Goal: Task Accomplishment & Management: Use online tool/utility

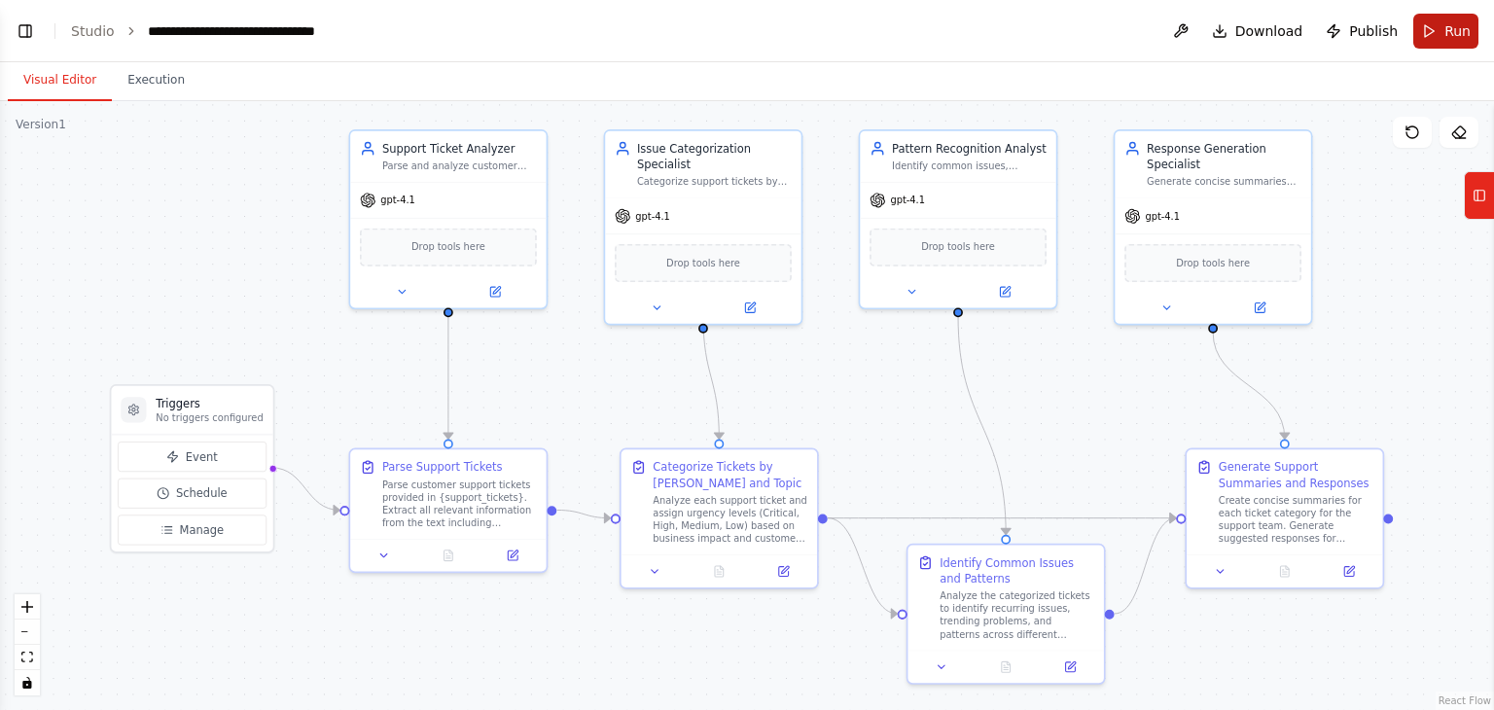
click at [1424, 36] on button "Run" at bounding box center [1445, 31] width 65 height 35
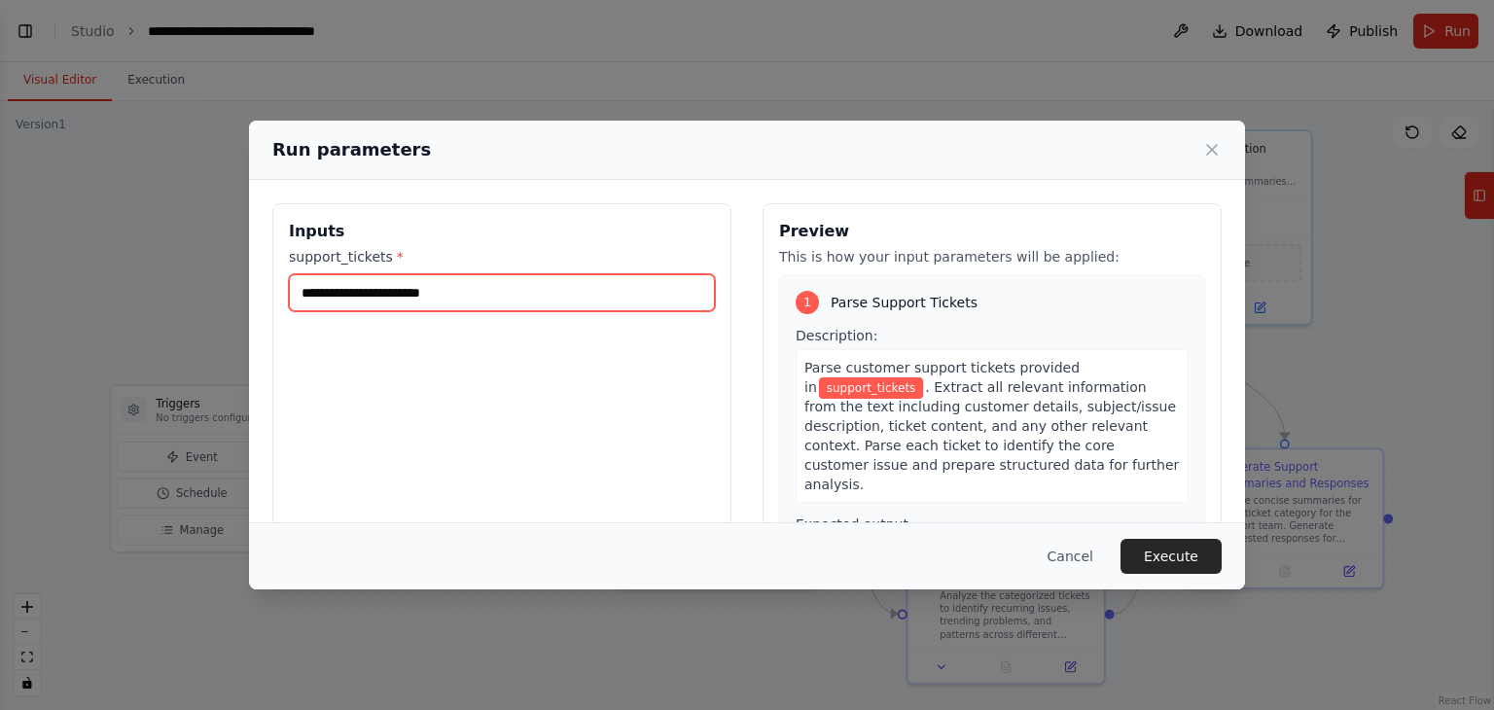
click at [401, 291] on input "support_tickets *" at bounding box center [502, 292] width 426 height 37
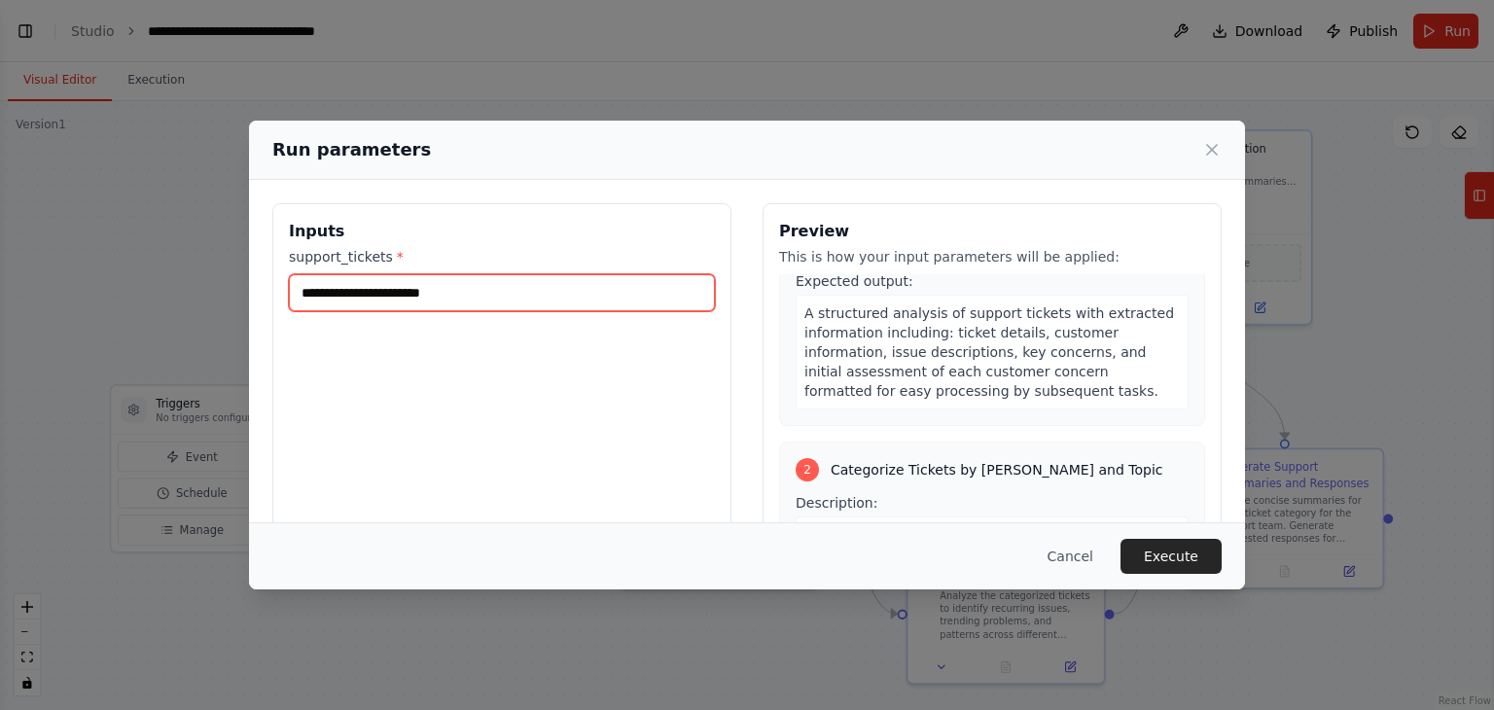
scroll to position [389, 0]
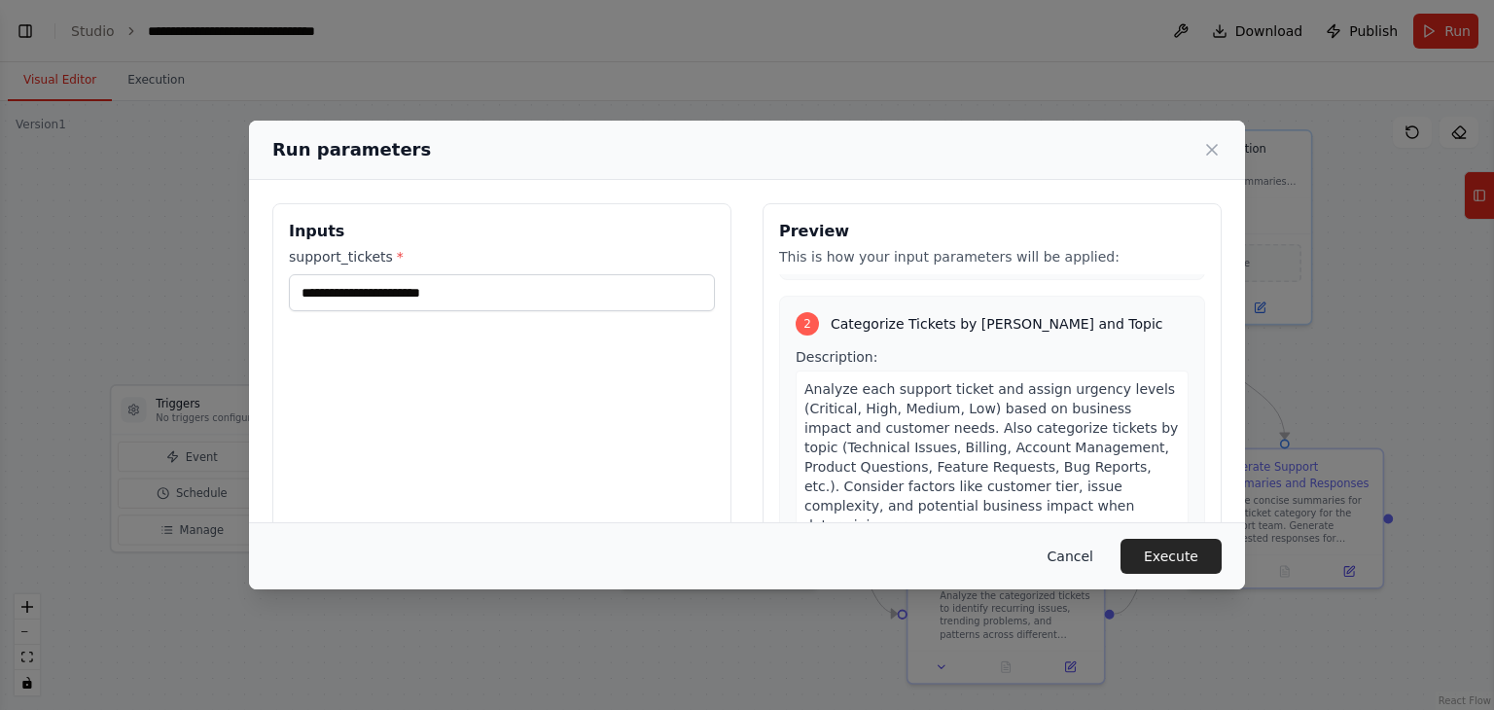
click at [1086, 561] on button "Cancel" at bounding box center [1070, 556] width 77 height 35
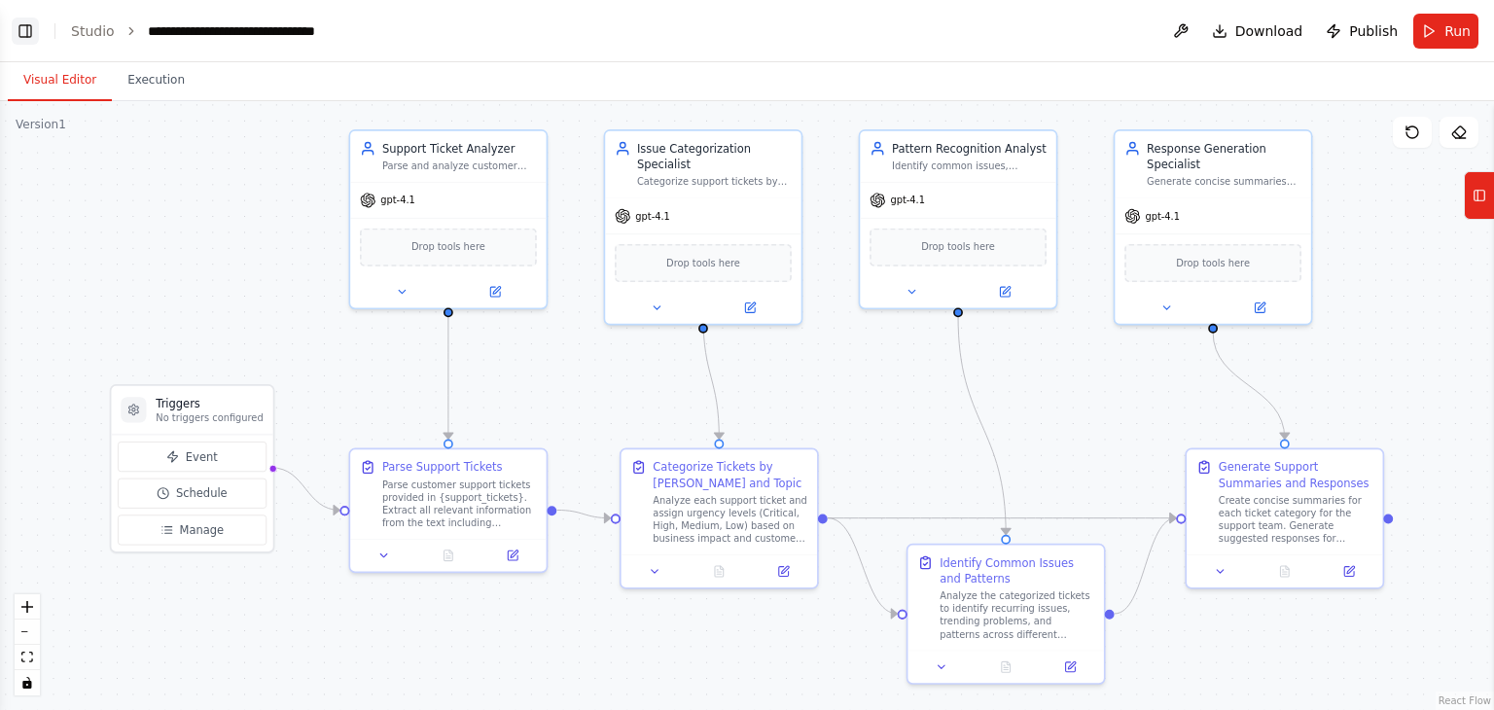
click at [28, 38] on button "Toggle Left Sidebar" at bounding box center [25, 31] width 27 height 27
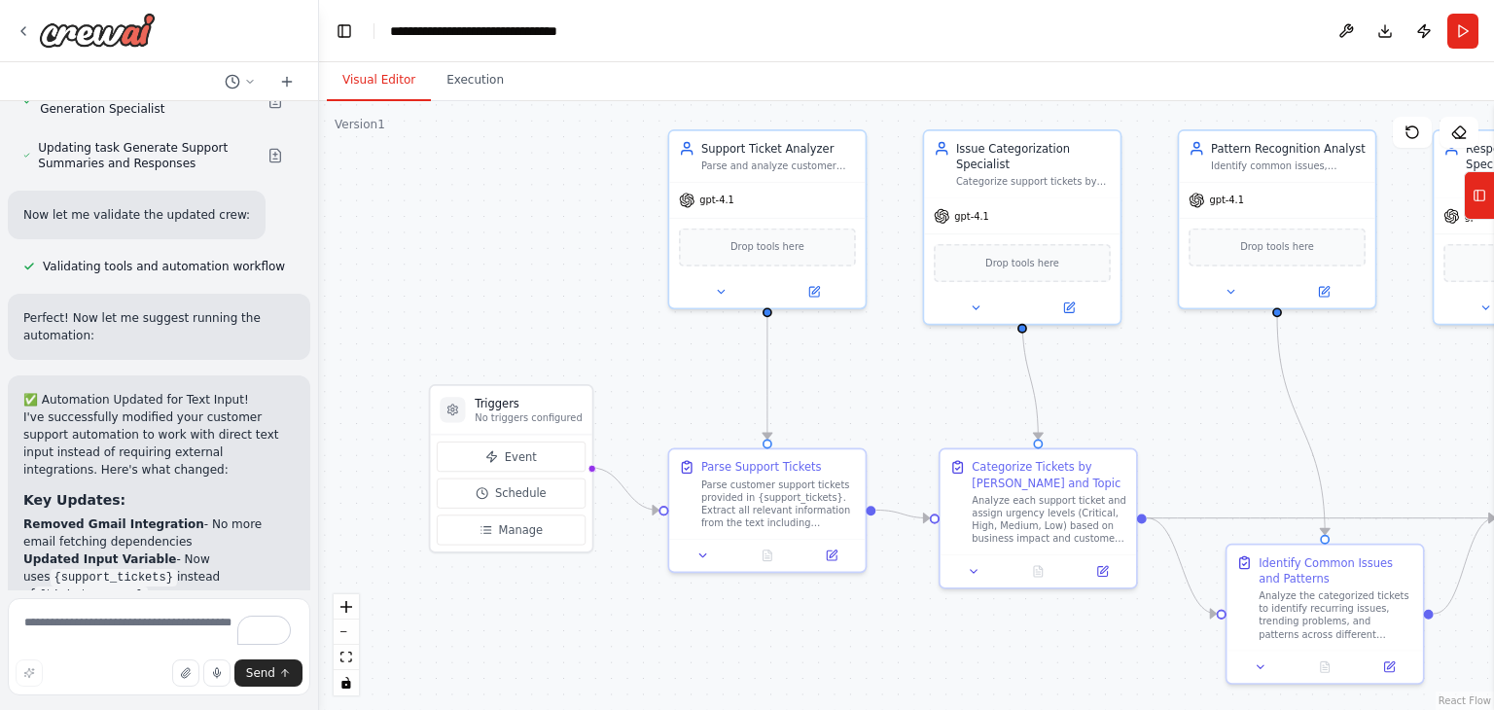
scroll to position [3550, 0]
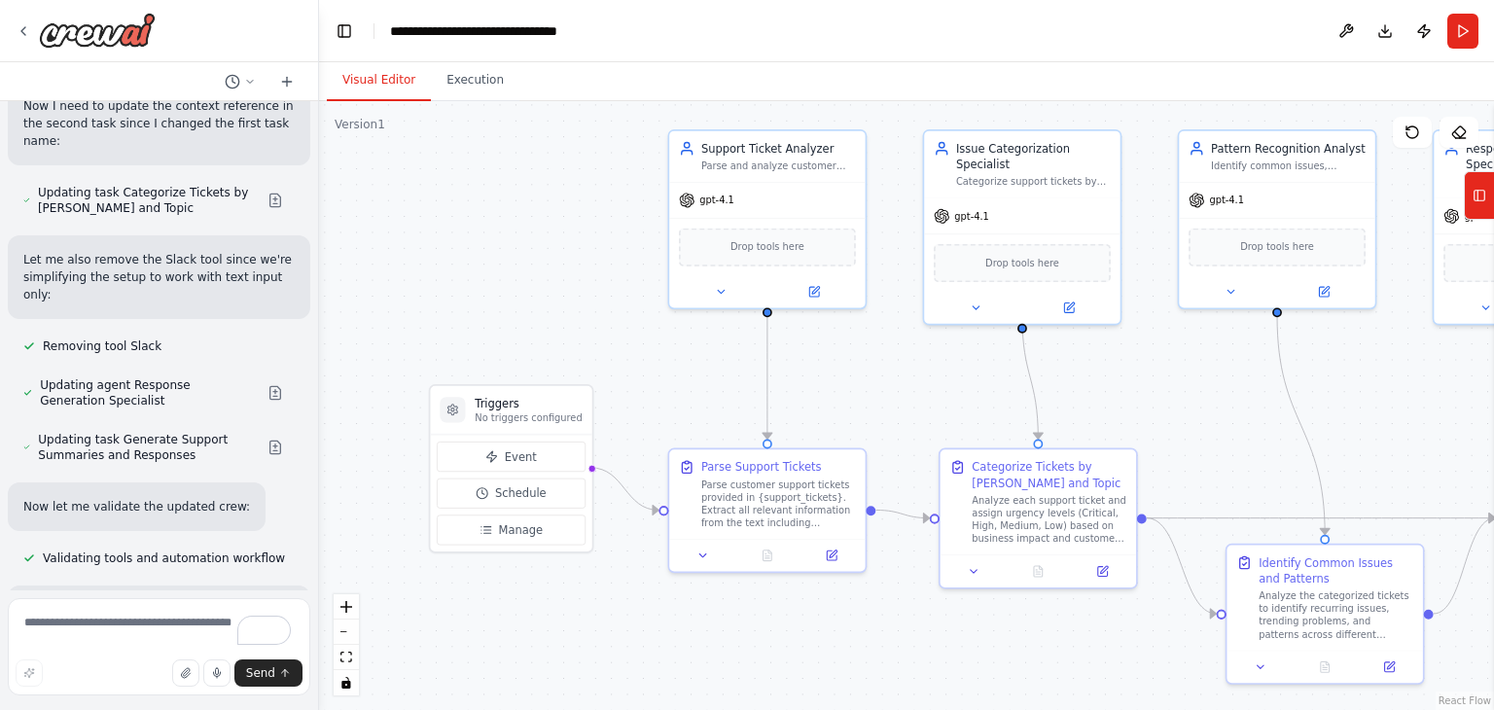
click at [155, 498] on p "Now let me validate the updated crew:" at bounding box center [136, 507] width 227 height 18
click at [126, 498] on p "Now let me validate the updated crew:" at bounding box center [136, 507] width 227 height 18
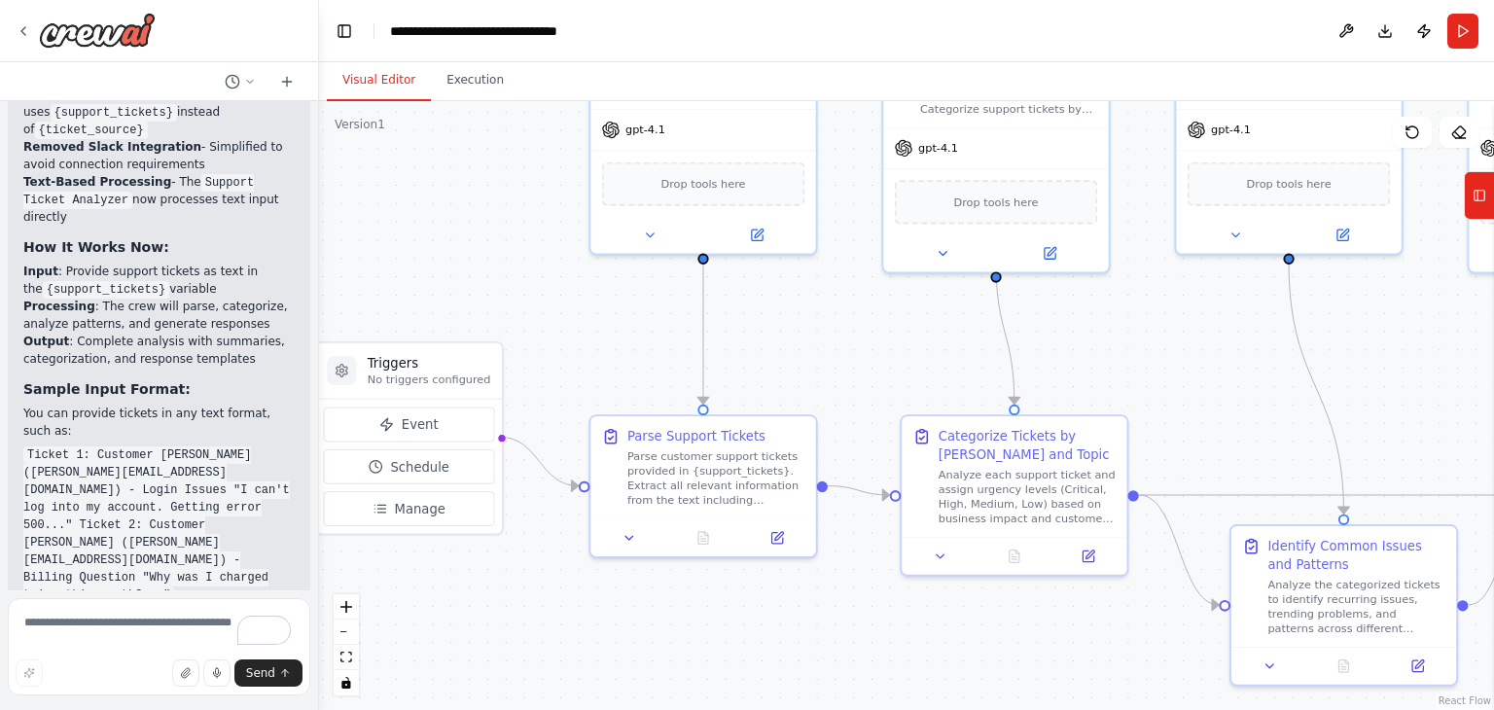
scroll to position [4329, 0]
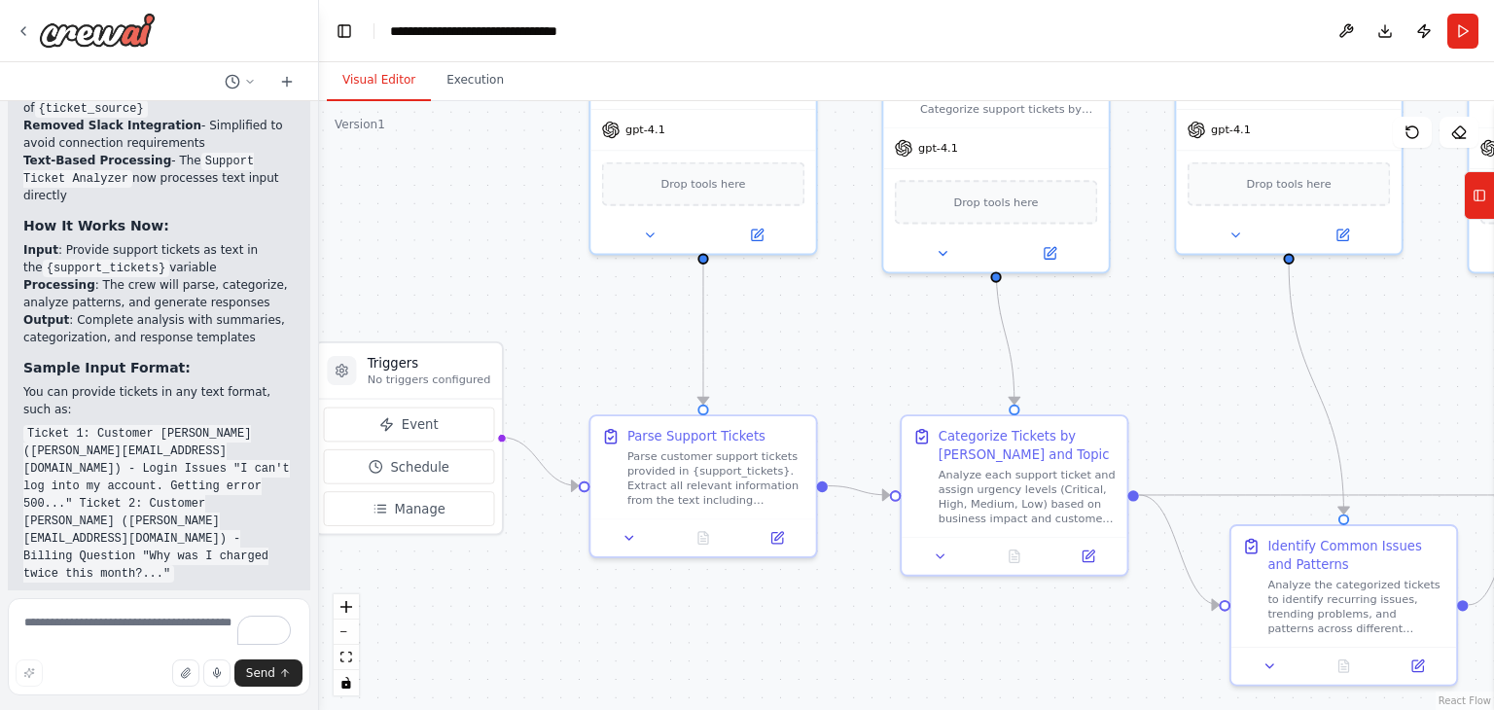
click at [197, 425] on code "Ticket 1: Customer John Doe (john@email.com) - Login Issues "I can't log into m…" at bounding box center [156, 504] width 267 height 158
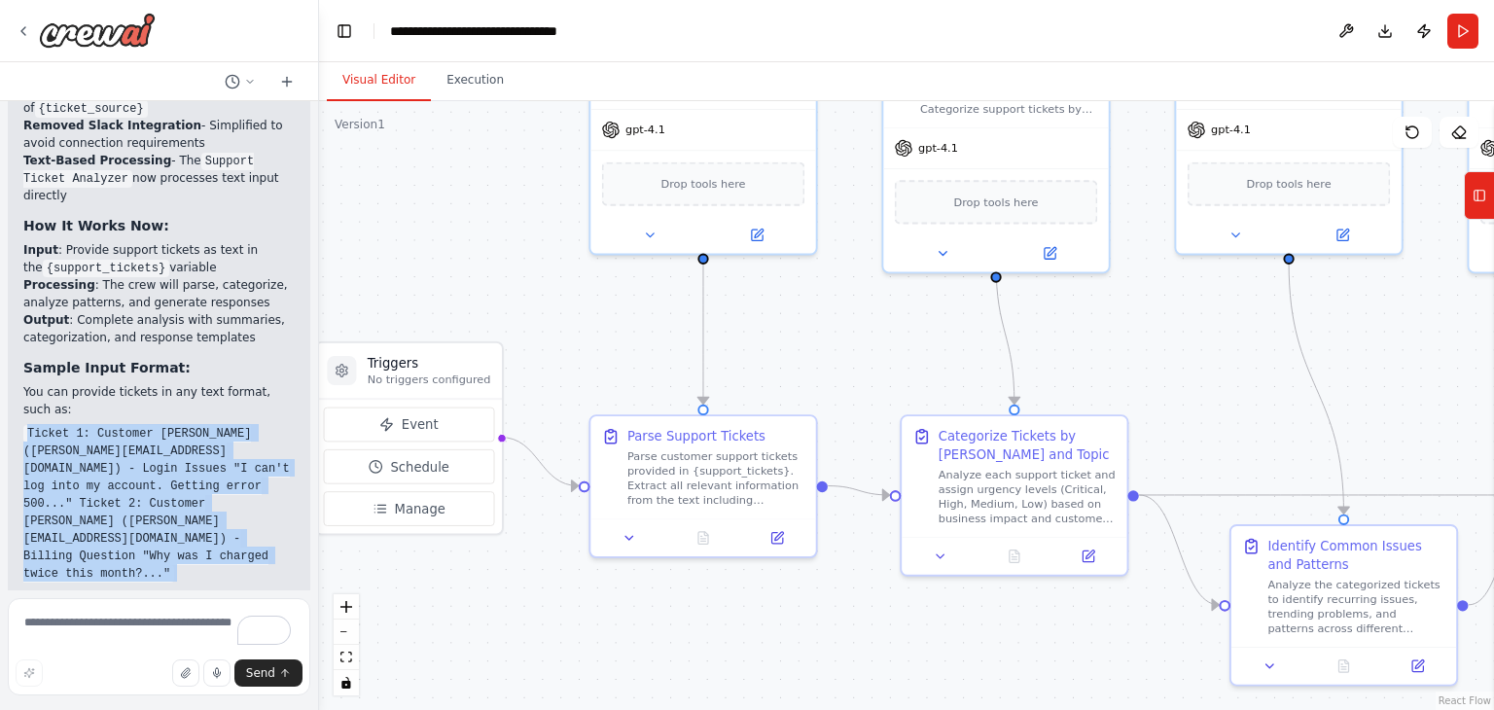
click at [197, 425] on code "Ticket 1: Customer John Doe (john@email.com) - Login Issues "I can't log into m…" at bounding box center [156, 504] width 267 height 158
click at [137, 425] on code "Ticket 1: Customer John Doe (john@email.com) - Login Issues "I can't log into m…" at bounding box center [156, 504] width 267 height 158
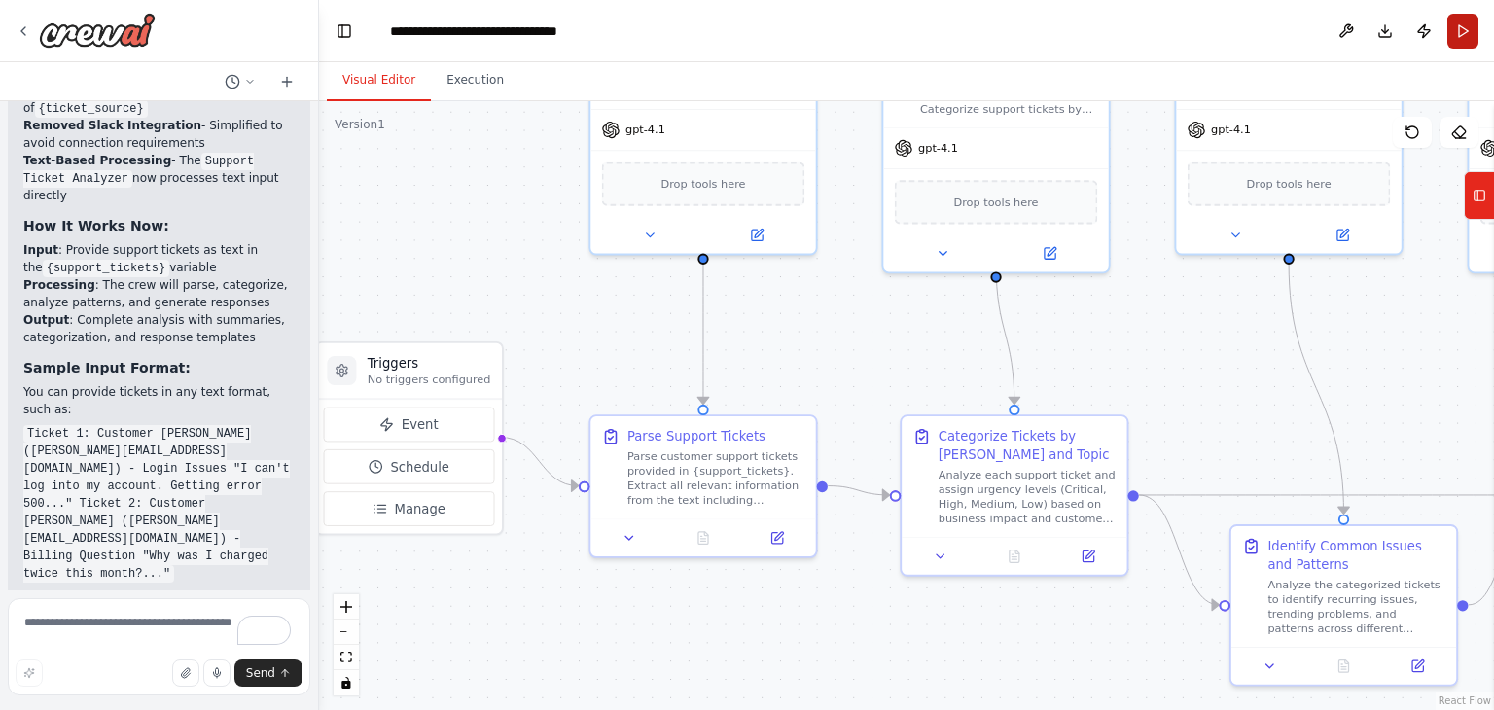
click at [1471, 37] on button "Run" at bounding box center [1462, 31] width 31 height 35
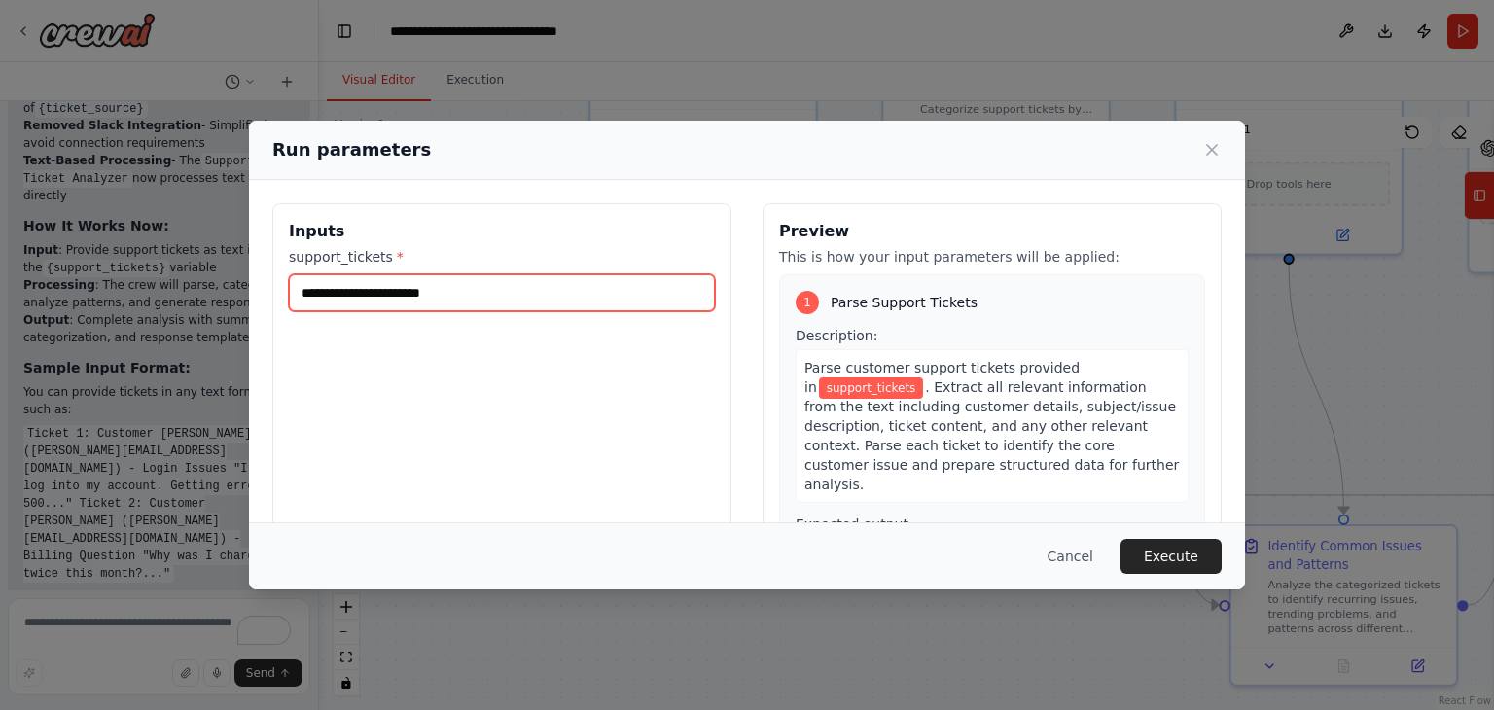
click at [380, 292] on input "support_tickets *" at bounding box center [502, 292] width 426 height 37
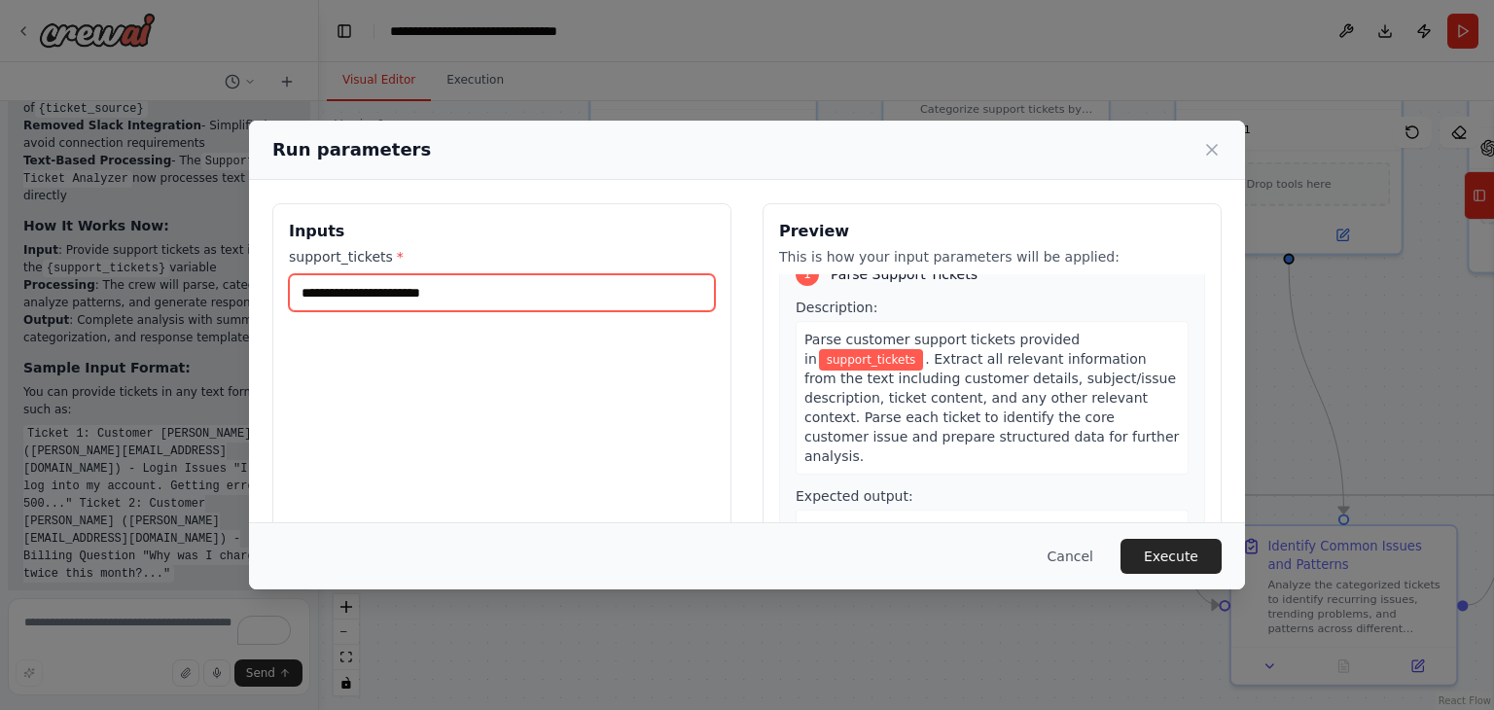
scroll to position [0, 0]
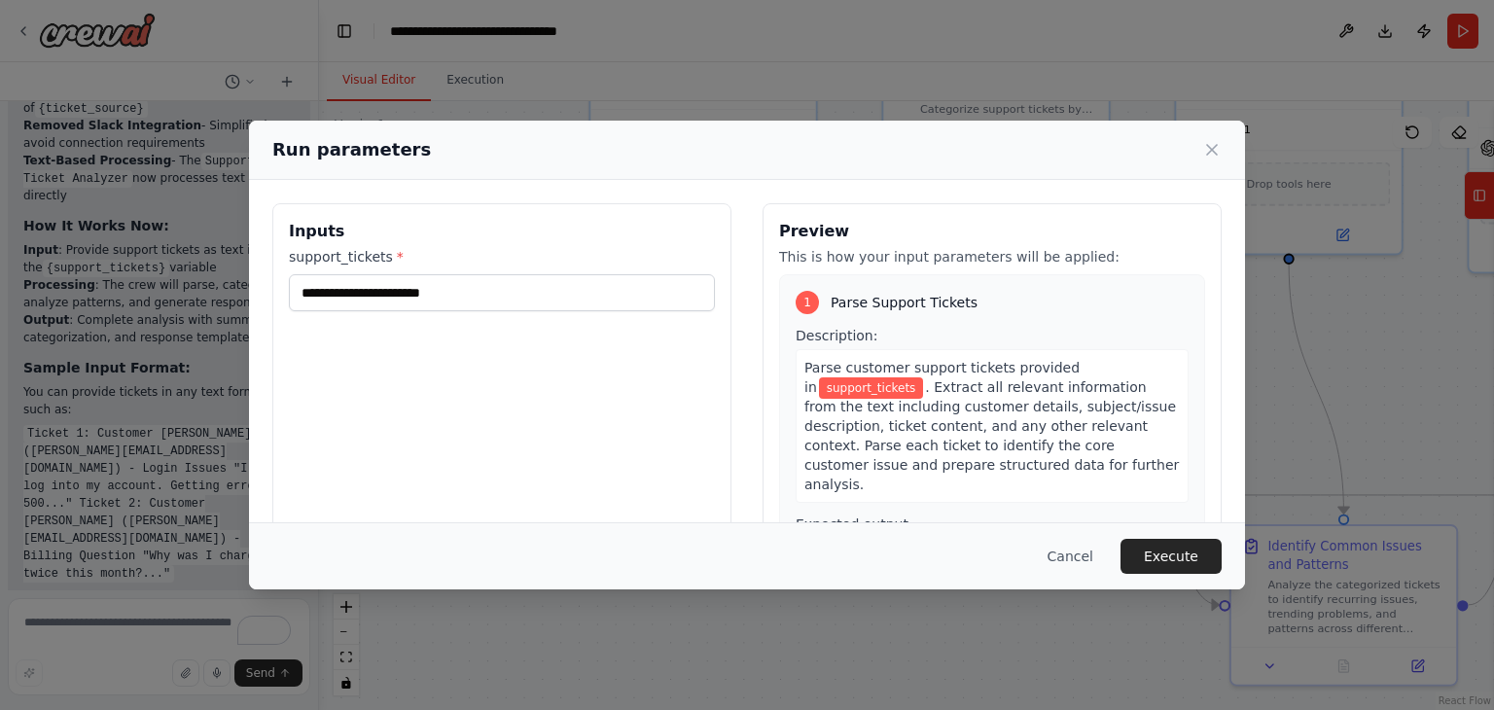
click at [944, 408] on span ". Extract all relevant information from the text including customer details, su…" at bounding box center [991, 435] width 375 height 113
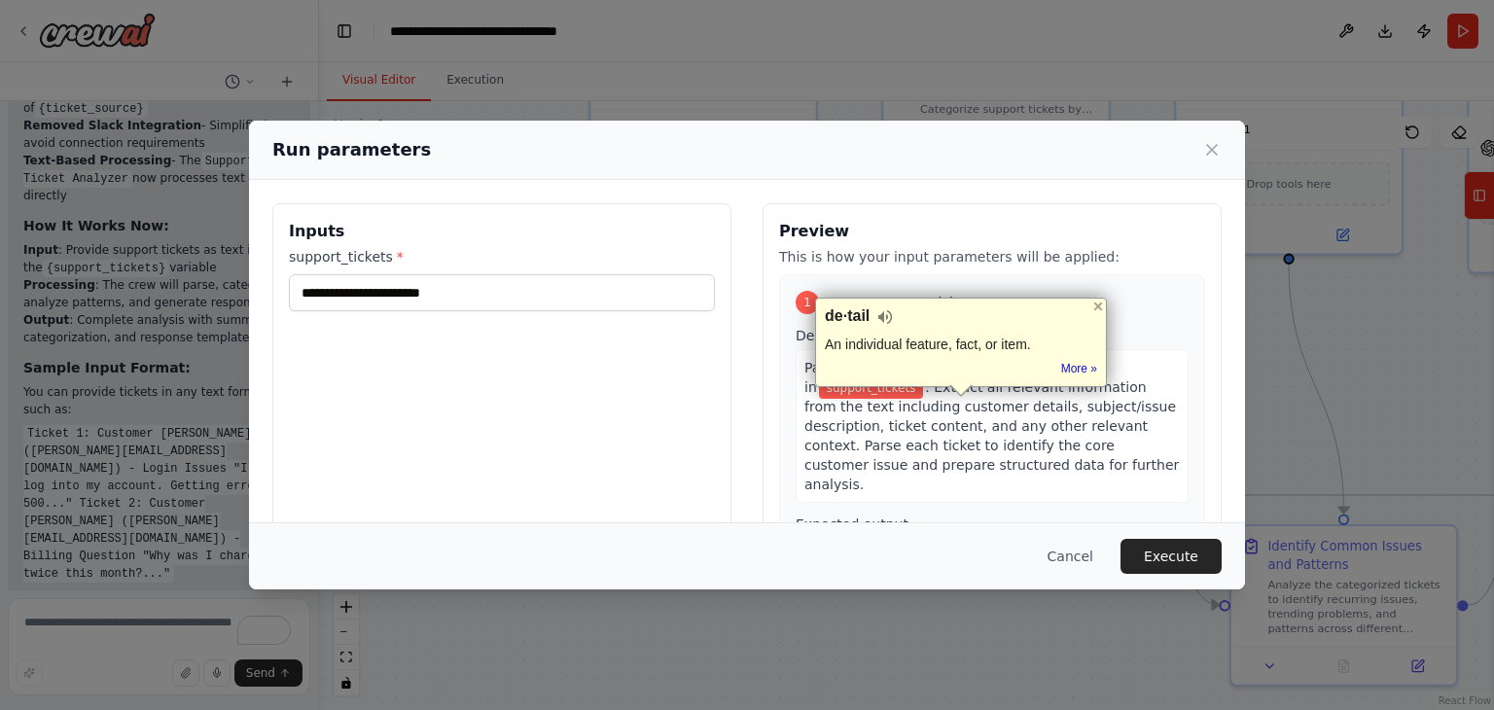
click at [905, 406] on span ". Extract all relevant information from the text including customer details, su…" at bounding box center [991, 435] width 375 height 113
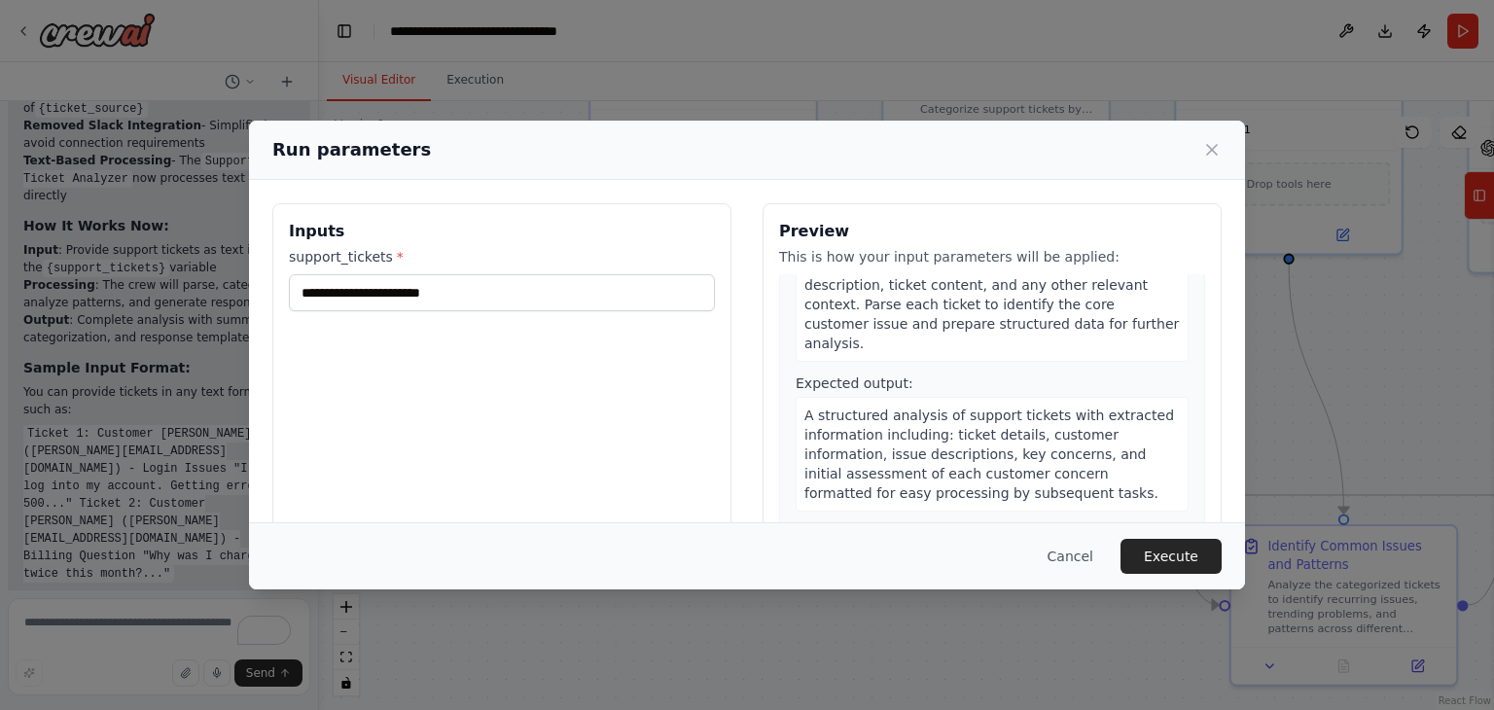
scroll to position [195, 0]
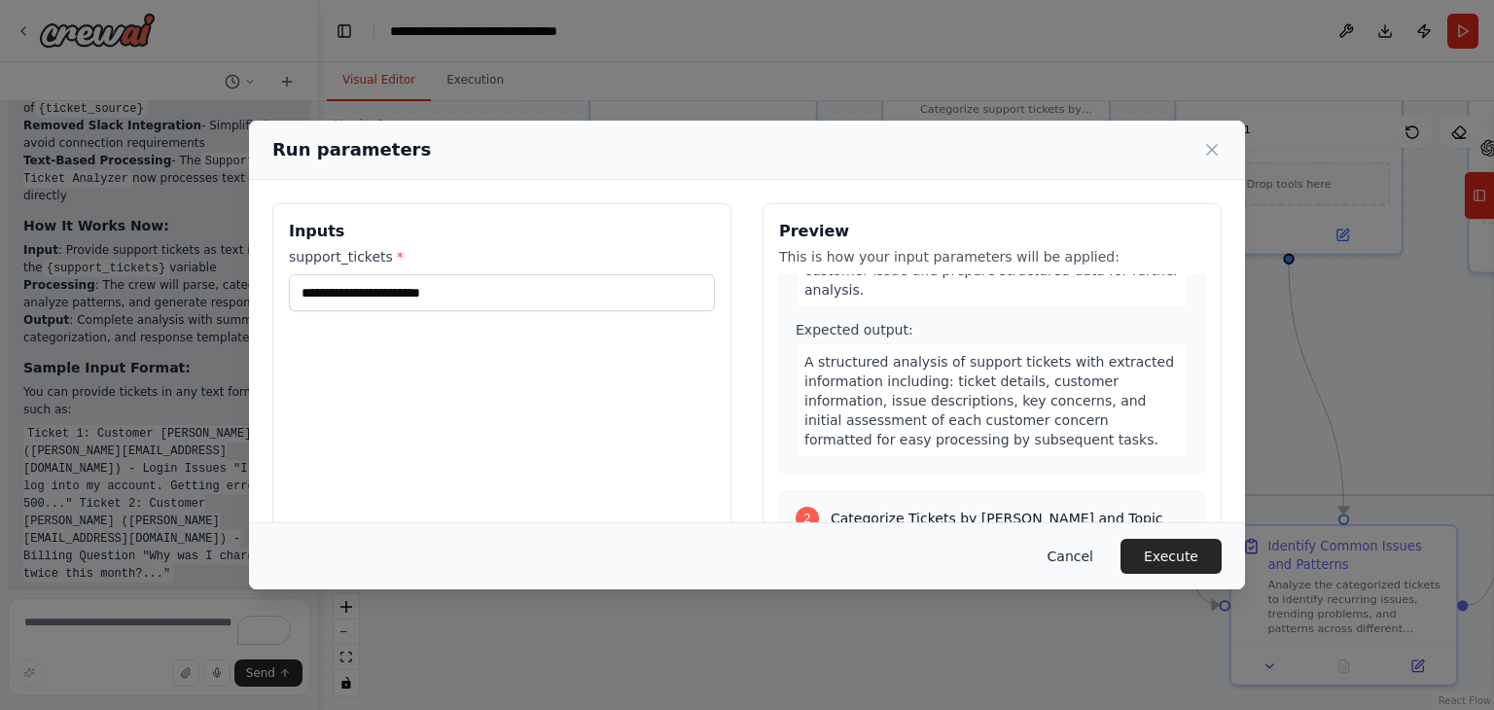
click at [1074, 554] on button "Cancel" at bounding box center [1070, 556] width 77 height 35
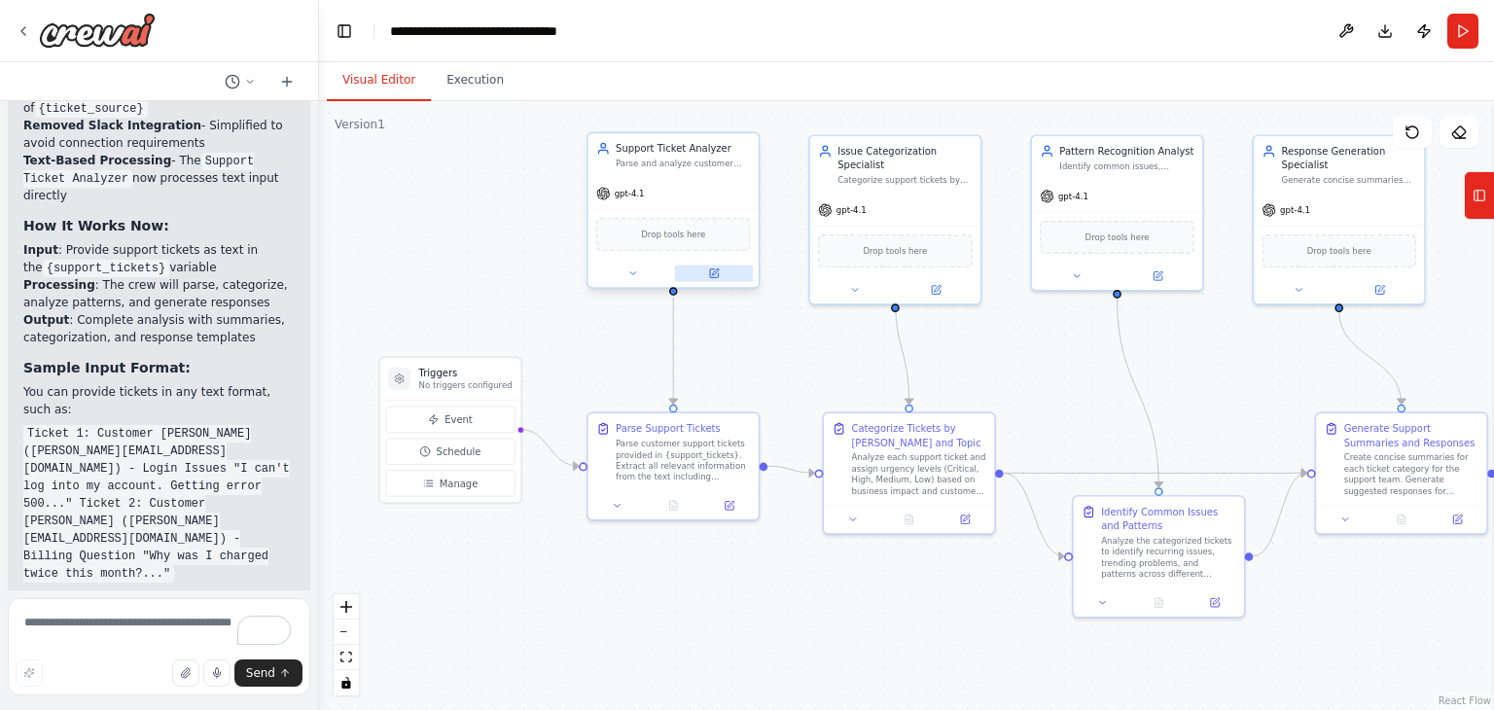
click at [717, 277] on icon at bounding box center [713, 273] width 11 height 11
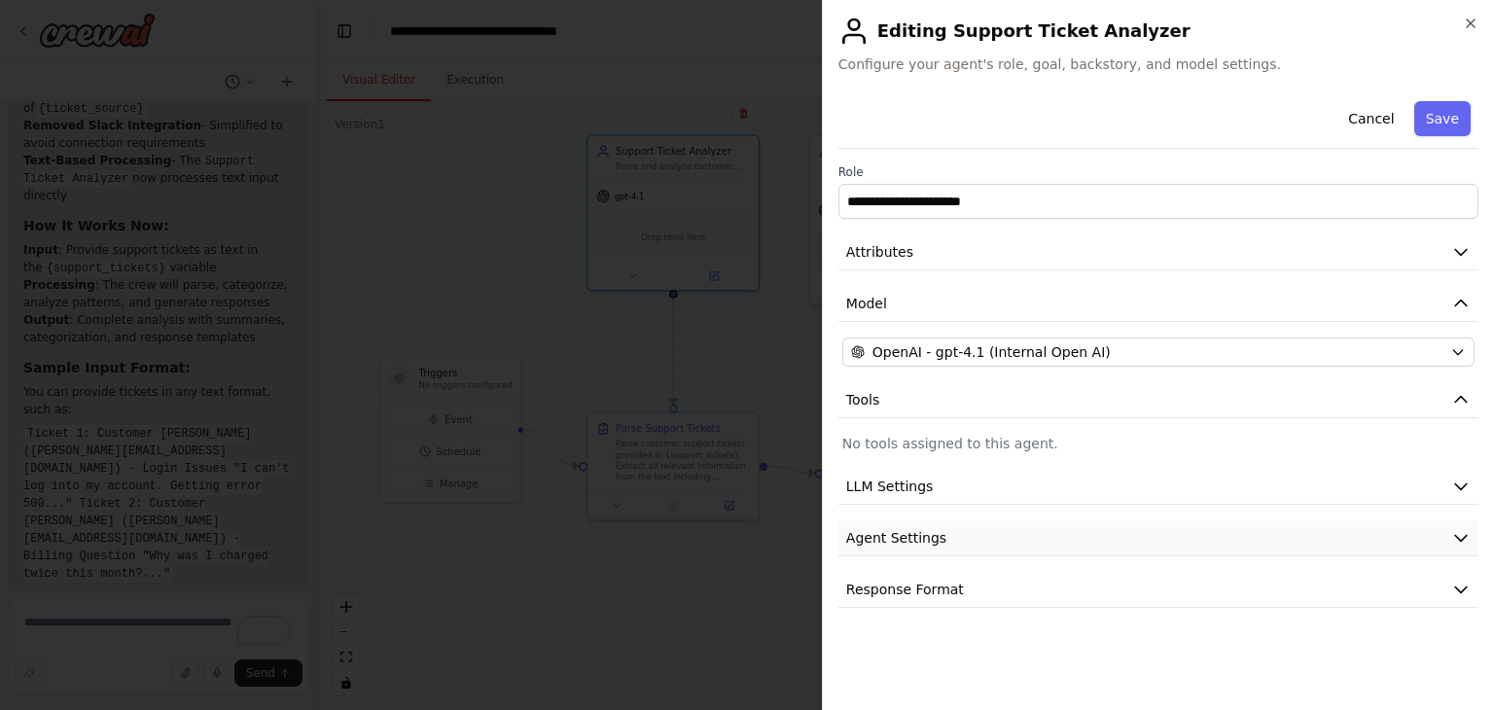
click at [926, 547] on button "Agent Settings" at bounding box center [1158, 538] width 640 height 36
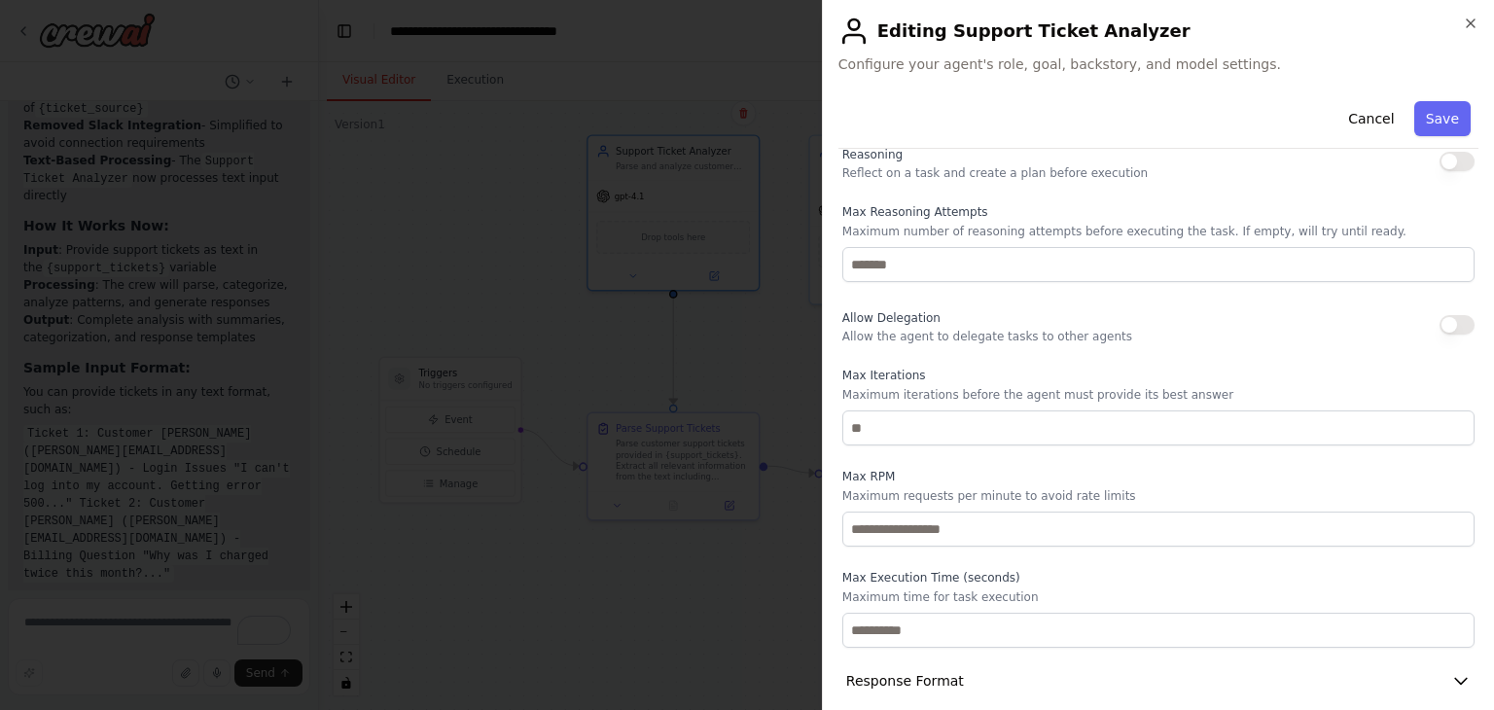
scroll to position [448, 0]
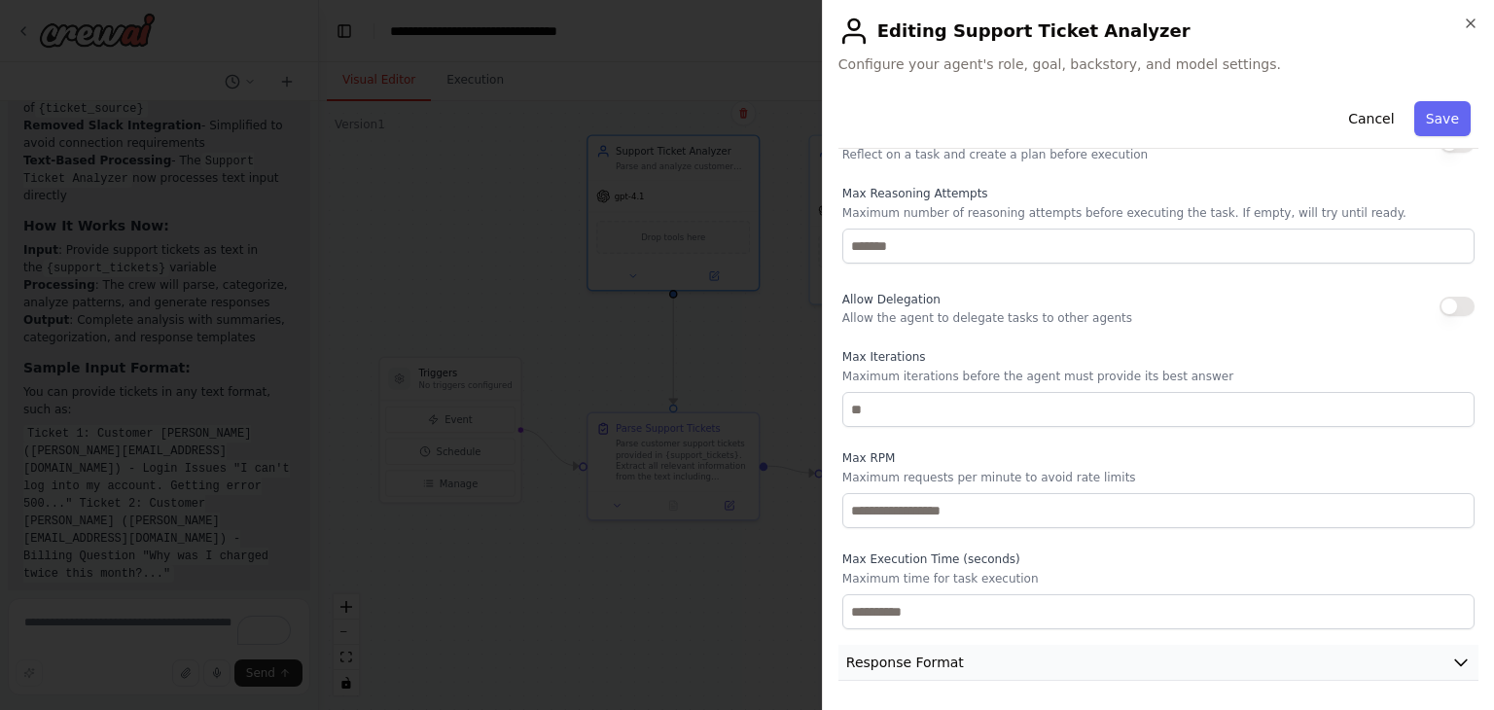
click at [917, 664] on span "Response Format" at bounding box center [905, 662] width 118 height 19
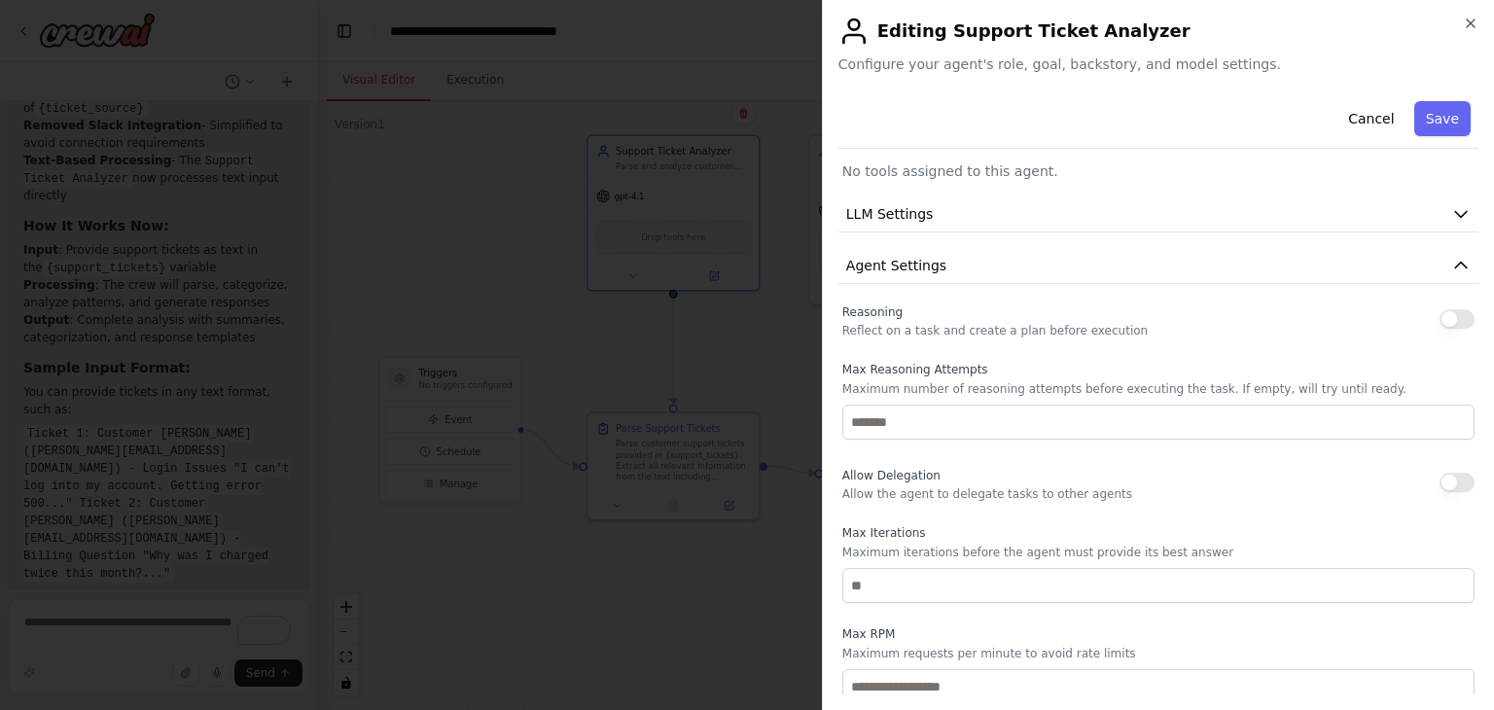
scroll to position [0, 0]
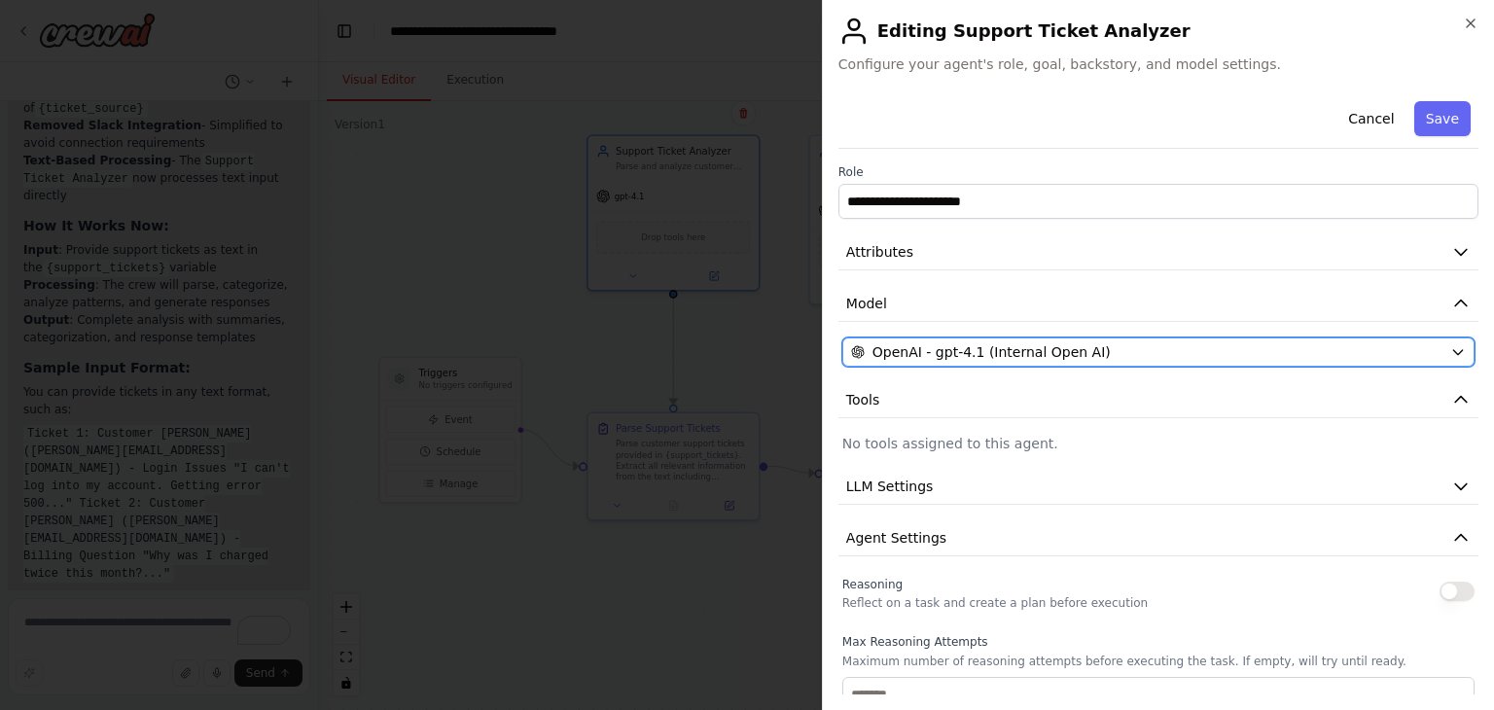
click at [967, 359] on span "OpenAI - gpt-4.1 (Internal Open AI)" at bounding box center [992, 351] width 238 height 19
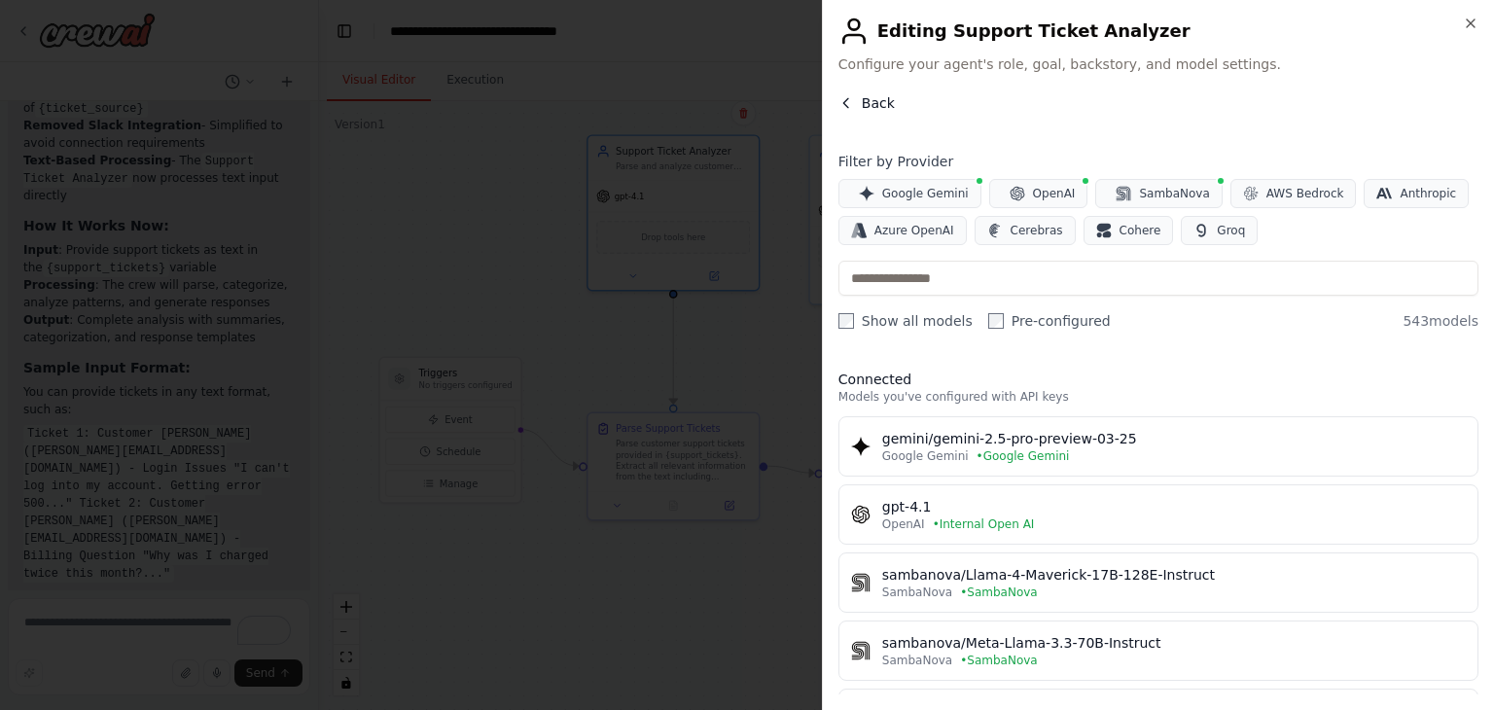
click at [848, 98] on icon "button" at bounding box center [845, 102] width 5 height 9
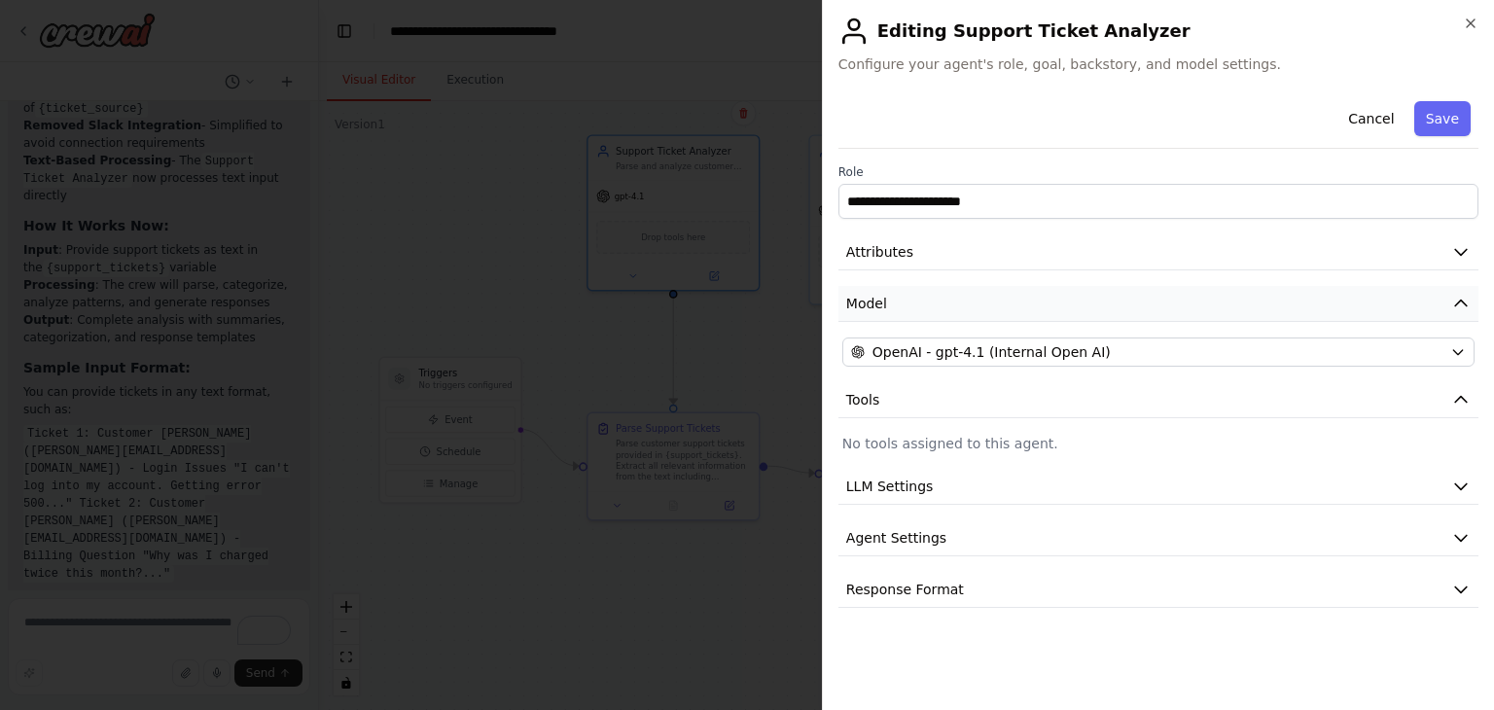
click at [893, 315] on button "Model" at bounding box center [1158, 304] width 640 height 36
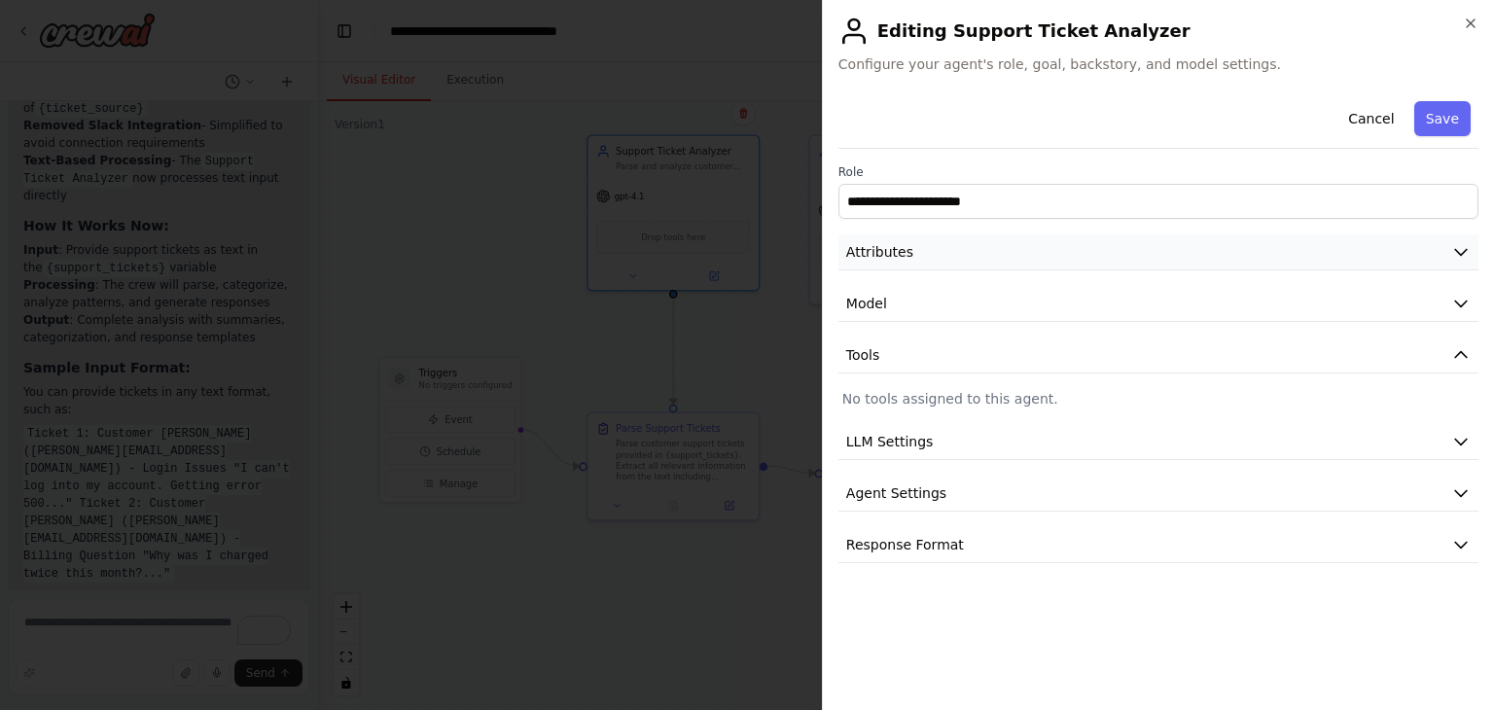
click at [910, 262] on button "Attributes" at bounding box center [1158, 252] width 640 height 36
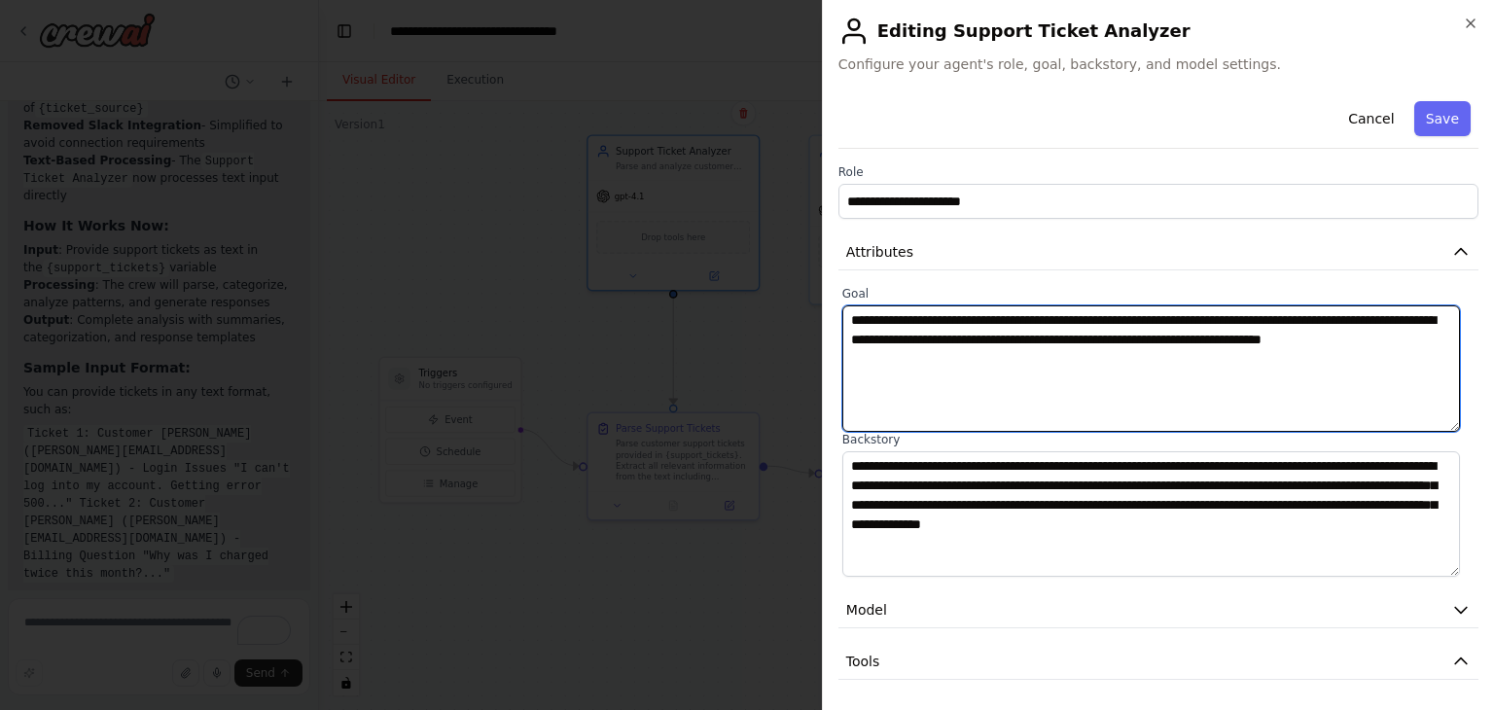
click at [1108, 319] on textarea "**********" at bounding box center [1151, 368] width 618 height 126
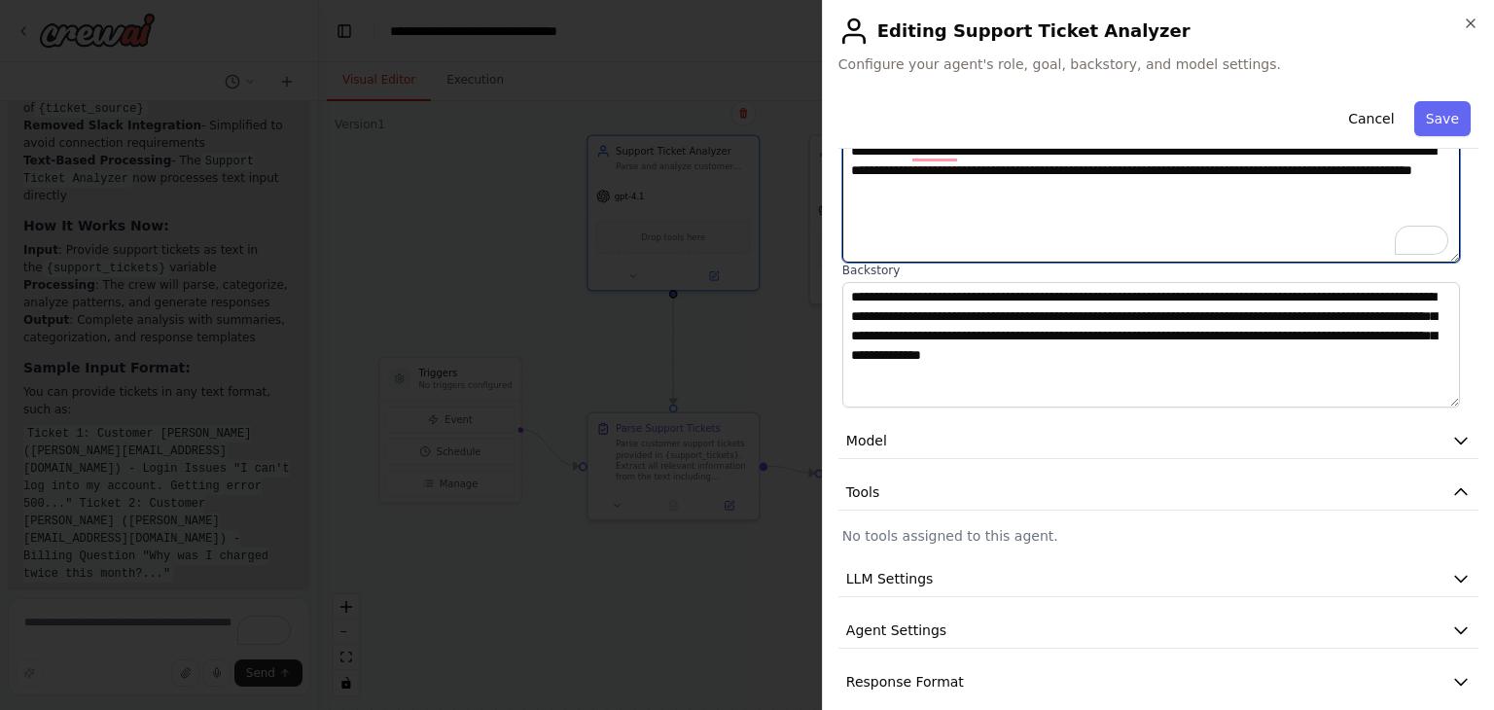
scroll to position [190, 0]
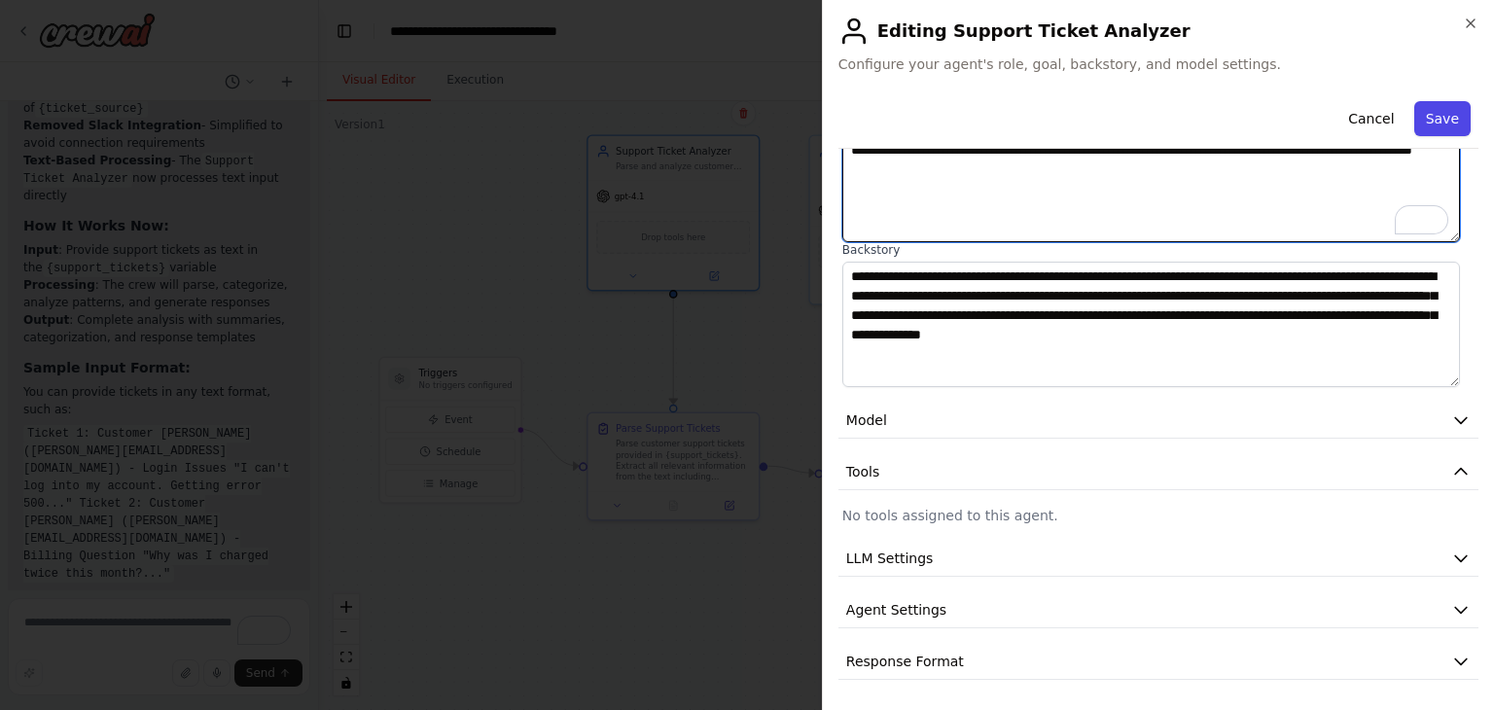
type textarea "**********"
click at [1437, 122] on button "Save" at bounding box center [1442, 118] width 56 height 35
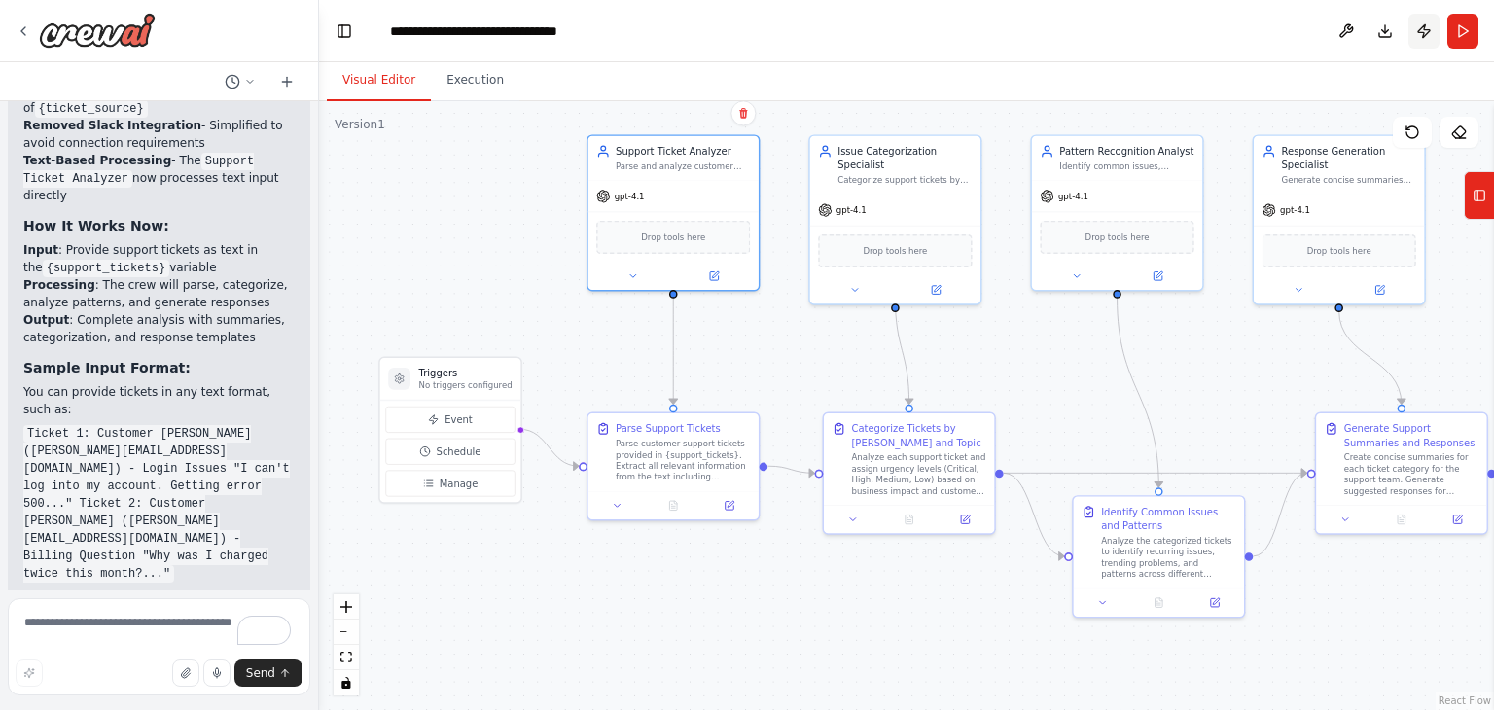
click at [1425, 27] on button "Publish" at bounding box center [1424, 31] width 31 height 35
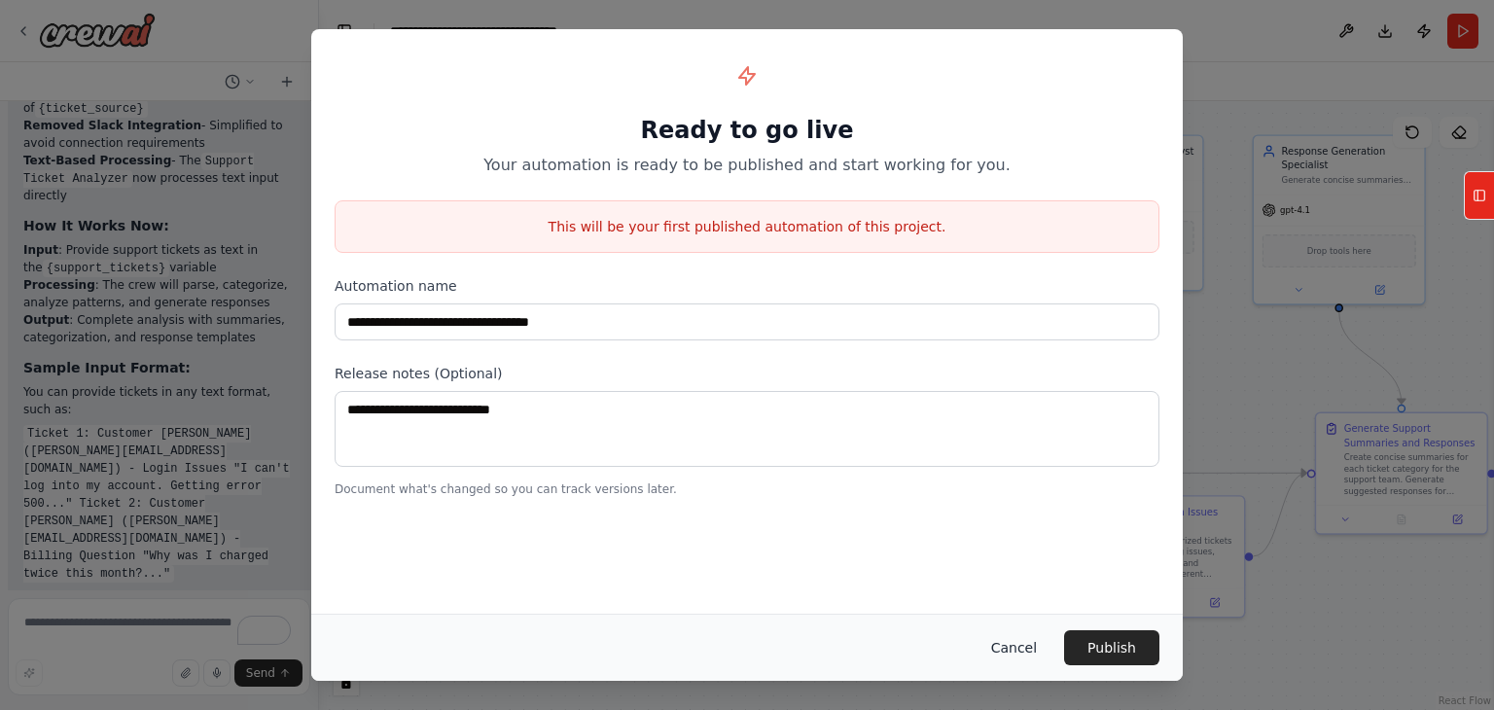
click at [1021, 647] on button "Cancel" at bounding box center [1014, 647] width 77 height 35
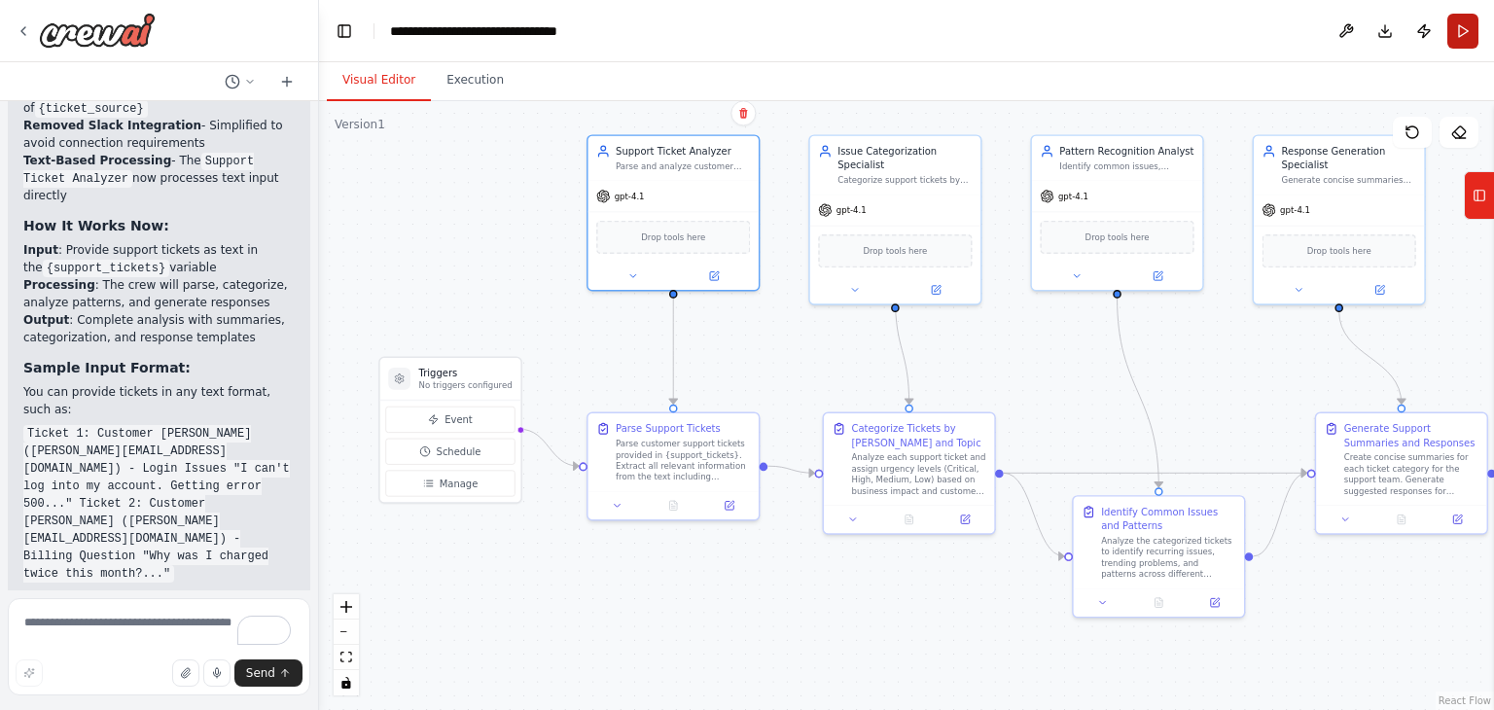
click at [1462, 35] on button "Run" at bounding box center [1462, 31] width 31 height 35
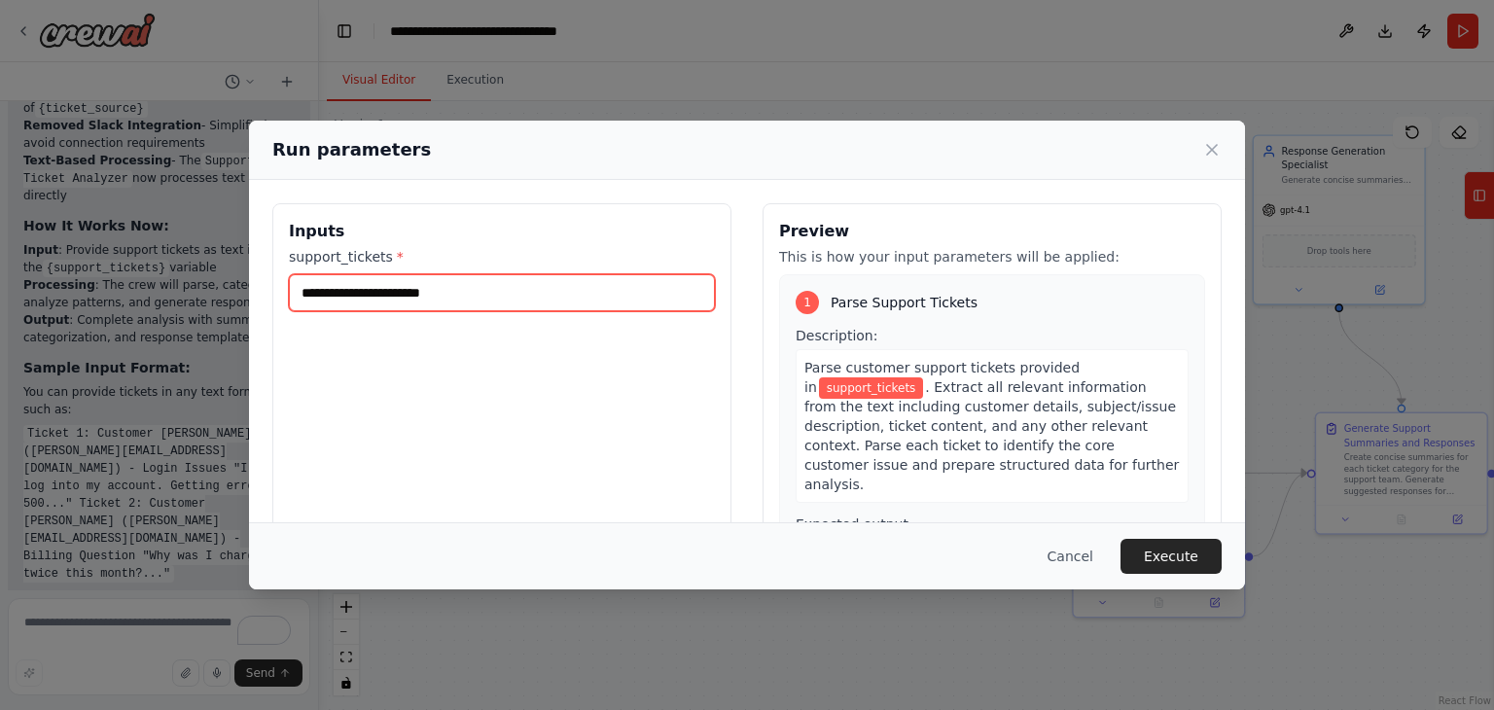
click at [440, 308] on input "support_tickets *" at bounding box center [502, 292] width 426 height 37
paste input "**********"
type input "**********"
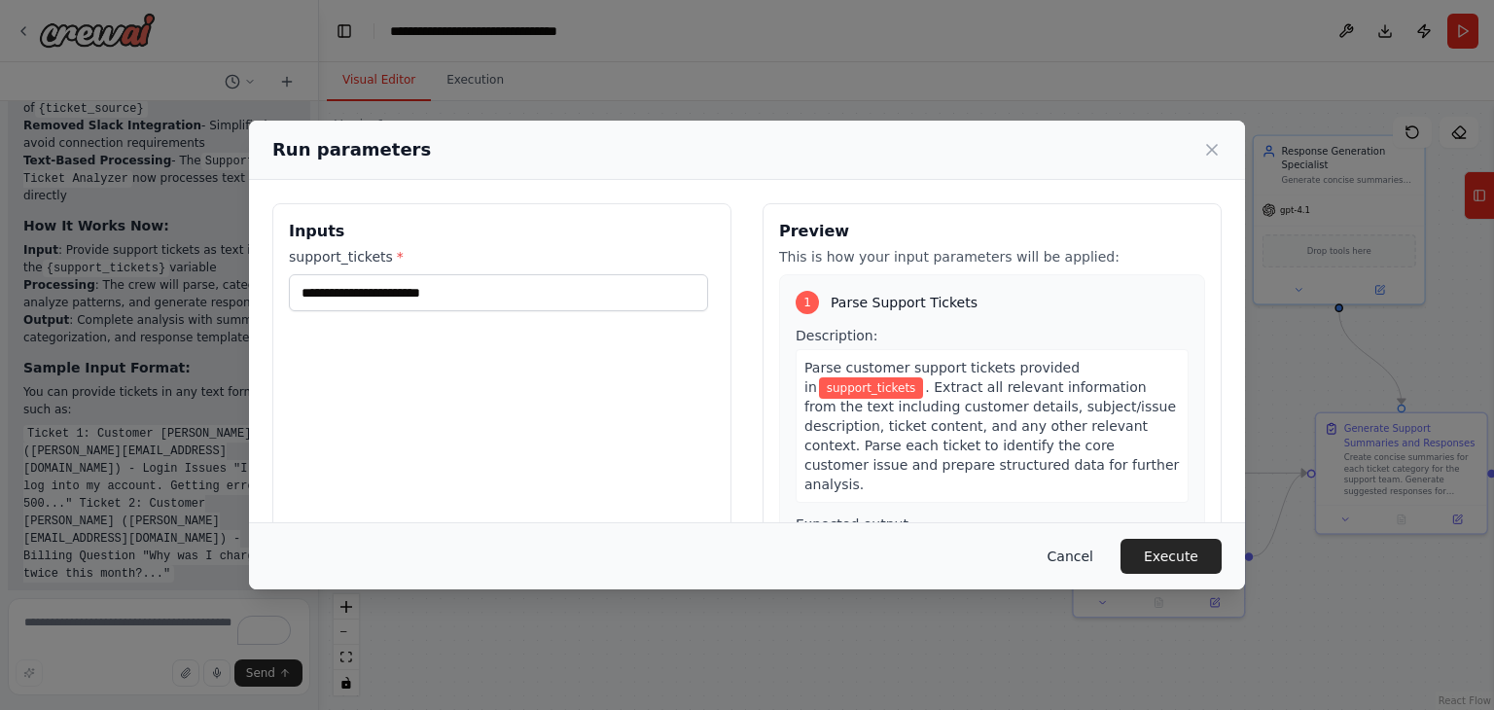
click at [1067, 553] on button "Cancel" at bounding box center [1070, 556] width 77 height 35
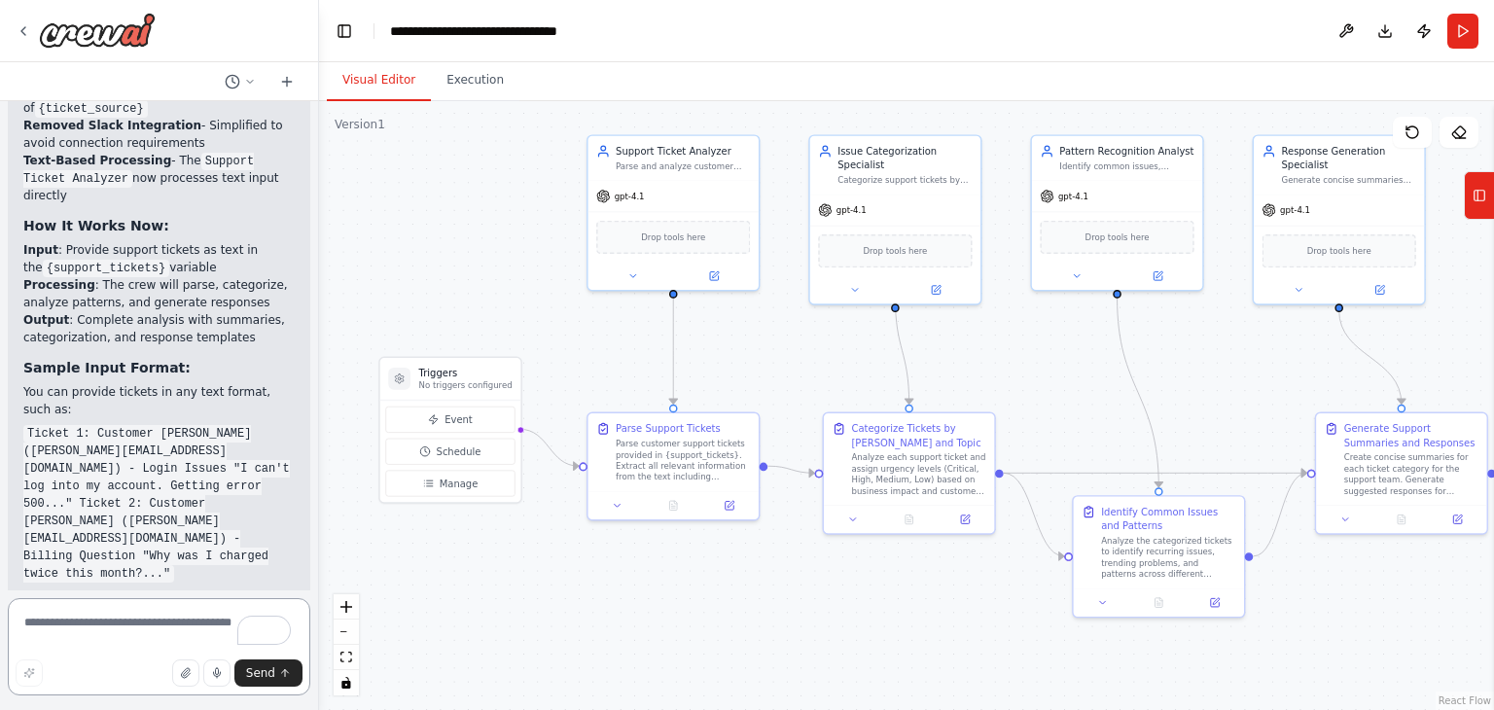
click at [115, 621] on textarea "To enrich screen reader interactions, please activate Accessibility in Grammarl…" at bounding box center [159, 646] width 303 height 97
type textarea "**********"
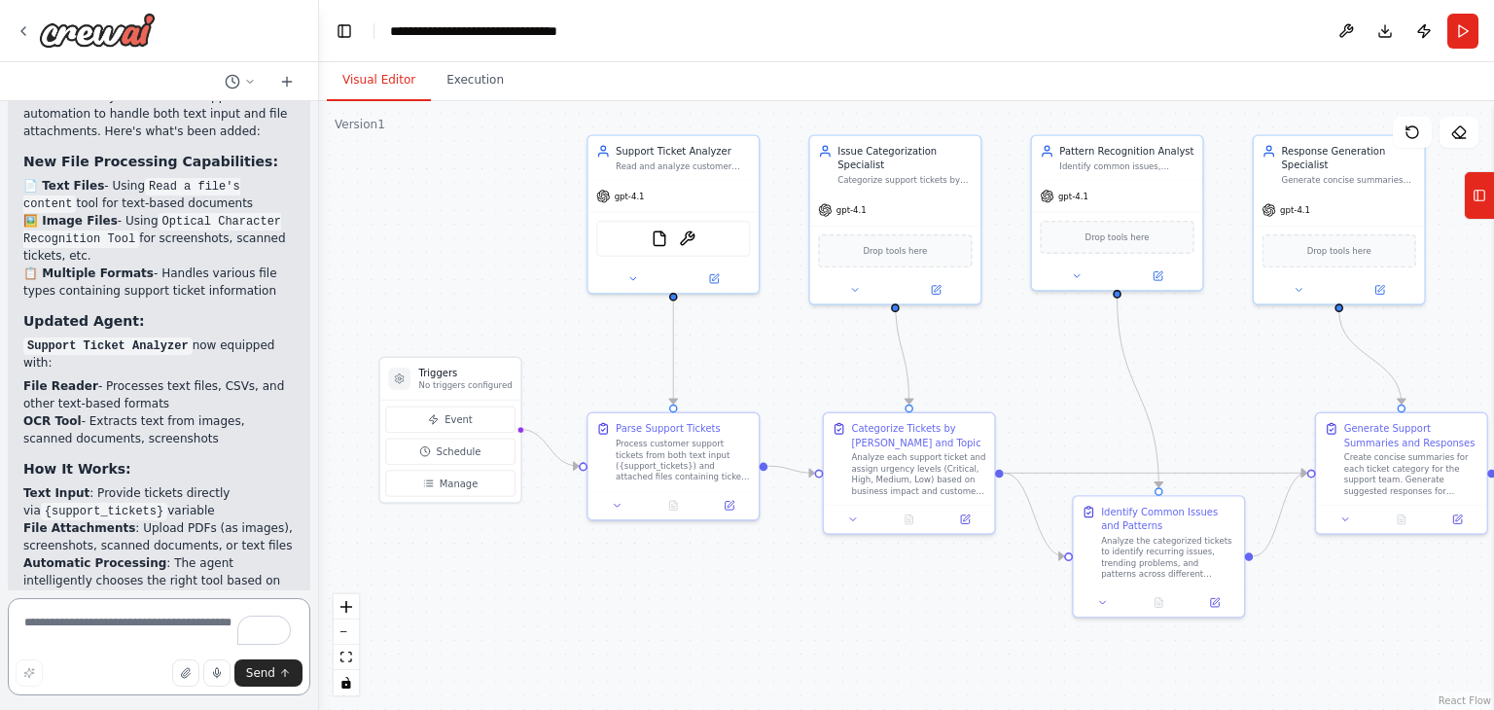
scroll to position [7899, 0]
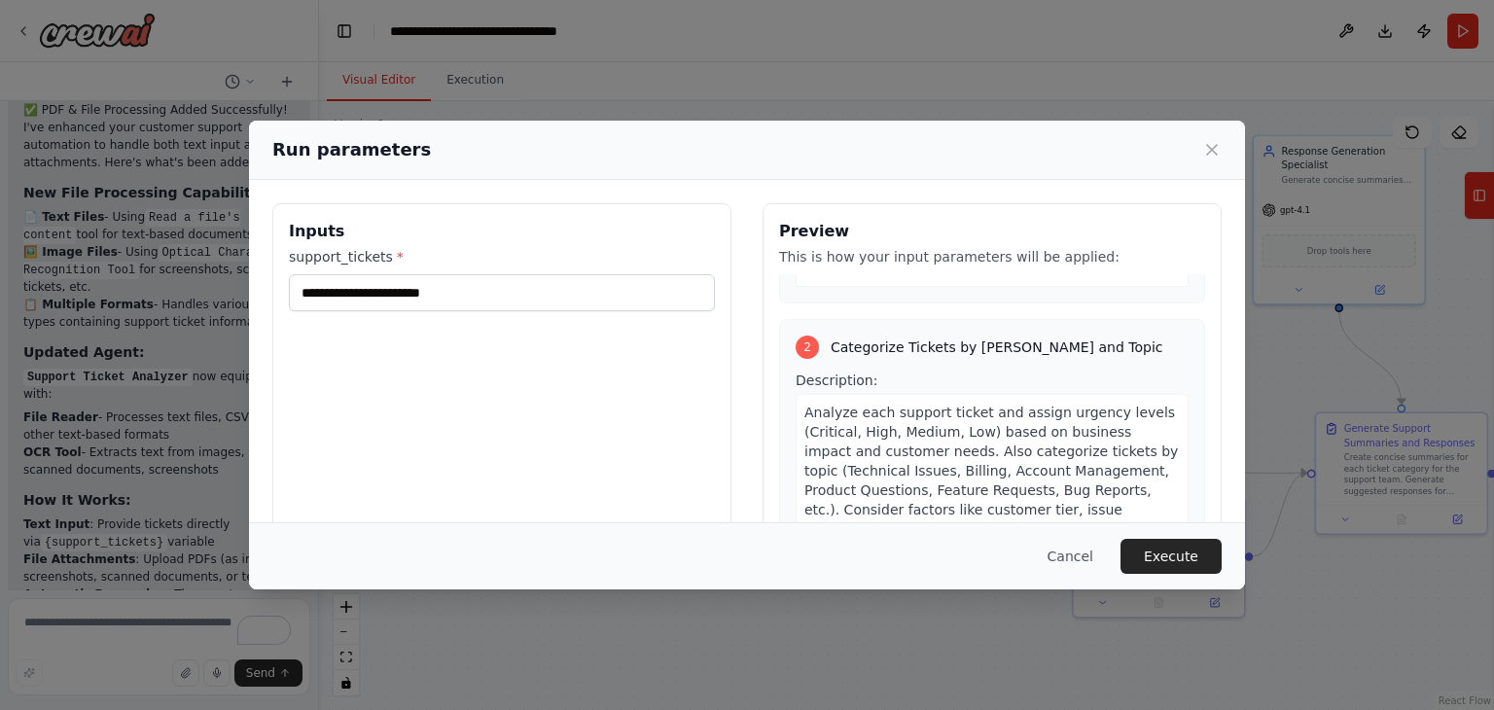
scroll to position [0, 0]
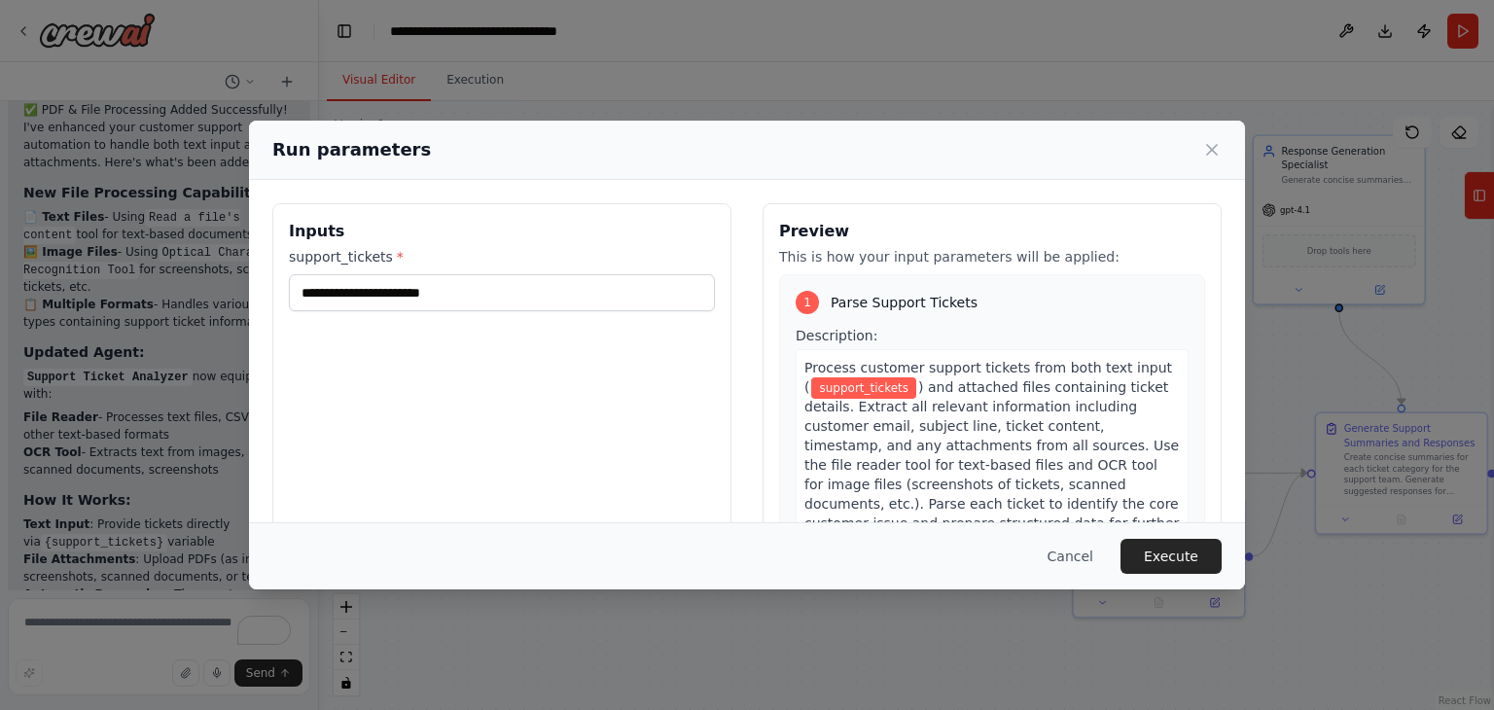
click at [868, 390] on span "support_tickets" at bounding box center [863, 387] width 105 height 21
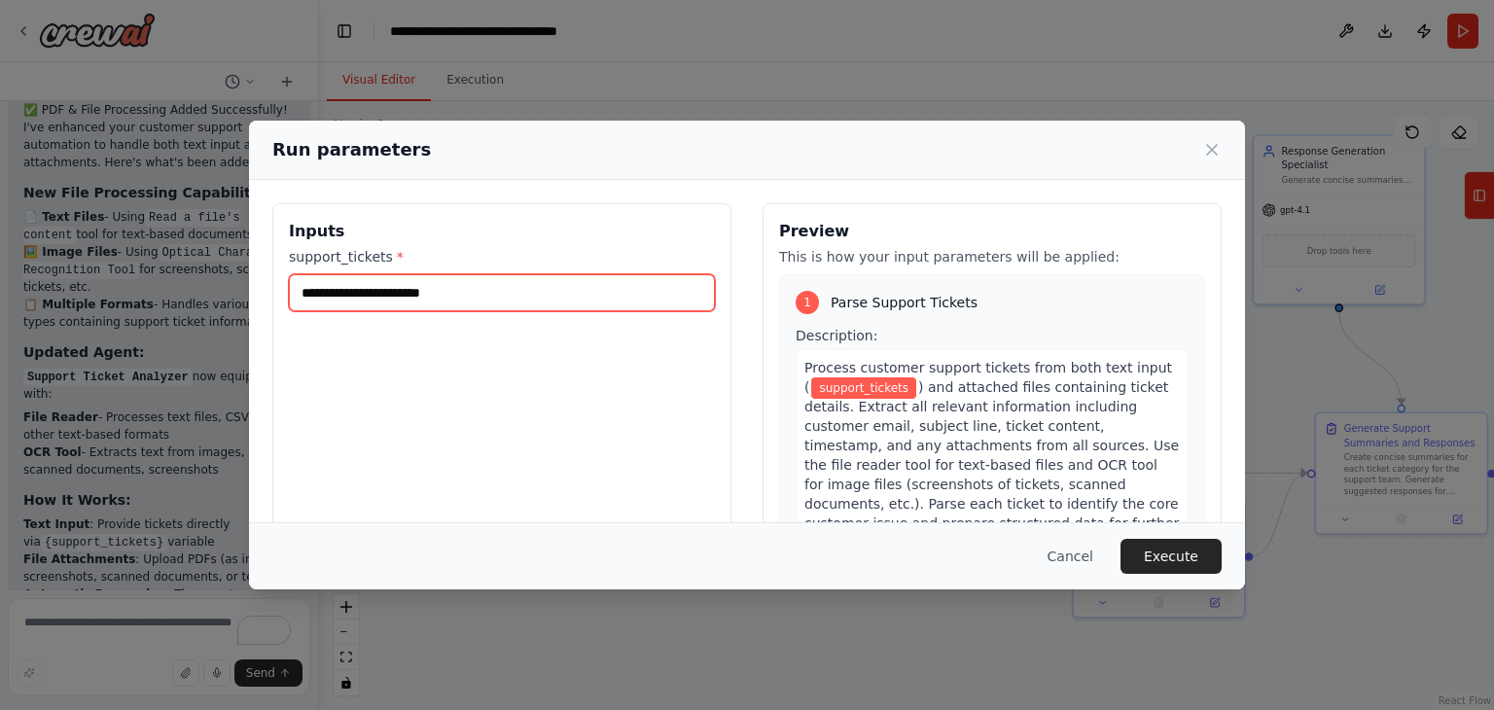
click at [362, 293] on input "support_tickets *" at bounding box center [502, 292] width 426 height 37
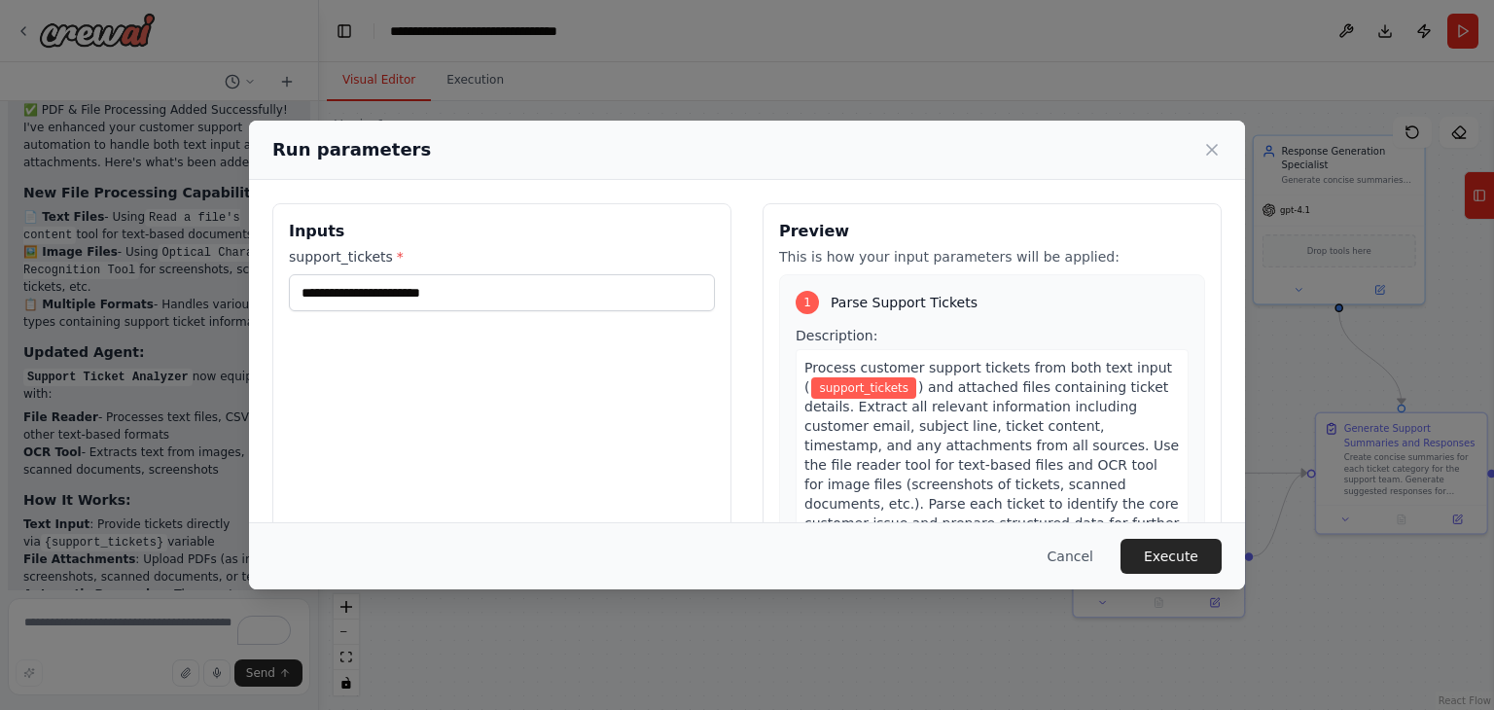
click at [588, 431] on div "Inputs support_tickets *" at bounding box center [501, 433] width 459 height 461
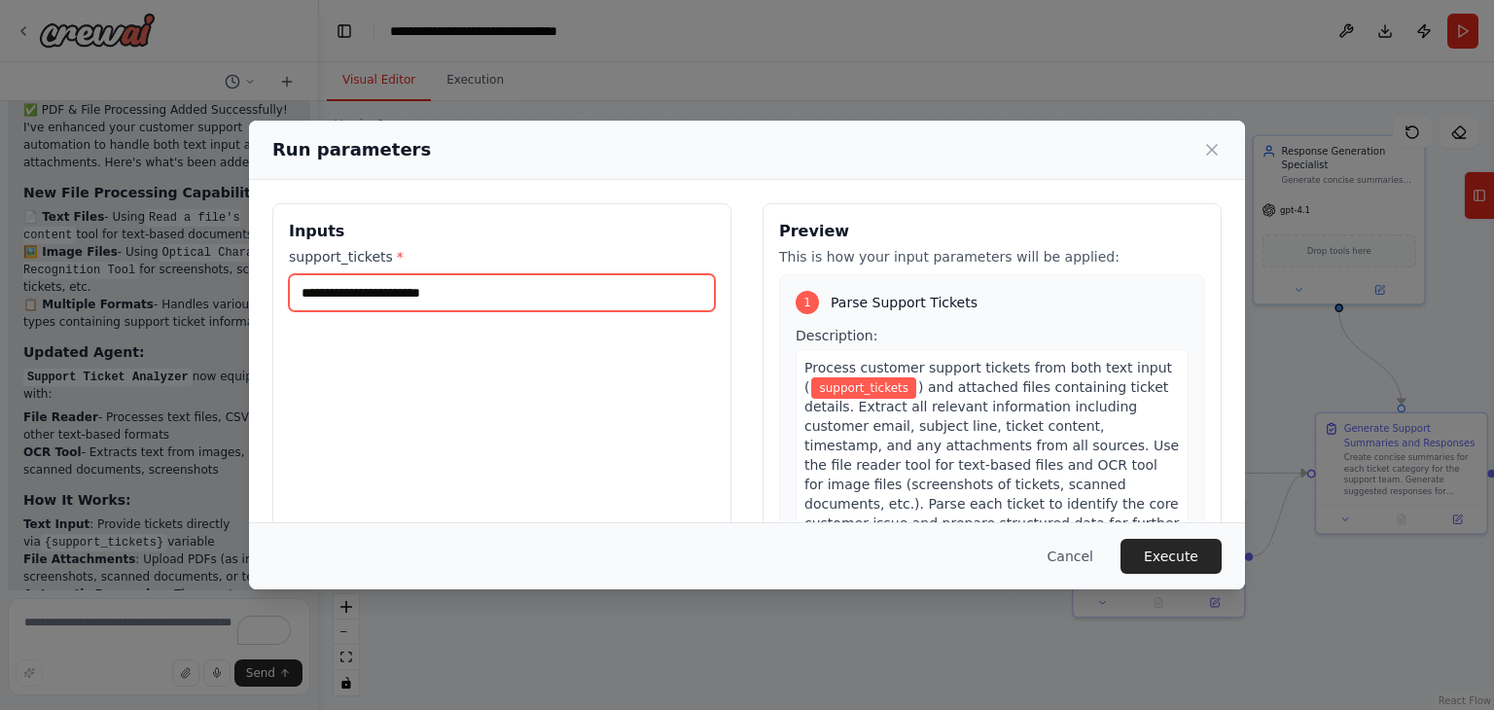
click at [409, 296] on input "support_tickets *" at bounding box center [502, 292] width 426 height 37
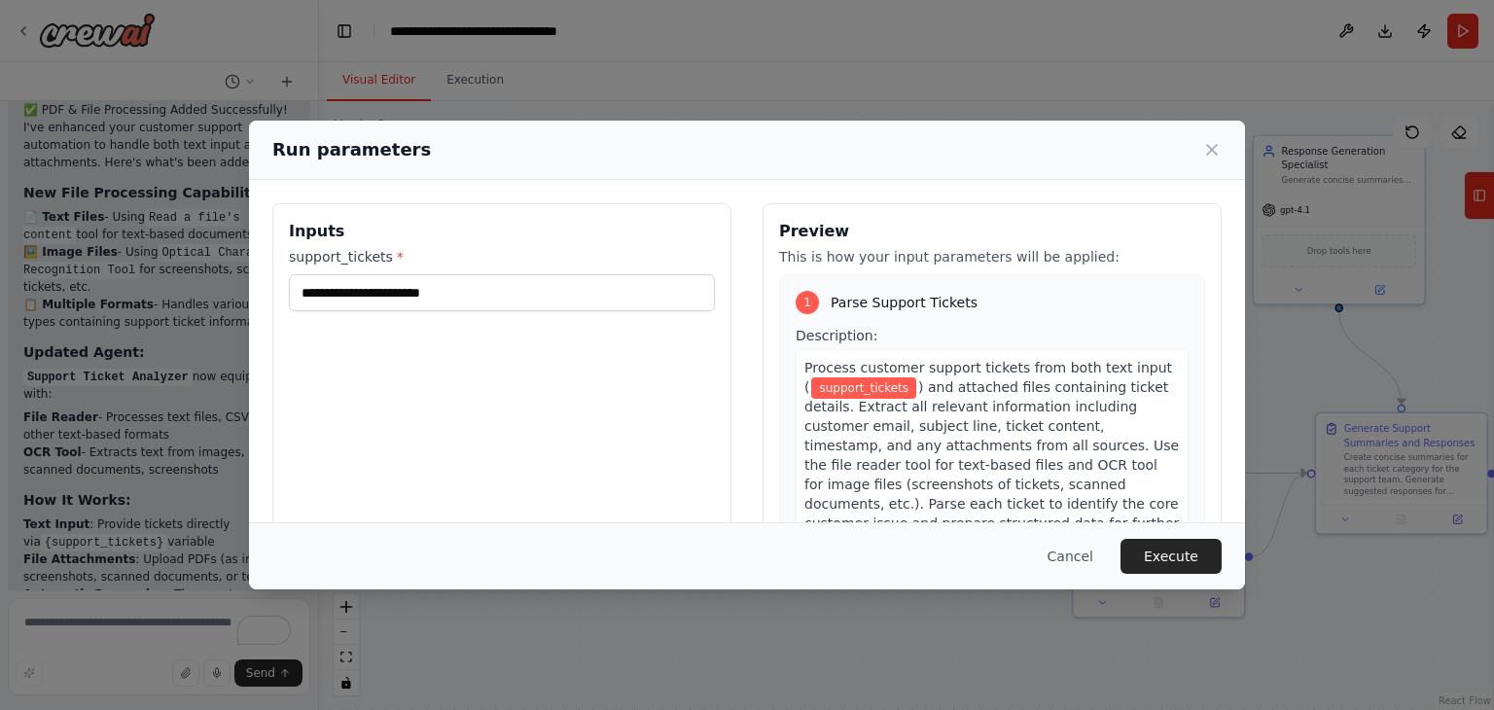
drag, startPoint x: 409, startPoint y: 296, endPoint x: 342, endPoint y: 332, distance: 75.3
click at [342, 332] on div "Inputs support_tickets *" at bounding box center [501, 433] width 459 height 461
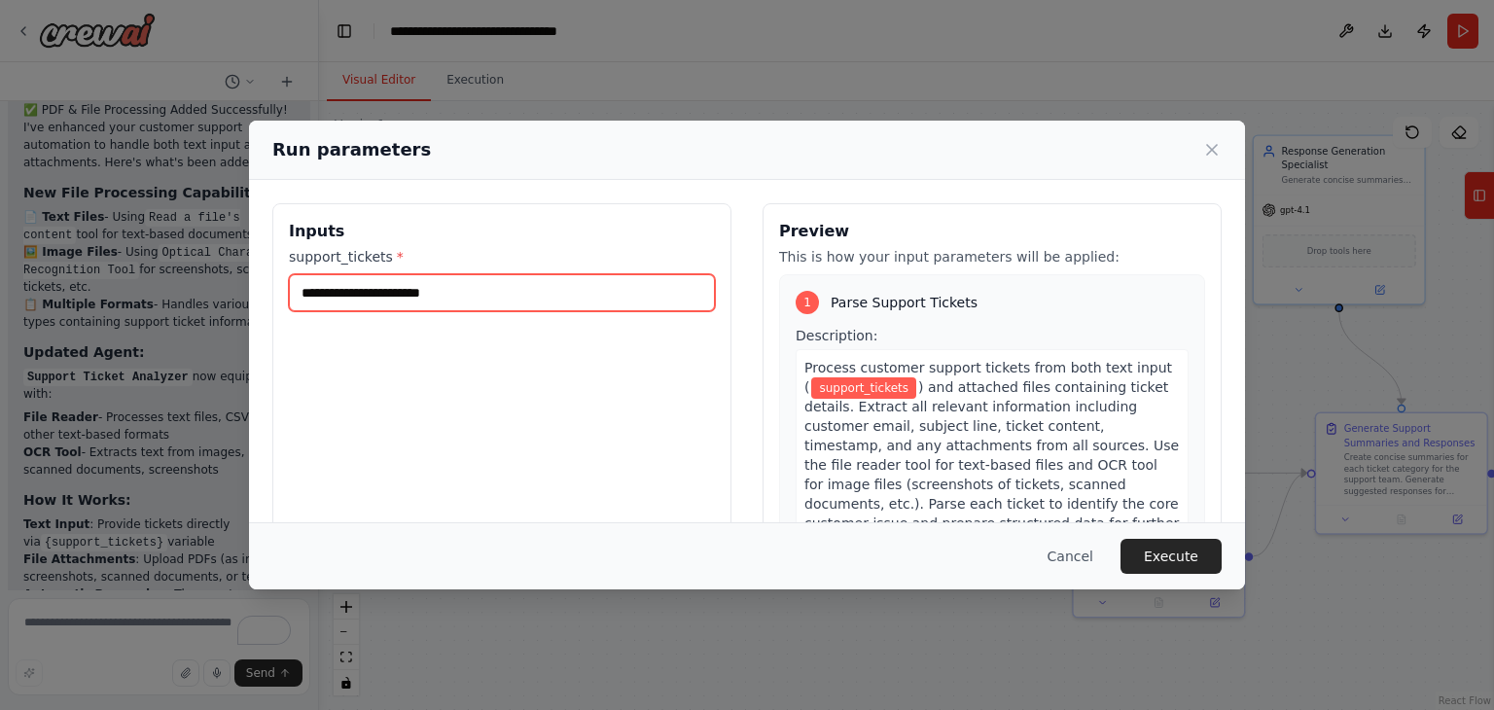
click at [510, 293] on input "support_tickets *" at bounding box center [502, 292] width 426 height 37
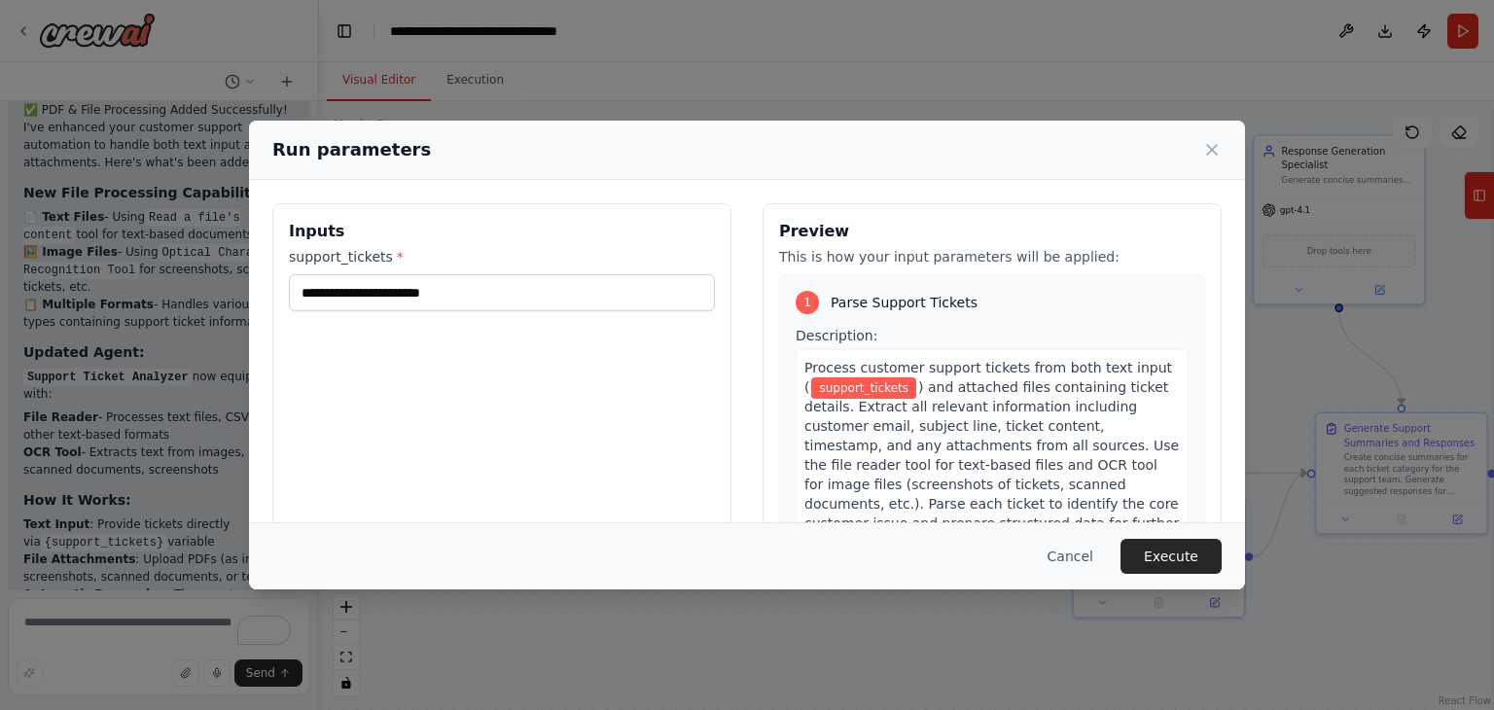
click at [315, 339] on div "Inputs support_tickets *" at bounding box center [501, 433] width 459 height 461
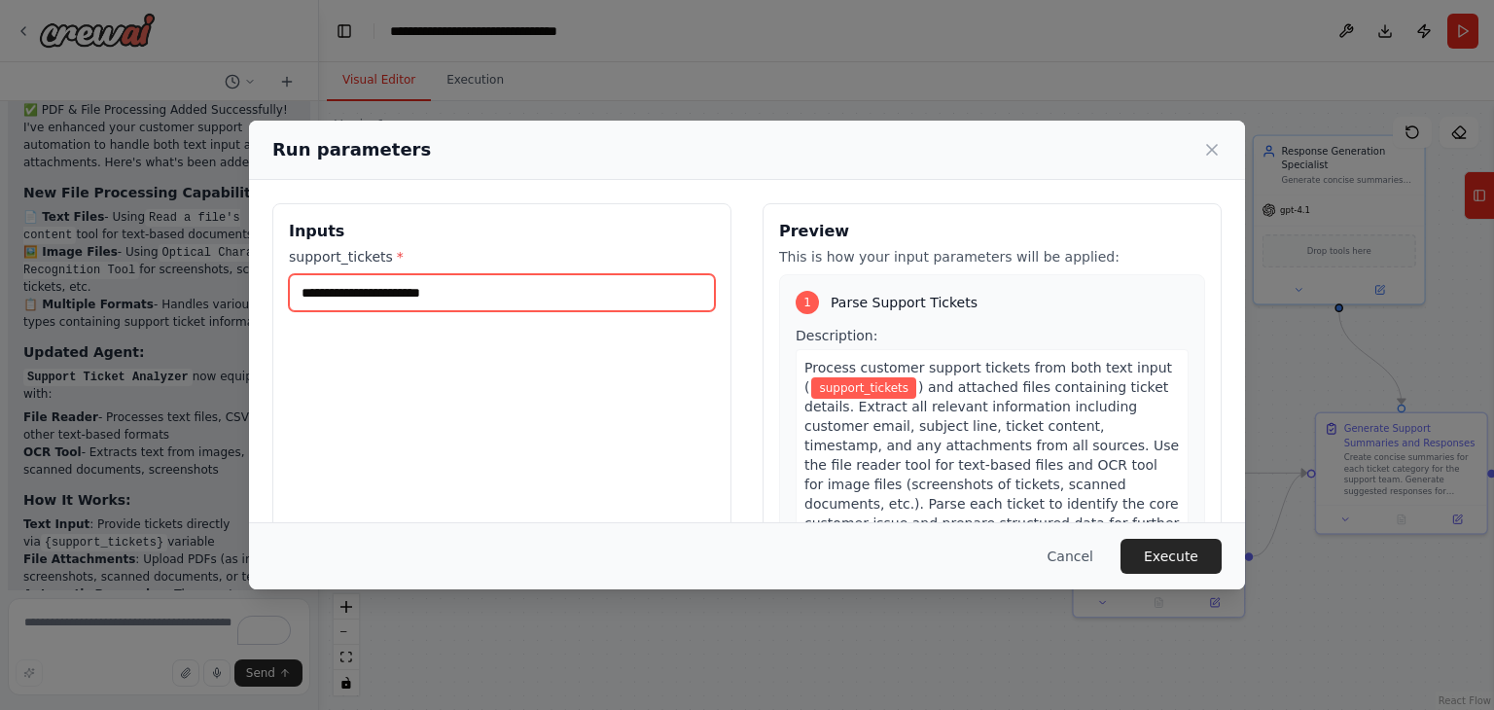
click at [461, 289] on input "support_tickets *" at bounding box center [502, 292] width 426 height 37
paste input "**********"
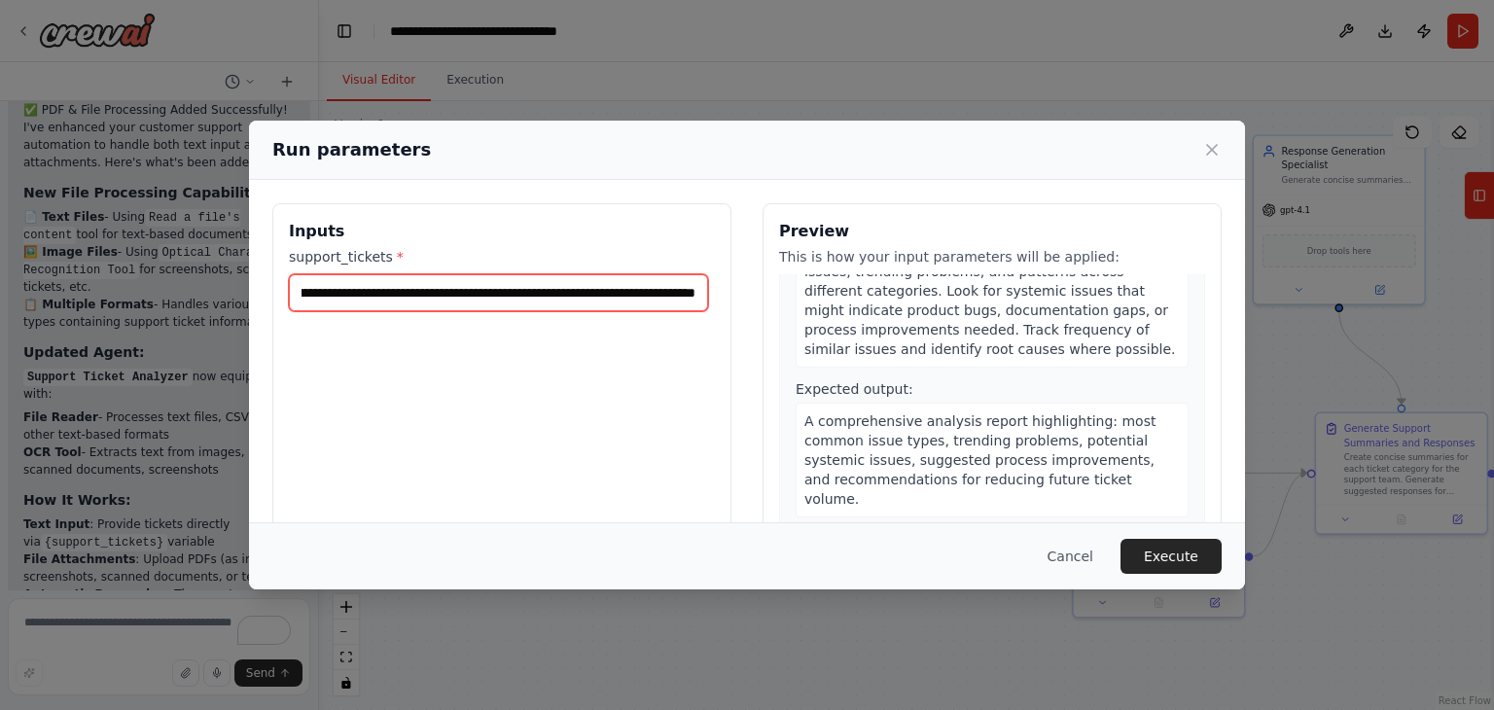
scroll to position [2968, 0]
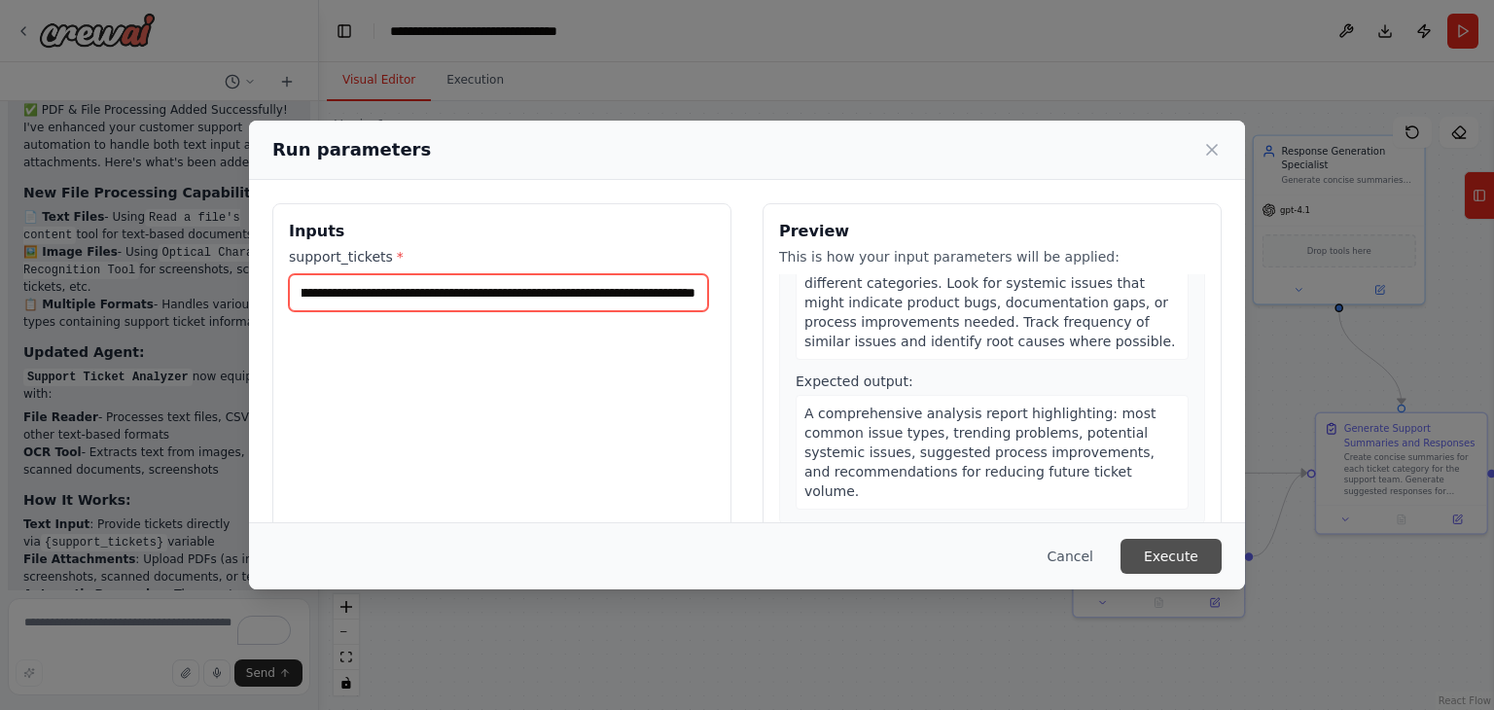
type input "**********"
click at [1184, 562] on button "Execute" at bounding box center [1171, 556] width 101 height 35
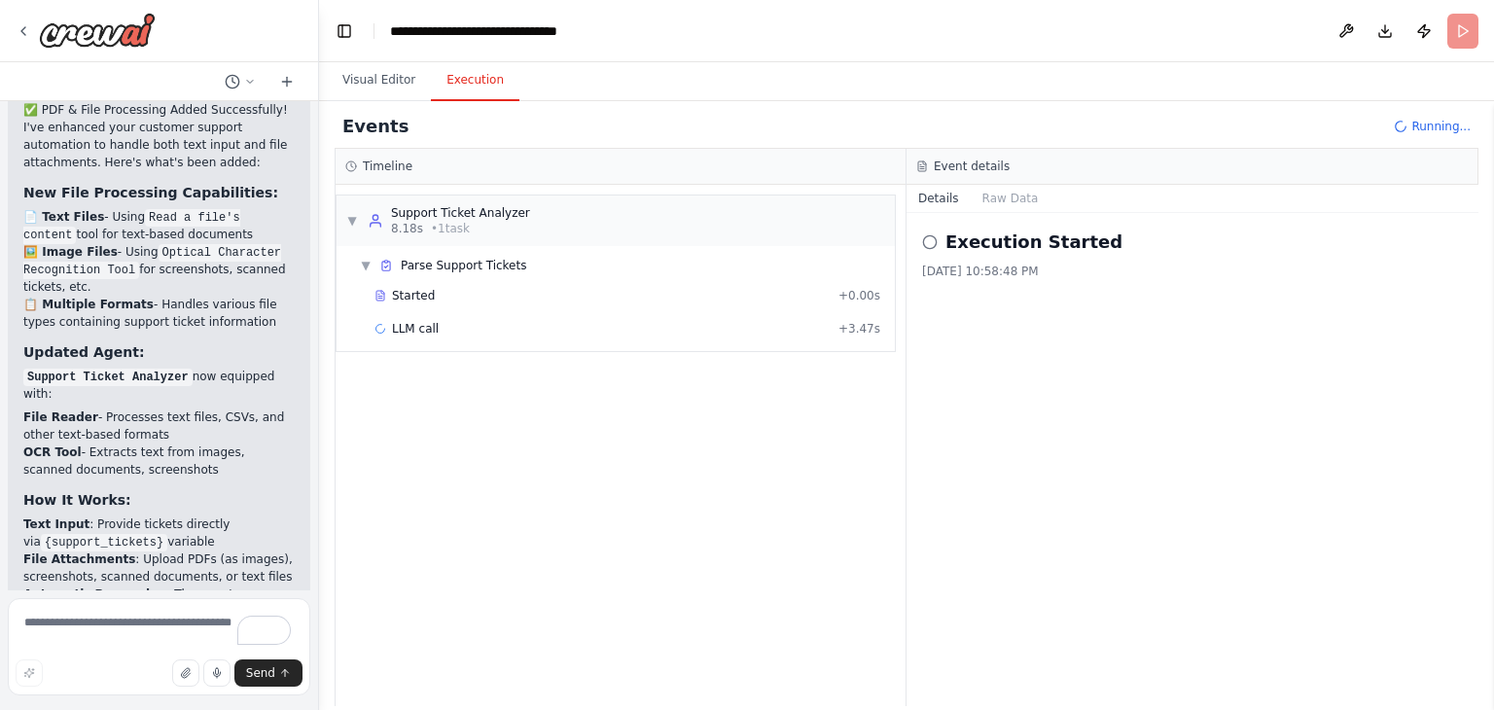
scroll to position [7899, 0]
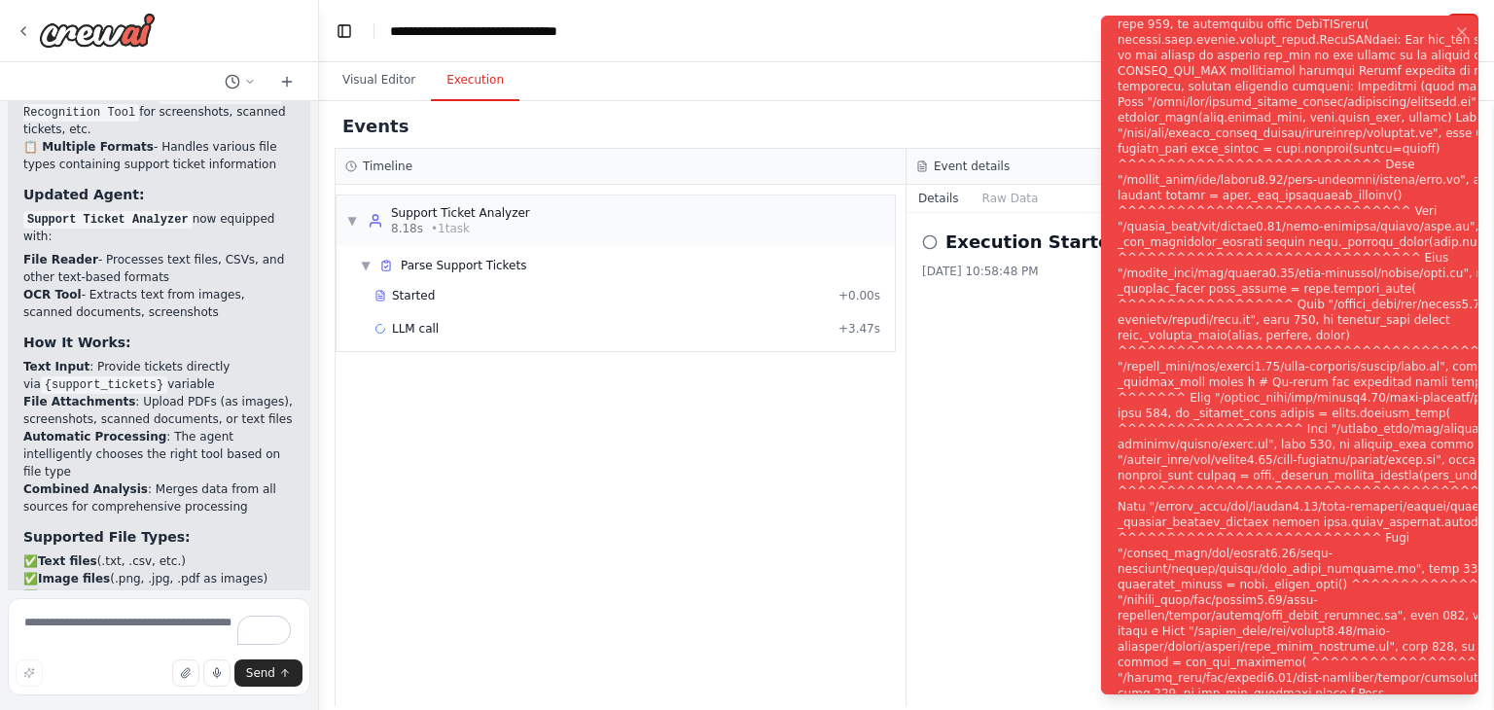
click at [1320, 249] on div "Notifications (F8)" at bounding box center [1353, 367] width 470 height 1510
click at [1351, 526] on div "Notifications (F8)" at bounding box center [1353, 367] width 470 height 1510
click at [1462, 33] on icon "Notifications (F8)" at bounding box center [1462, 32] width 16 height 16
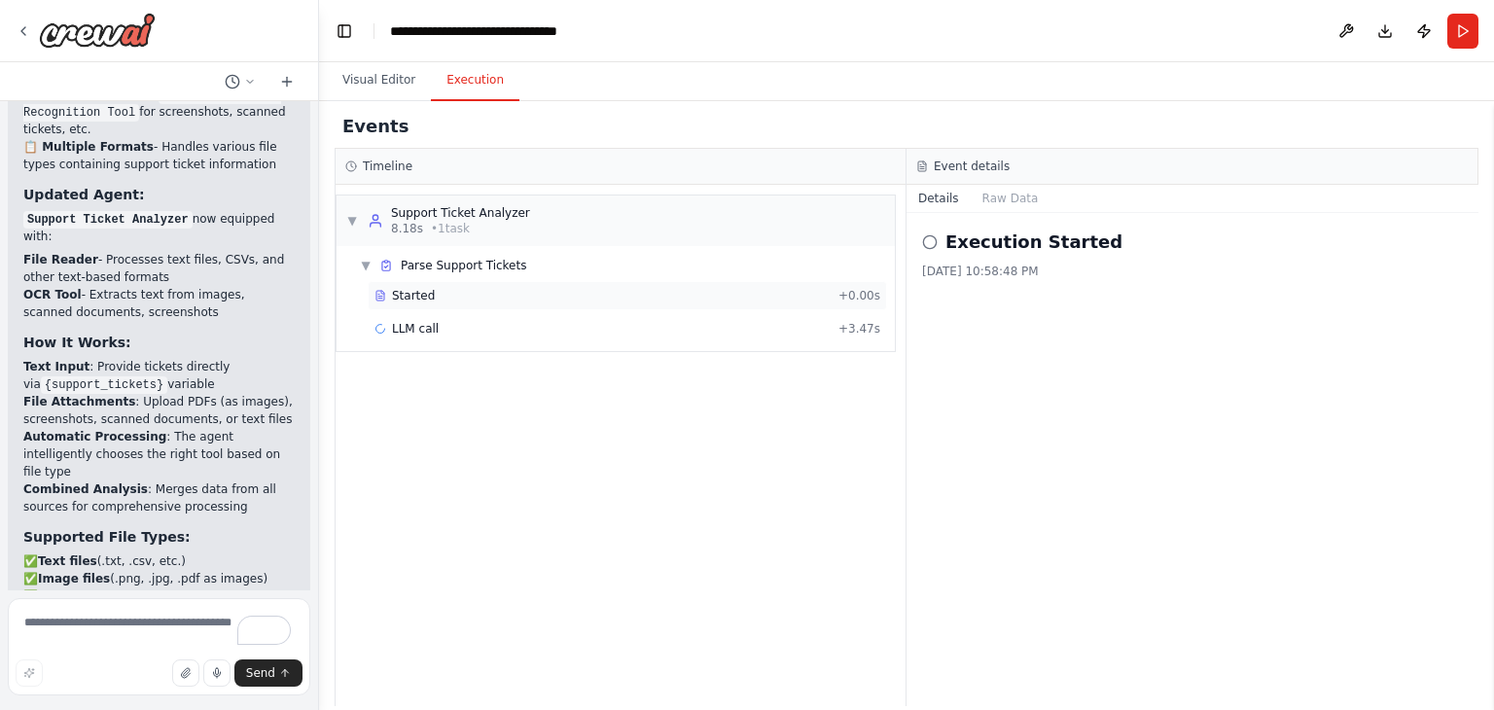
click at [467, 292] on div "Started" at bounding box center [603, 296] width 456 height 16
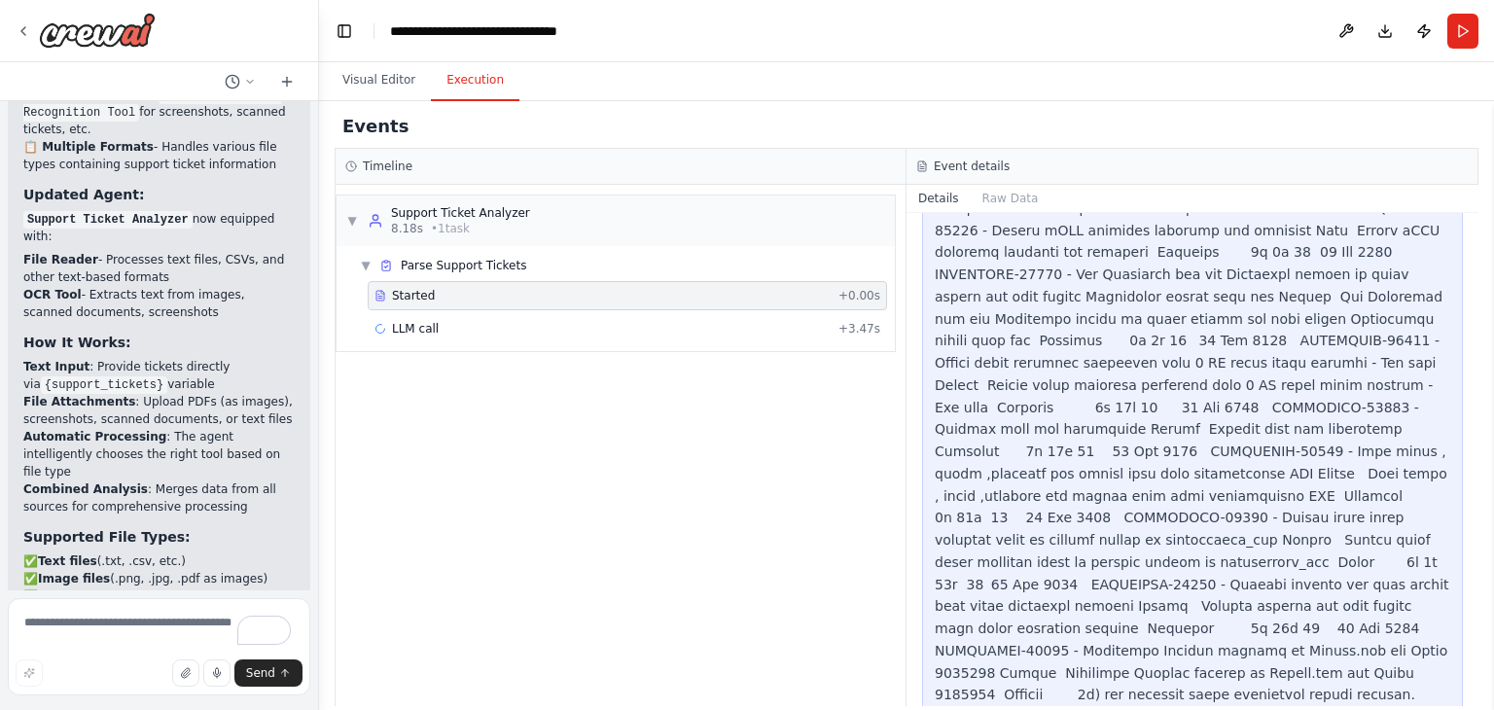
scroll to position [1911, 0]
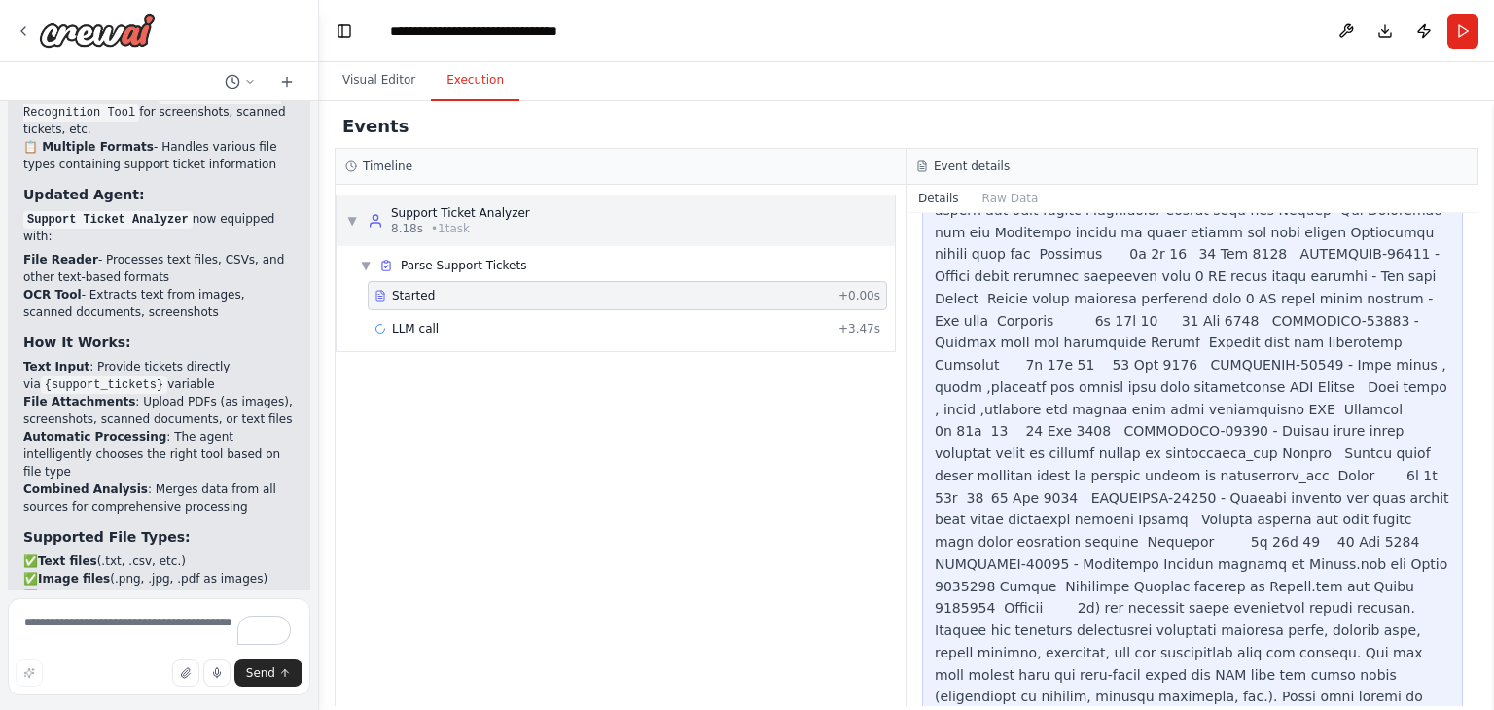
click at [431, 223] on span "• 1 task" at bounding box center [450, 229] width 39 height 16
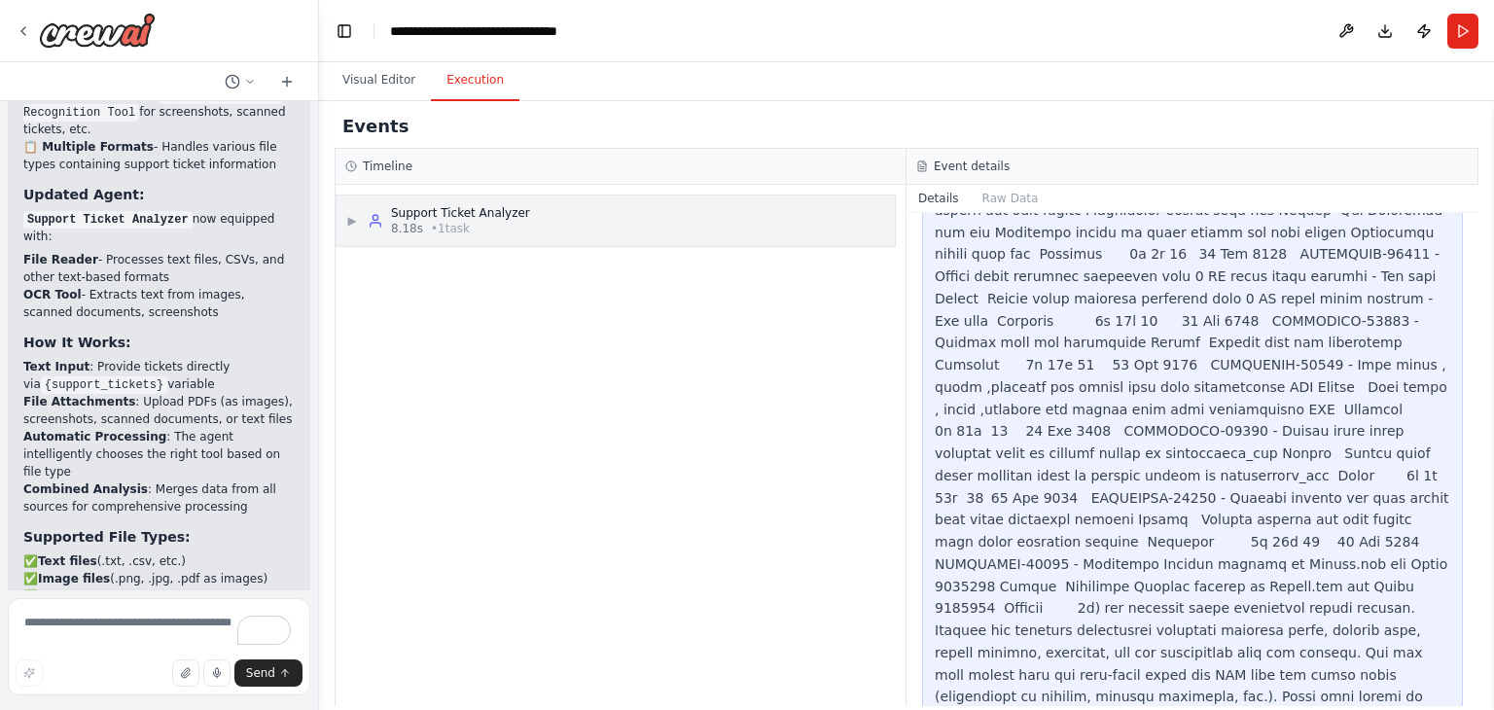
click at [431, 223] on span "• 1 task" at bounding box center [450, 229] width 39 height 16
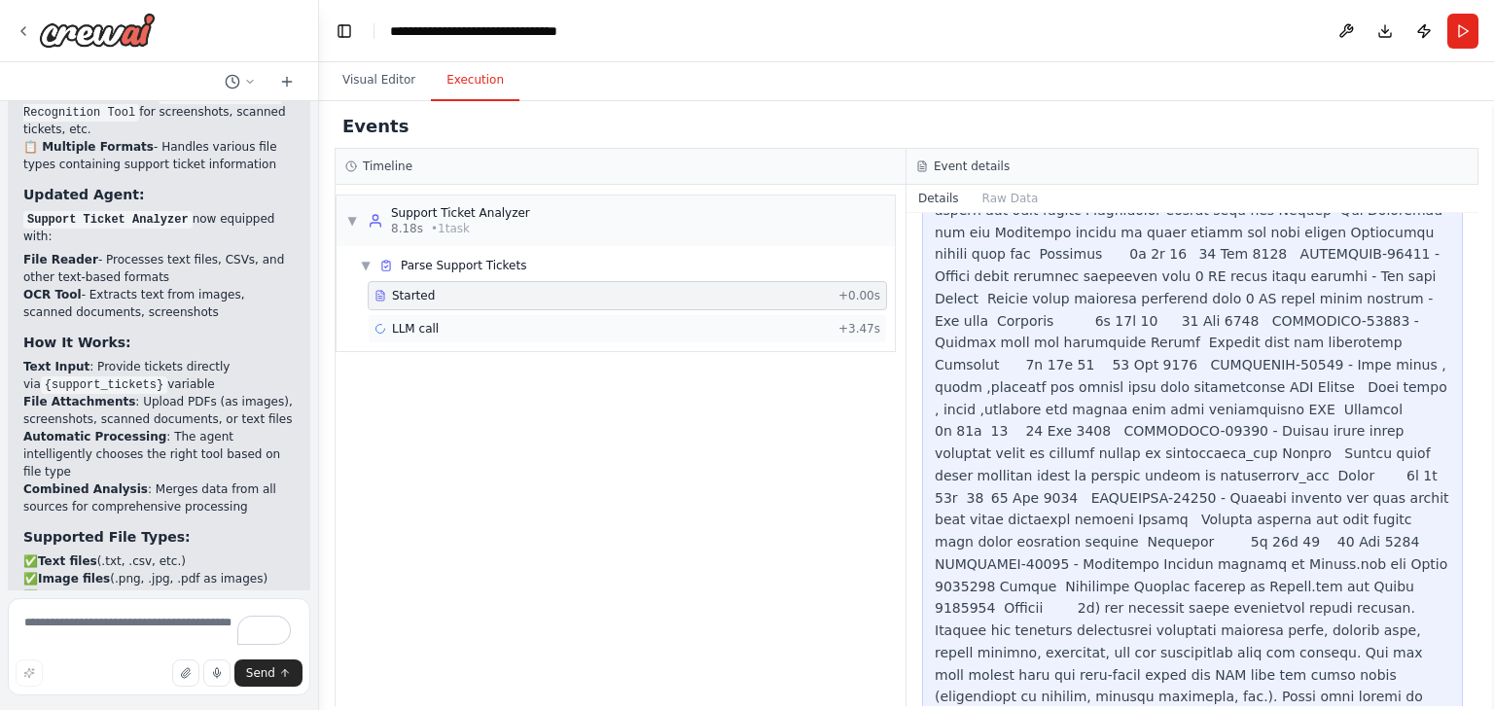
click at [425, 325] on span "LLM call" at bounding box center [415, 329] width 47 height 16
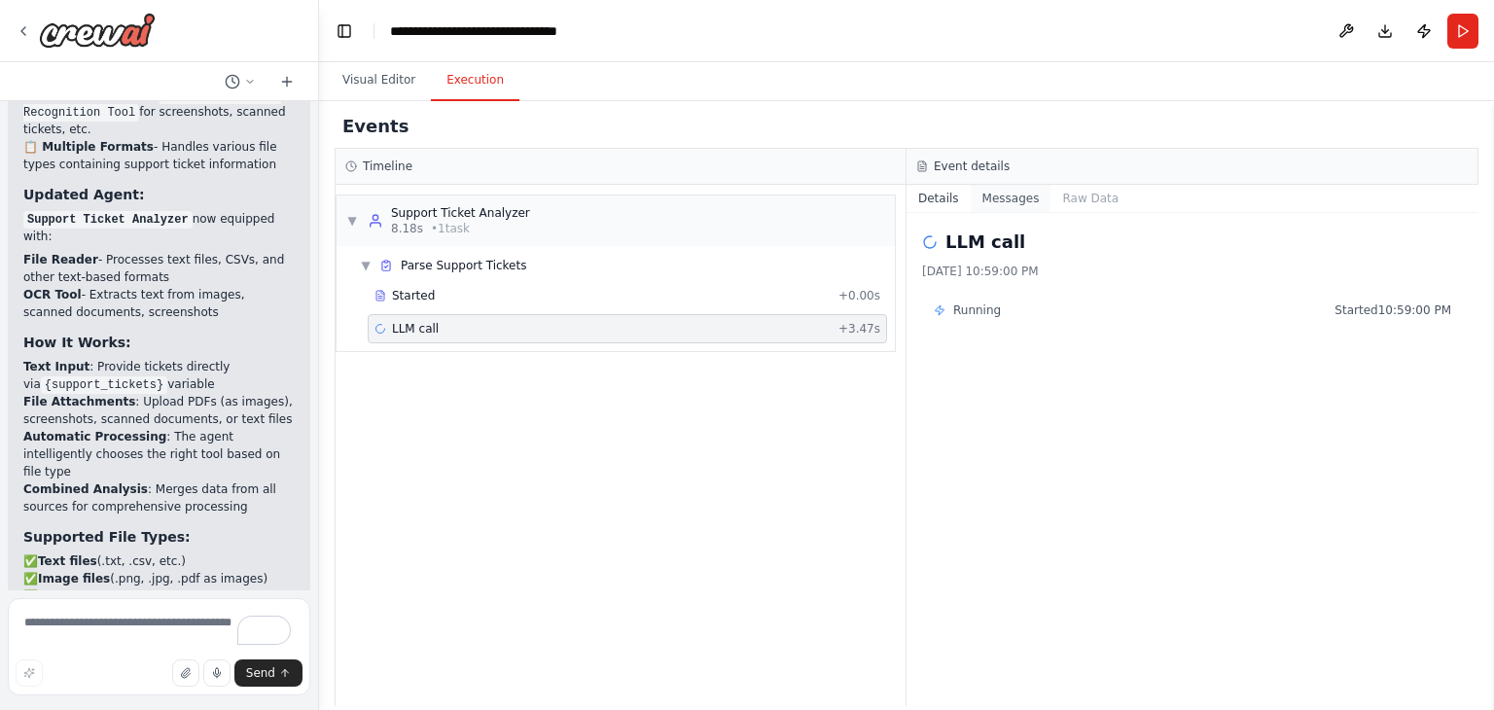
click at [1002, 206] on button "Messages" at bounding box center [1011, 198] width 81 height 27
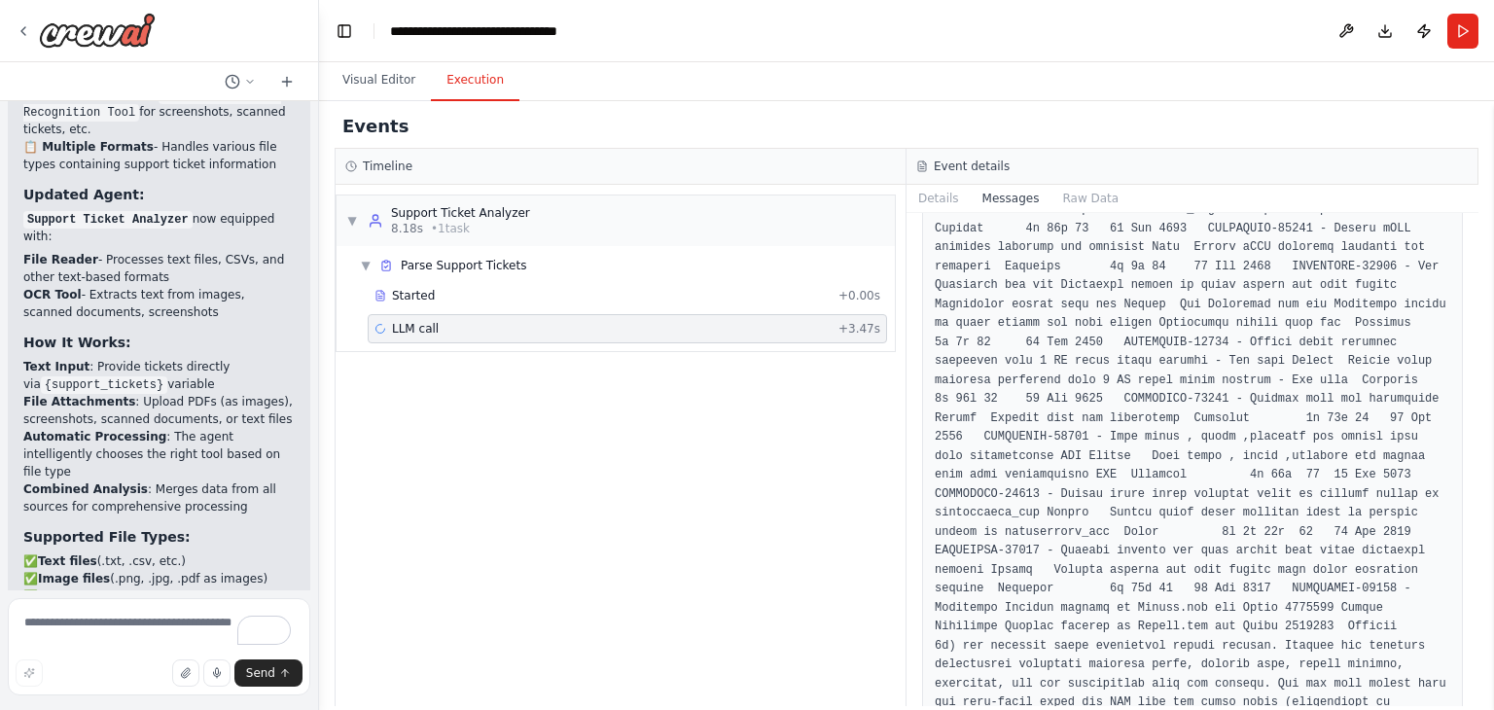
scroll to position [2564, 0]
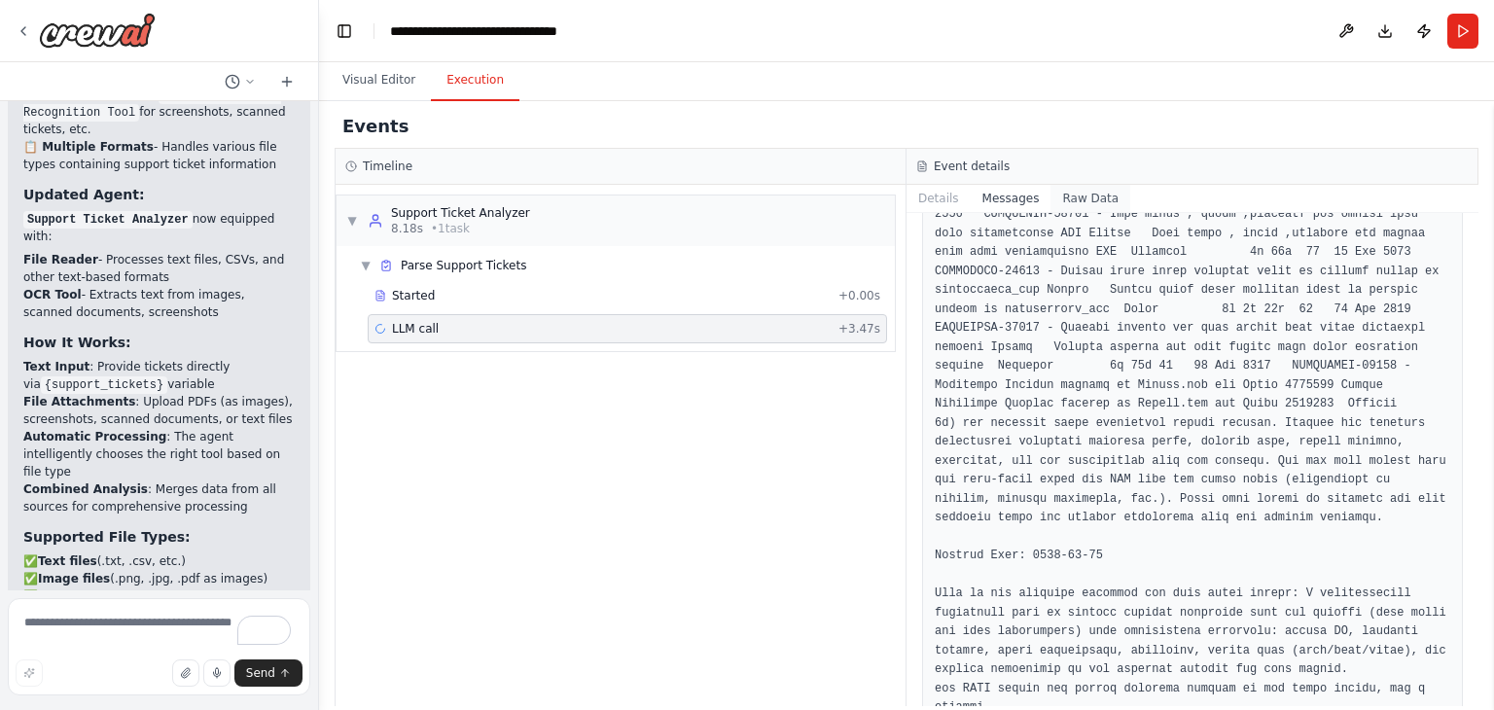
click at [1079, 192] on button "Raw Data" at bounding box center [1091, 198] width 80 height 27
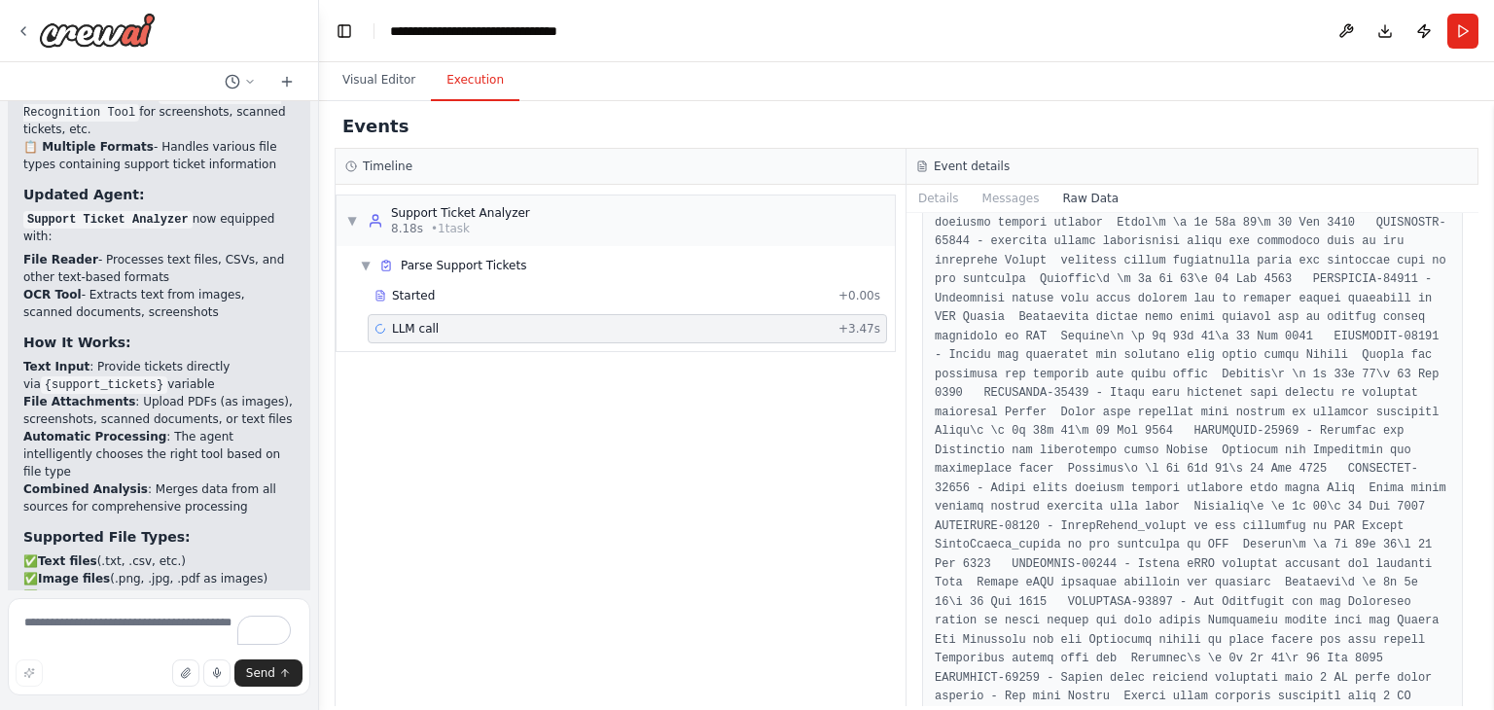
scroll to position [11513, 0]
click at [935, 206] on button "Details" at bounding box center [939, 198] width 64 height 27
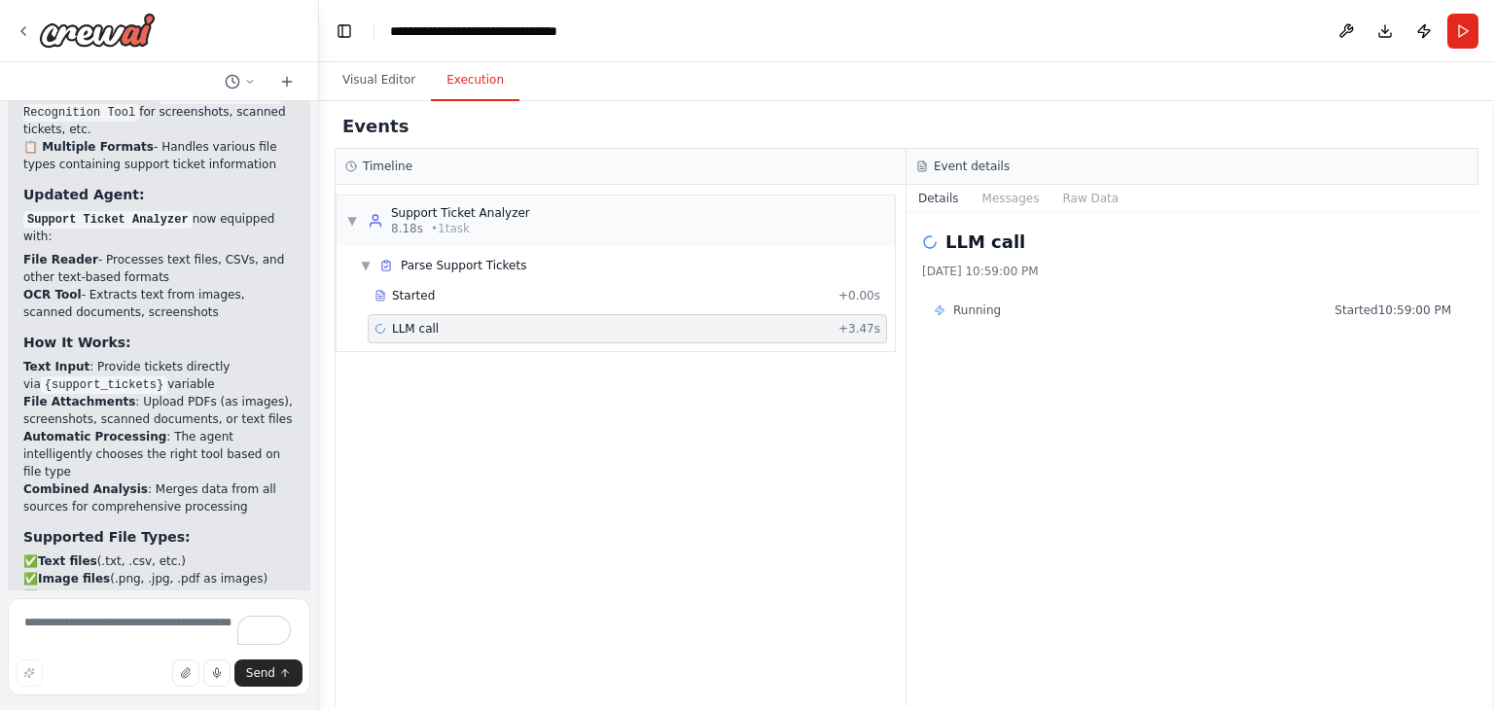
click at [864, 328] on span "+ 3.47s" at bounding box center [859, 329] width 42 height 16
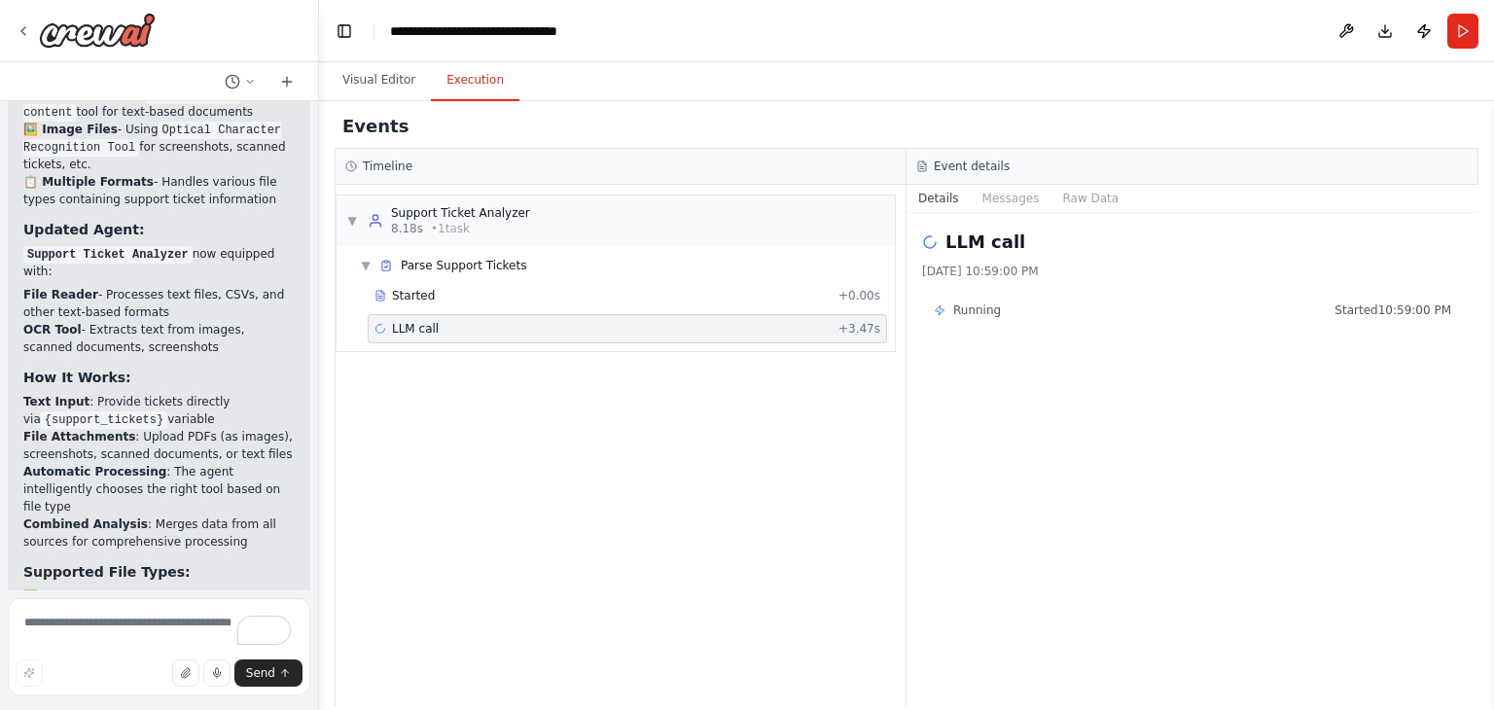
scroll to position [7899, 0]
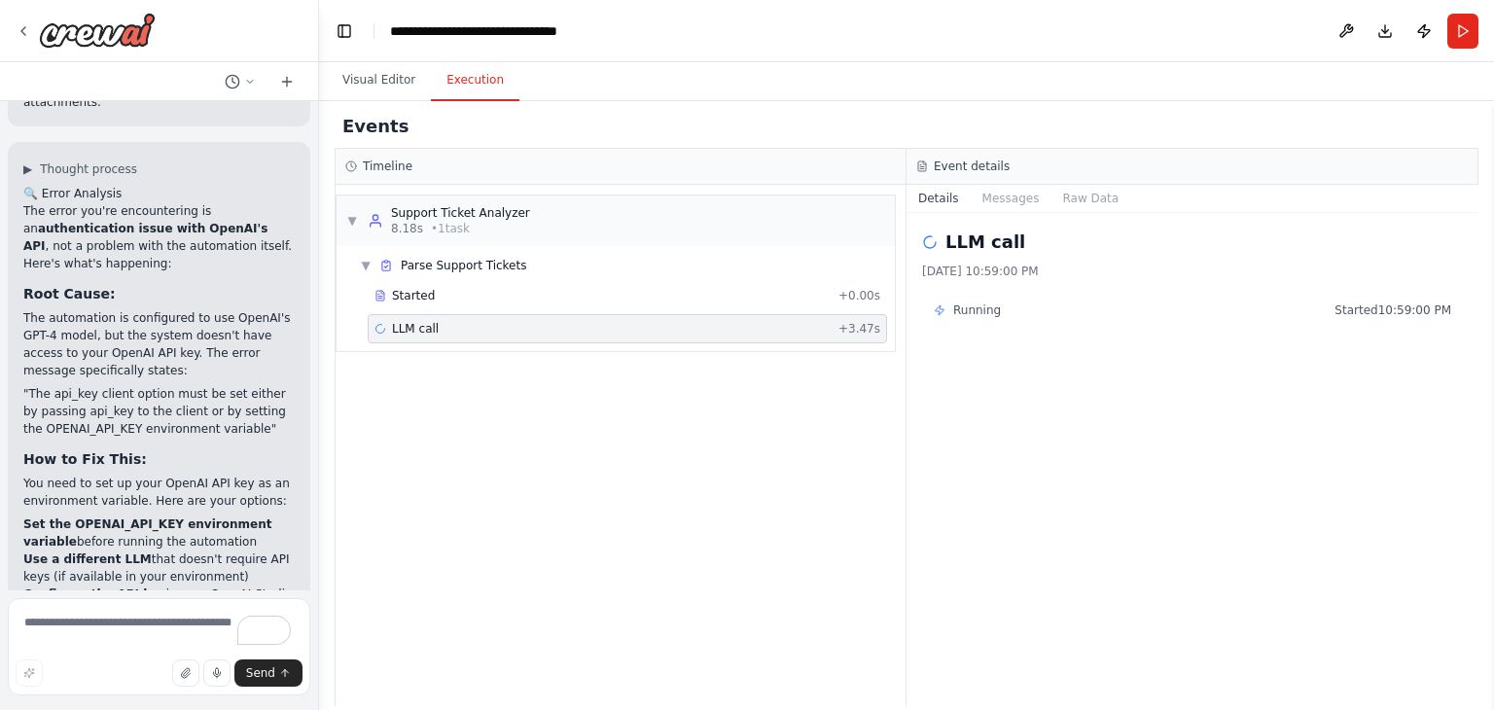
scroll to position [8652, 0]
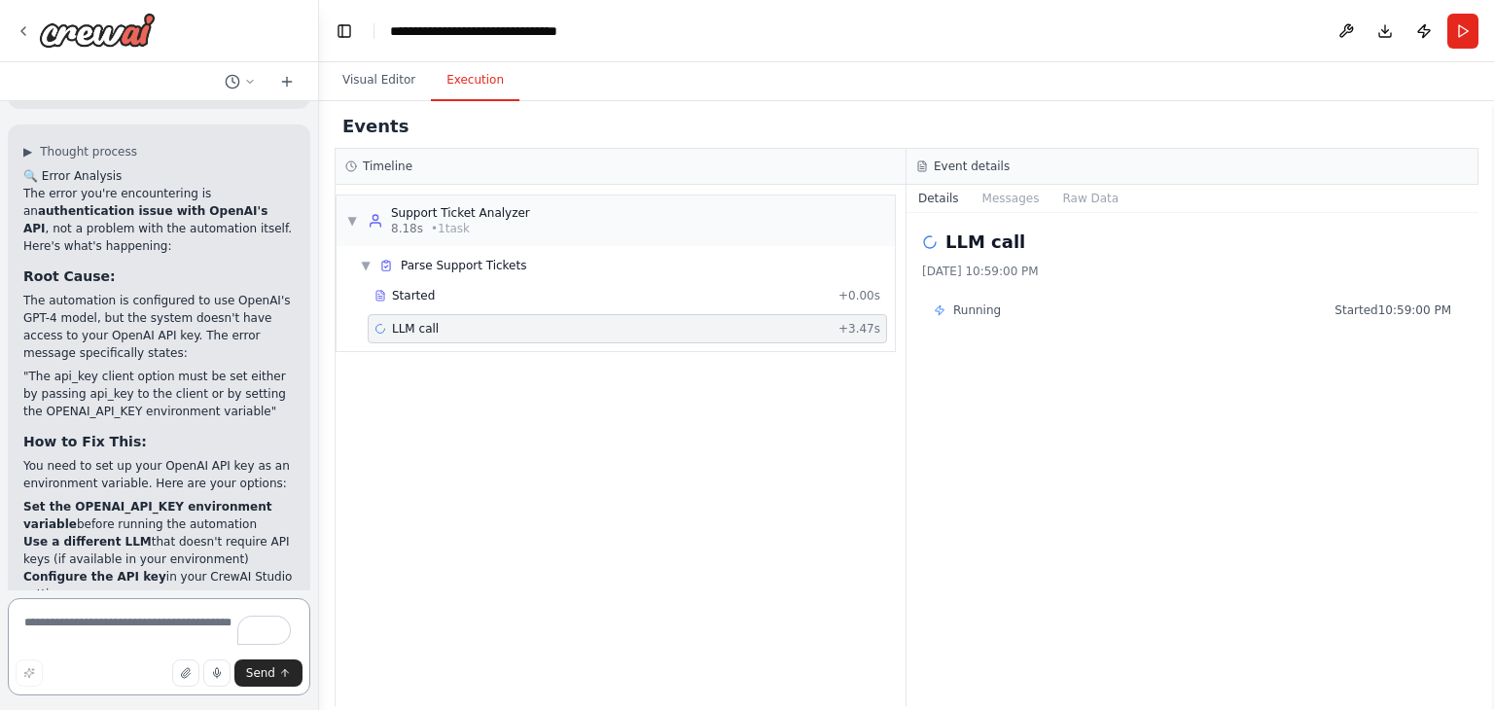
click at [120, 648] on textarea "To enrich screen reader interactions, please activate Accessibility in Grammarl…" at bounding box center [159, 646] width 303 height 97
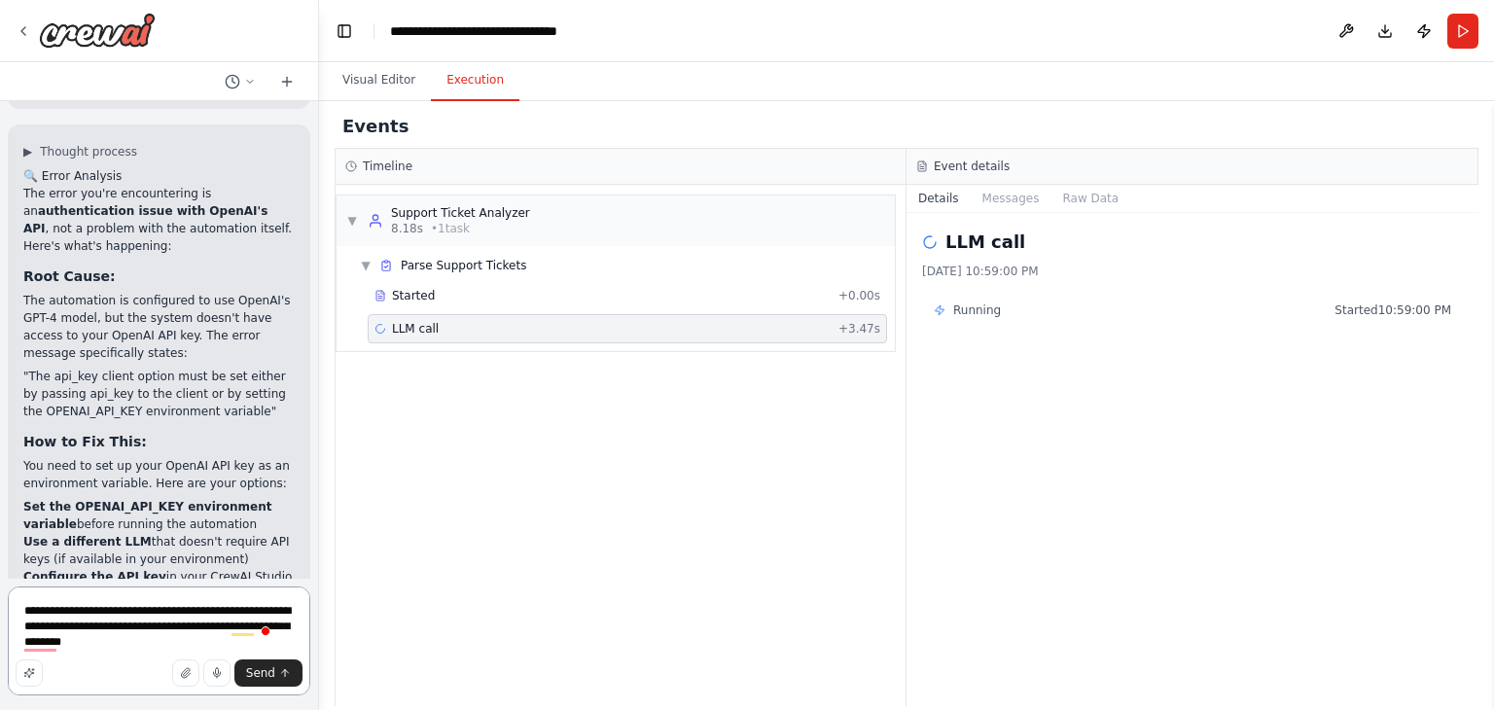
type textarea "**********"
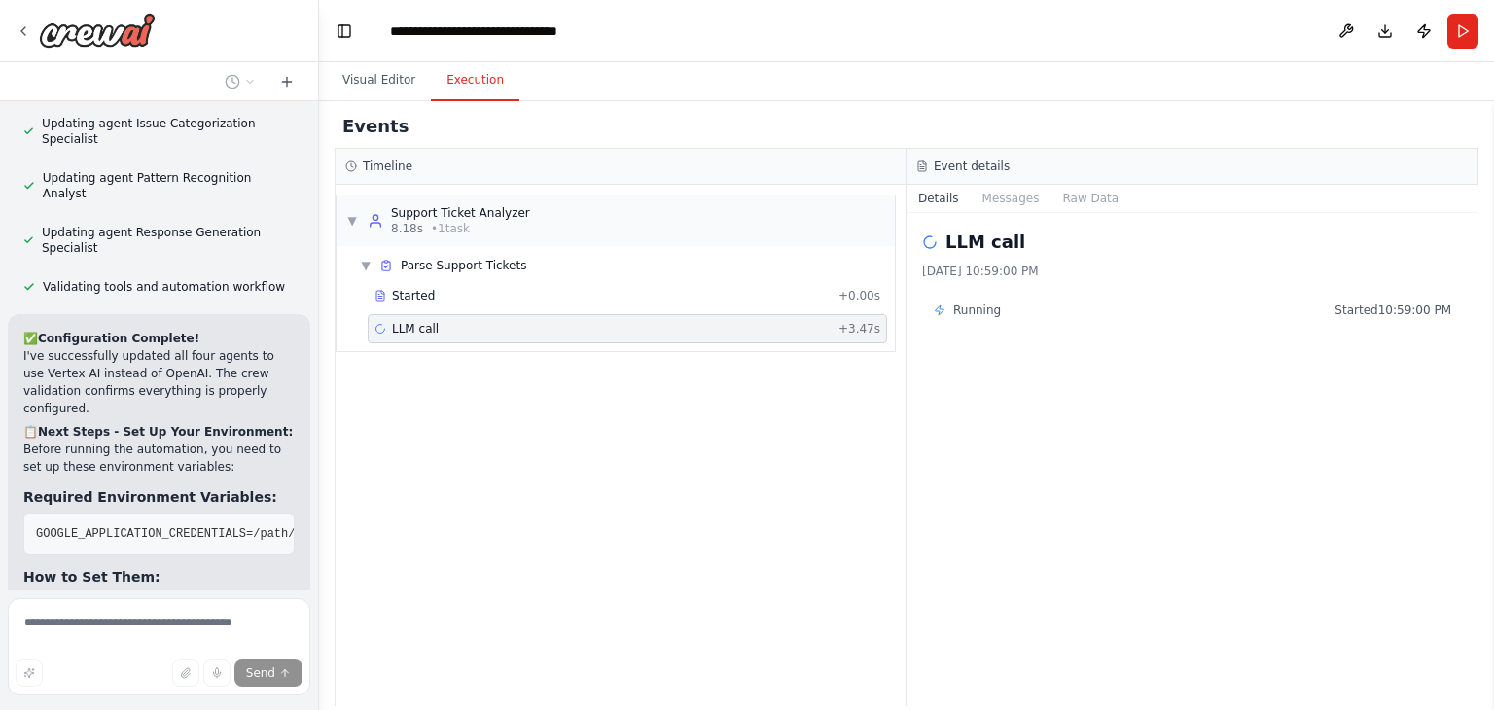
scroll to position [10427, 0]
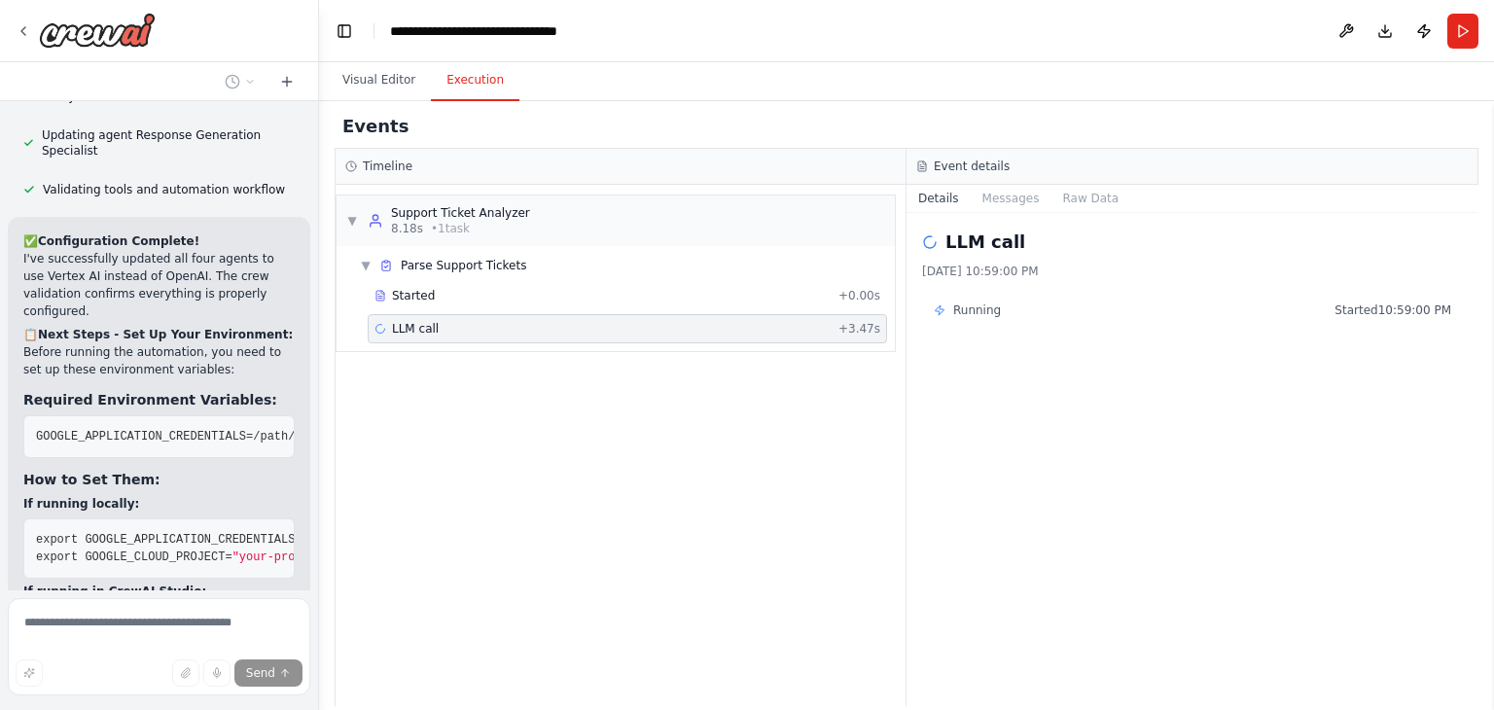
click at [1153, 27] on header "**********" at bounding box center [906, 31] width 1175 height 62
drag, startPoint x: 1493, startPoint y: 1, endPoint x: 964, endPoint y: 43, distance: 530.8
click at [964, 43] on header "**********" at bounding box center [906, 31] width 1175 height 62
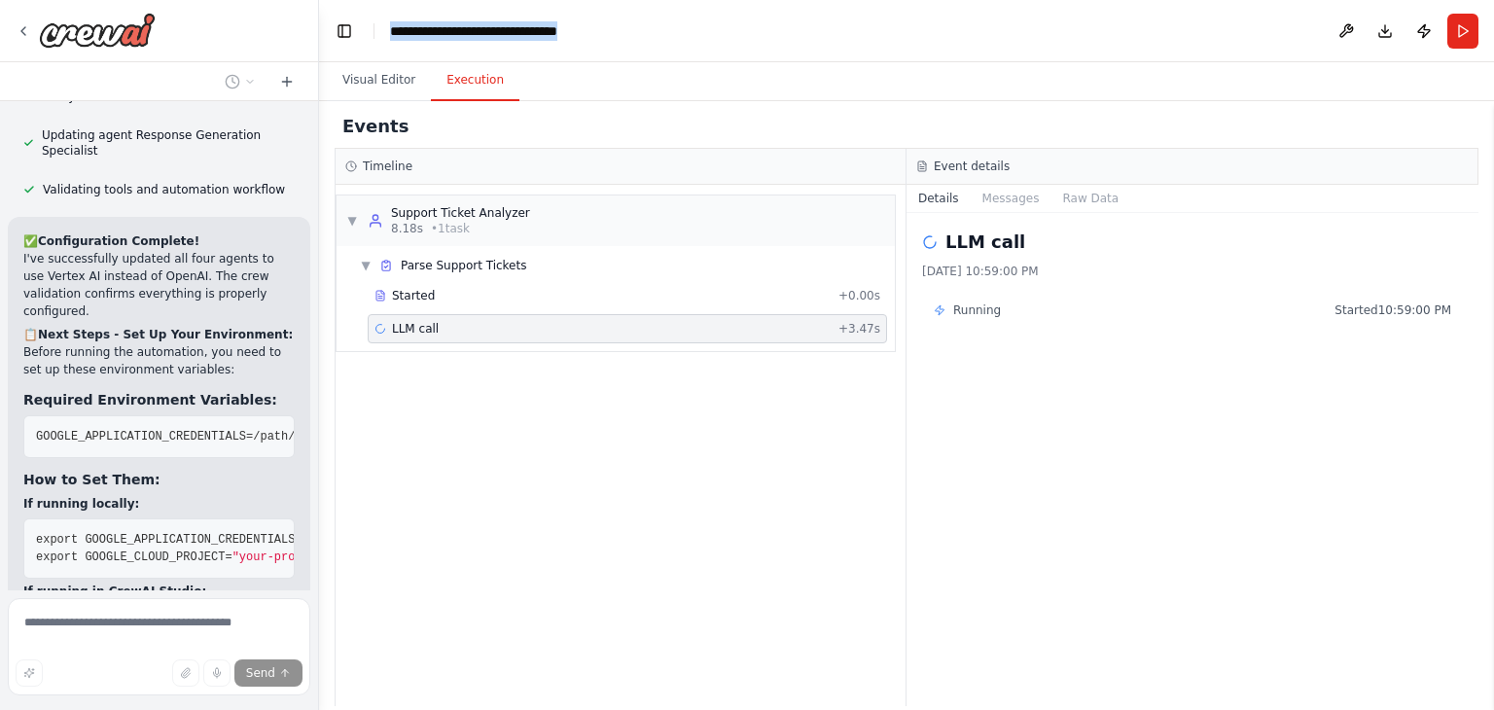
click at [964, 43] on header "**********" at bounding box center [906, 31] width 1175 height 62
click at [1030, 44] on header "**********" at bounding box center [906, 31] width 1175 height 62
click at [1030, 46] on header "**********" at bounding box center [906, 31] width 1175 height 62
click at [120, 688] on li "Do you have your service account JSON file ready?" at bounding box center [158, 705] width 271 height 35
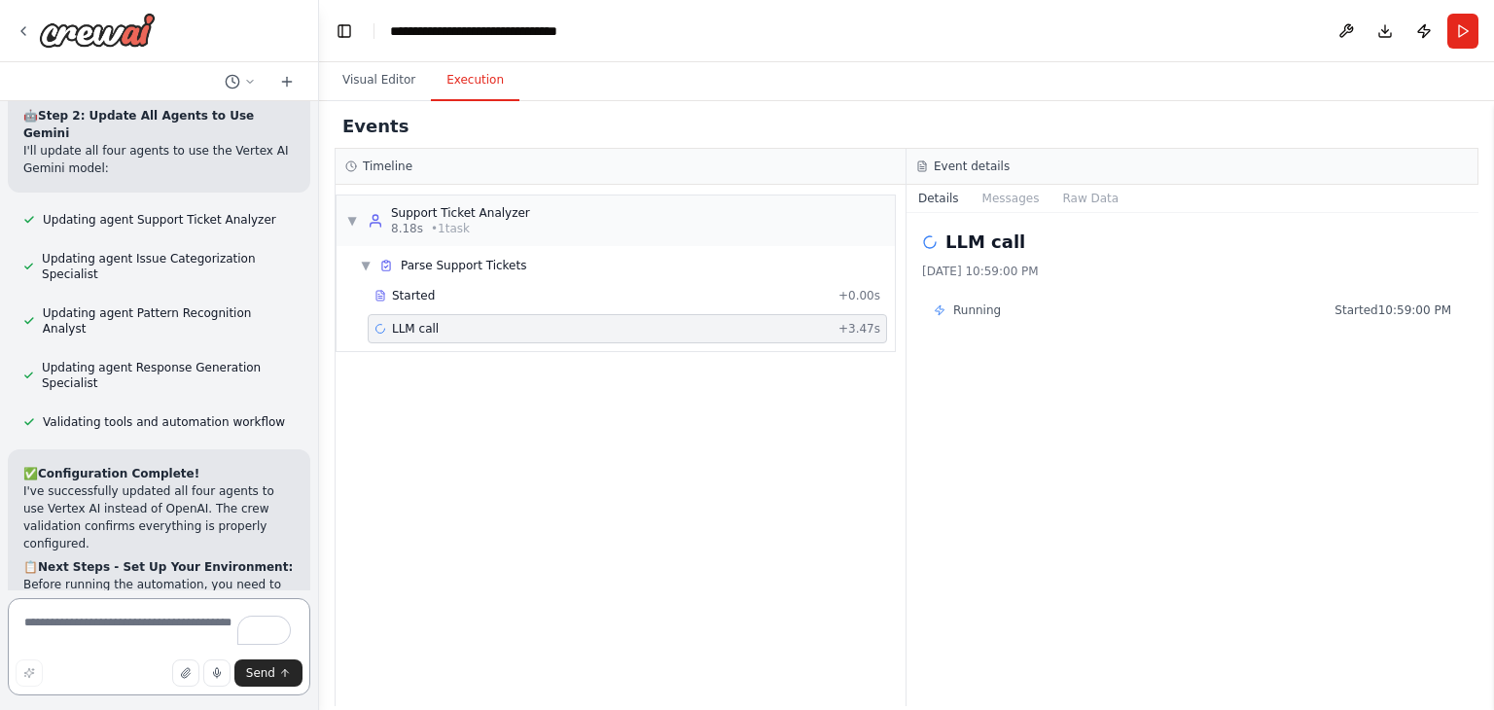
click at [116, 616] on textarea "To enrich screen reader interactions, please activate Accessibility in Grammarl…" at bounding box center [159, 646] width 303 height 97
type textarea "**********"
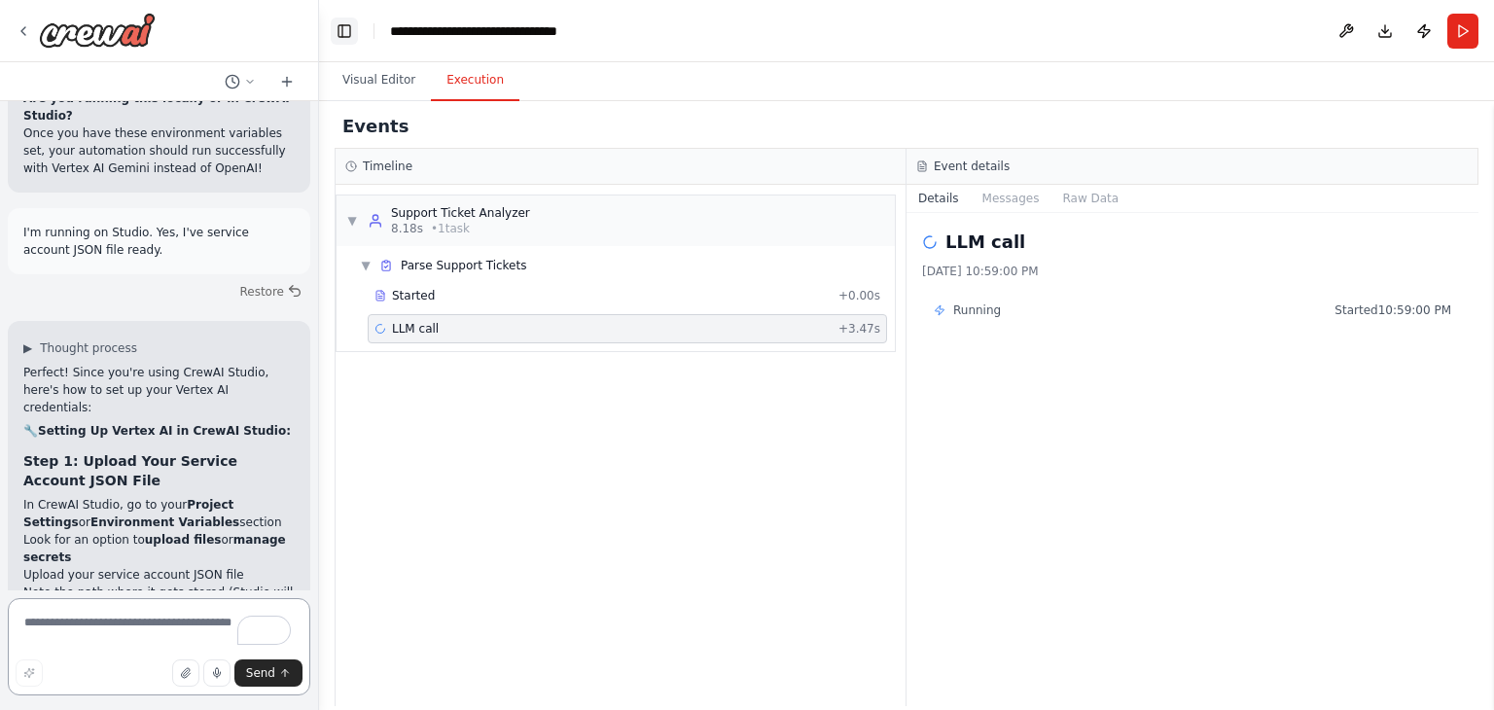
scroll to position [11094, 0]
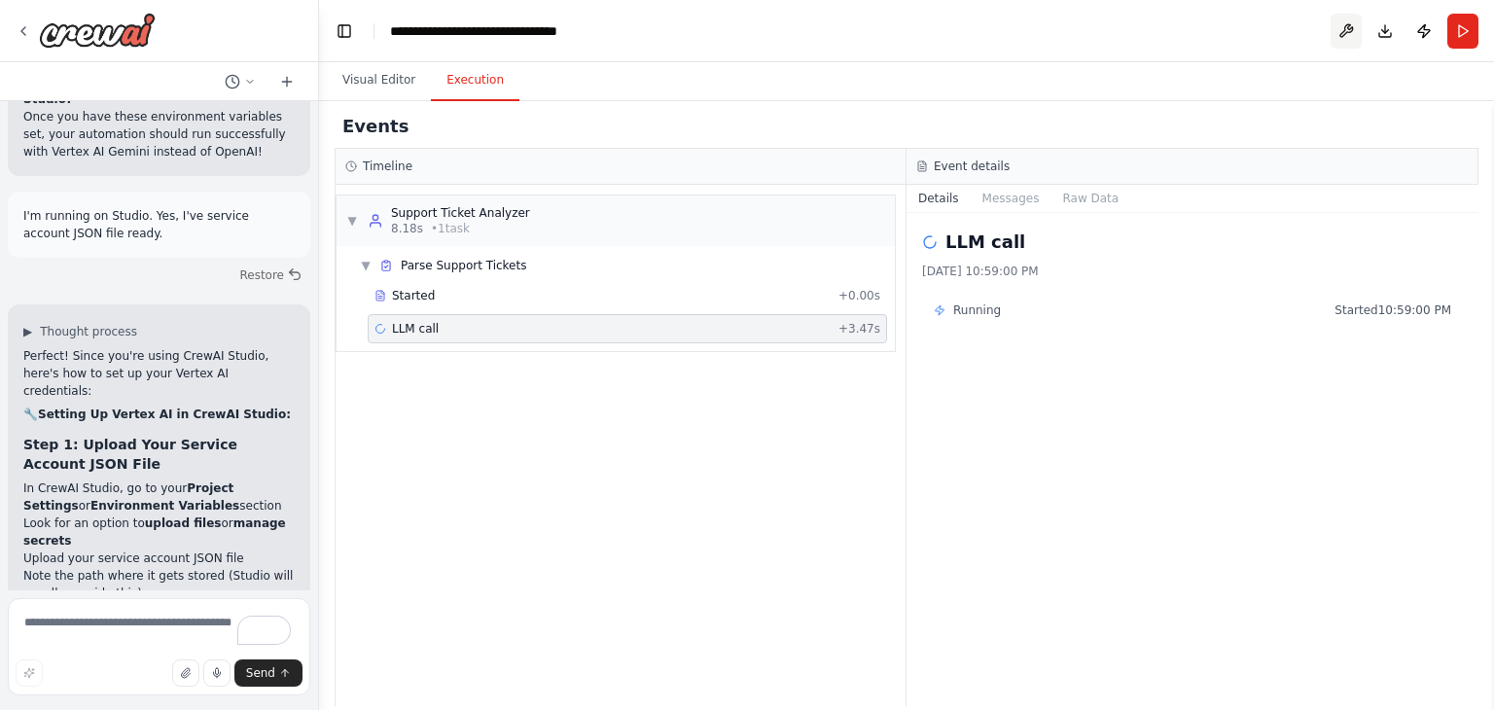
click at [1350, 33] on button at bounding box center [1346, 31] width 31 height 35
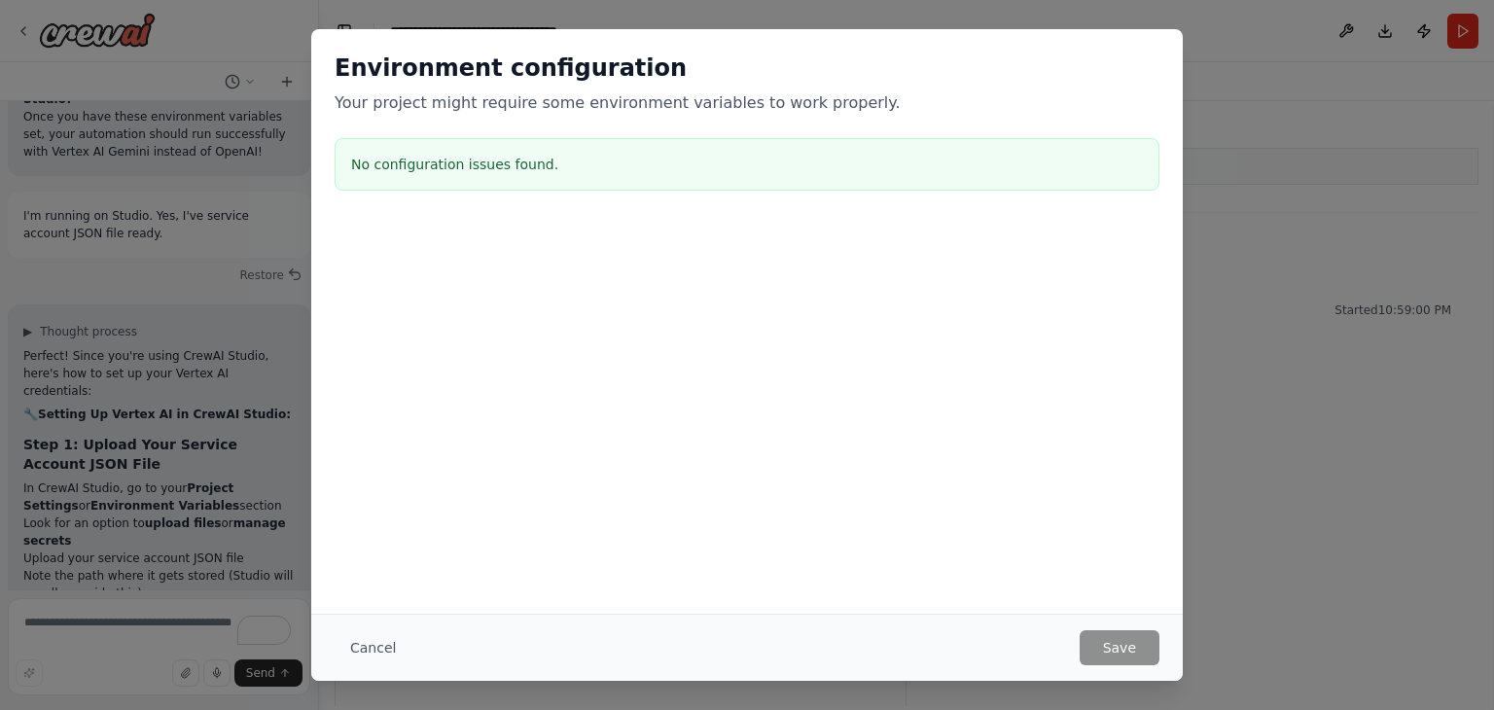
click at [589, 167] on h3 "No configuration issues found." at bounding box center [747, 164] width 792 height 19
click at [467, 106] on p "Your project might require some environment variables to work properly." at bounding box center [747, 102] width 825 height 23
click at [358, 651] on button "Cancel" at bounding box center [373, 647] width 77 height 35
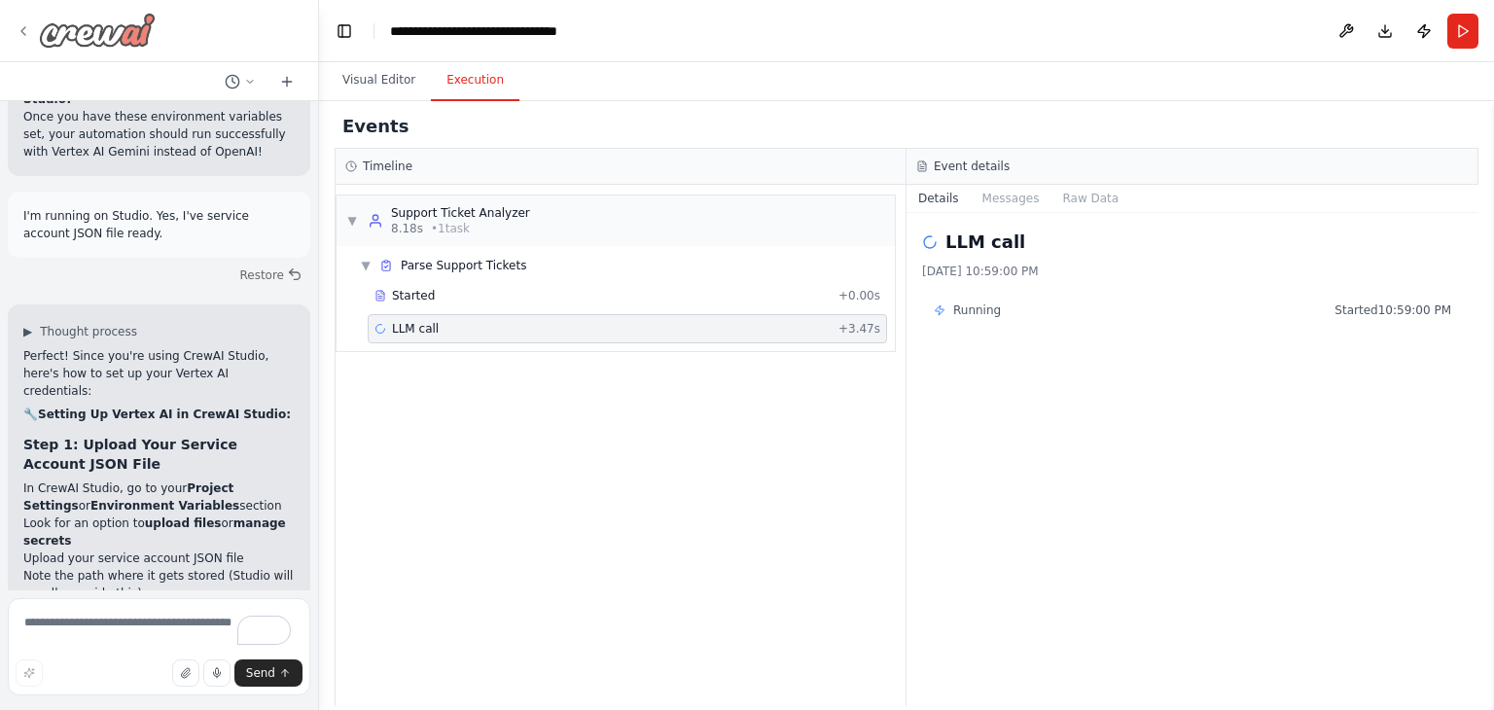
click at [19, 33] on icon at bounding box center [24, 31] width 16 height 16
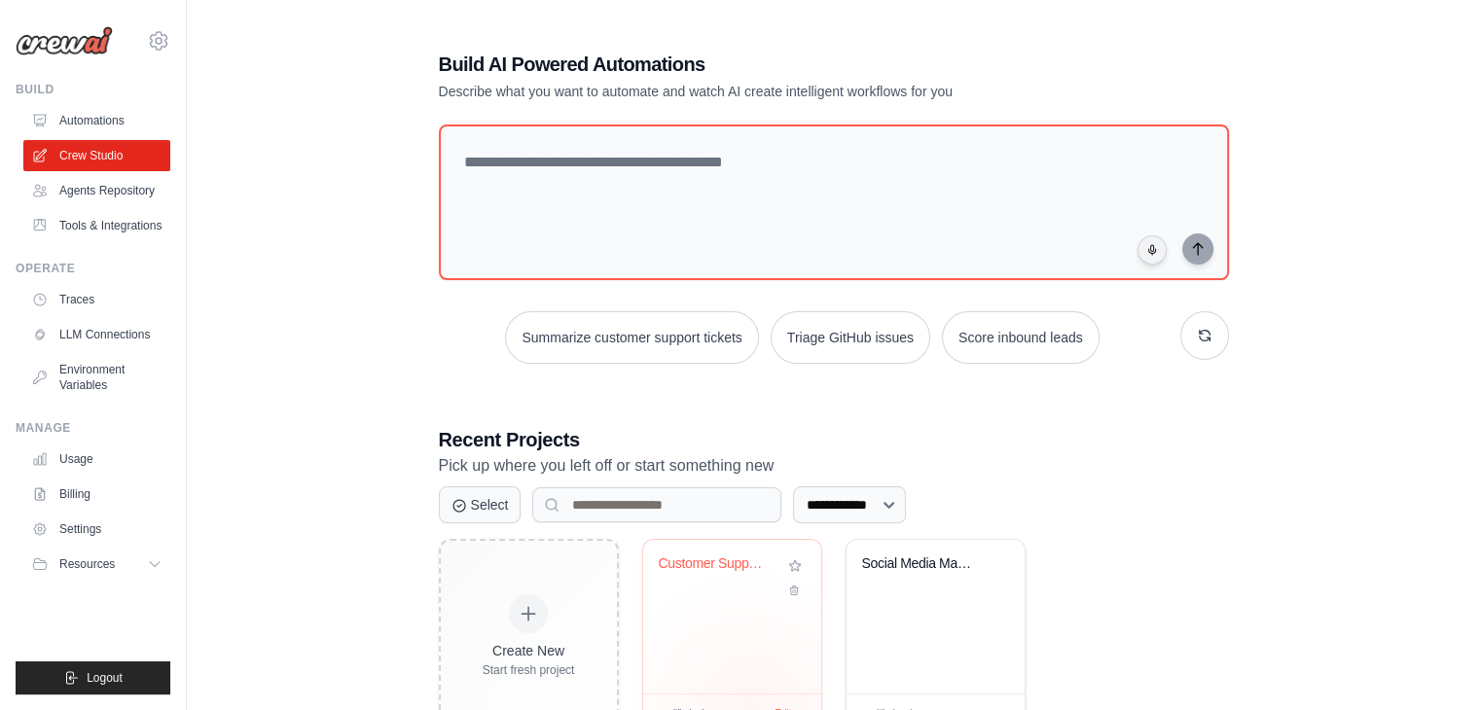
scroll to position [72, 0]
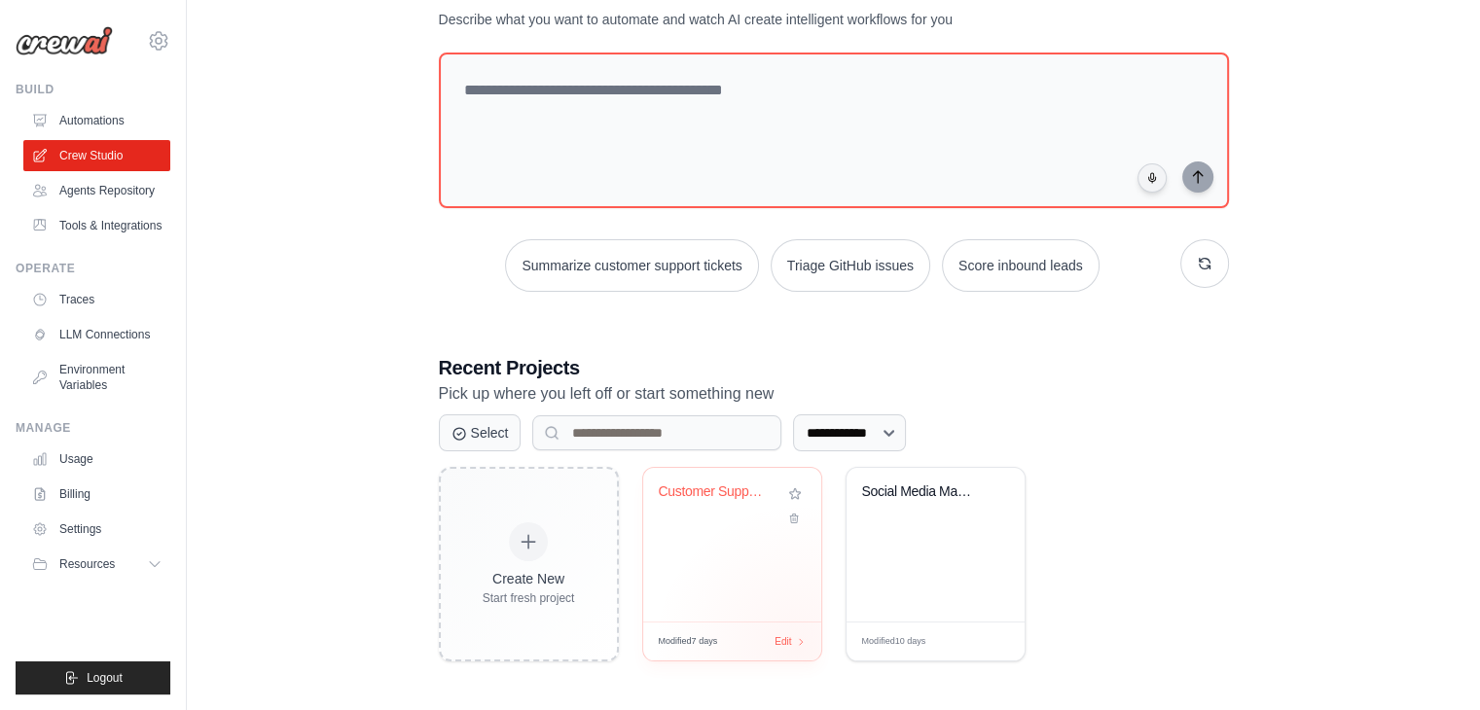
click at [797, 643] on div "Modified 7 days Edit" at bounding box center [732, 641] width 178 height 39
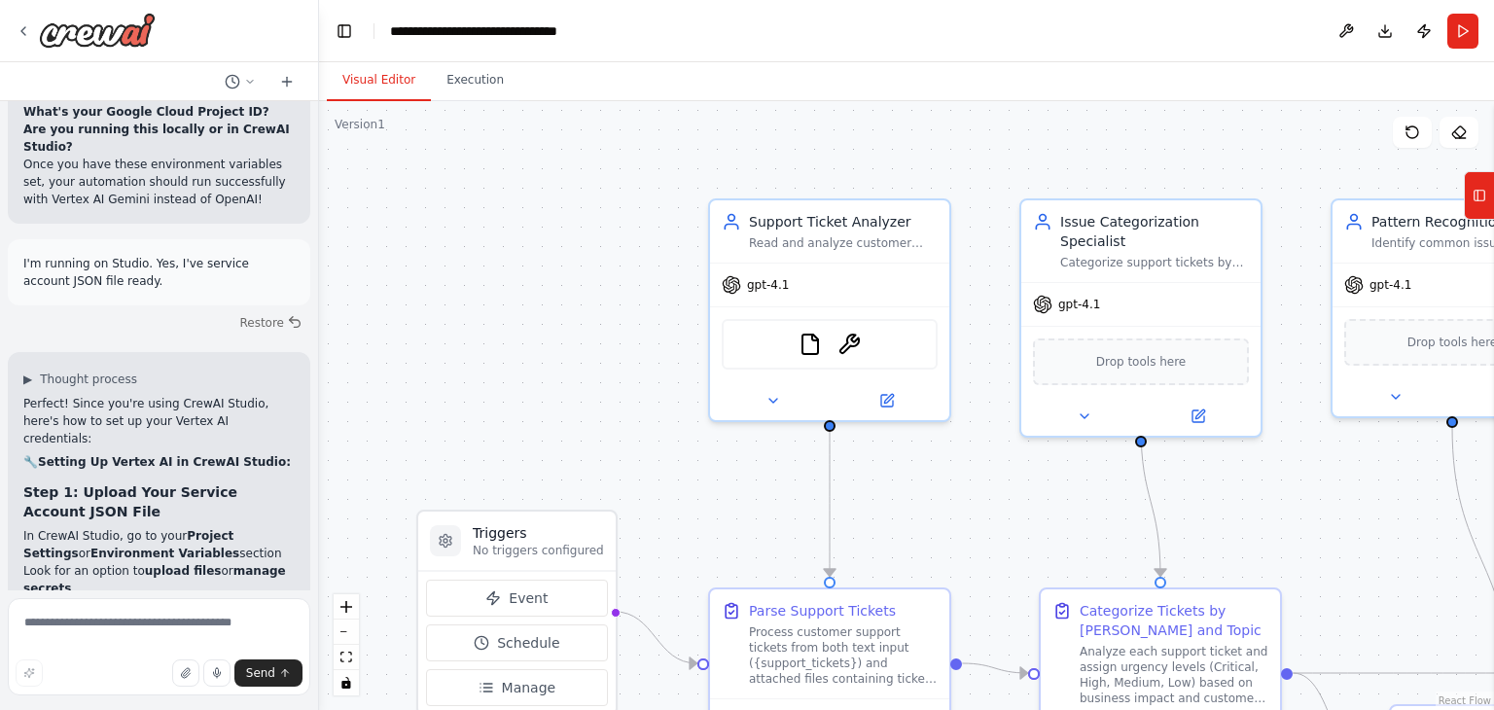
scroll to position [11047, 0]
click at [766, 286] on span "gpt-4.1" at bounding box center [768, 281] width 42 height 16
click at [1483, 189] on icon at bounding box center [1480, 195] width 14 height 31
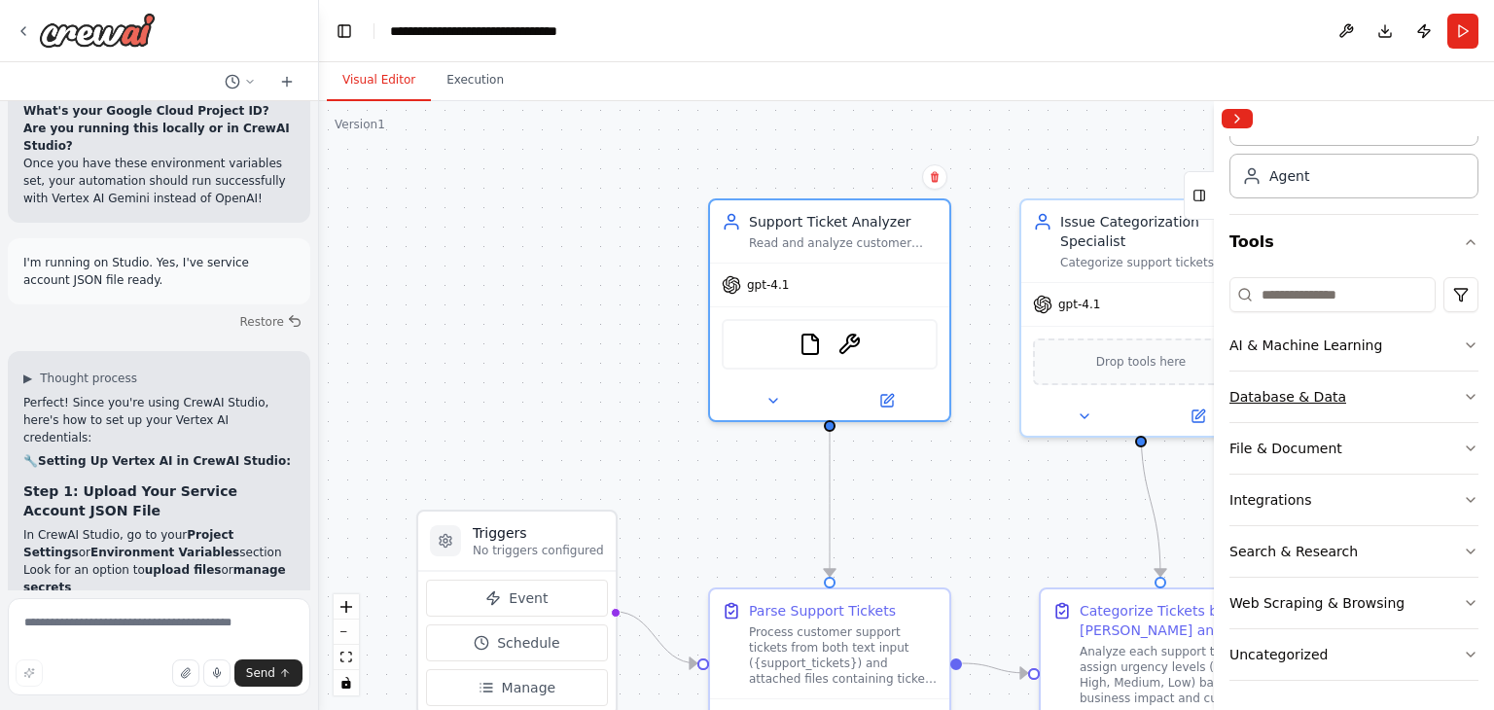
scroll to position [0, 0]
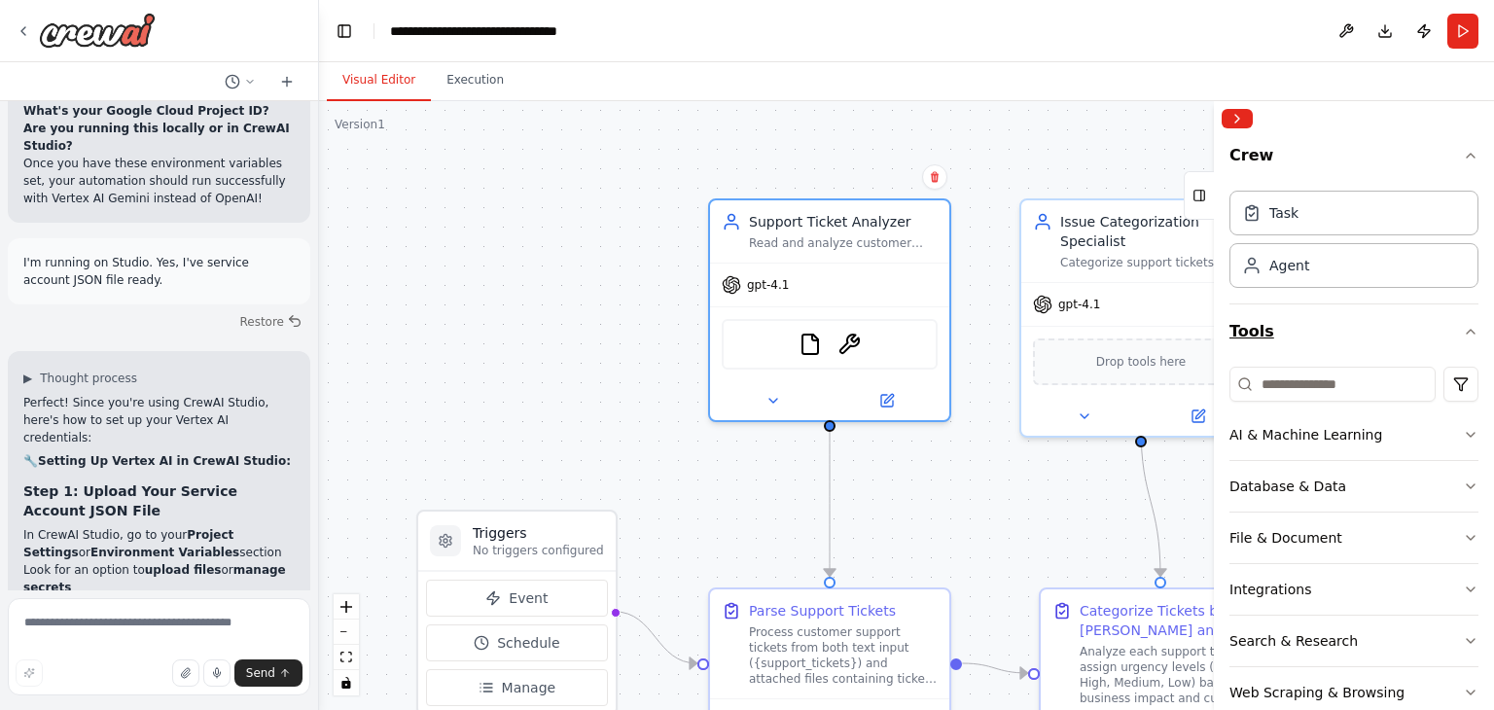
click at [1463, 331] on icon "button" at bounding box center [1471, 332] width 16 height 16
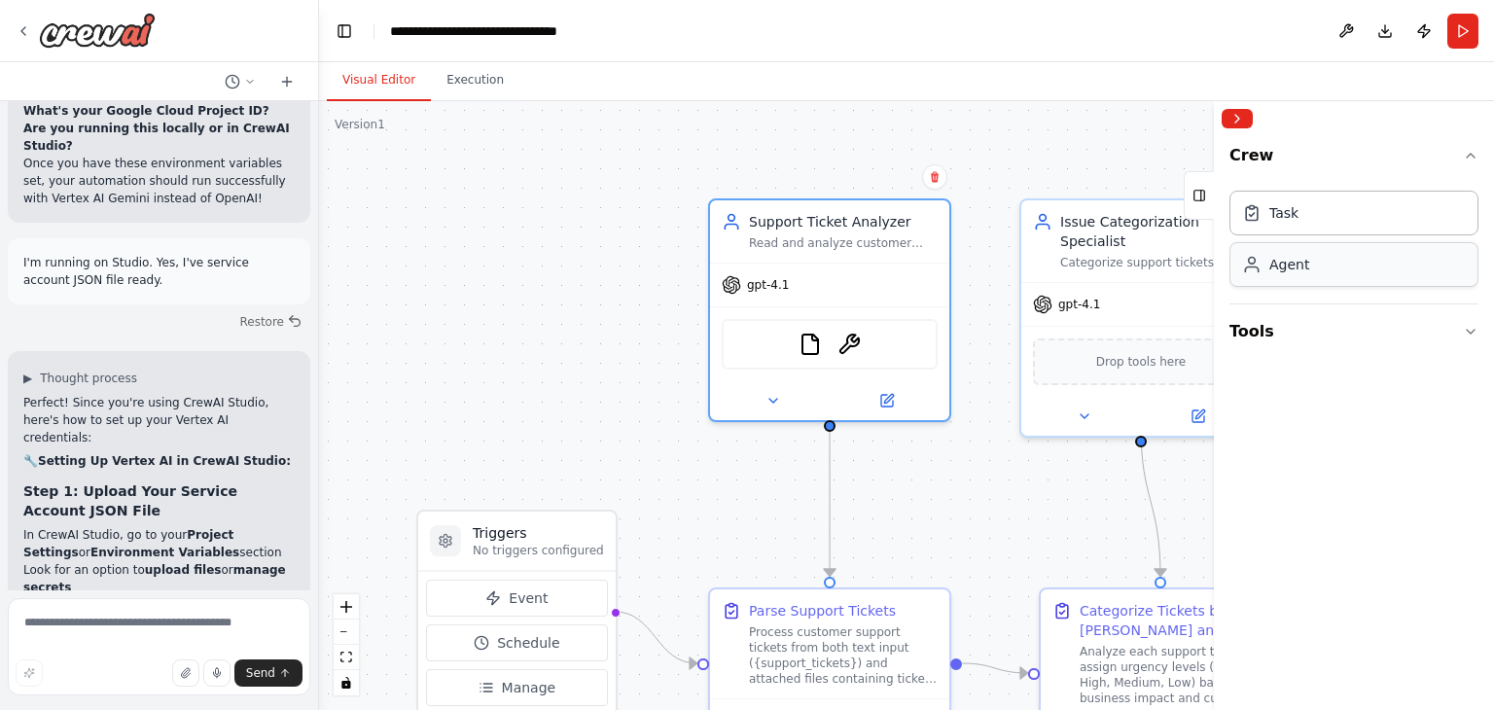
click at [1333, 262] on div "Agent" at bounding box center [1354, 264] width 249 height 45
click at [1296, 324] on button "Tools" at bounding box center [1354, 331] width 249 height 54
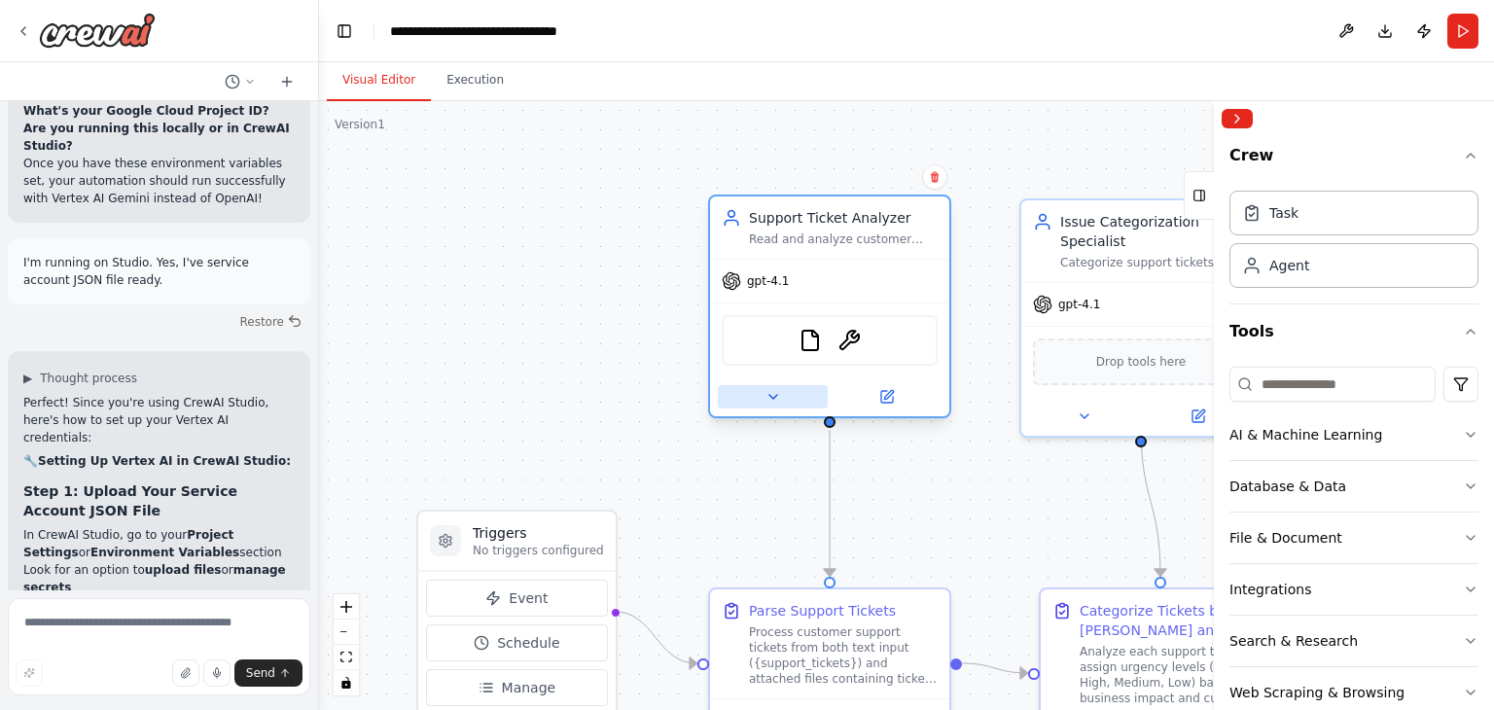
click at [770, 400] on icon at bounding box center [774, 397] width 16 height 16
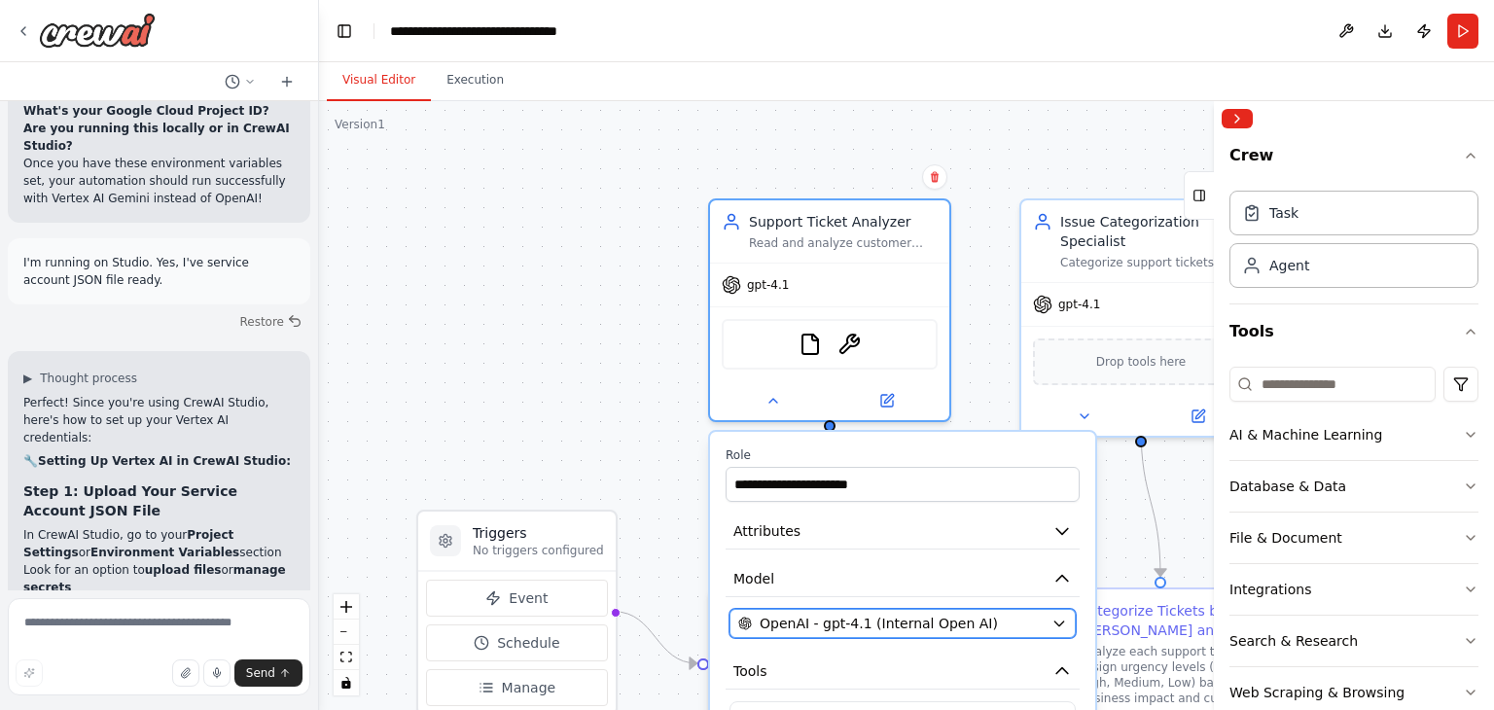
click at [1061, 612] on button "OpenAI - gpt-4.1 (Internal Open AI)" at bounding box center [903, 623] width 346 height 29
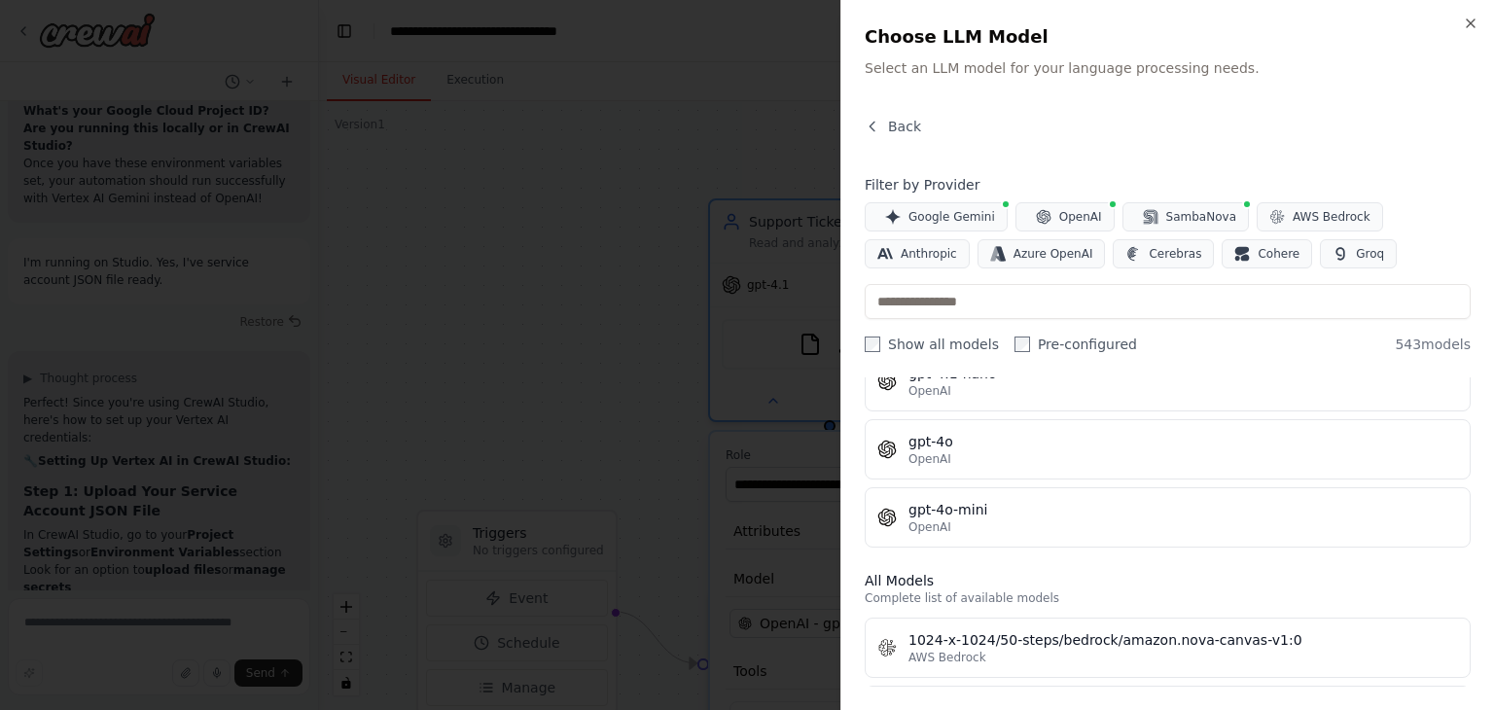
scroll to position [835, 0]
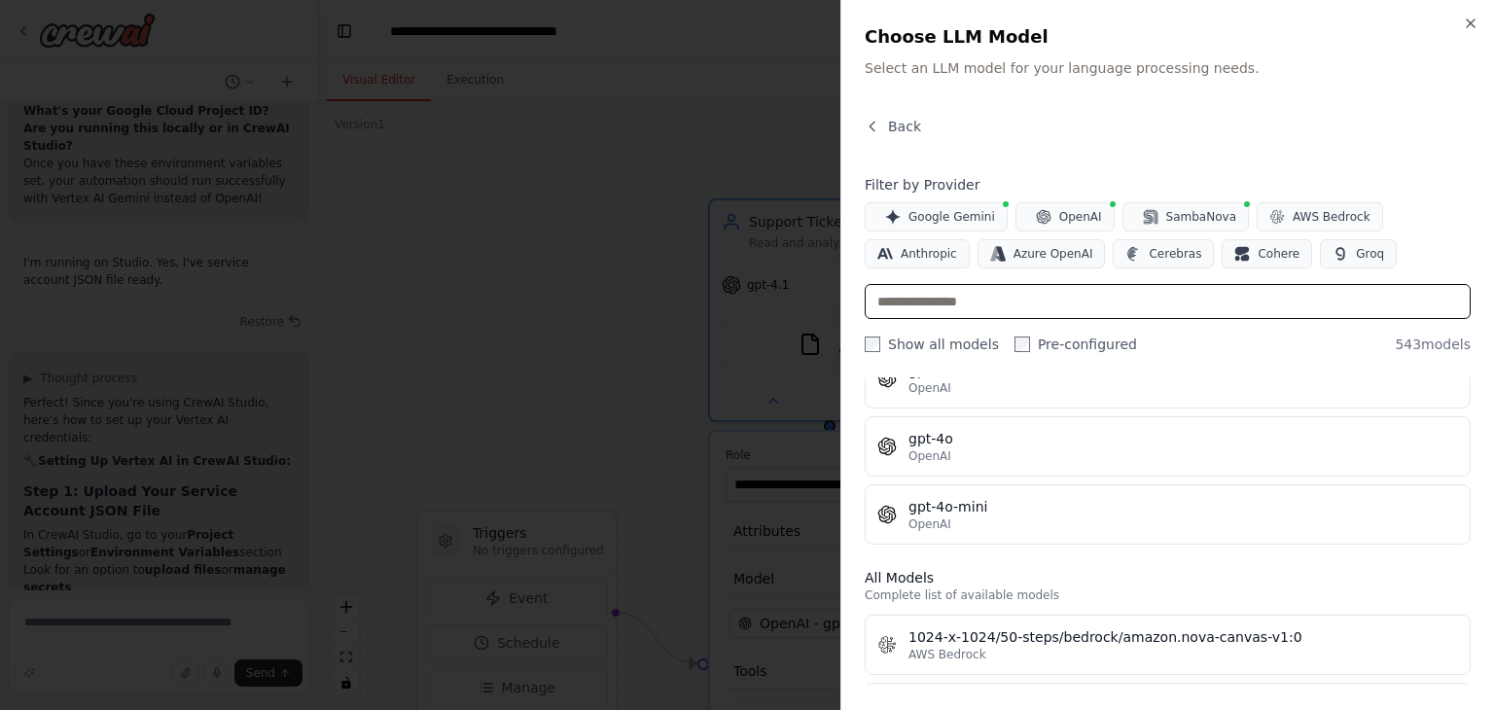
click at [1016, 303] on input "text" at bounding box center [1168, 301] width 606 height 35
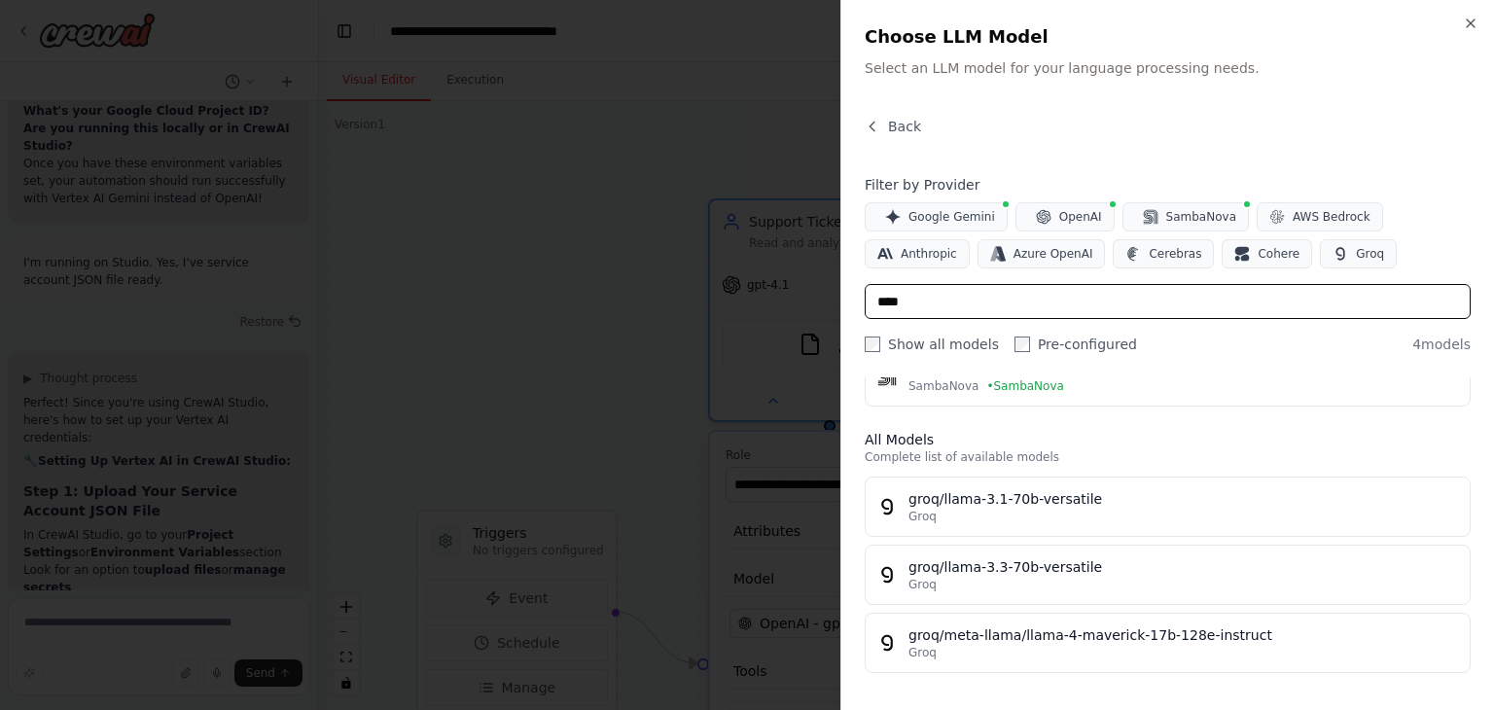
scroll to position [0, 0]
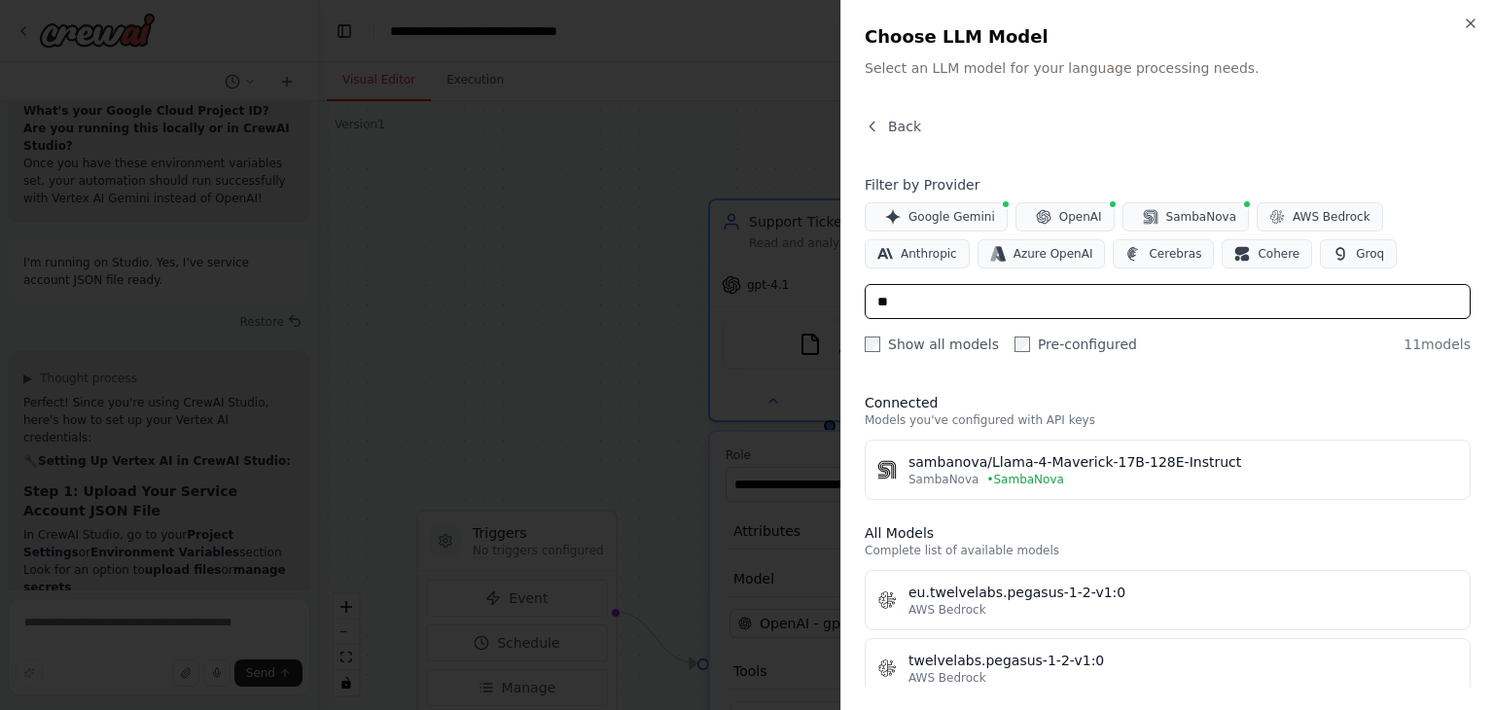
type input "*"
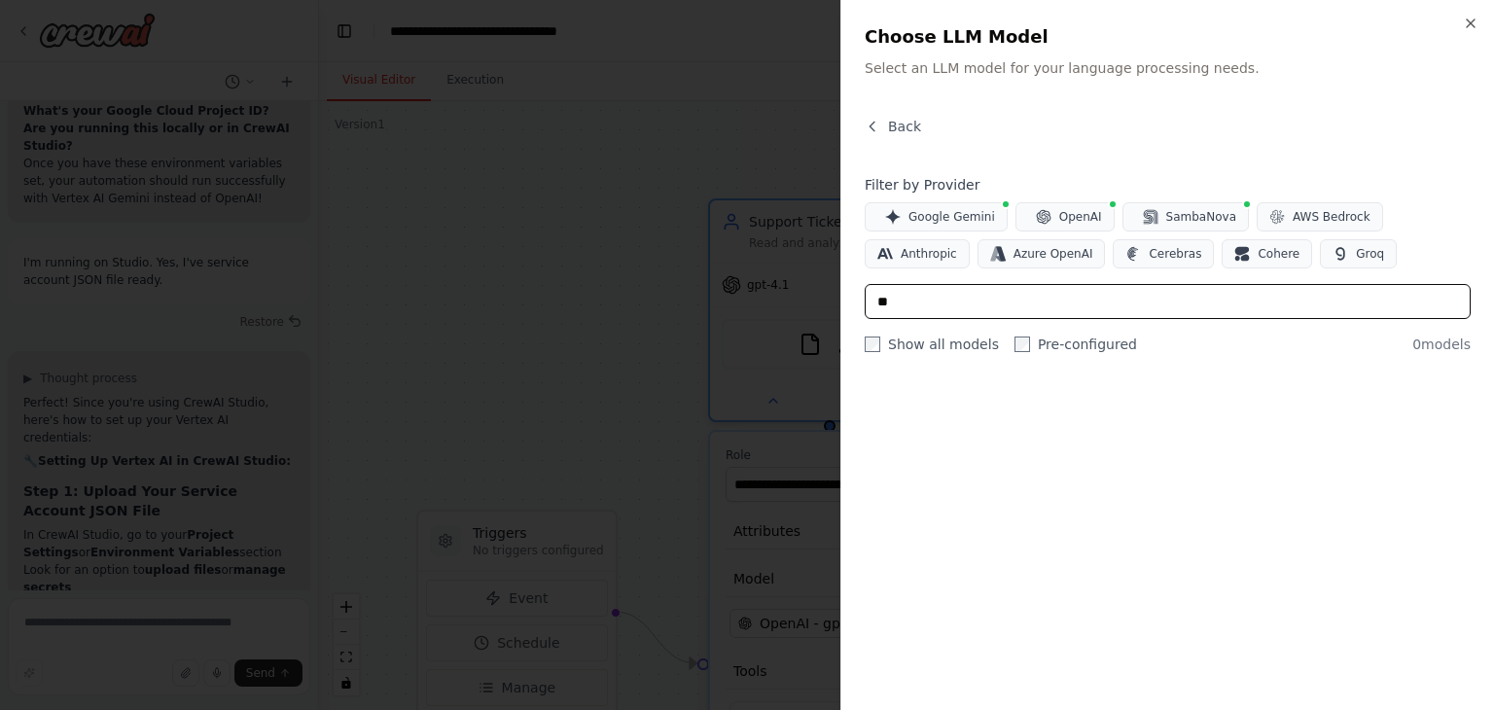
type input "*"
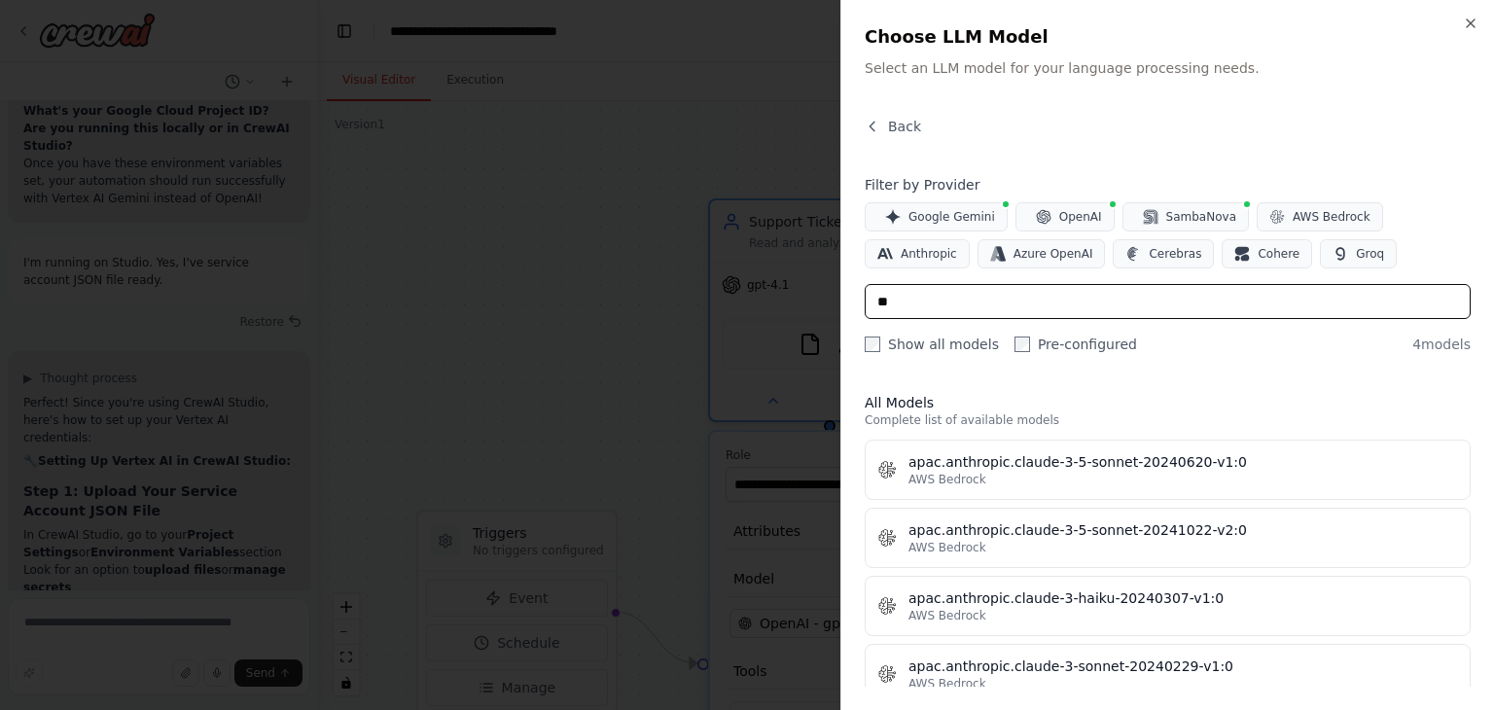
type input "*"
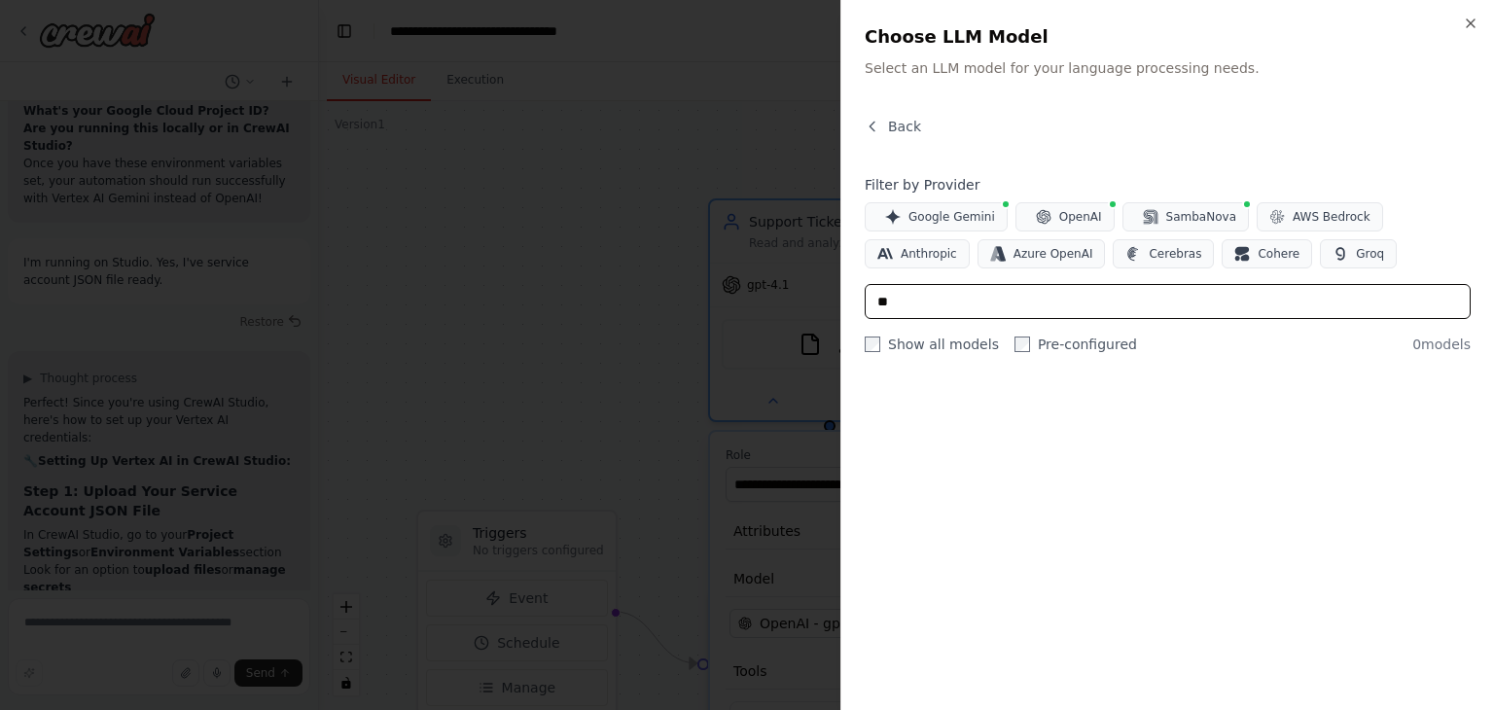
type input "*"
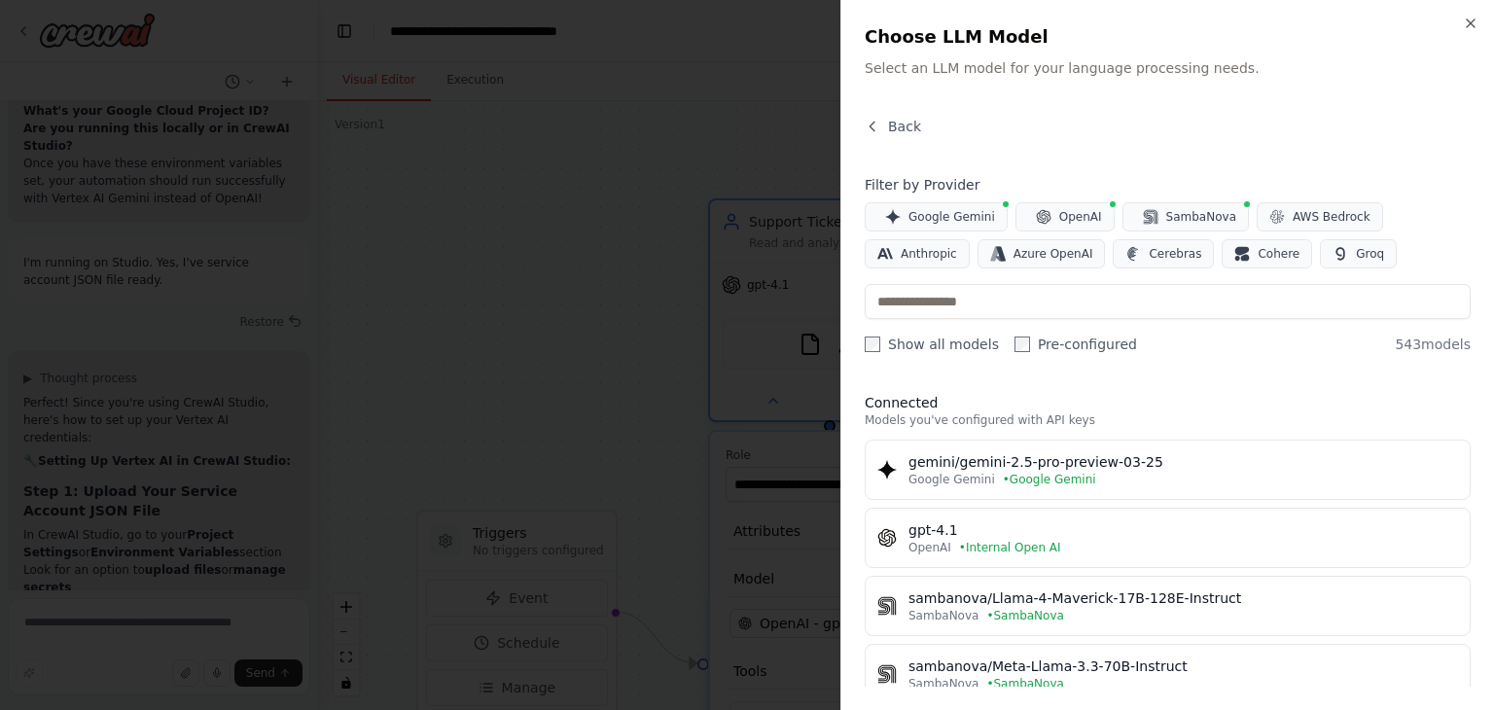
click at [984, 164] on div "Back Filter by Provider Google Gemini OpenAI SambaNova AWS Bedrock Anthropic Az…" at bounding box center [1168, 402] width 606 height 570
click at [888, 220] on icon "button" at bounding box center [893, 217] width 16 height 16
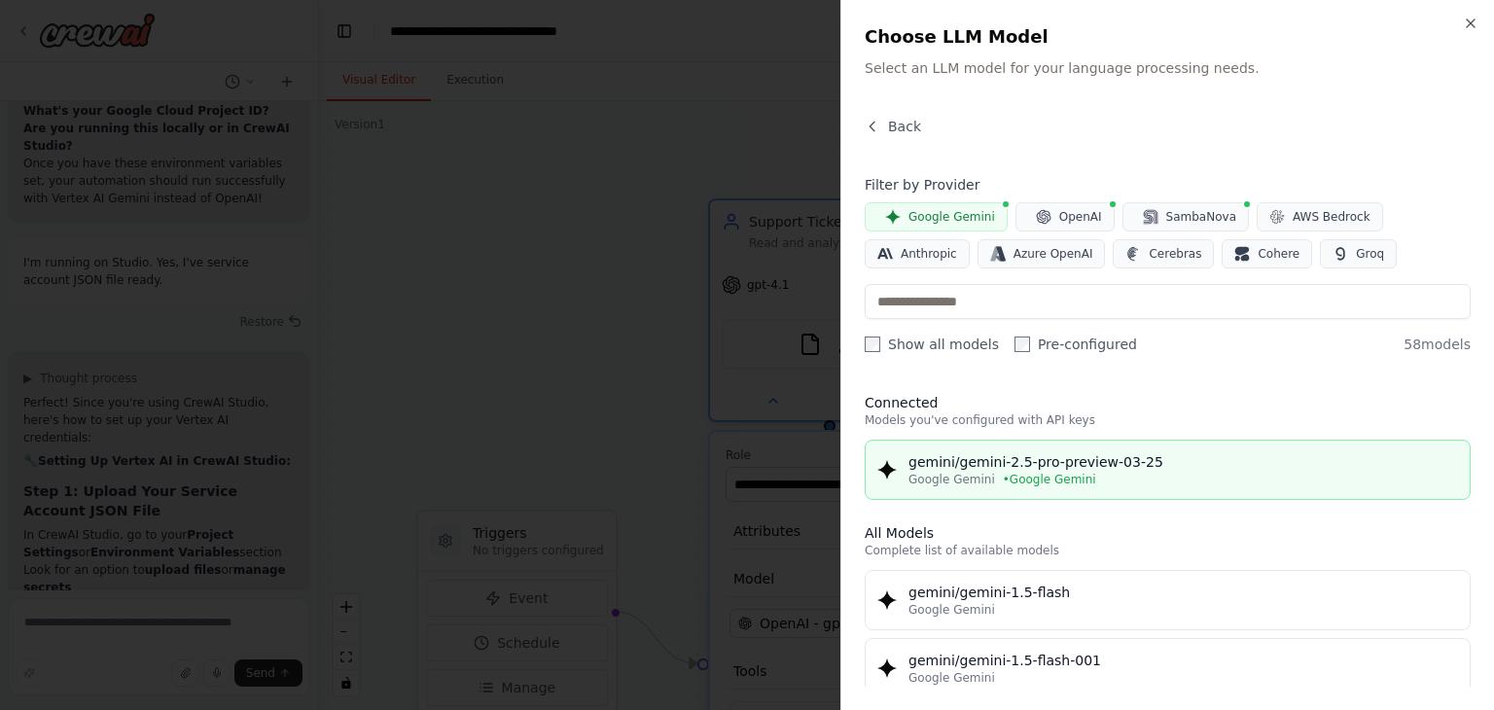
click at [921, 488] on button "gemini/gemini-2.5-pro-preview-03-25 Google Gemini • Google Gemini" at bounding box center [1168, 470] width 606 height 60
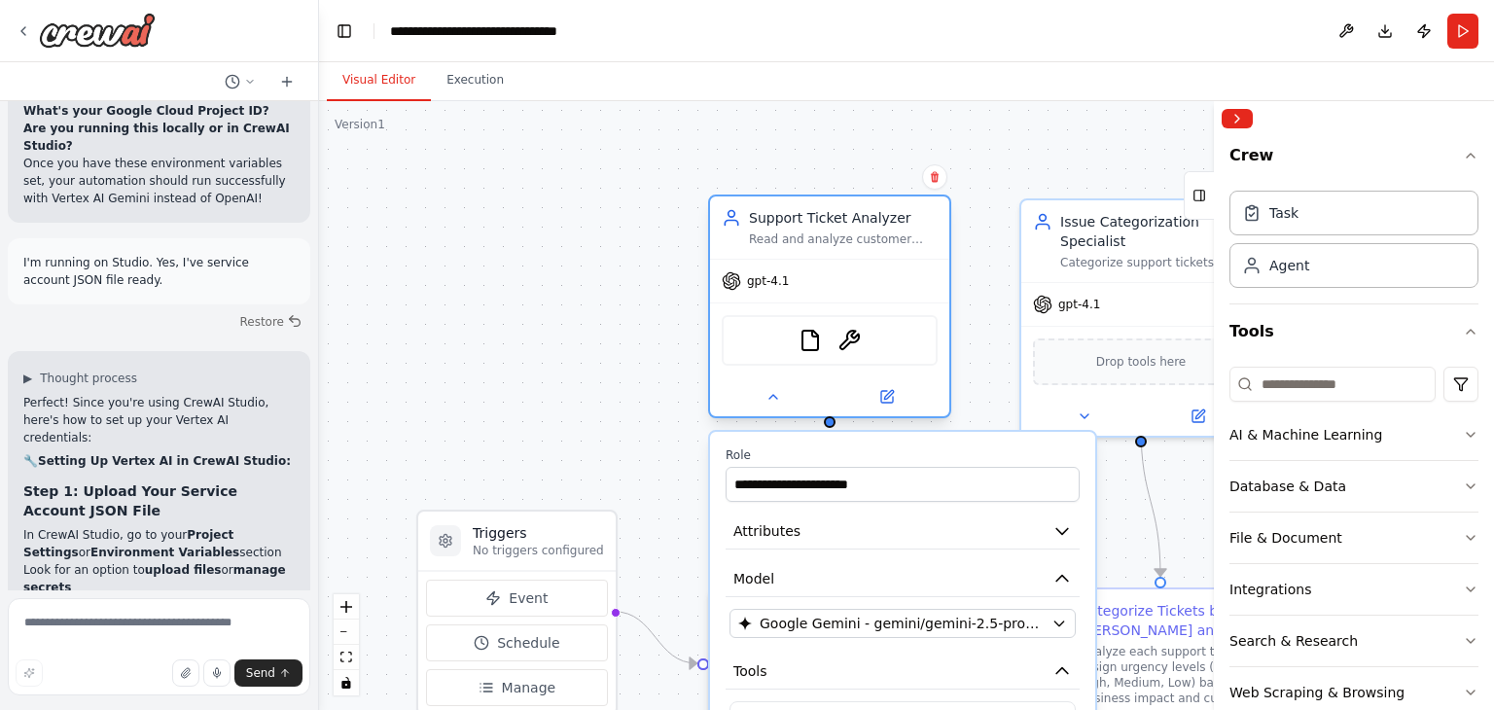
click at [788, 294] on div "gpt-4.1" at bounding box center [829, 281] width 239 height 43
click at [774, 394] on icon at bounding box center [774, 397] width 16 height 16
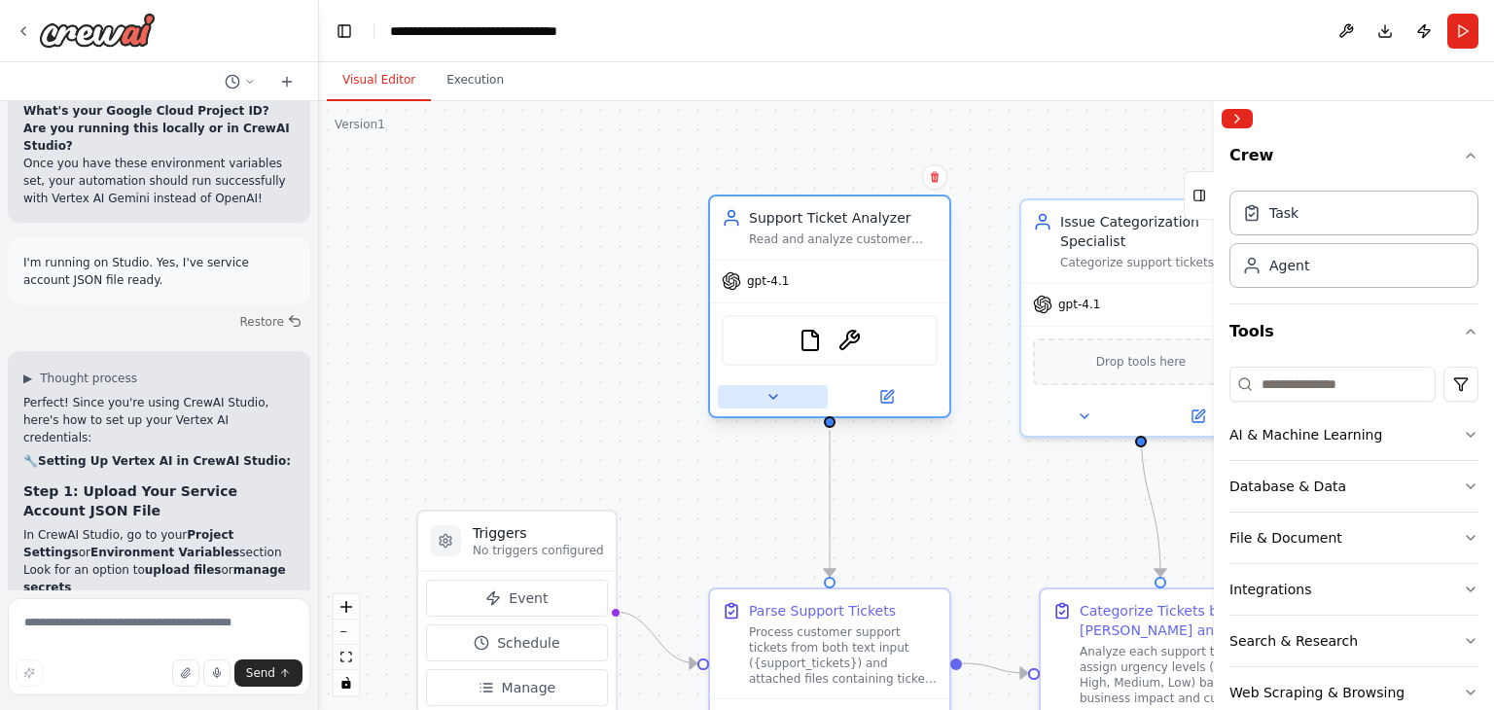
click at [774, 395] on icon at bounding box center [773, 397] width 8 height 4
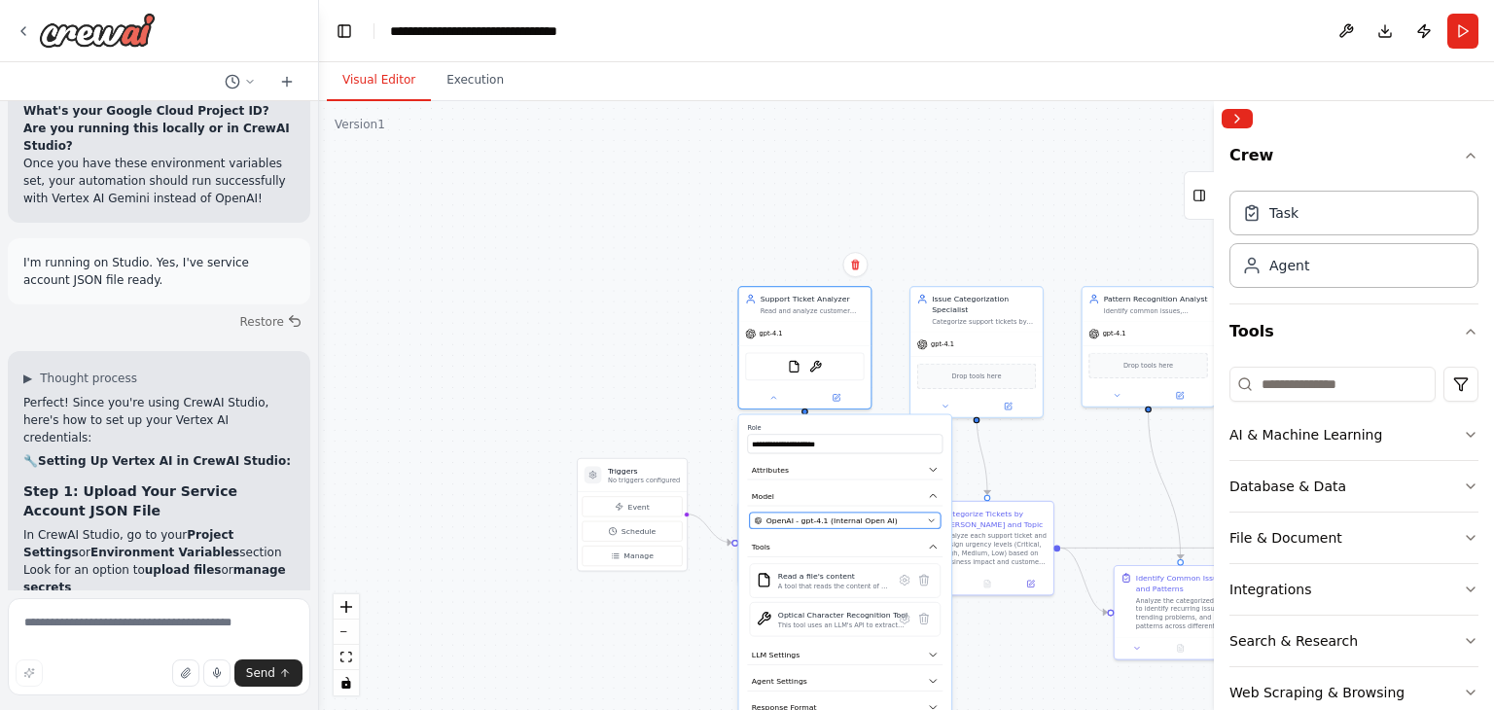
click at [882, 522] on span "OpenAI - gpt-4.1 (Internal Open AI)" at bounding box center [832, 521] width 131 height 11
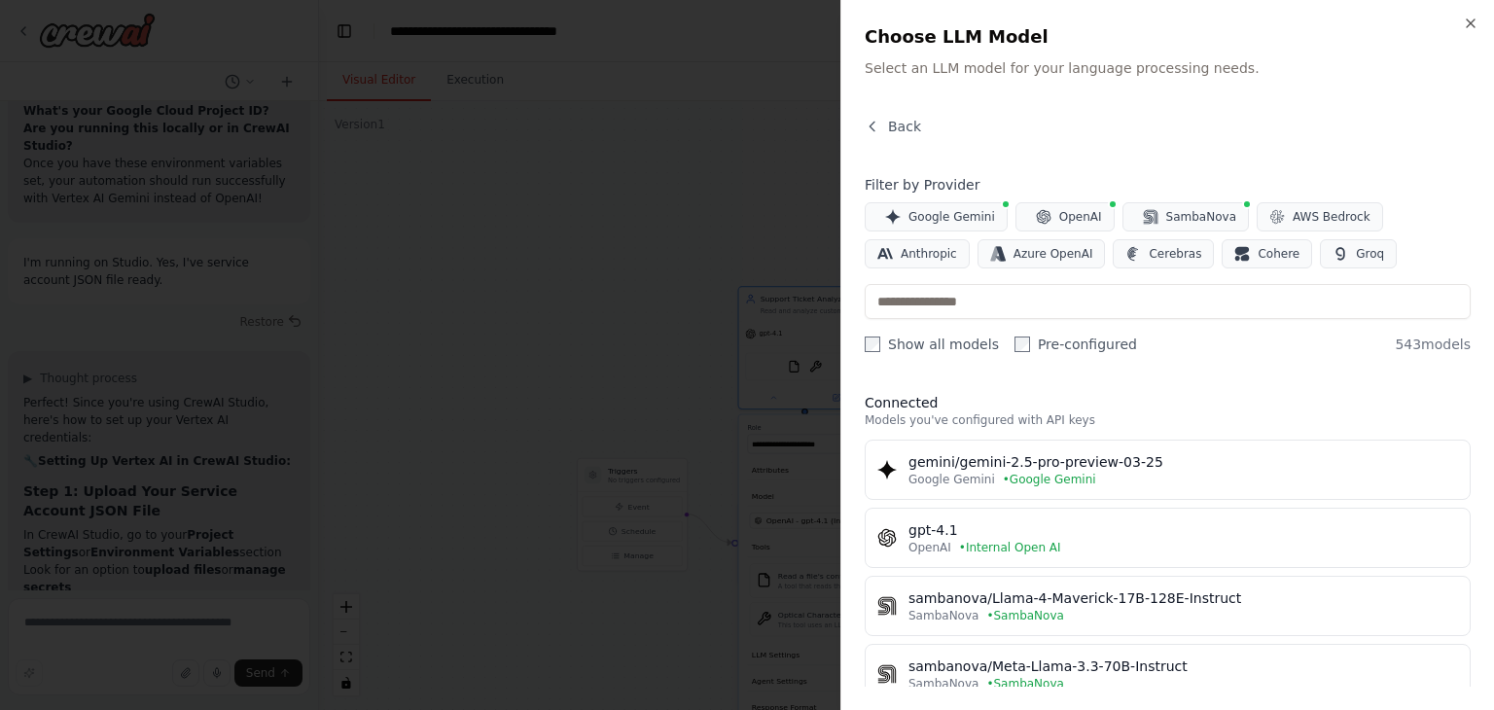
click at [73, 54] on div at bounding box center [747, 355] width 1494 height 710
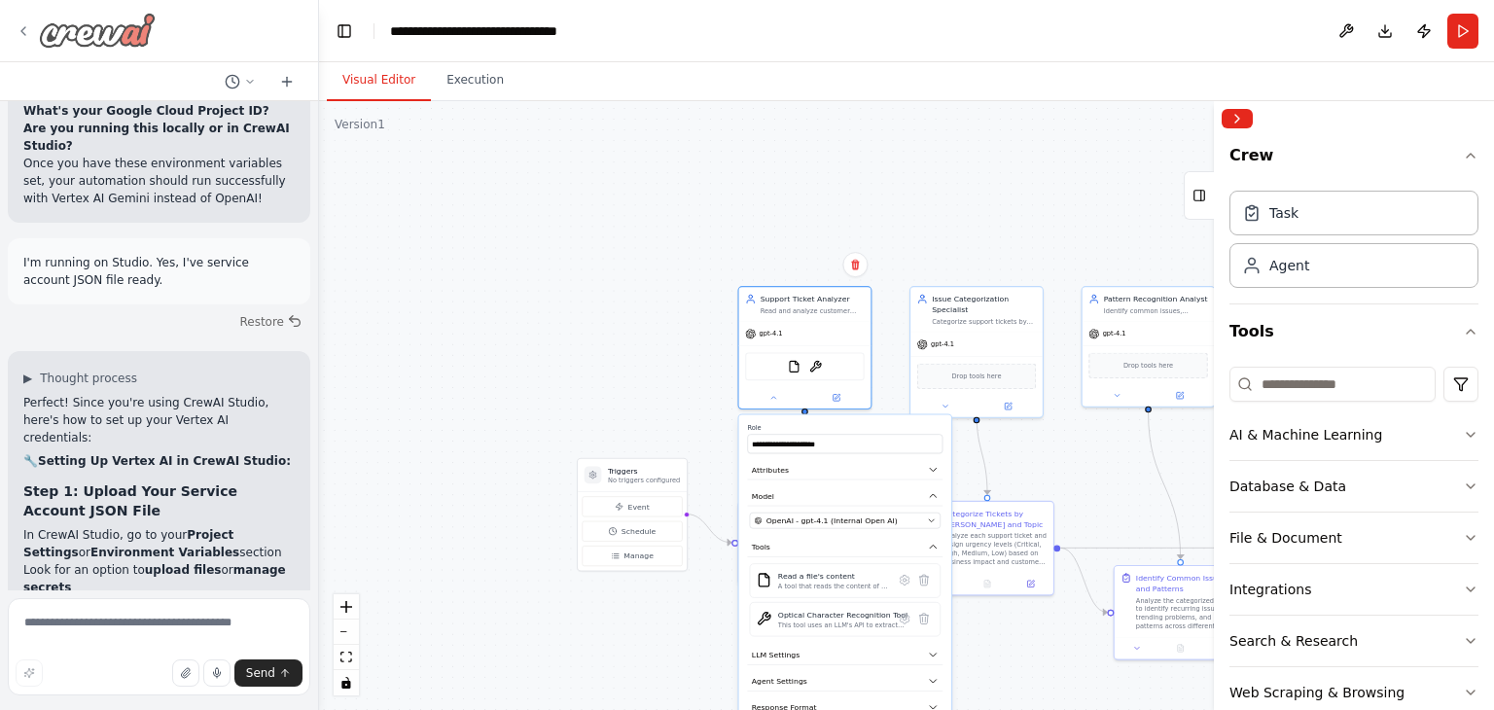
click at [27, 35] on icon at bounding box center [24, 31] width 16 height 16
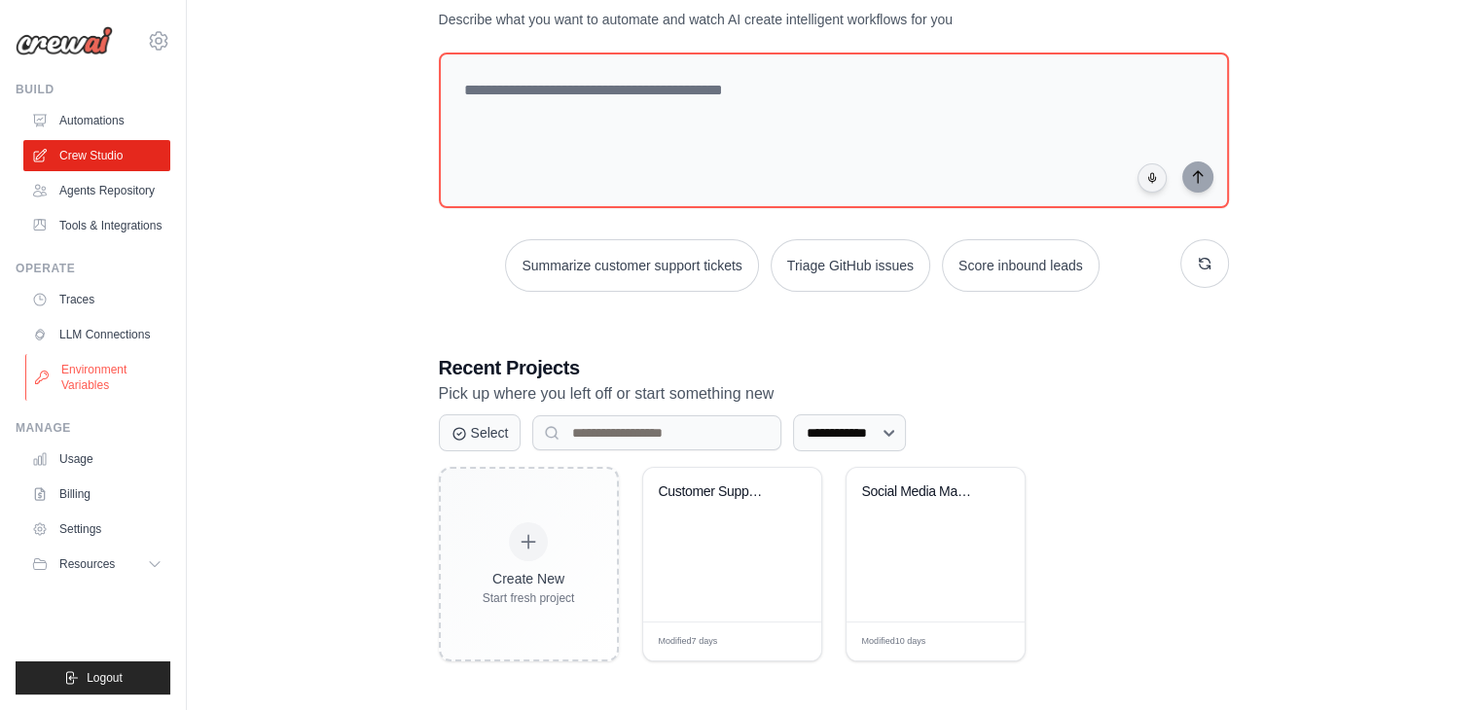
click at [89, 400] on link "Environment Variables" at bounding box center [98, 377] width 147 height 47
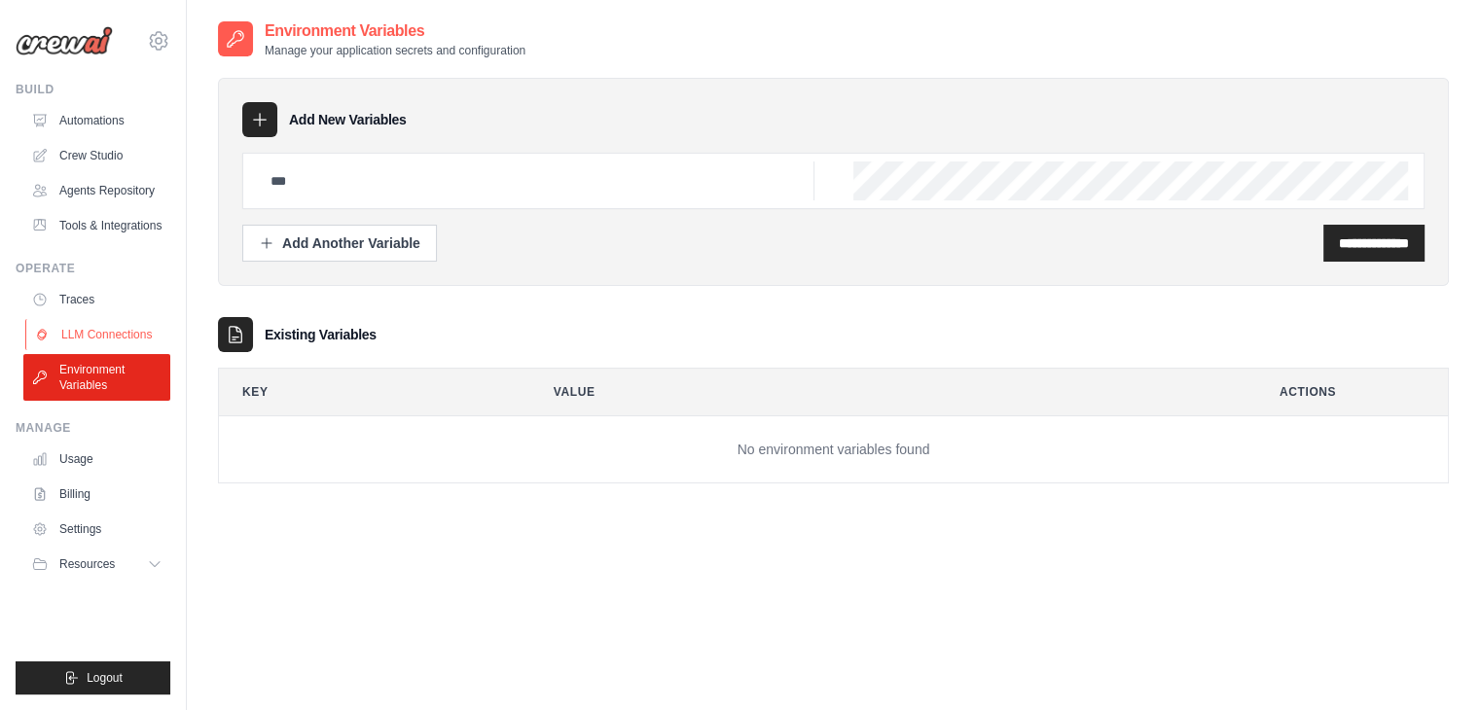
click at [66, 350] on link "LLM Connections" at bounding box center [98, 334] width 147 height 31
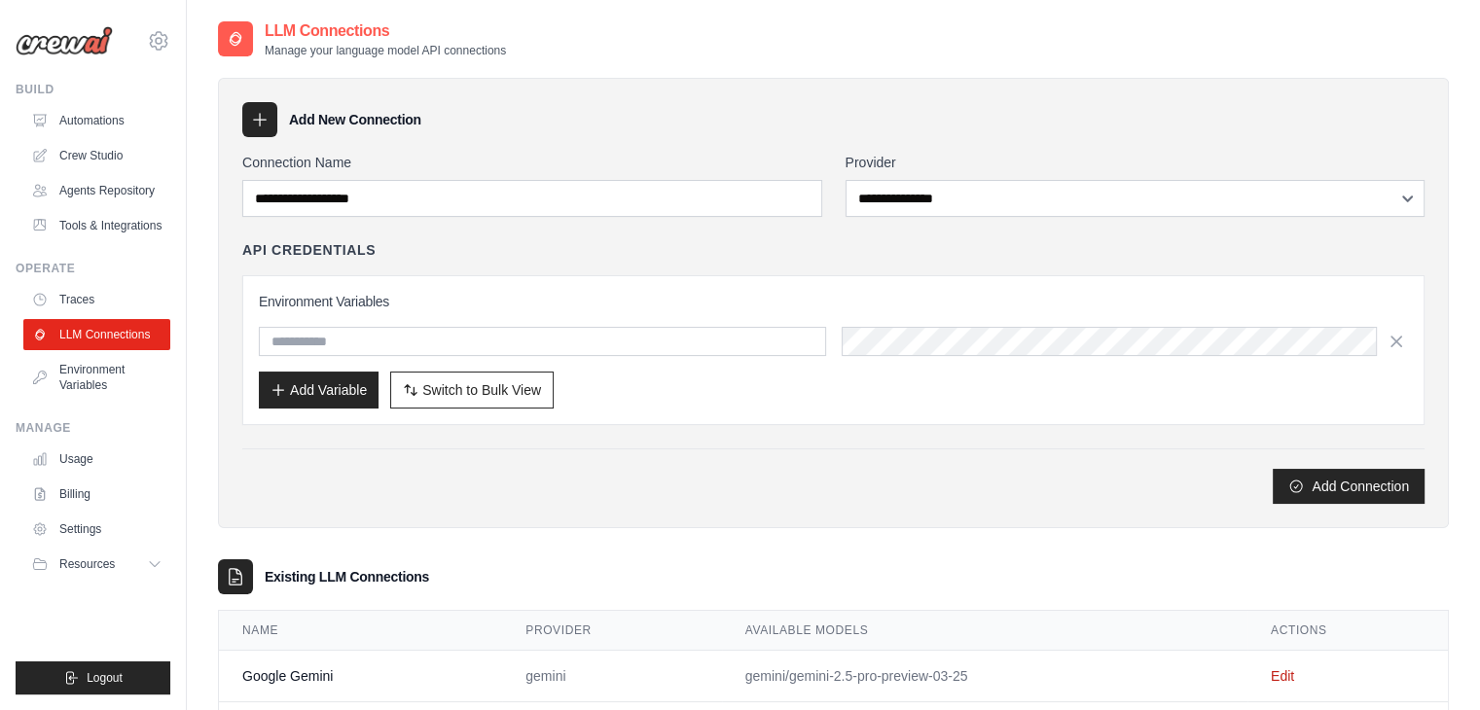
scroll to position [92, 0]
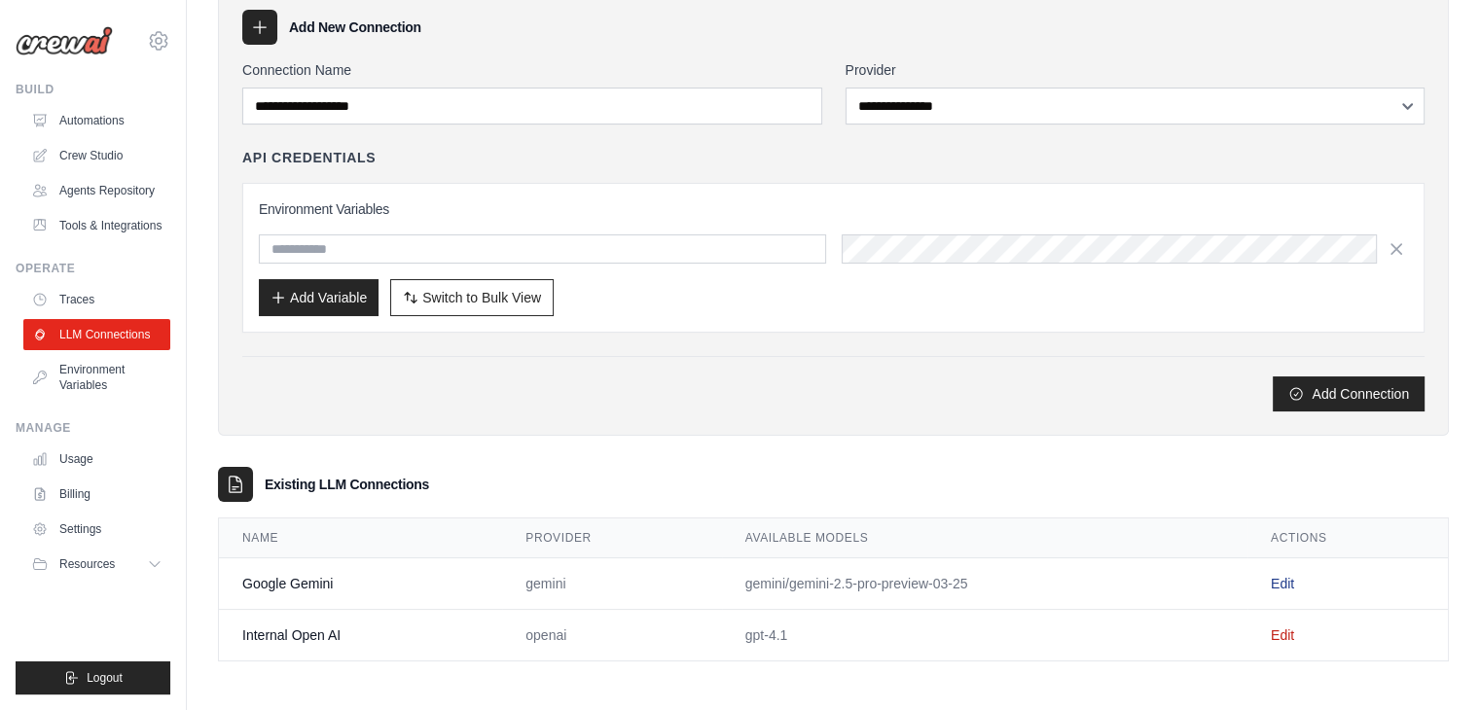
click at [1294, 588] on link "Edit" at bounding box center [1281, 584] width 23 height 16
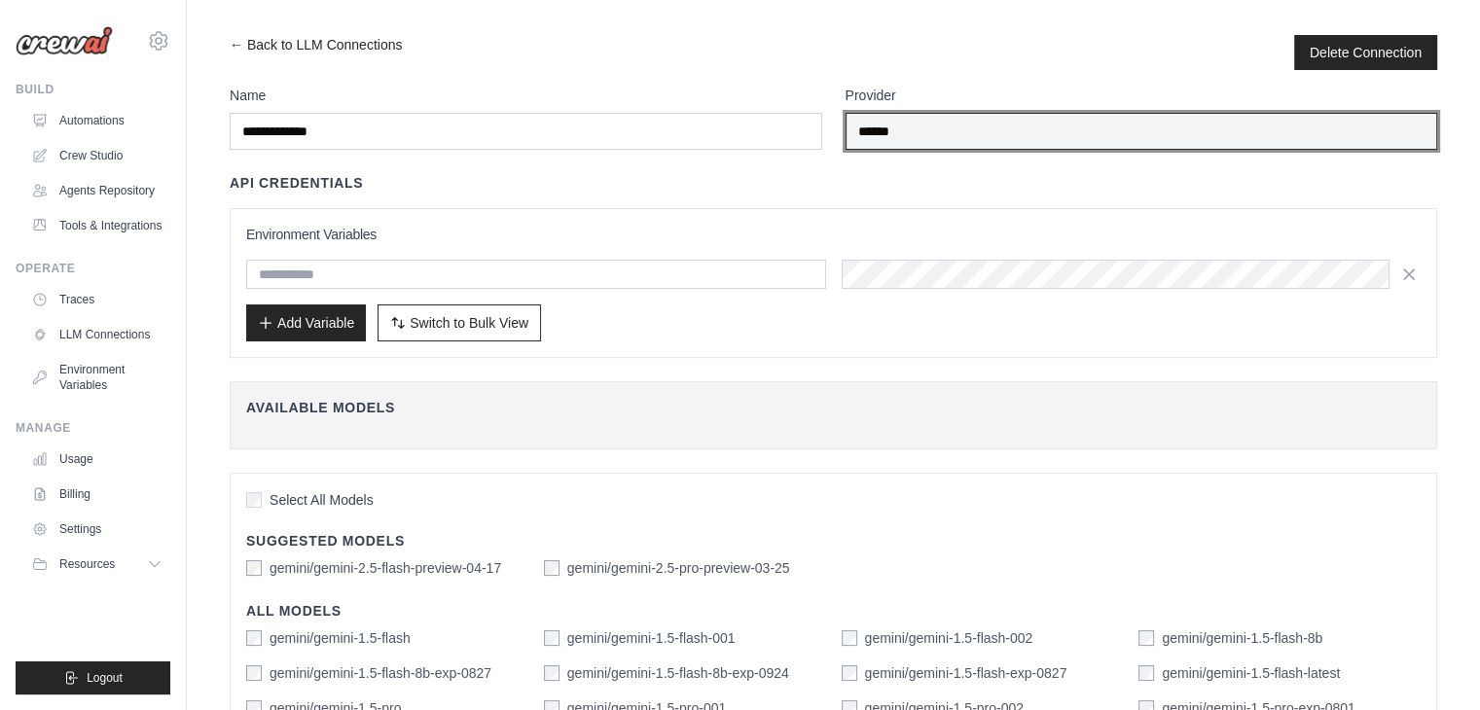
click at [976, 143] on input "******" at bounding box center [1141, 131] width 592 height 37
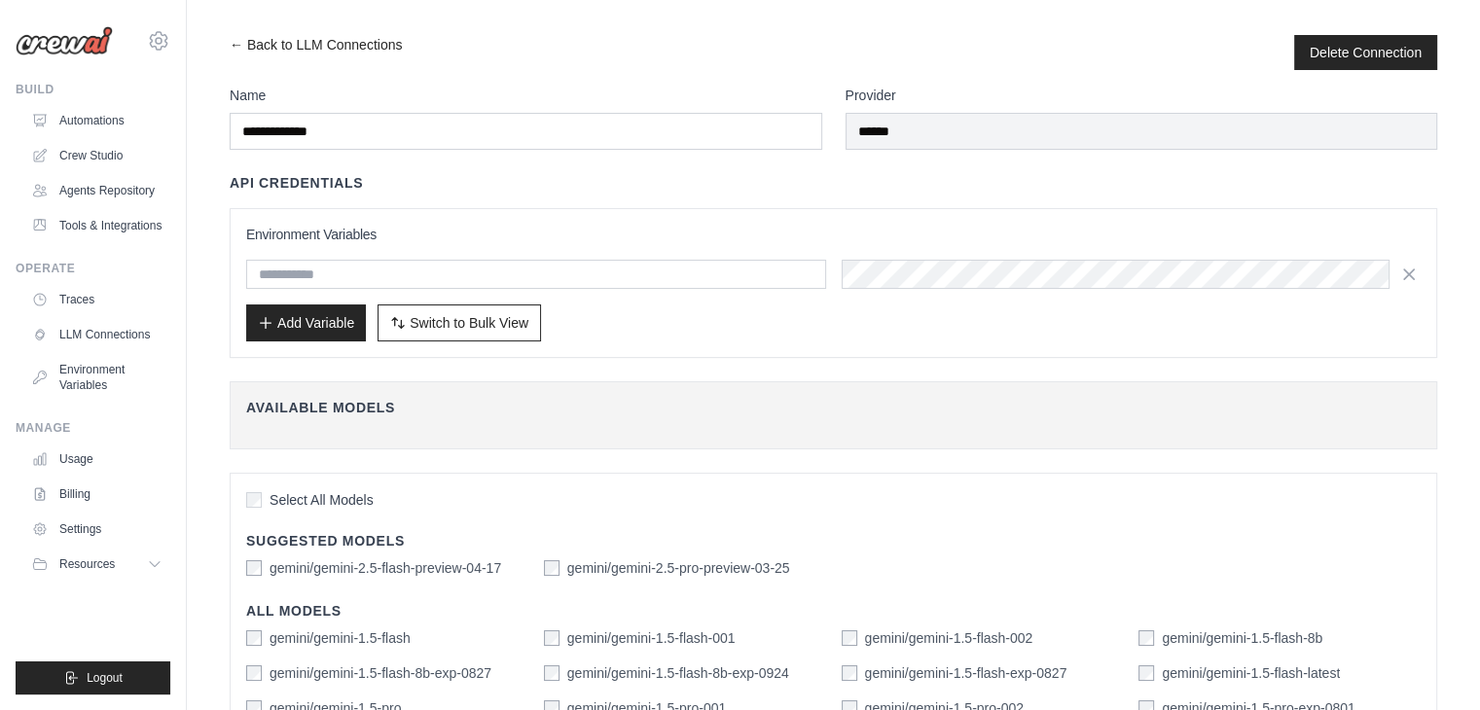
click at [814, 171] on div "**********" at bounding box center [833, 692] width 1207 height 1212
click at [303, 399] on h4 "Available Models" at bounding box center [833, 407] width 1174 height 19
click at [437, 332] on button "Switch to Bulk View Switch to Table View" at bounding box center [458, 321] width 163 height 37
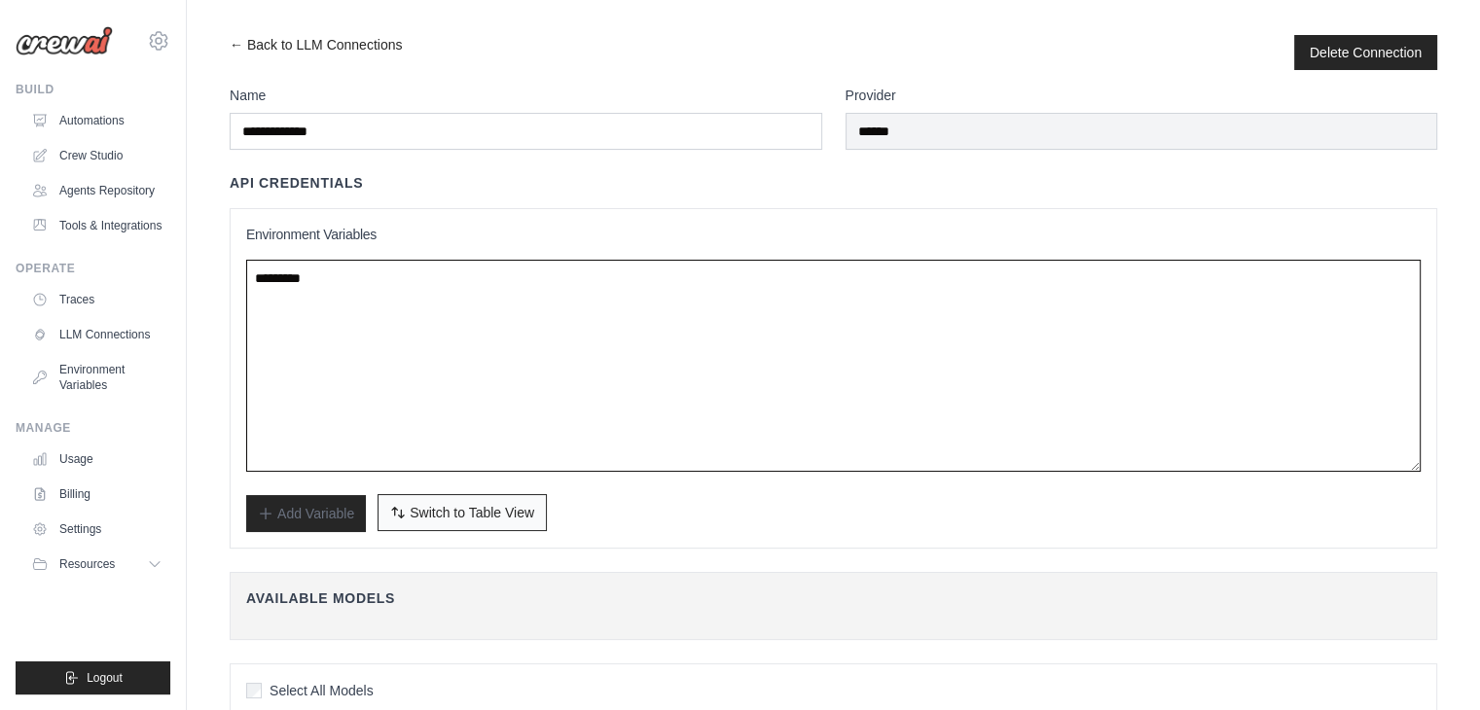
click at [437, 332] on textarea at bounding box center [833, 366] width 1174 height 212
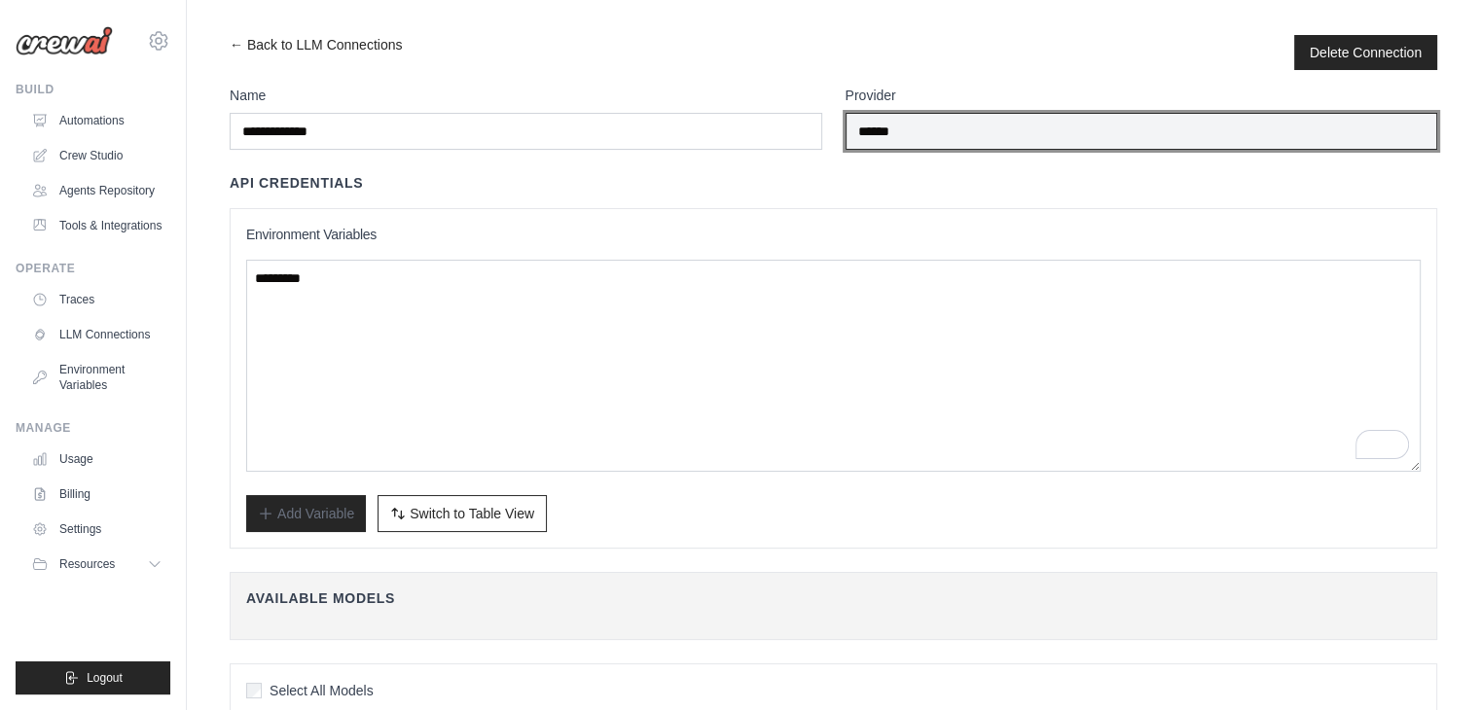
click at [875, 124] on input "******" at bounding box center [1141, 131] width 592 height 37
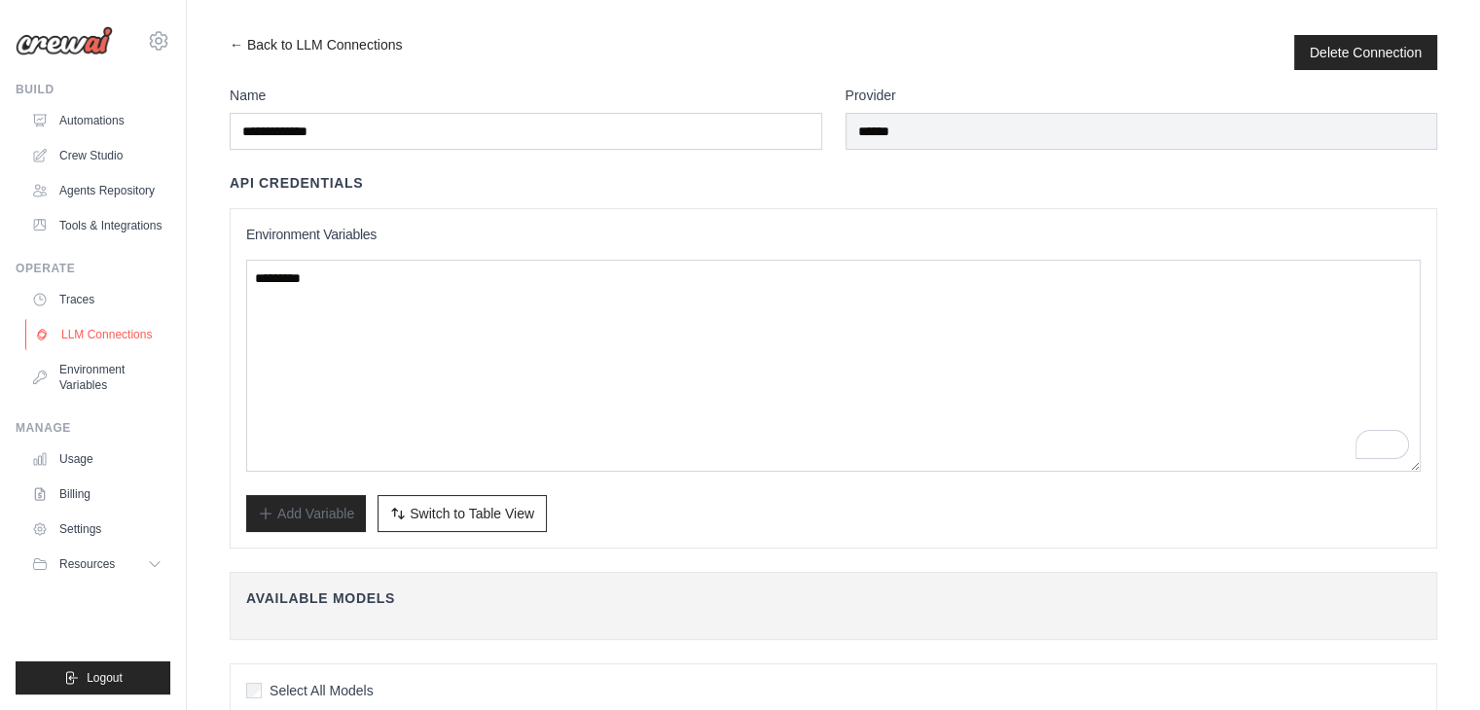
click at [100, 350] on link "LLM Connections" at bounding box center [98, 334] width 147 height 31
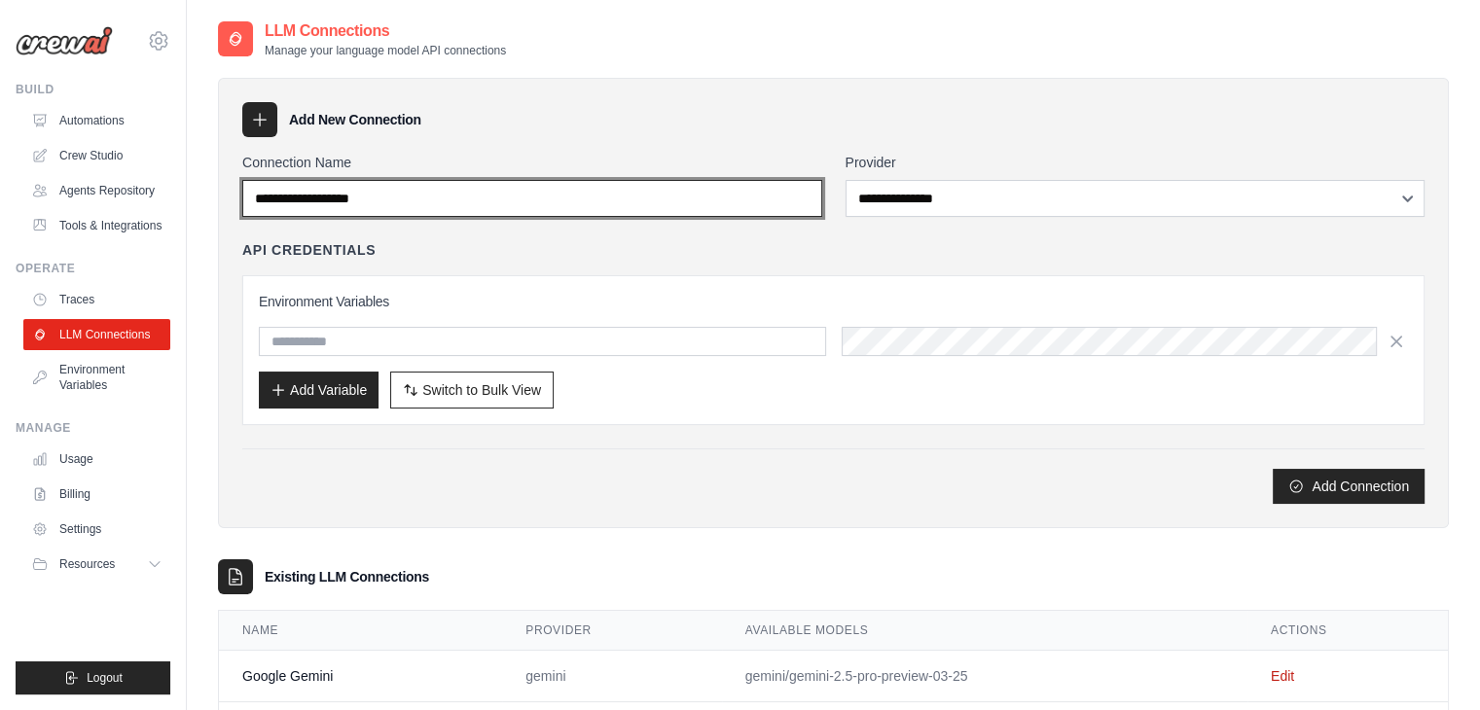
click at [385, 202] on input "Connection Name" at bounding box center [532, 198] width 580 height 37
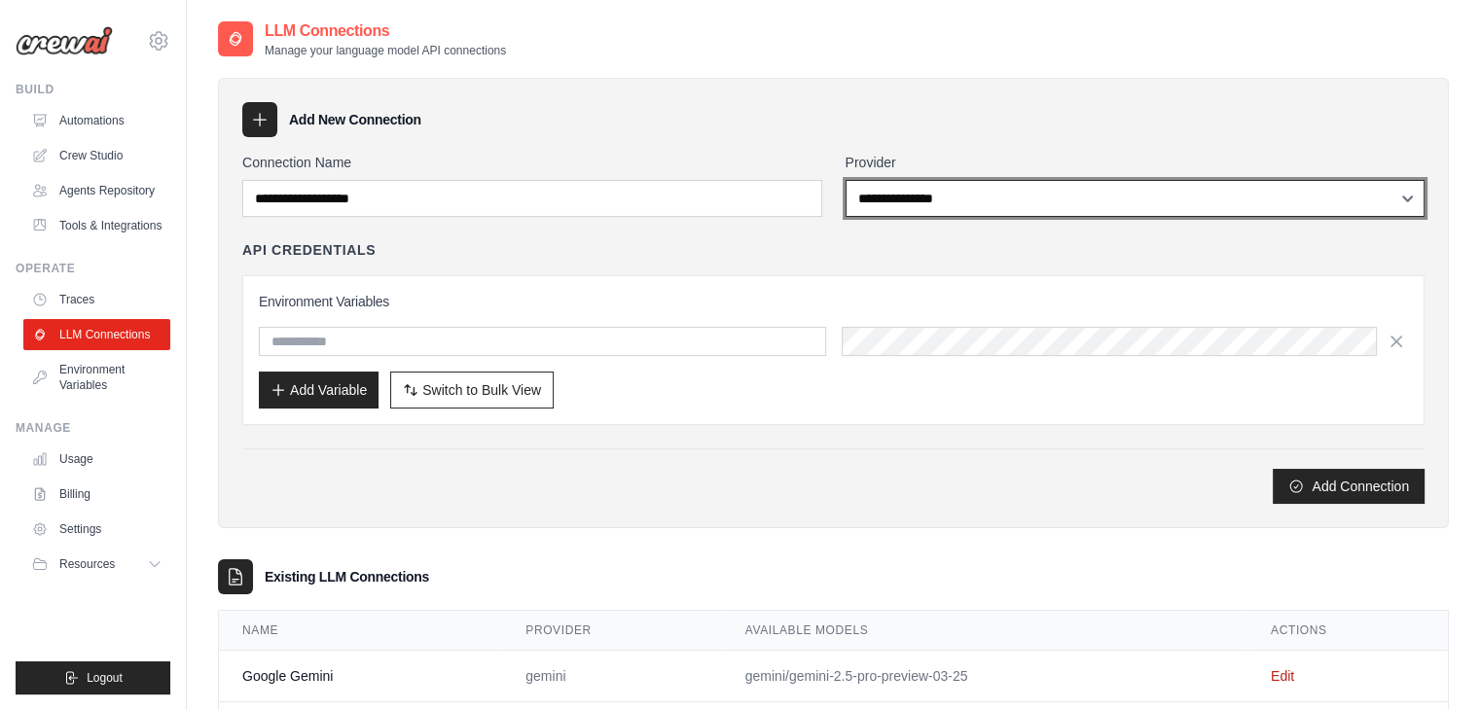
click at [1133, 198] on select "**********" at bounding box center [1135, 198] width 580 height 37
click at [1105, 197] on select "**********" at bounding box center [1135, 198] width 580 height 37
select select "*********"
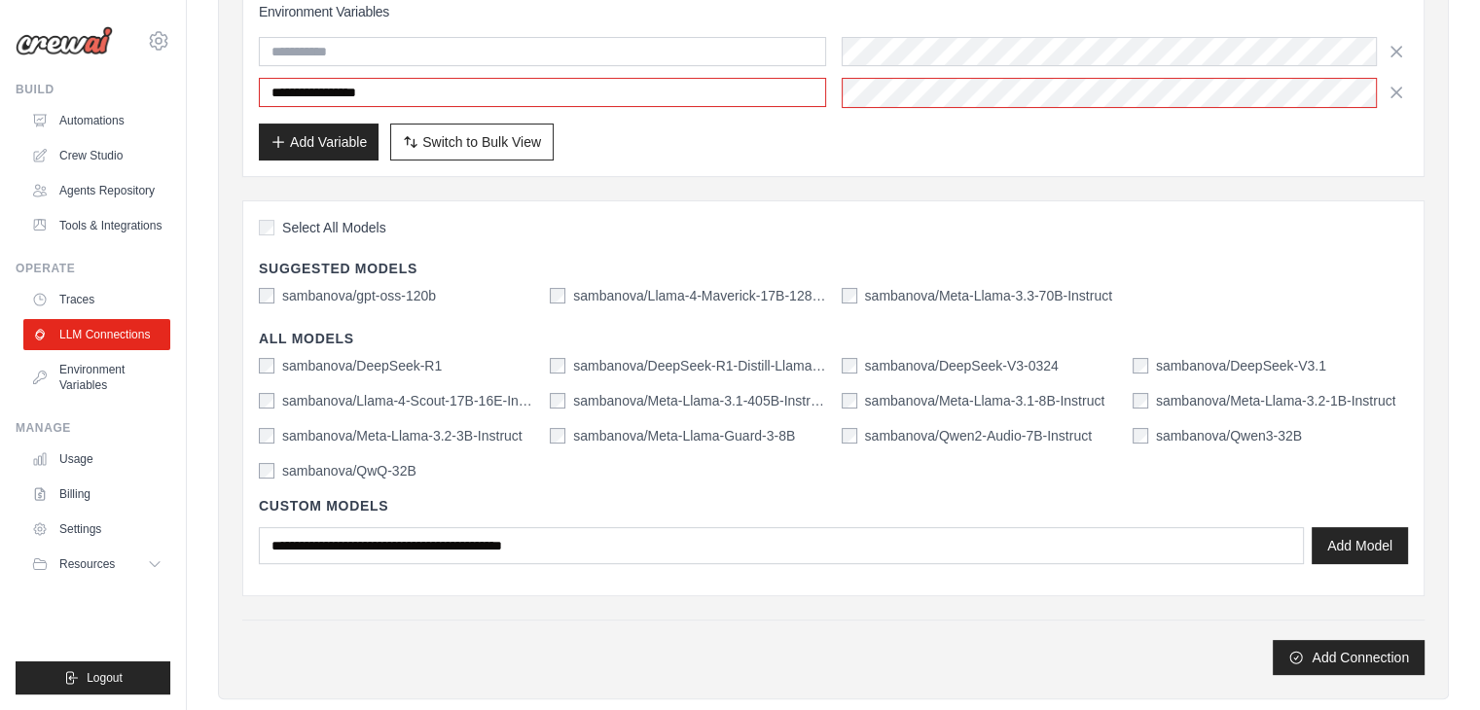
scroll to position [310, 0]
click at [101, 398] on link "Environment Variables" at bounding box center [98, 377] width 147 height 47
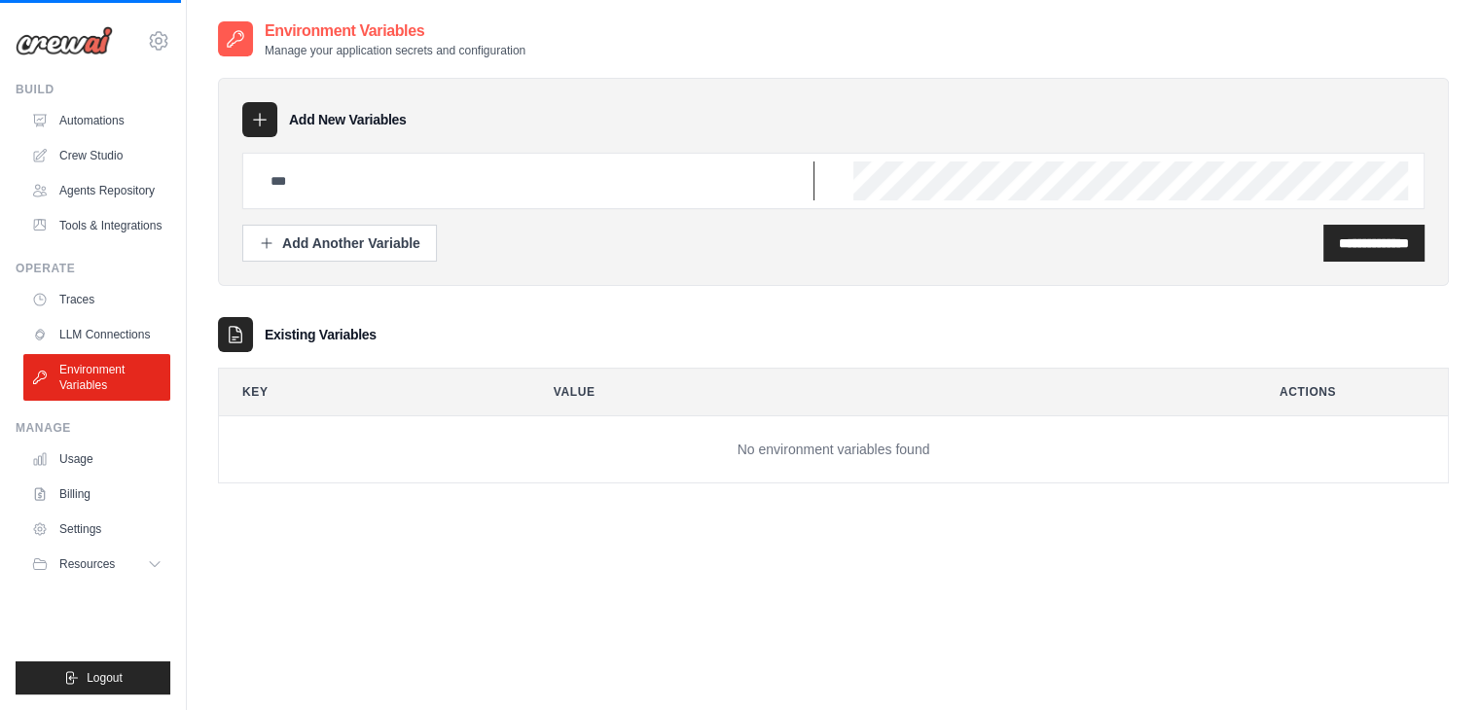
click at [377, 178] on input "text" at bounding box center [536, 180] width 555 height 39
click at [283, 184] on input "text" at bounding box center [536, 180] width 555 height 39
paste input "**********"
type input "**********"
click at [1400, 236] on input "**********" at bounding box center [1373, 242] width 70 height 19
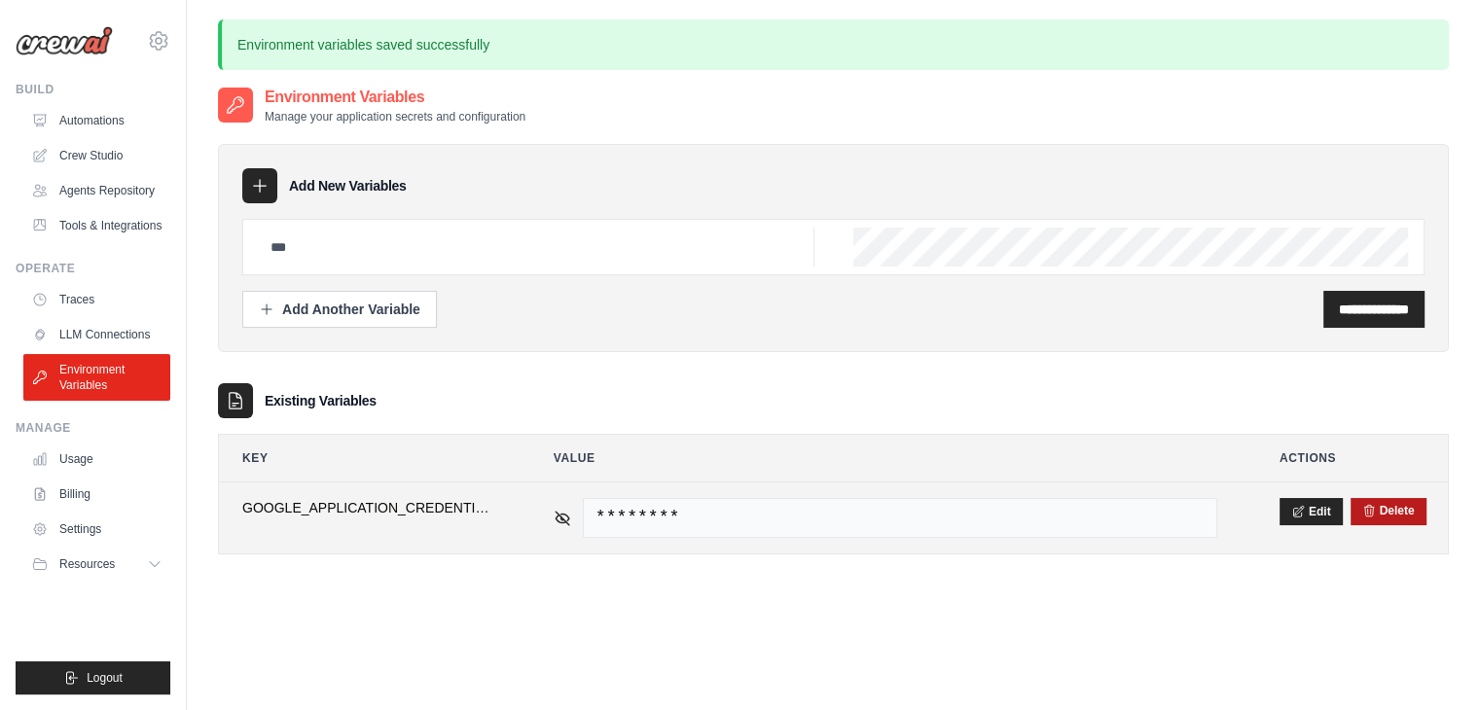
click at [1410, 508] on button "Delete" at bounding box center [1388, 511] width 53 height 16
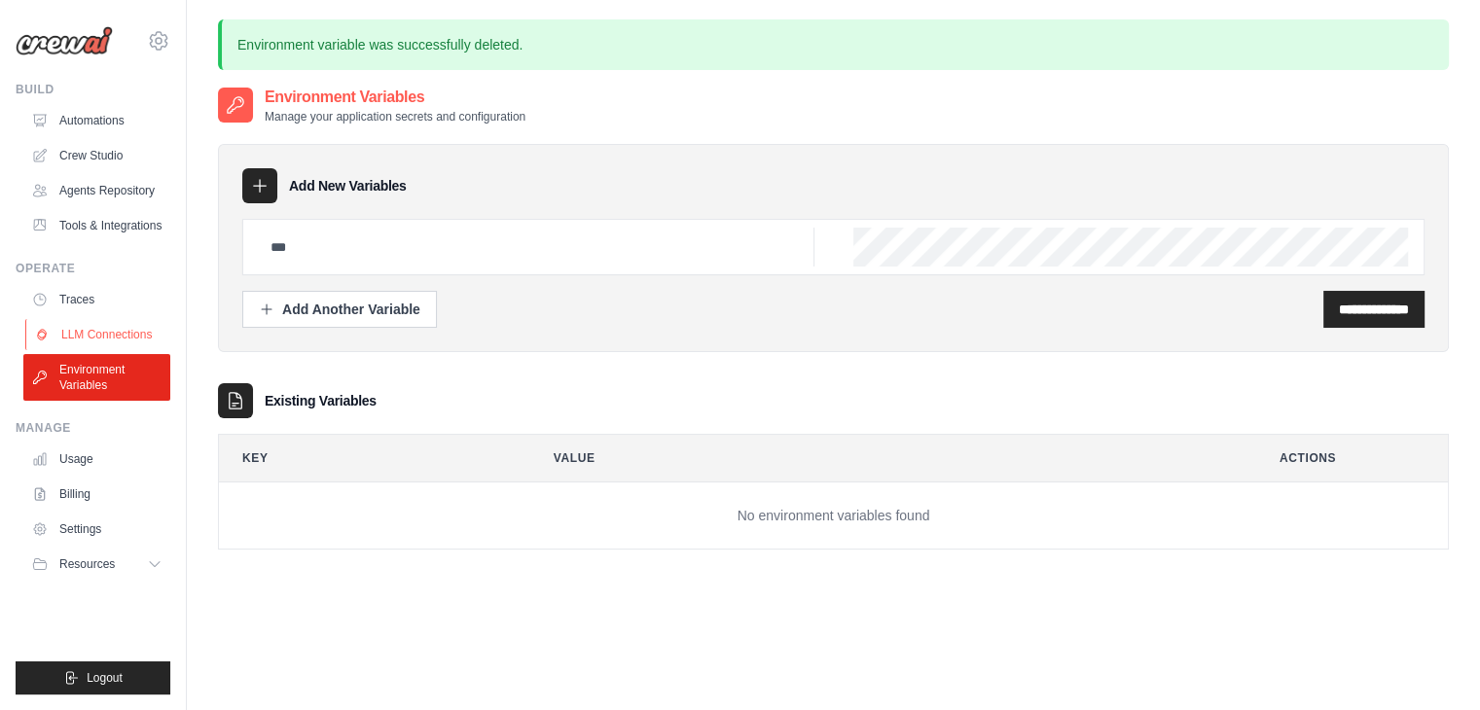
click at [103, 343] on link "LLM Connections" at bounding box center [98, 334] width 147 height 31
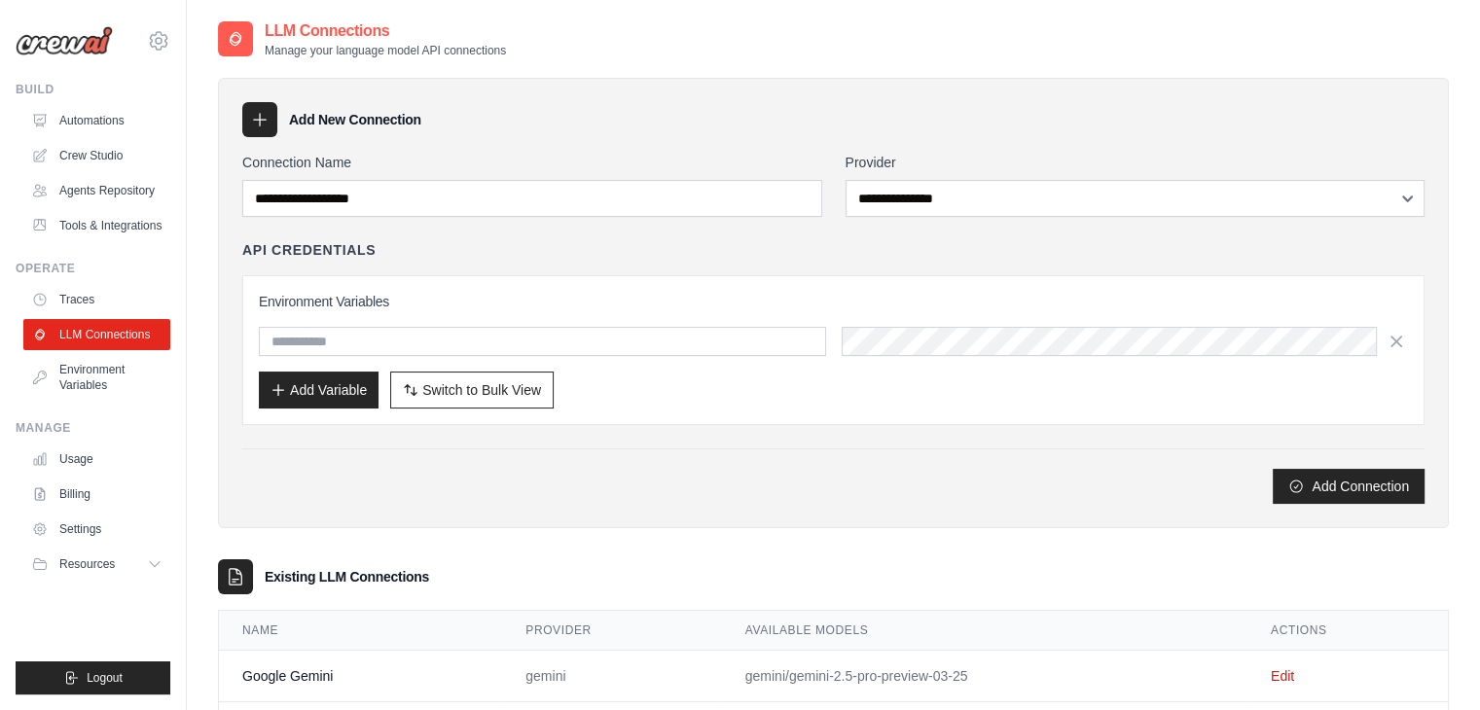
click at [201, 617] on div "**********" at bounding box center [833, 402] width 1293 height 766
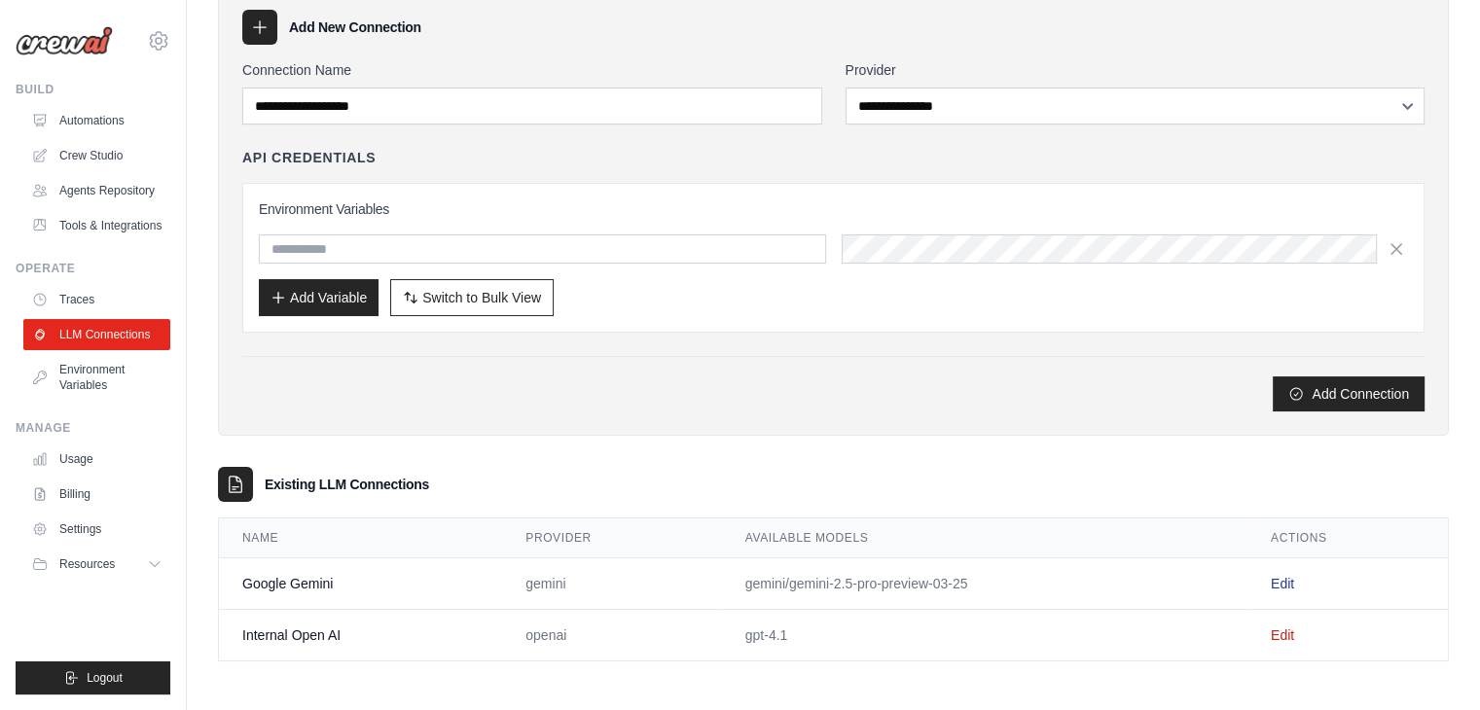
click at [1294, 576] on link "Edit" at bounding box center [1281, 584] width 23 height 16
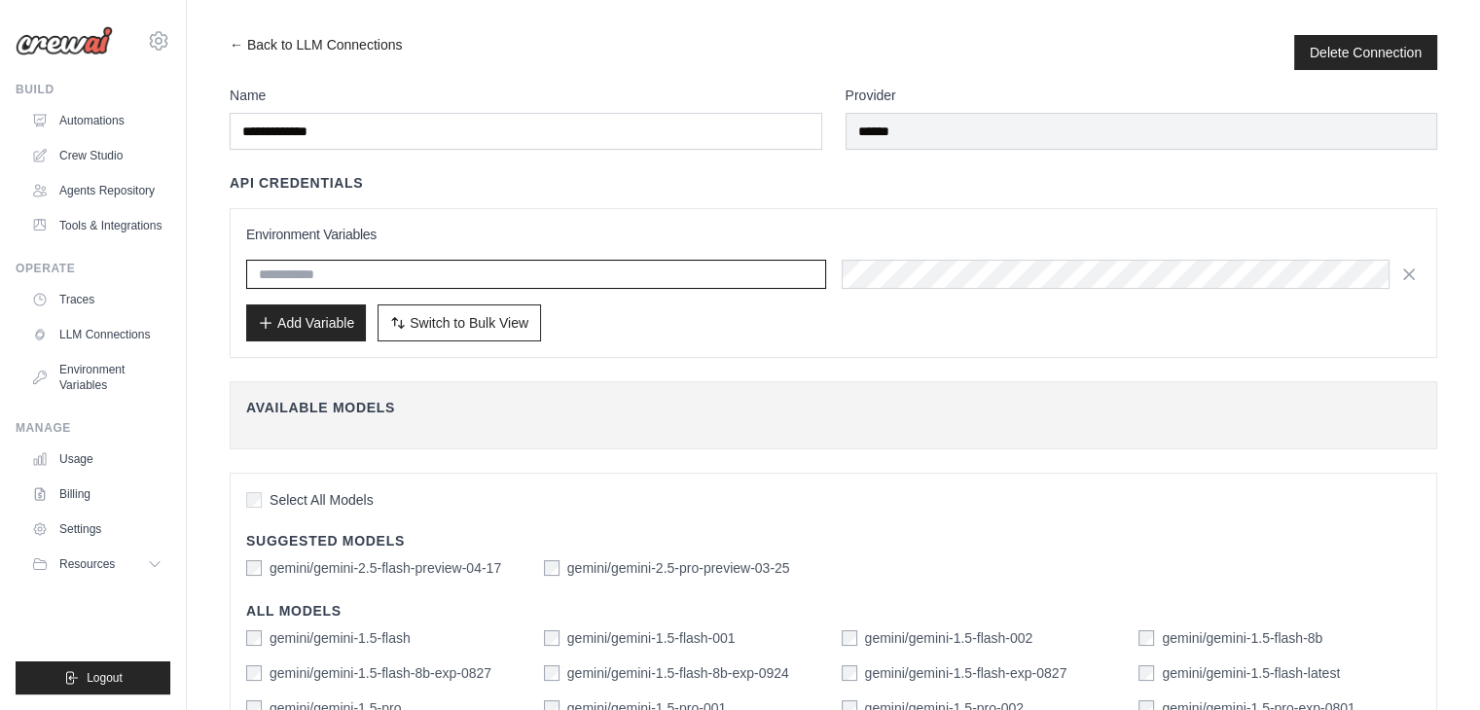
click at [561, 277] on input "text" at bounding box center [536, 274] width 580 height 29
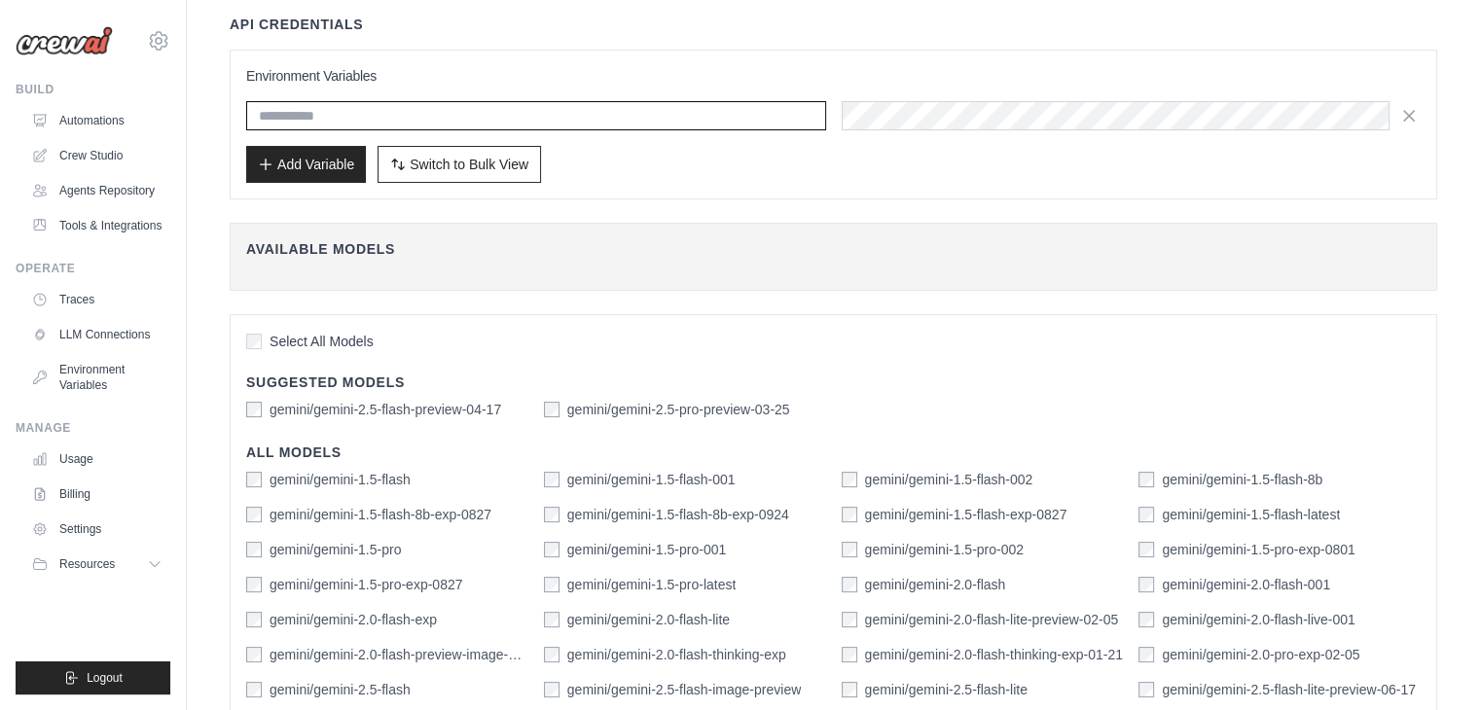
scroll to position [160, 0]
paste input "**********"
type input "**********"
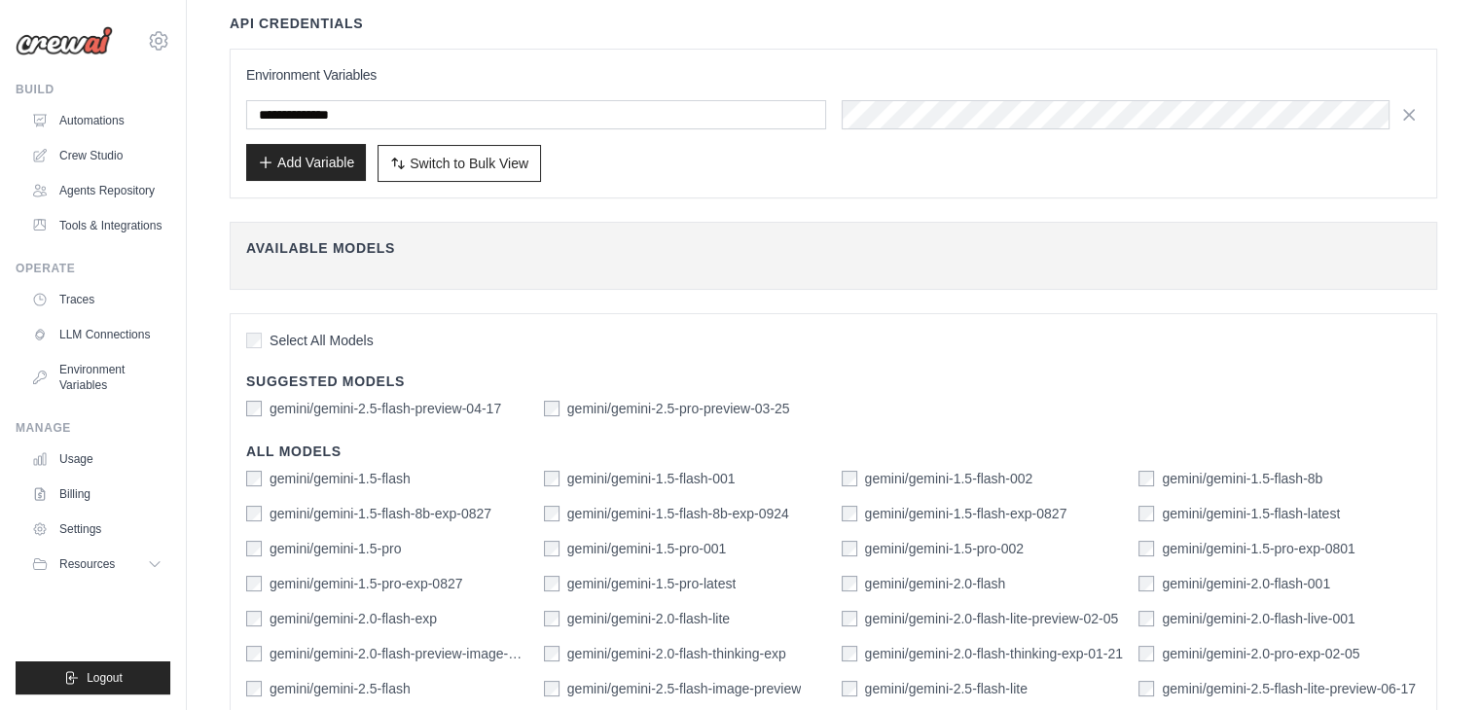
click at [329, 170] on button "Add Variable" at bounding box center [306, 162] width 120 height 37
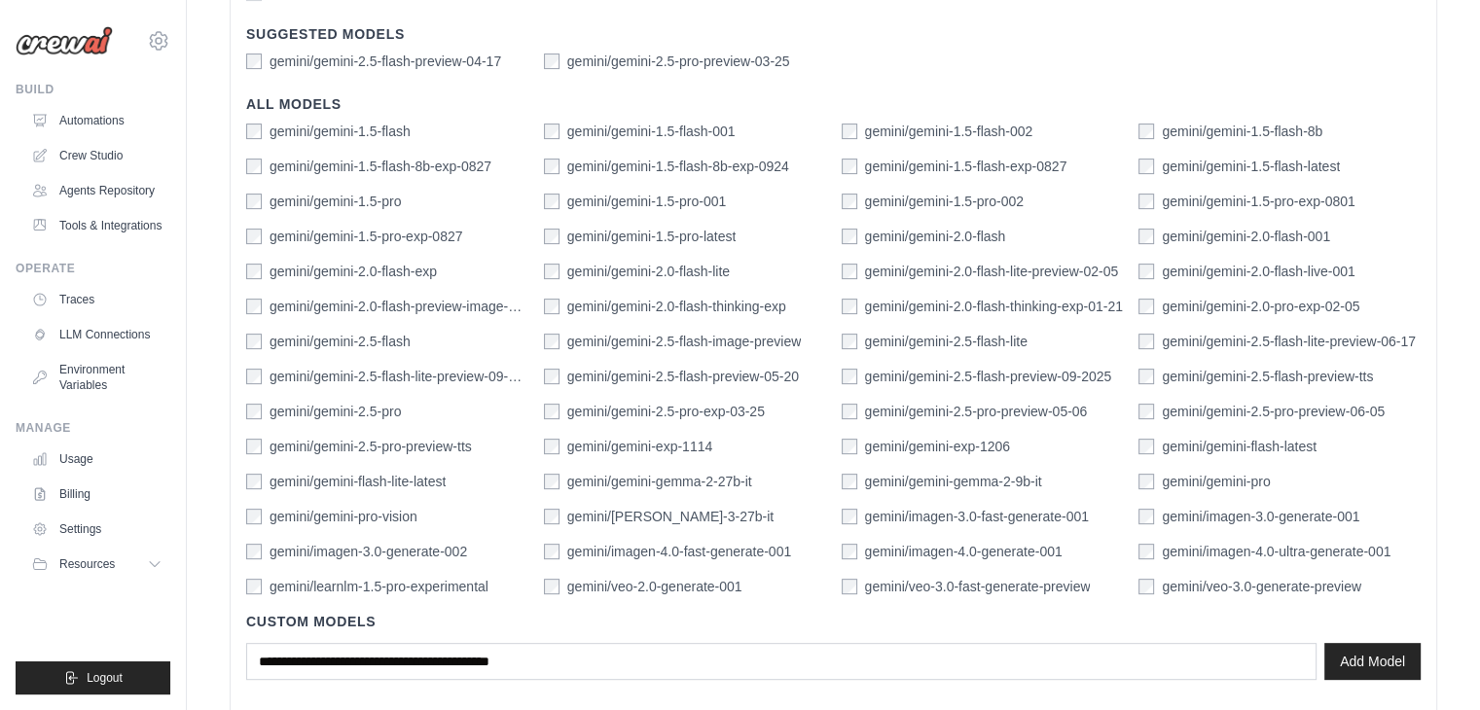
scroll to position [646, 0]
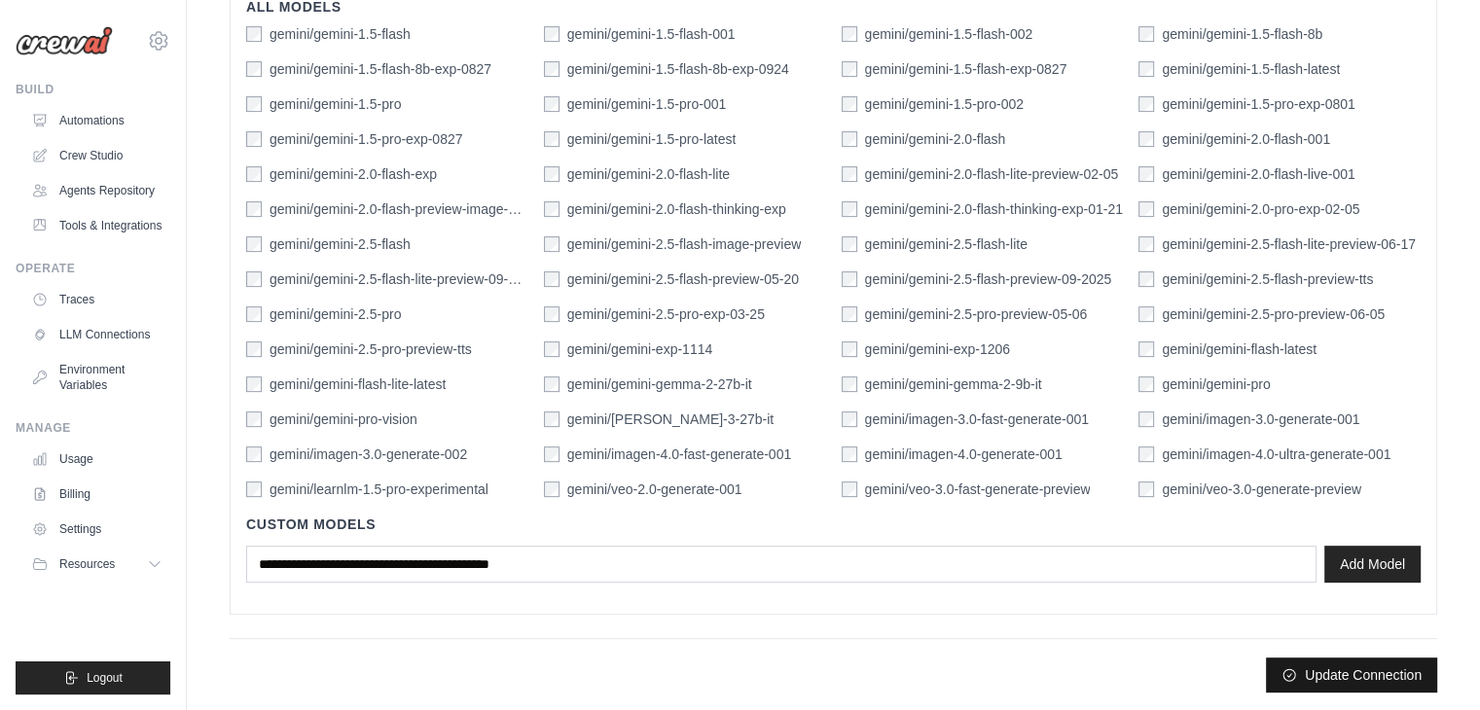
click at [1303, 671] on button "Update Connection" at bounding box center [1351, 675] width 171 height 35
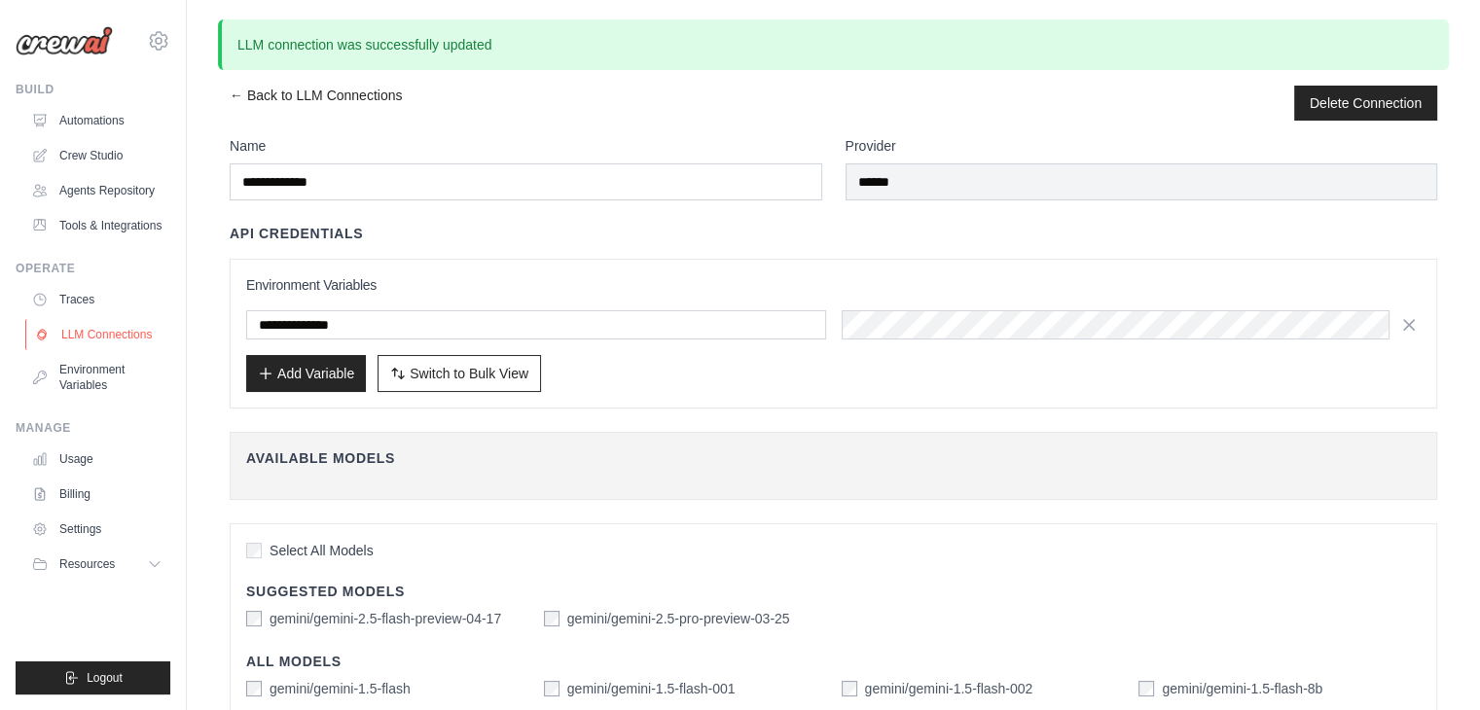
click at [139, 347] on link "LLM Connections" at bounding box center [98, 334] width 147 height 31
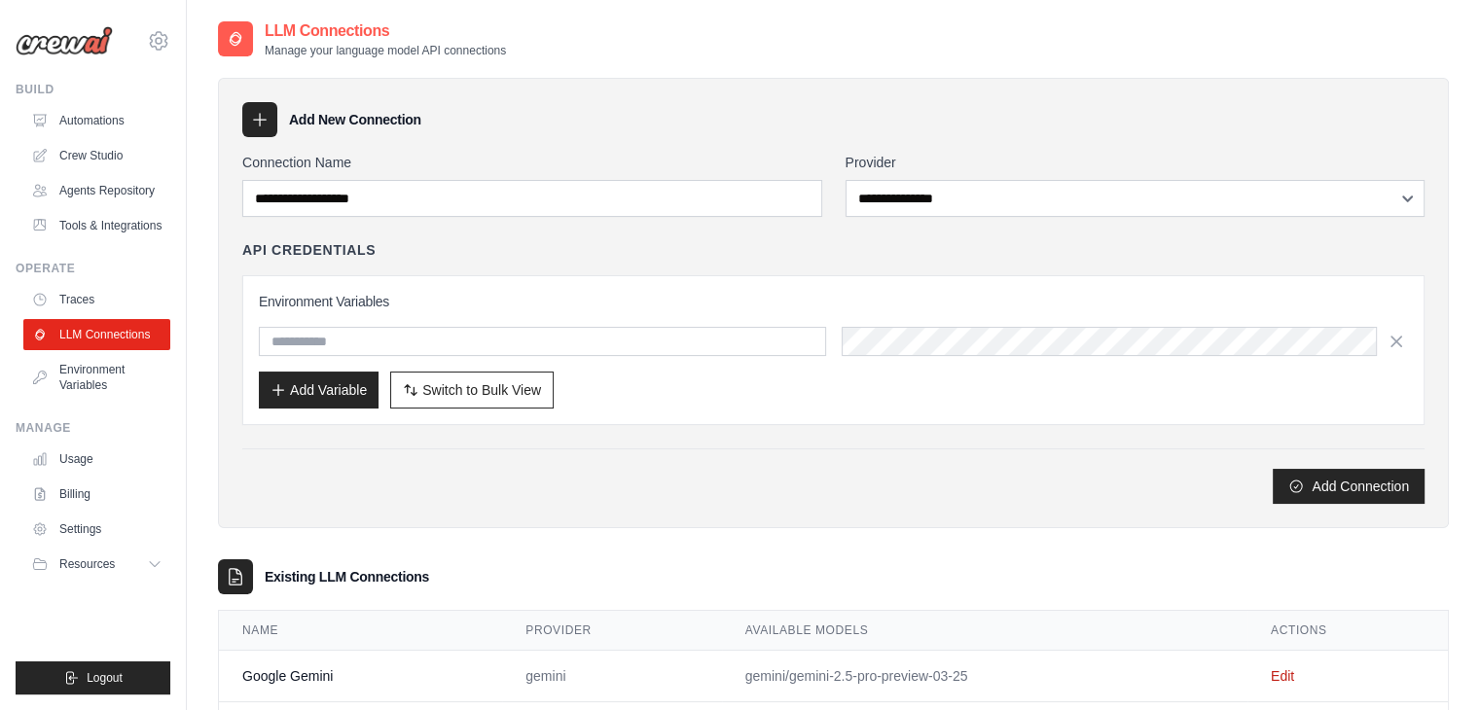
scroll to position [92, 0]
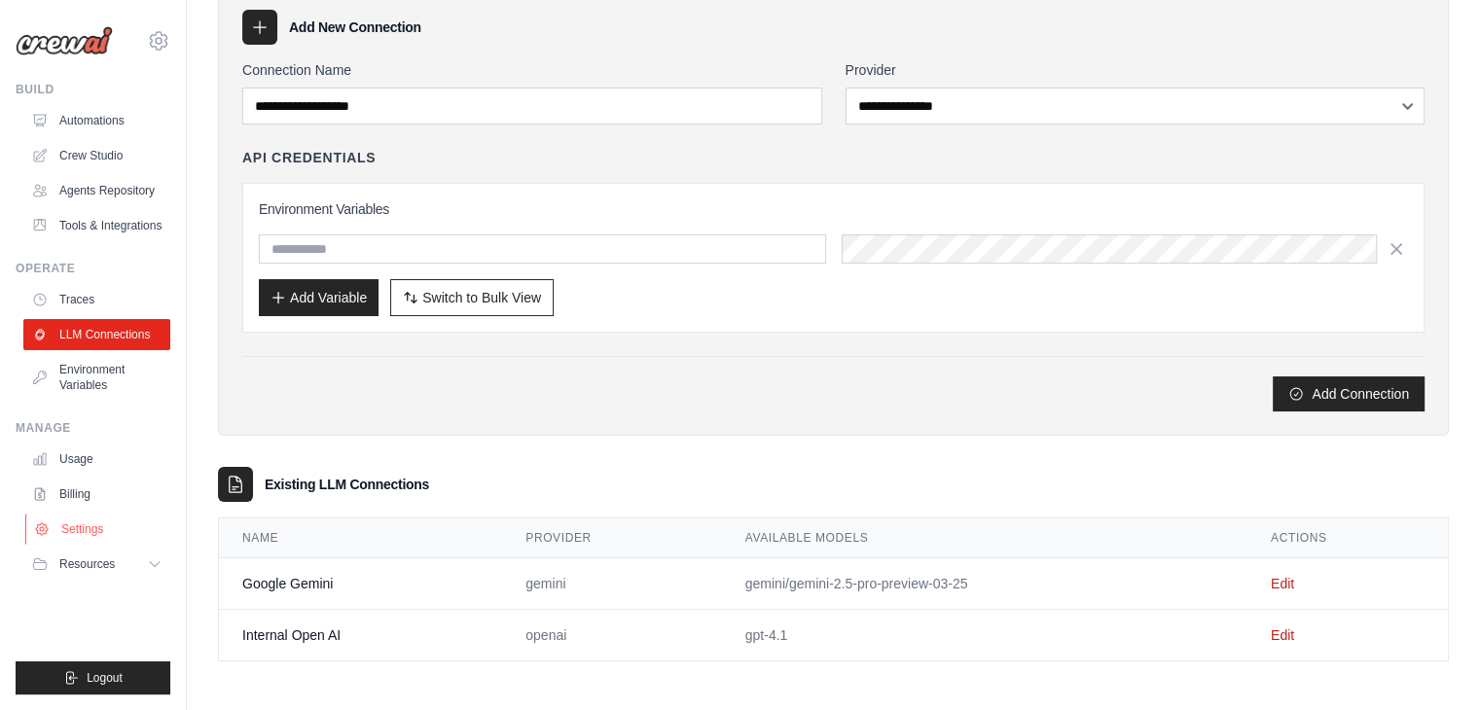
click at [95, 538] on link "Settings" at bounding box center [98, 529] width 147 height 31
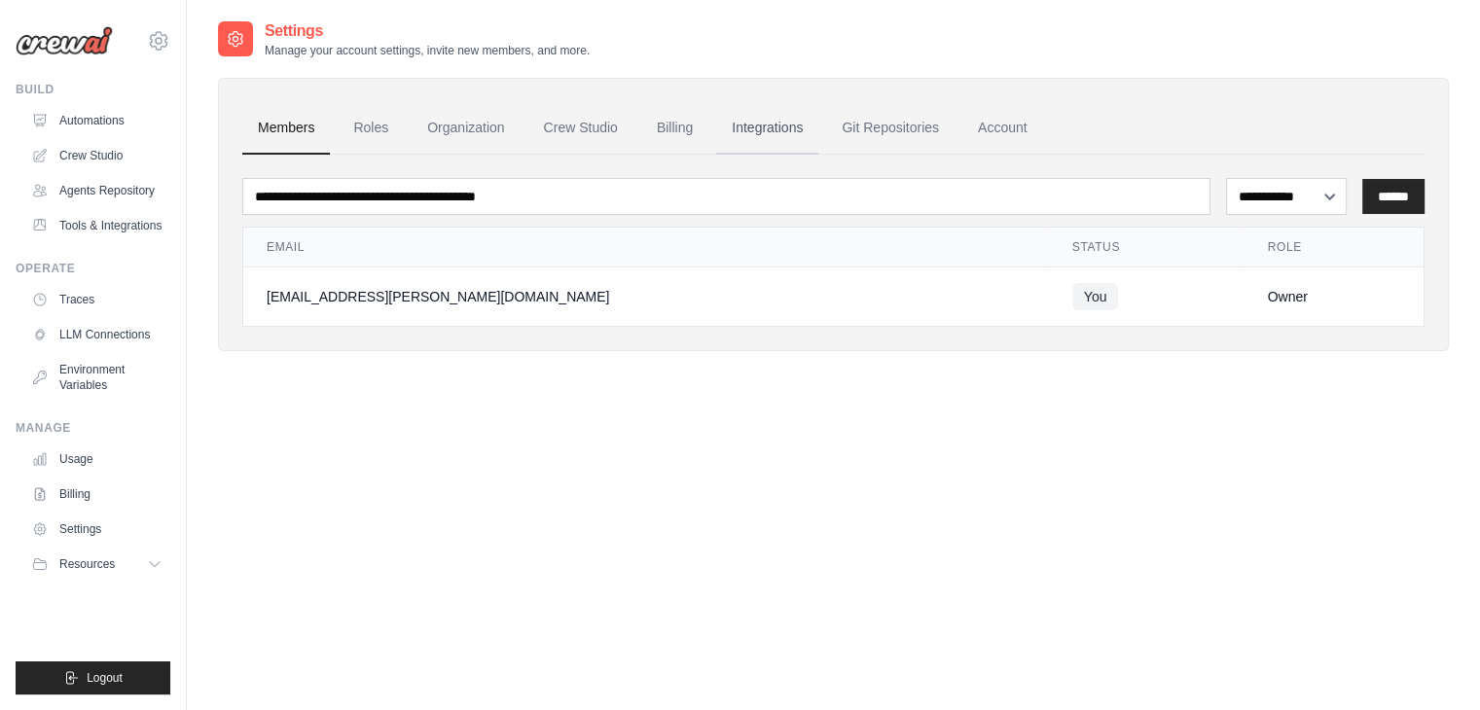
click at [814, 118] on link "Integrations" at bounding box center [767, 128] width 102 height 53
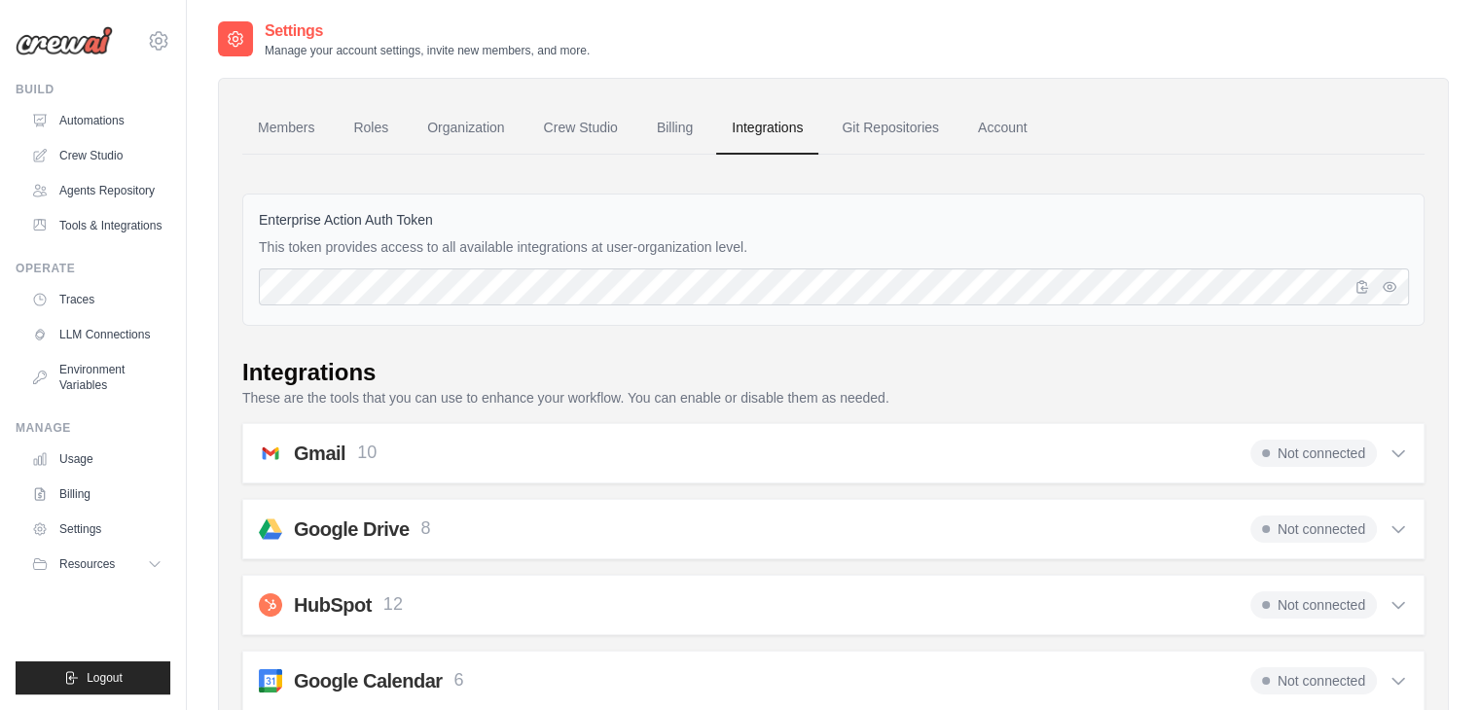
click at [561, 110] on link "Crew Studio" at bounding box center [580, 128] width 105 height 53
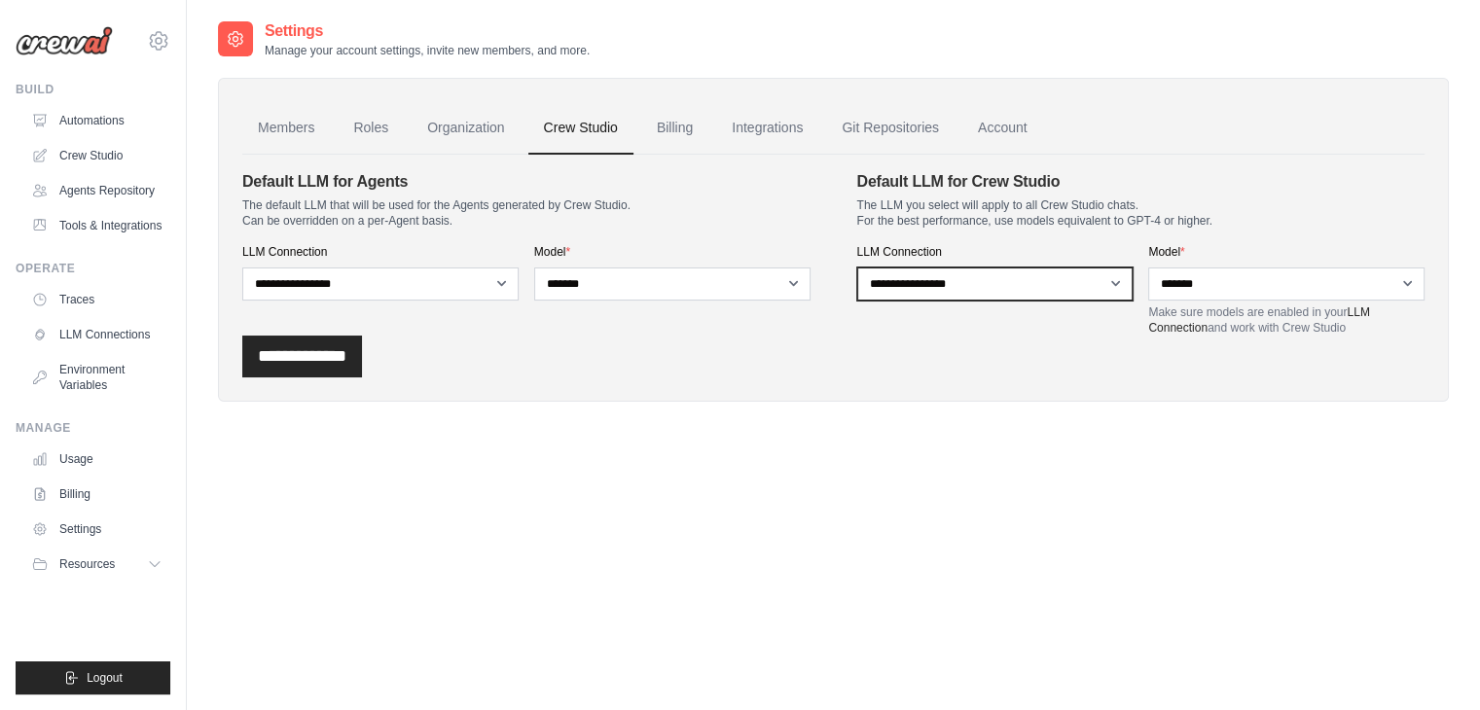
click at [1047, 288] on select "**********" at bounding box center [995, 284] width 276 height 33
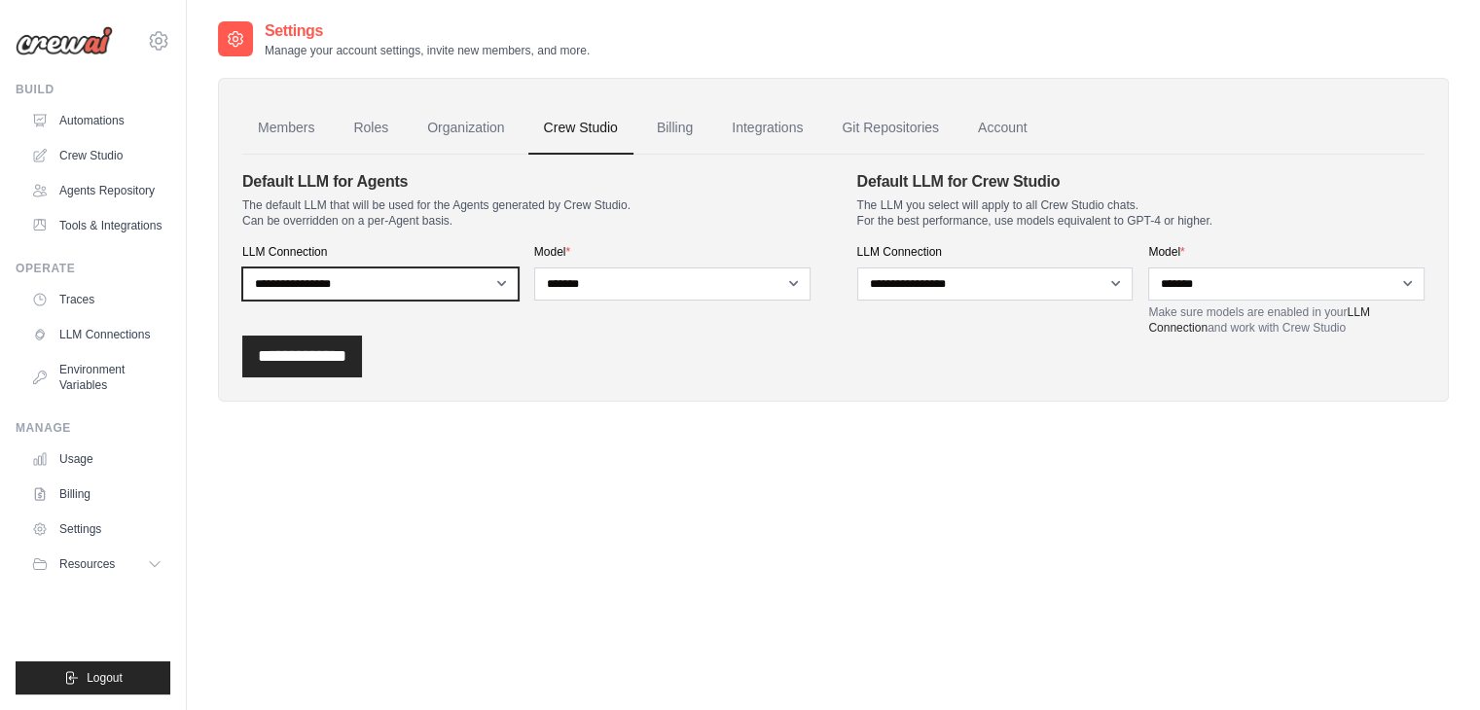
click at [411, 278] on select "**********" at bounding box center [380, 284] width 276 height 33
click at [545, 412] on div "Settings Manage your account settings, invite new members, and more. Members Ro…" at bounding box center [833, 225] width 1231 height 413
click at [459, 290] on select "**********" at bounding box center [380, 284] width 276 height 33
select select "******"
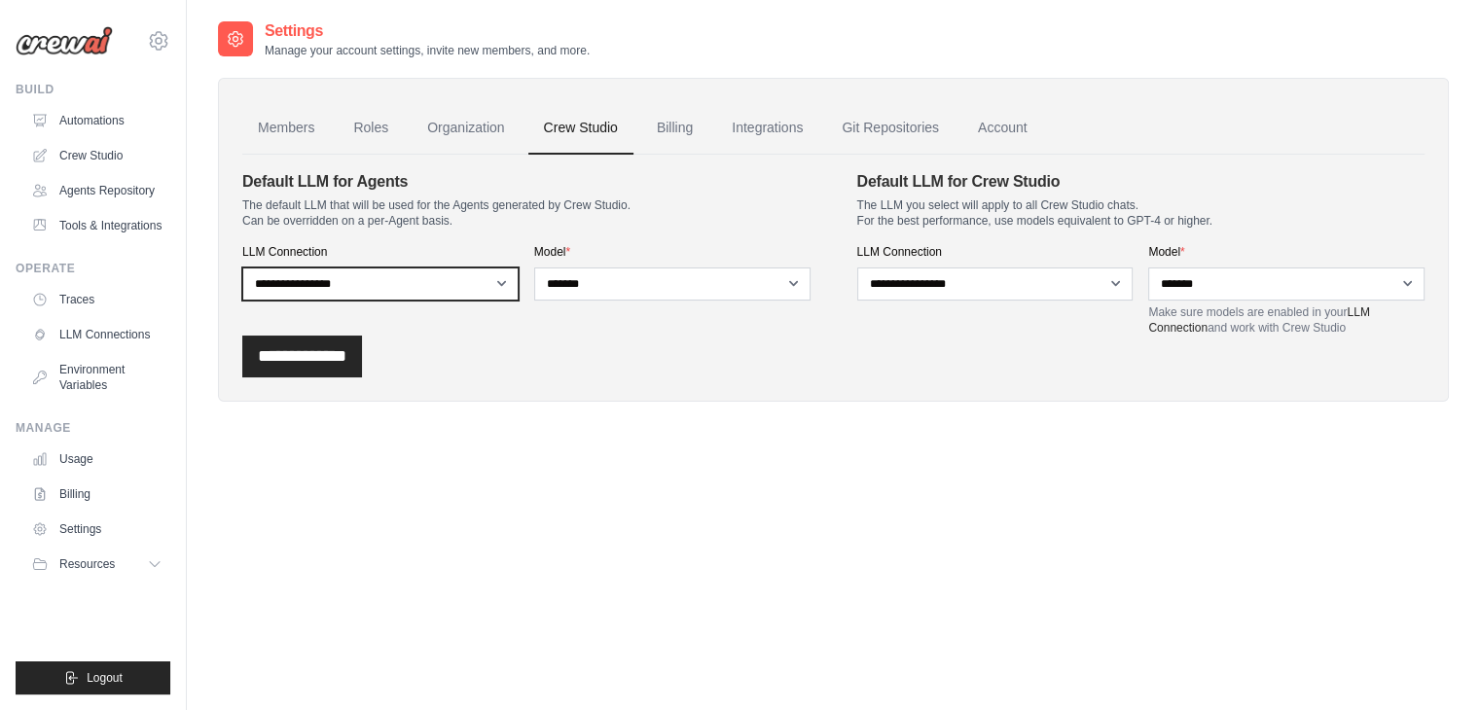
click at [242, 268] on select "**********" at bounding box center [380, 284] width 276 height 33
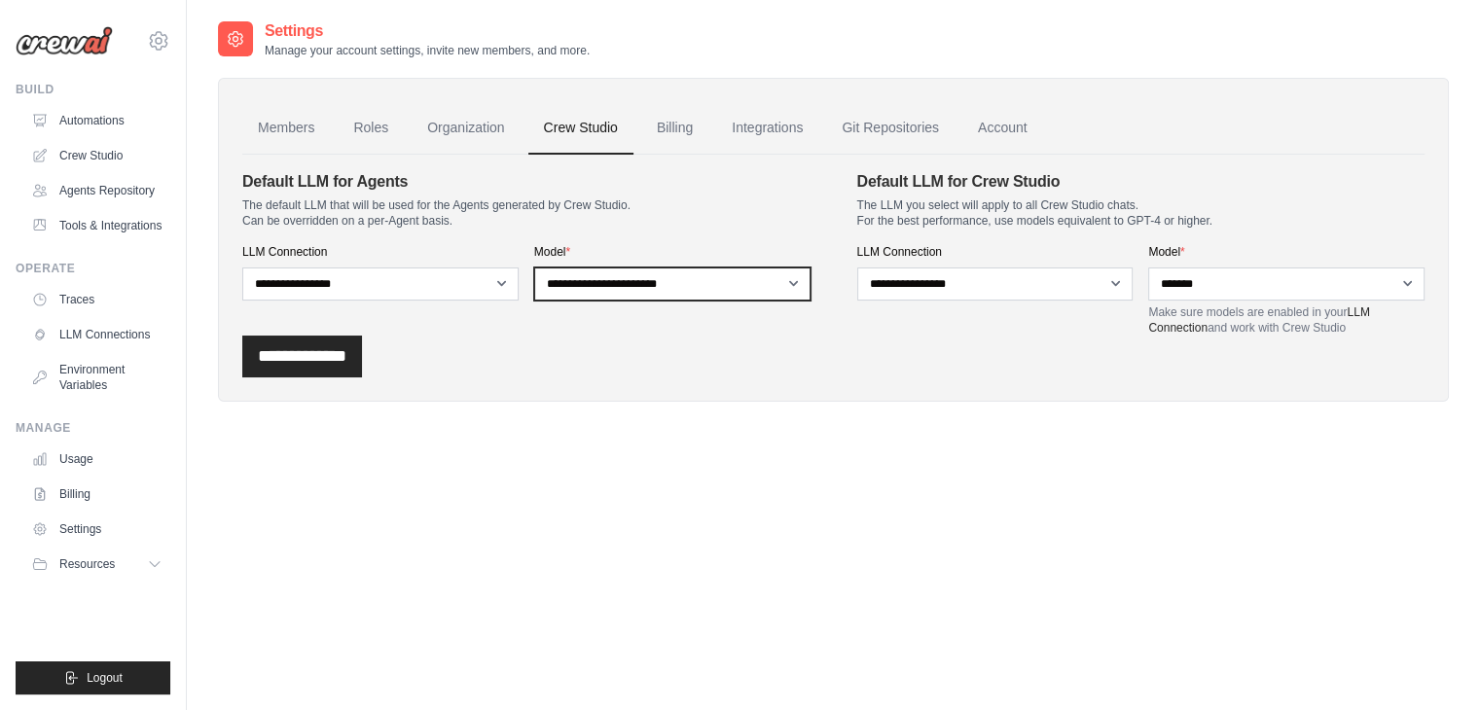
click at [647, 280] on select "**********" at bounding box center [672, 284] width 276 height 33
select select "**********"
click at [534, 268] on select "**********" at bounding box center [672, 284] width 276 height 33
click at [336, 363] on input "**********" at bounding box center [302, 357] width 120 height 42
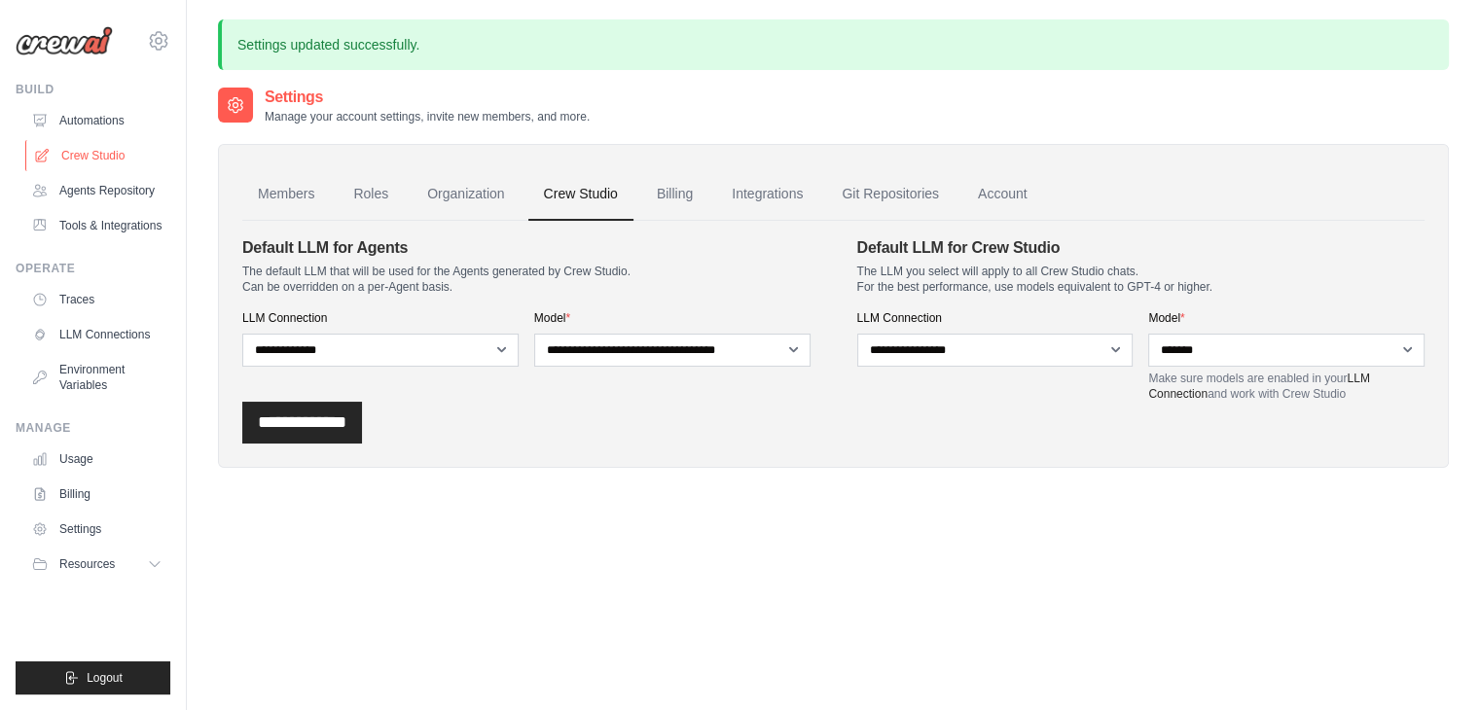
click at [76, 140] on link "Crew Studio" at bounding box center [98, 155] width 147 height 31
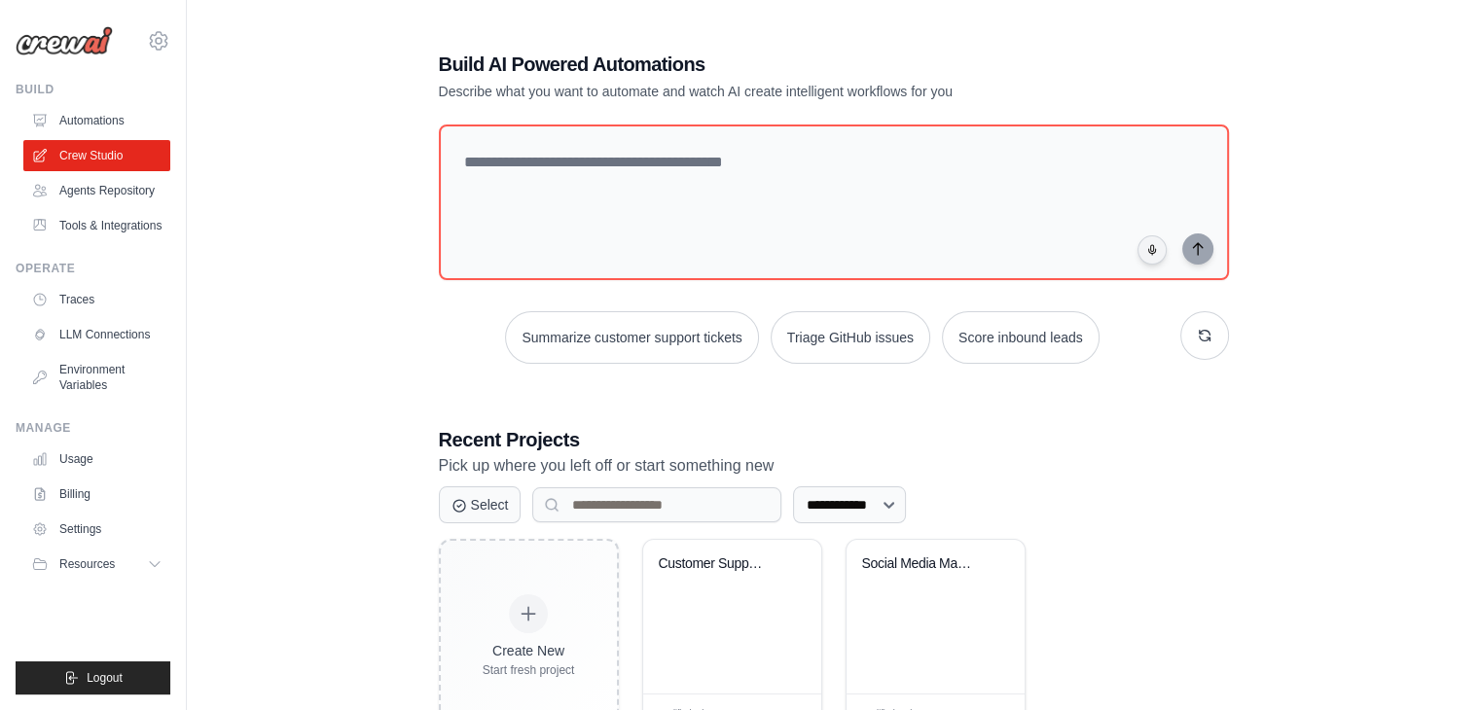
scroll to position [72, 0]
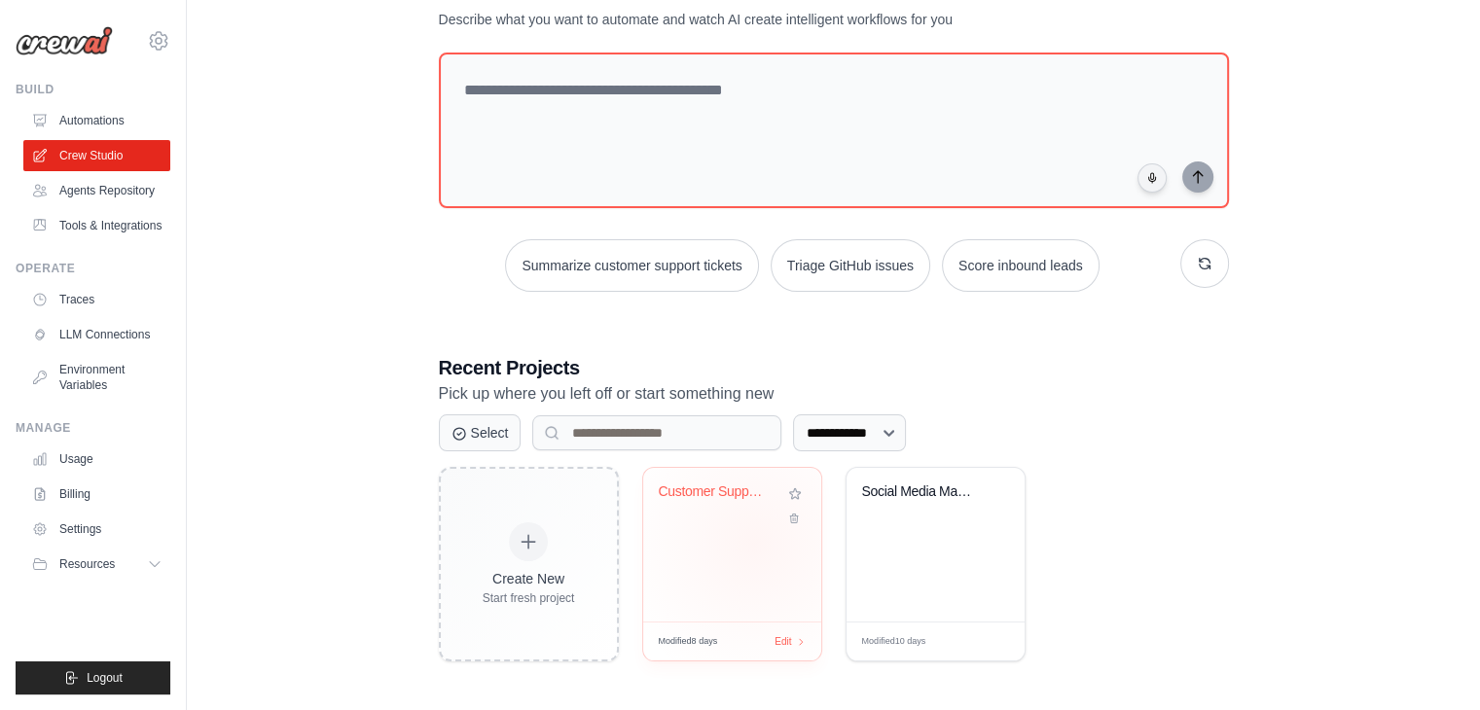
click at [754, 542] on div "Customer Support Ticket Automation" at bounding box center [732, 545] width 178 height 154
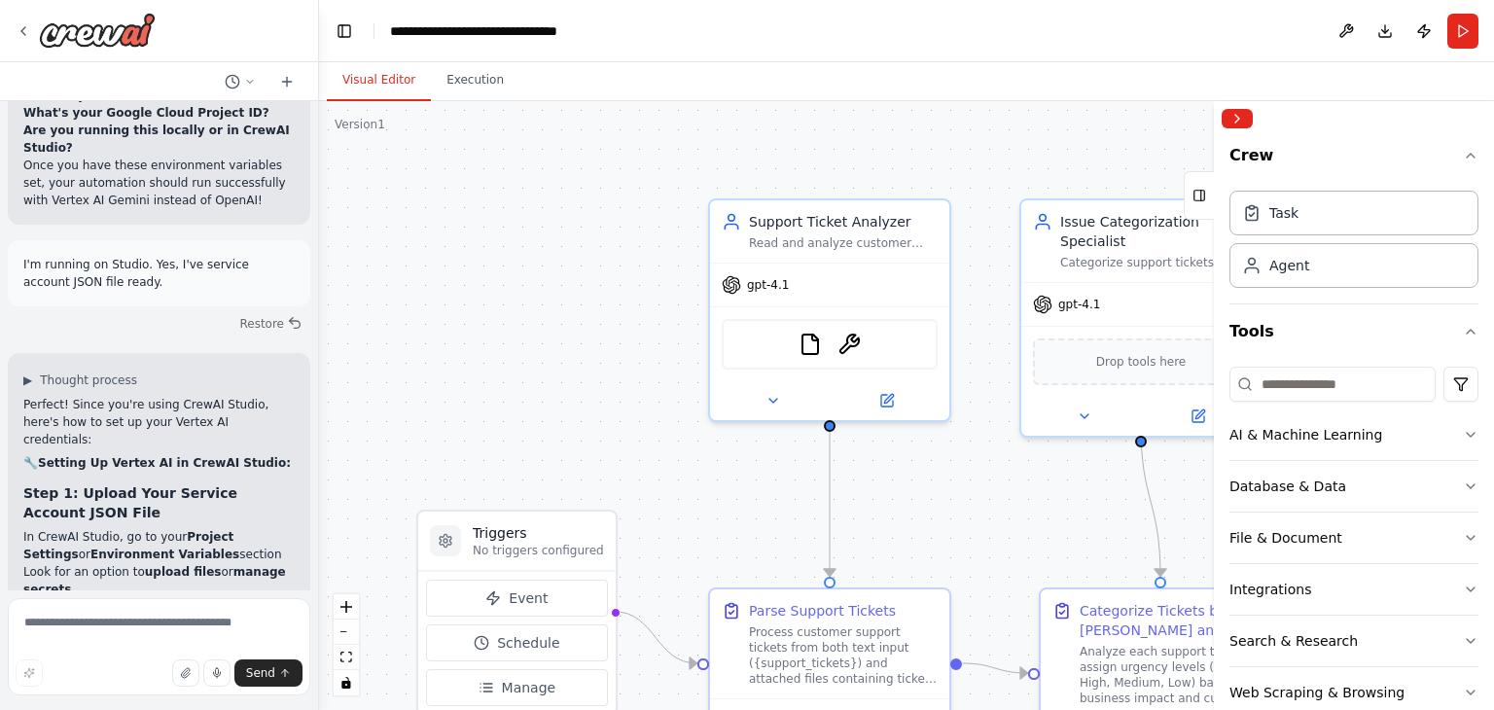
scroll to position [11047, 0]
click at [801, 297] on div "gpt-4.1" at bounding box center [829, 281] width 239 height 43
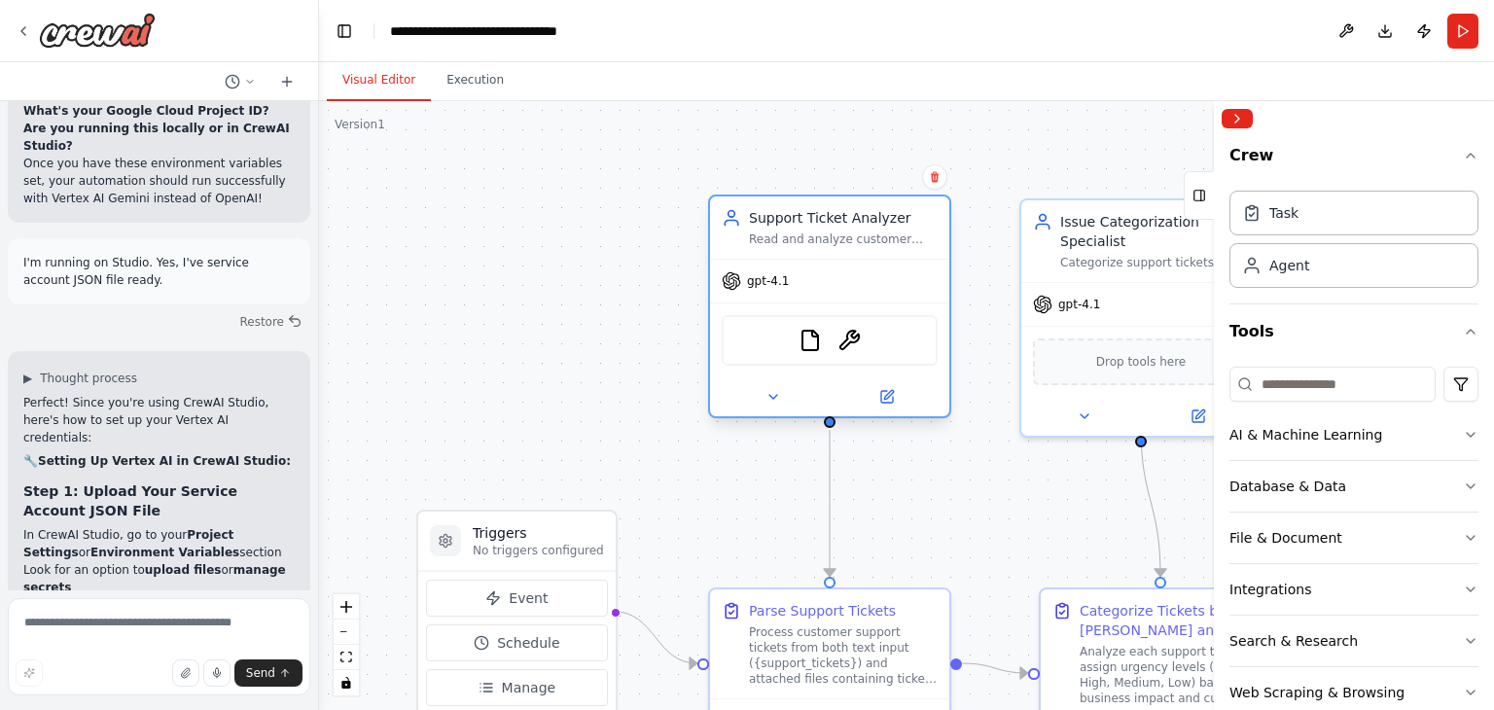
click at [761, 285] on span "gpt-4.1" at bounding box center [768, 281] width 42 height 16
click at [770, 390] on icon at bounding box center [774, 397] width 16 height 16
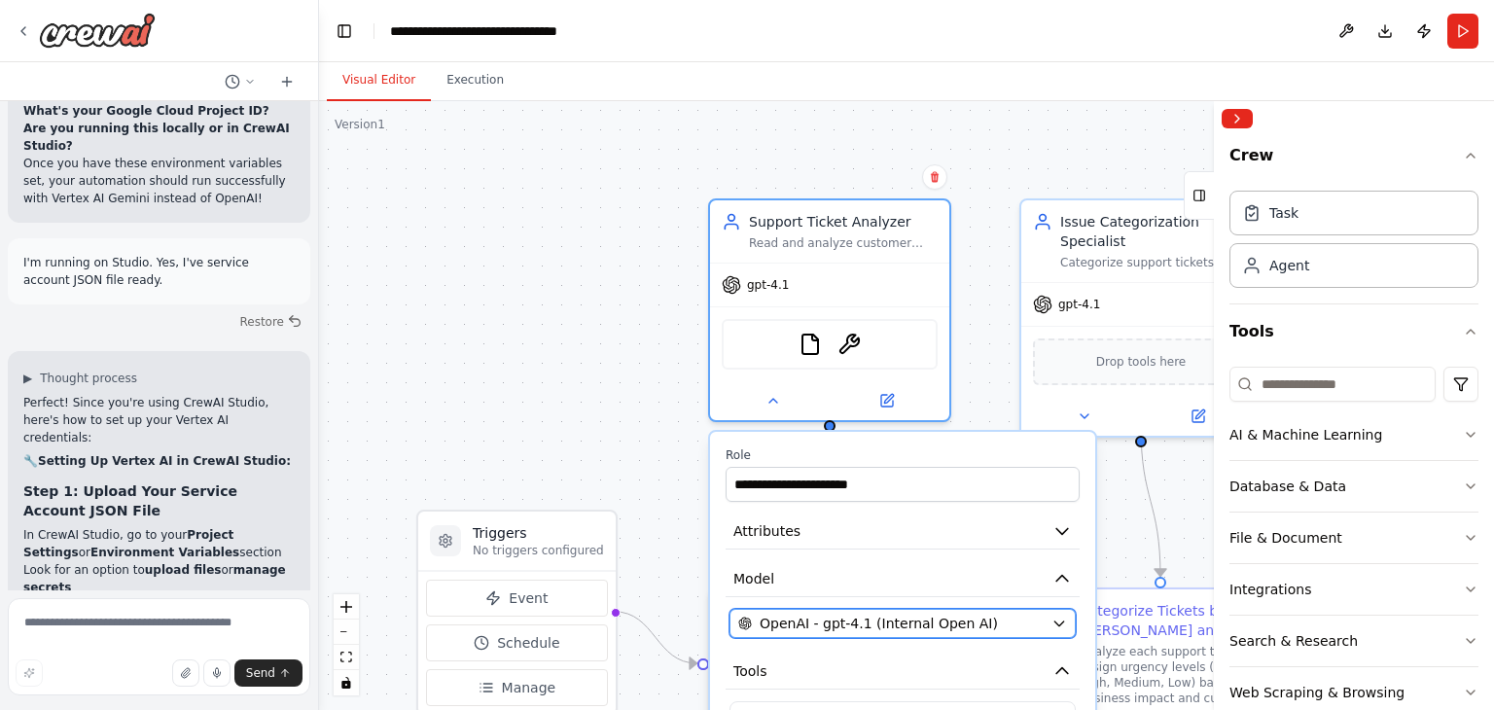
click at [1058, 631] on button "OpenAI - gpt-4.1 (Internal Open AI)" at bounding box center [903, 623] width 346 height 29
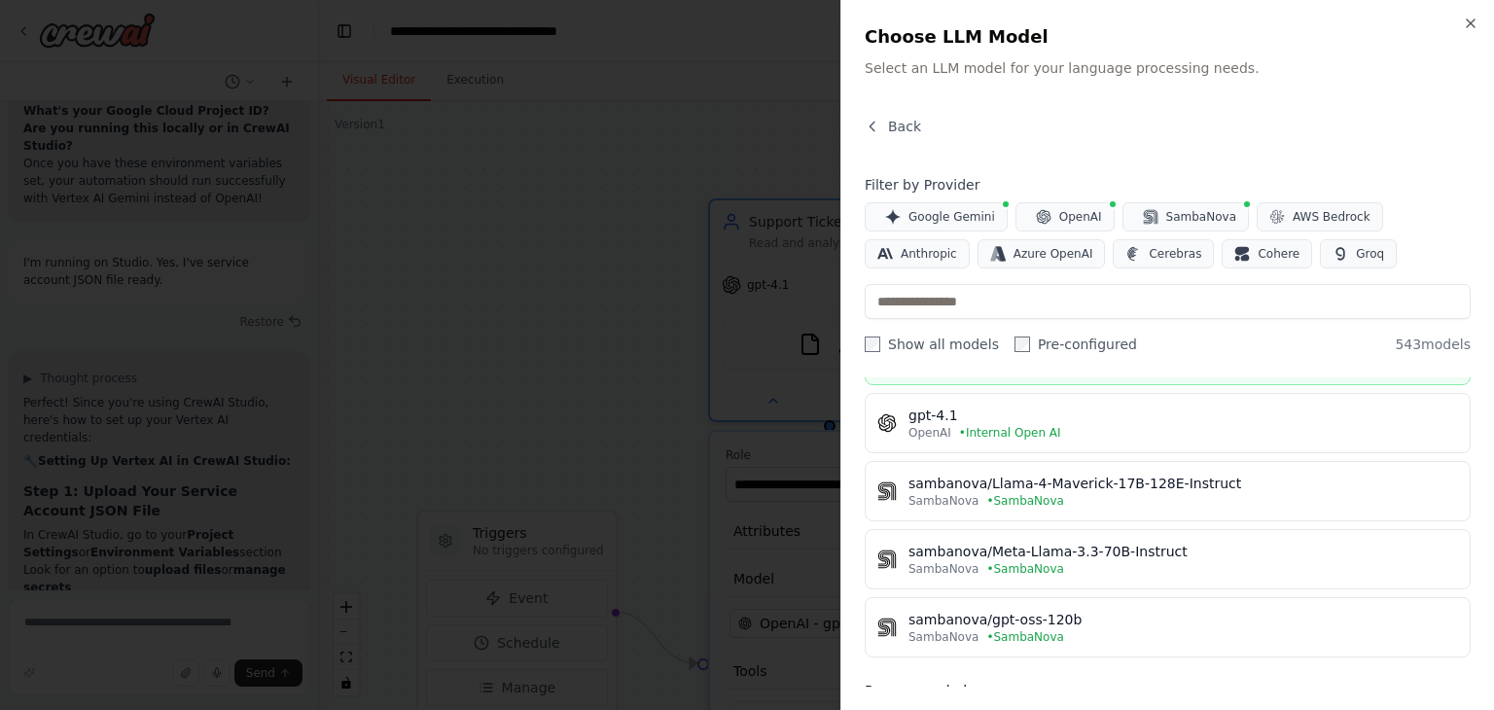
scroll to position [0, 0]
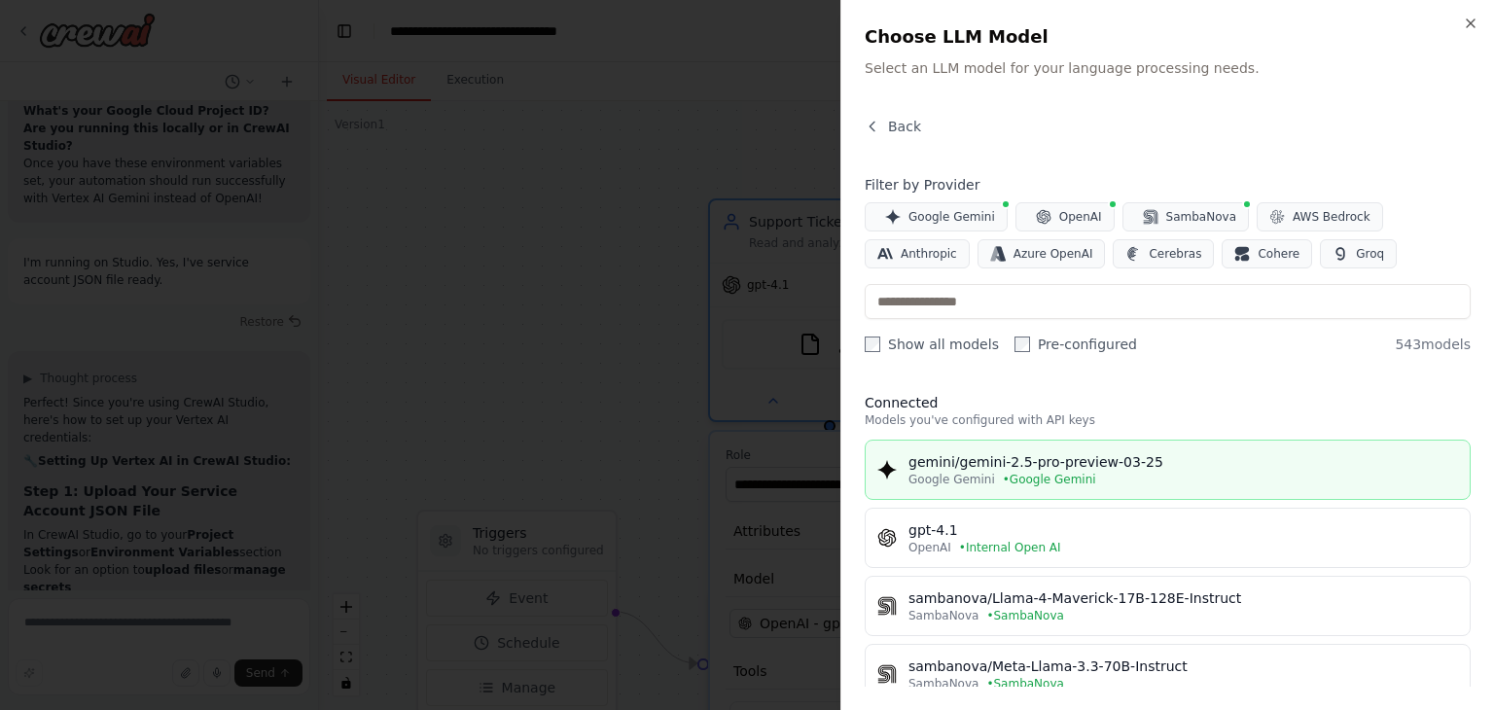
click at [1072, 486] on button "gemini/gemini-2.5-pro-preview-03-25 Google Gemini • Google Gemini" at bounding box center [1168, 470] width 606 height 60
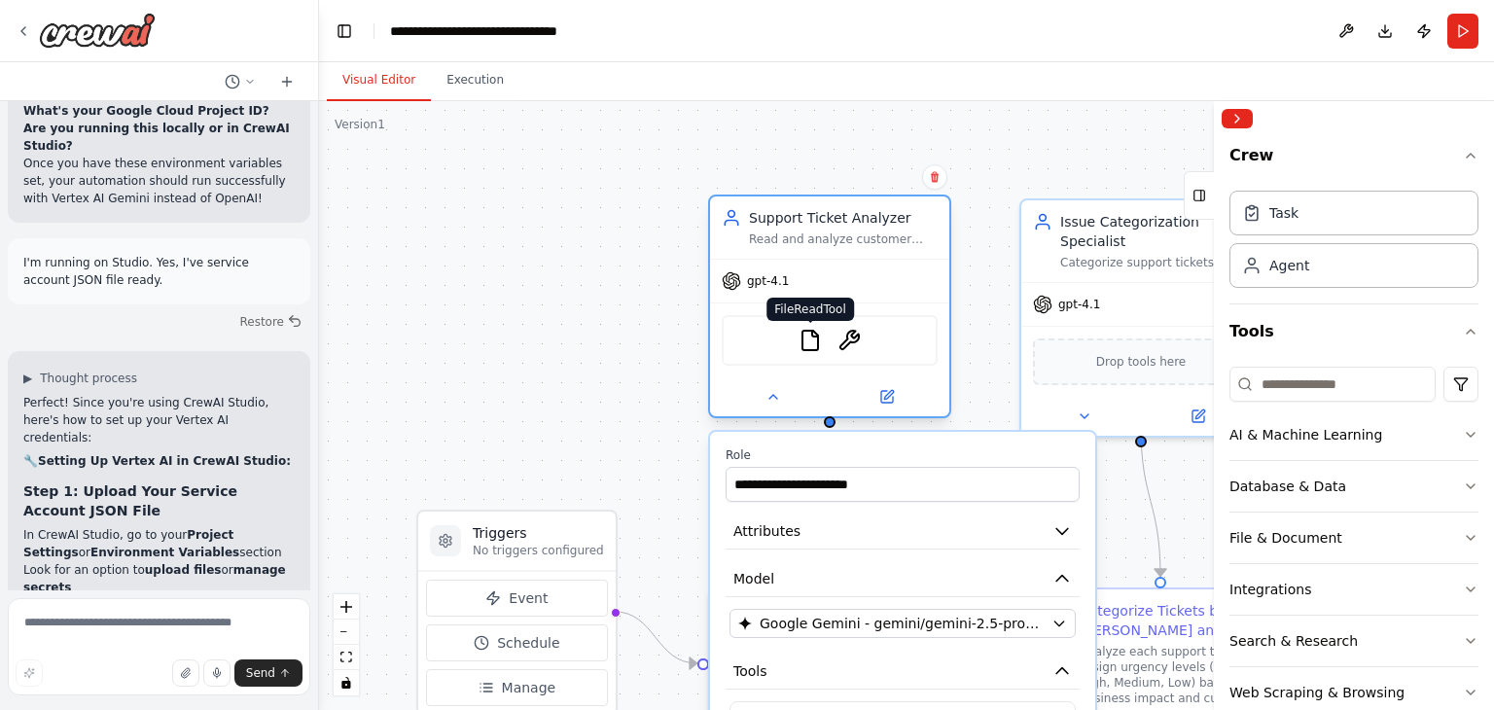
click at [813, 341] on img at bounding box center [810, 340] width 23 height 23
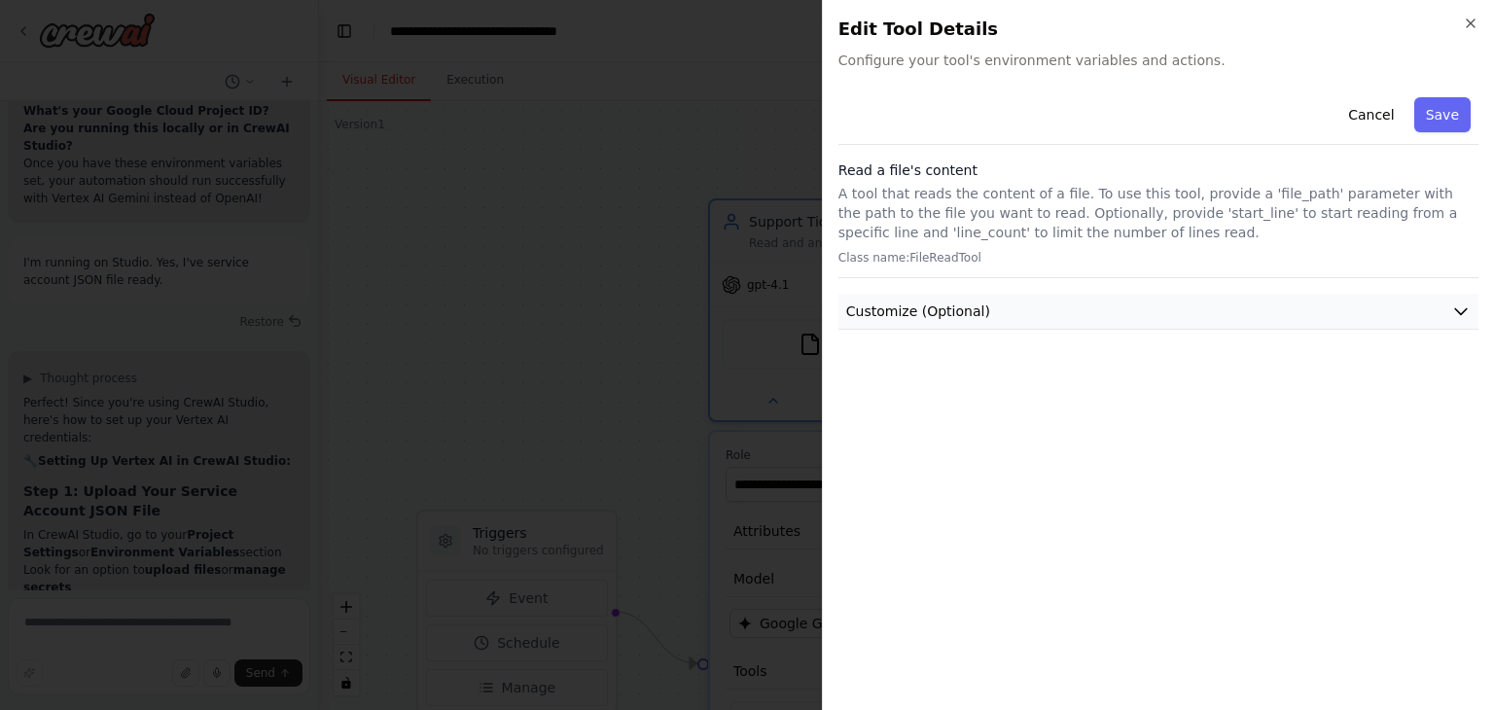
click at [937, 317] on span "Customize (Optional)" at bounding box center [918, 311] width 144 height 19
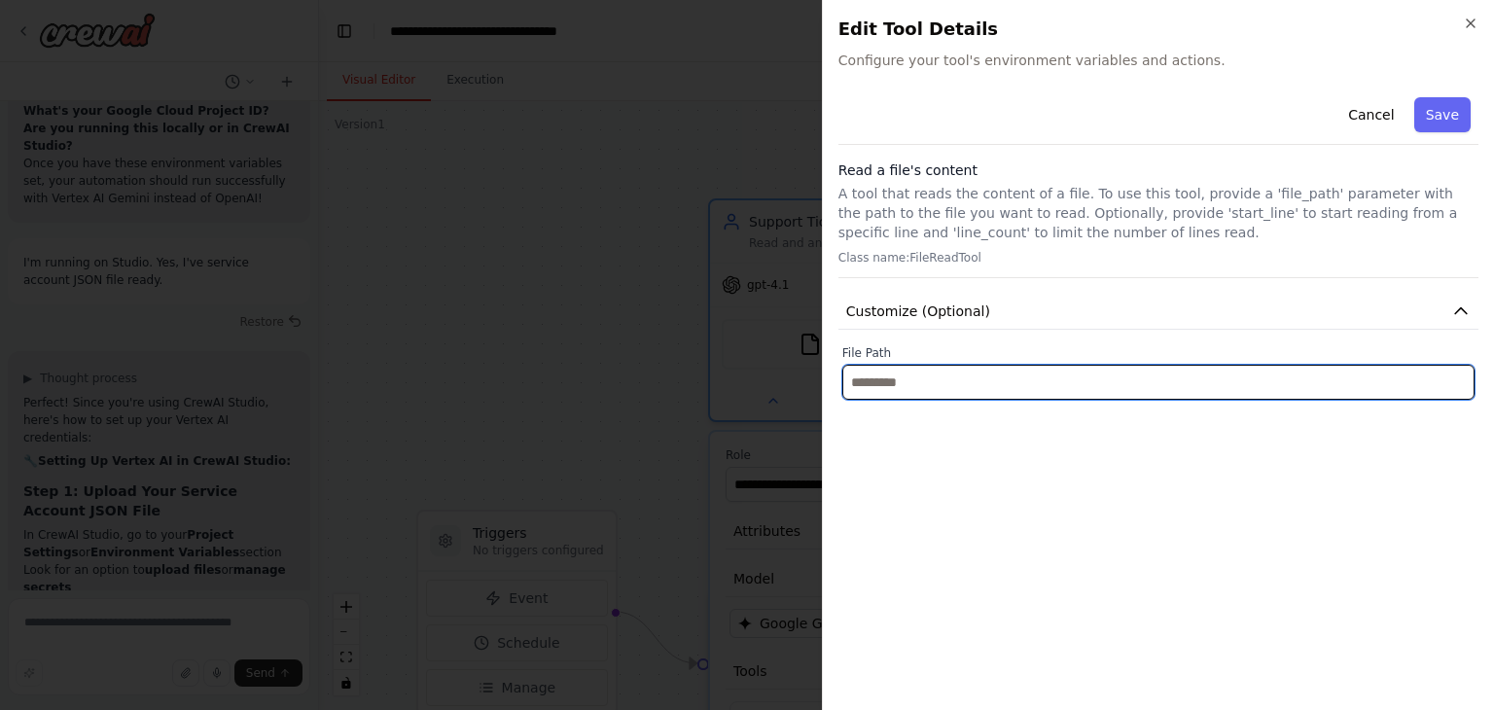
click at [924, 388] on input "text" at bounding box center [1158, 382] width 632 height 35
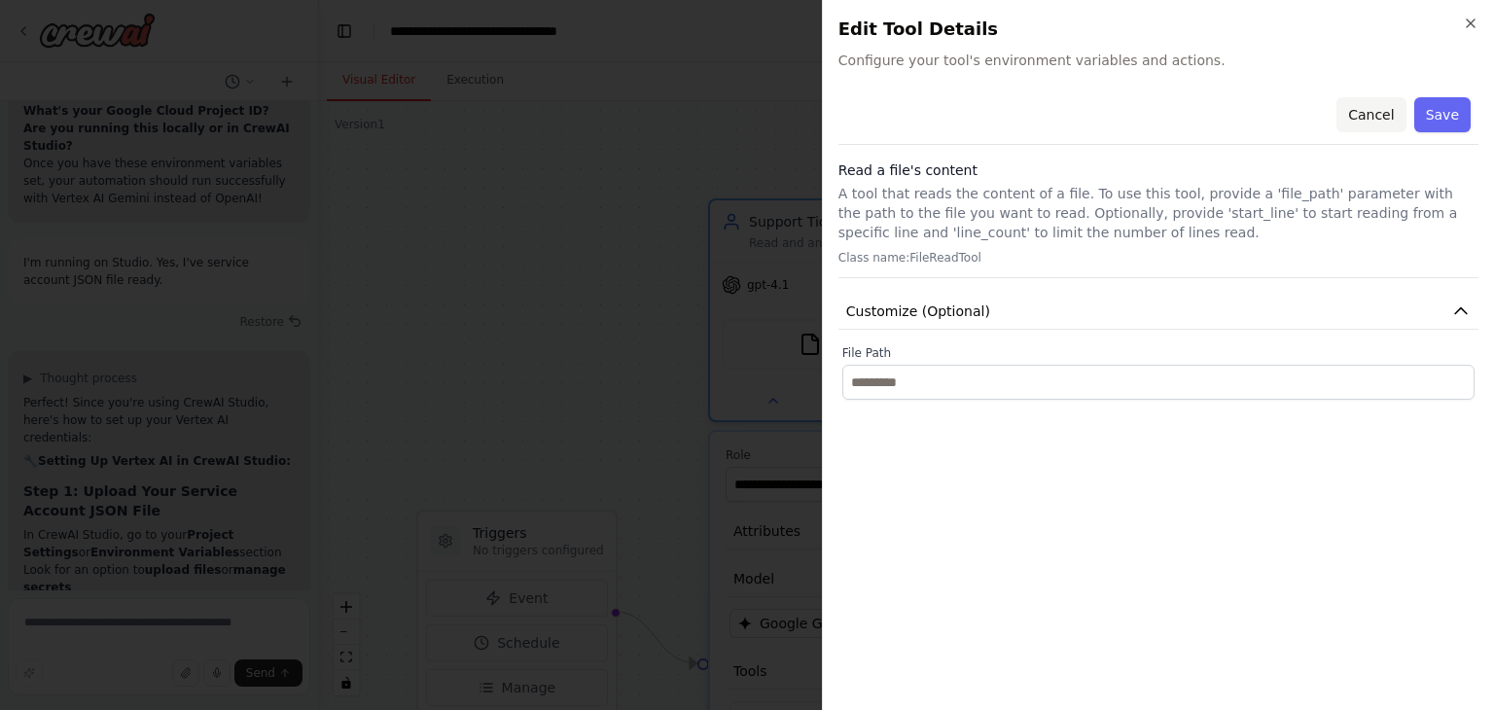
click at [1388, 99] on button "Cancel" at bounding box center [1371, 114] width 69 height 35
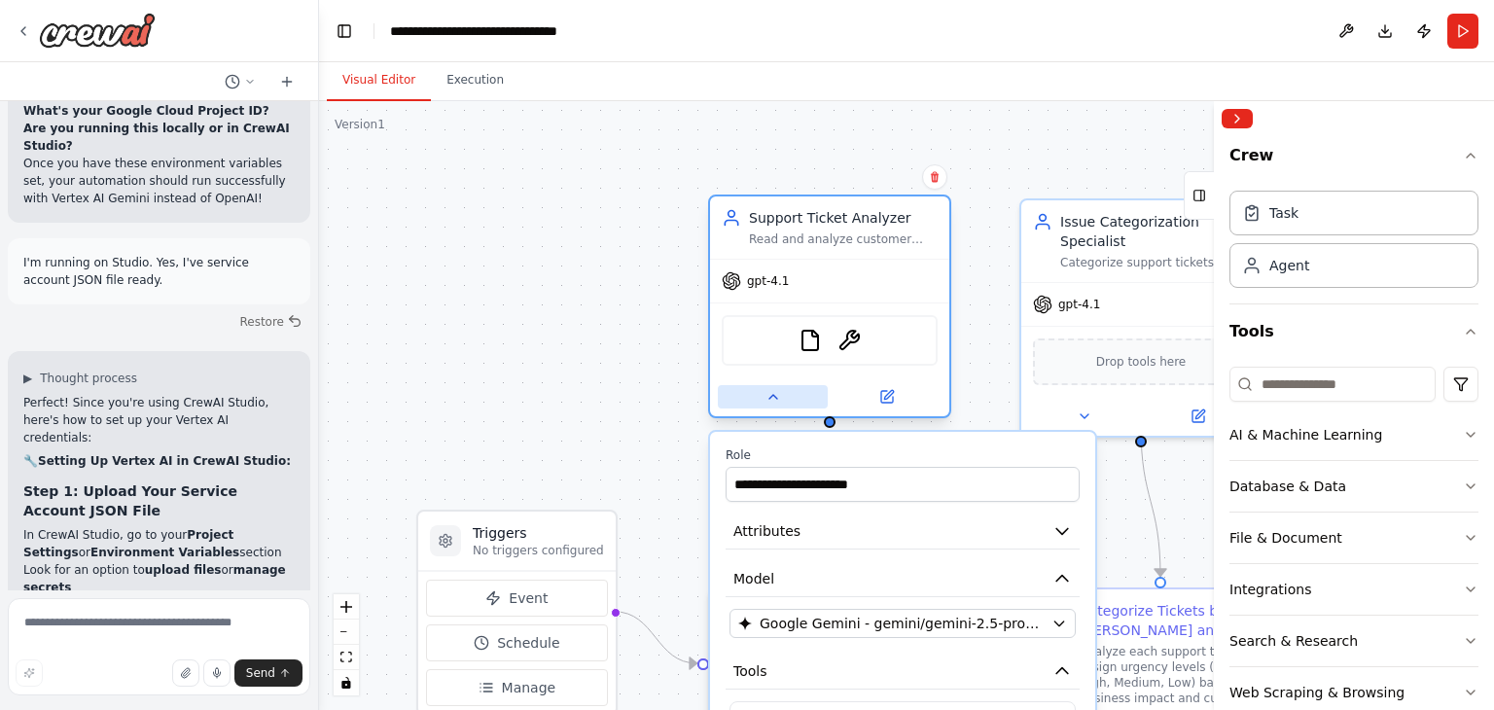
click at [771, 403] on button at bounding box center [773, 396] width 110 height 23
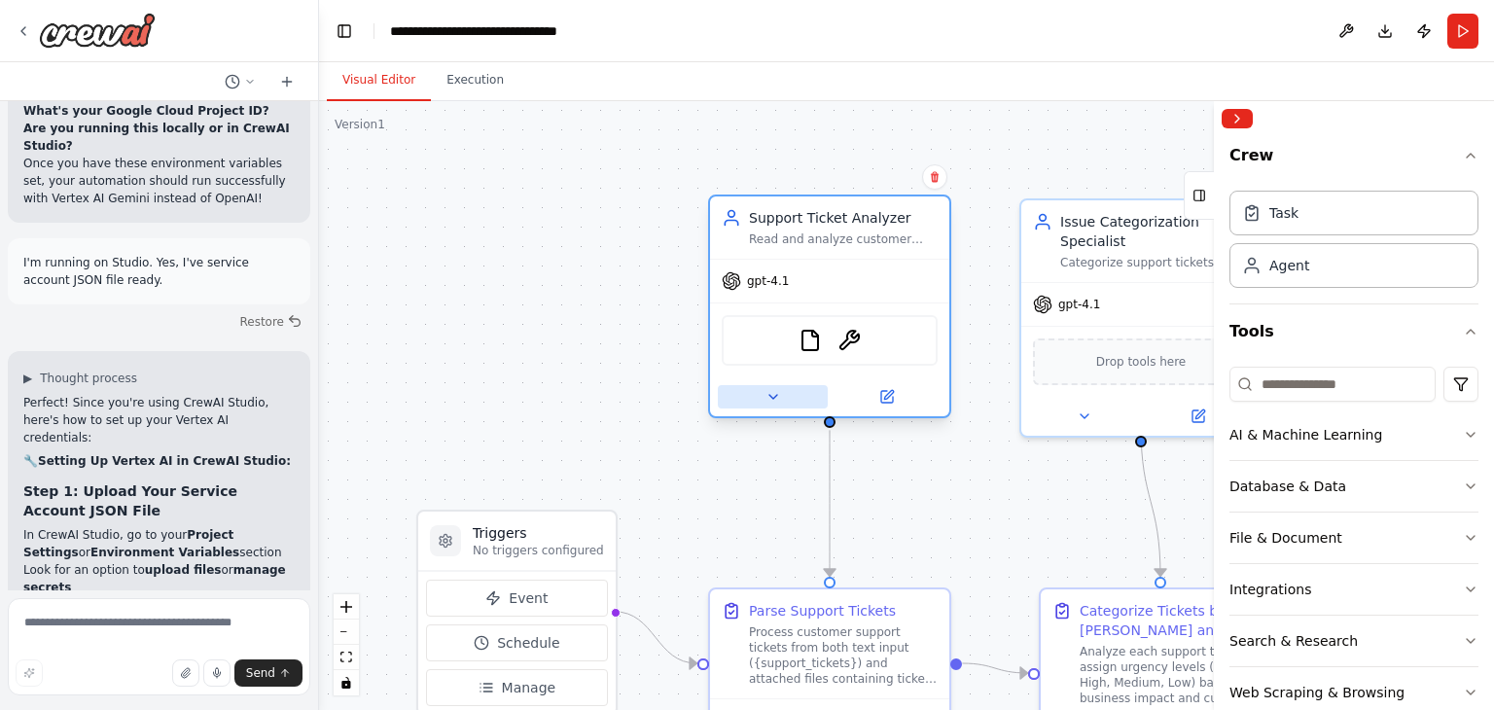
click at [771, 403] on button at bounding box center [773, 396] width 110 height 23
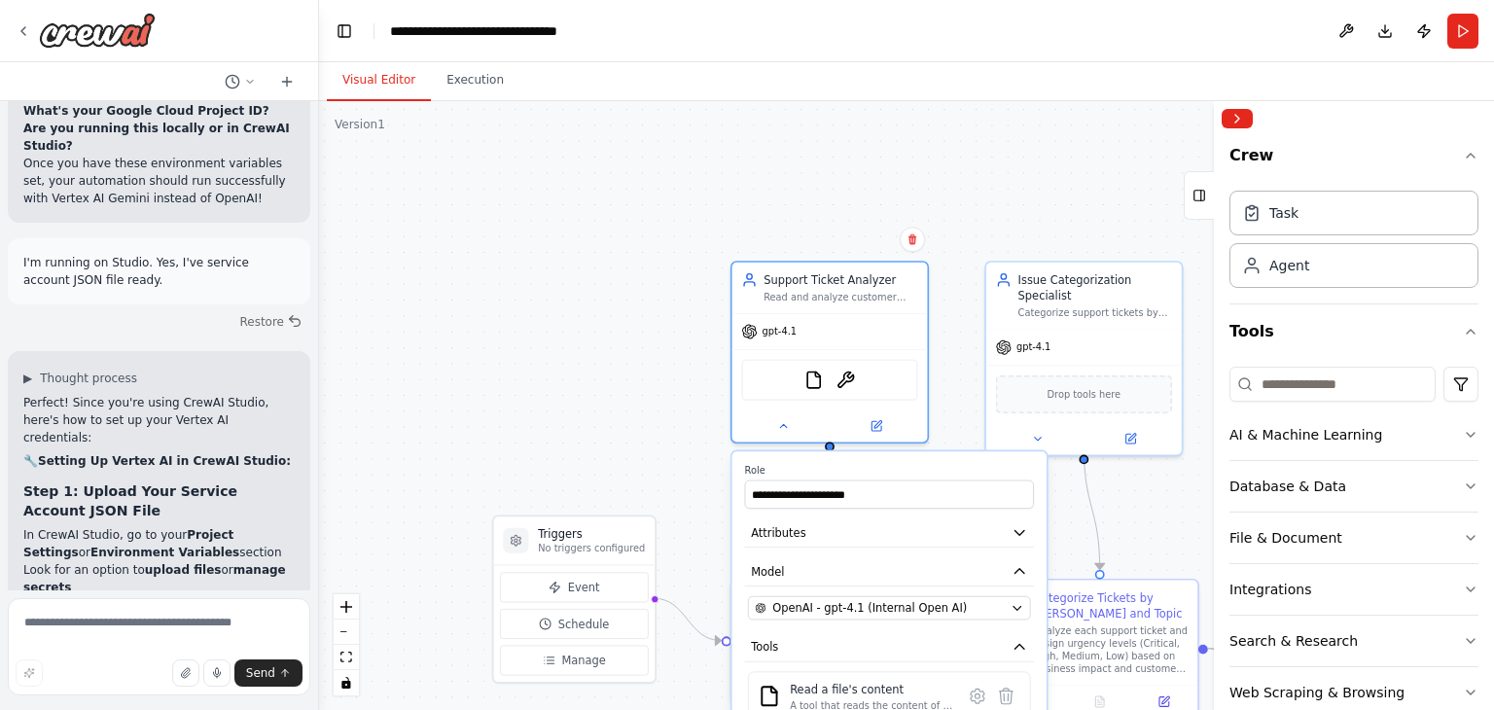
drag, startPoint x: 652, startPoint y: 452, endPoint x: 660, endPoint y: 355, distance: 97.6
click at [660, 355] on div ".deletable-edge-delete-btn { width: 20px; height: 20px; border: 0px solid #ffff…" at bounding box center [906, 405] width 1175 height 609
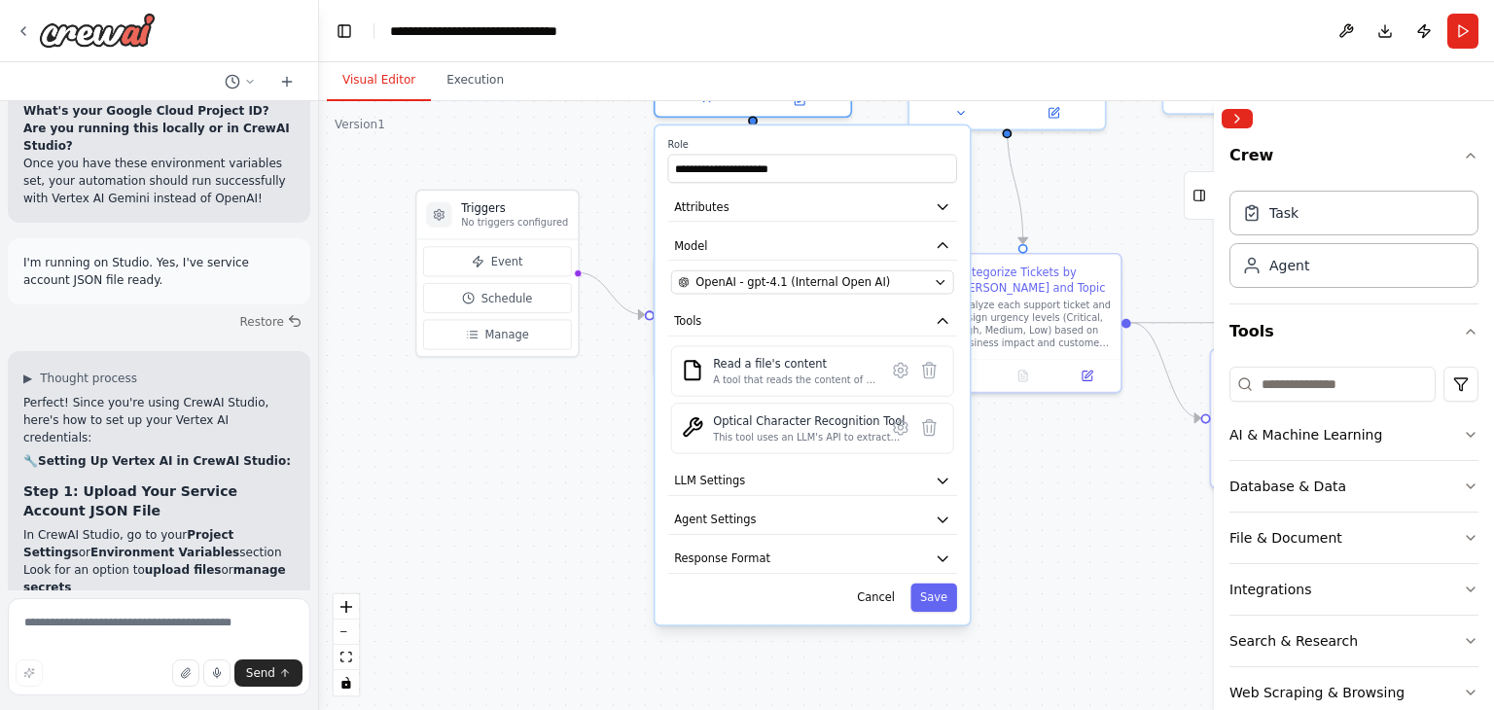
drag, startPoint x: 626, startPoint y: 281, endPoint x: 542, endPoint y: 53, distance: 243.8
click at [542, 53] on main "**********" at bounding box center [906, 355] width 1175 height 710
click at [940, 277] on icon "button" at bounding box center [940, 282] width 13 height 13
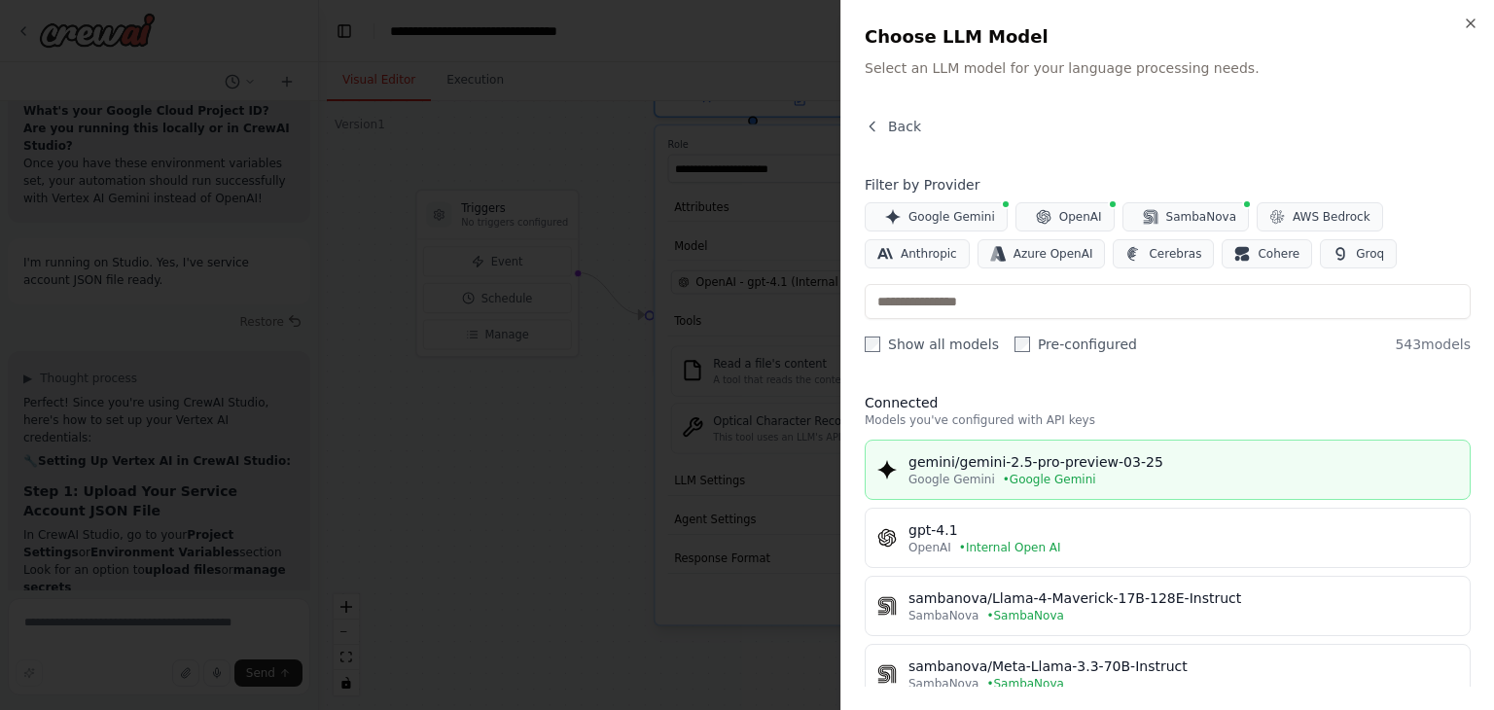
click at [1206, 482] on div "Google Gemini • Google Gemini" at bounding box center [1184, 480] width 550 height 16
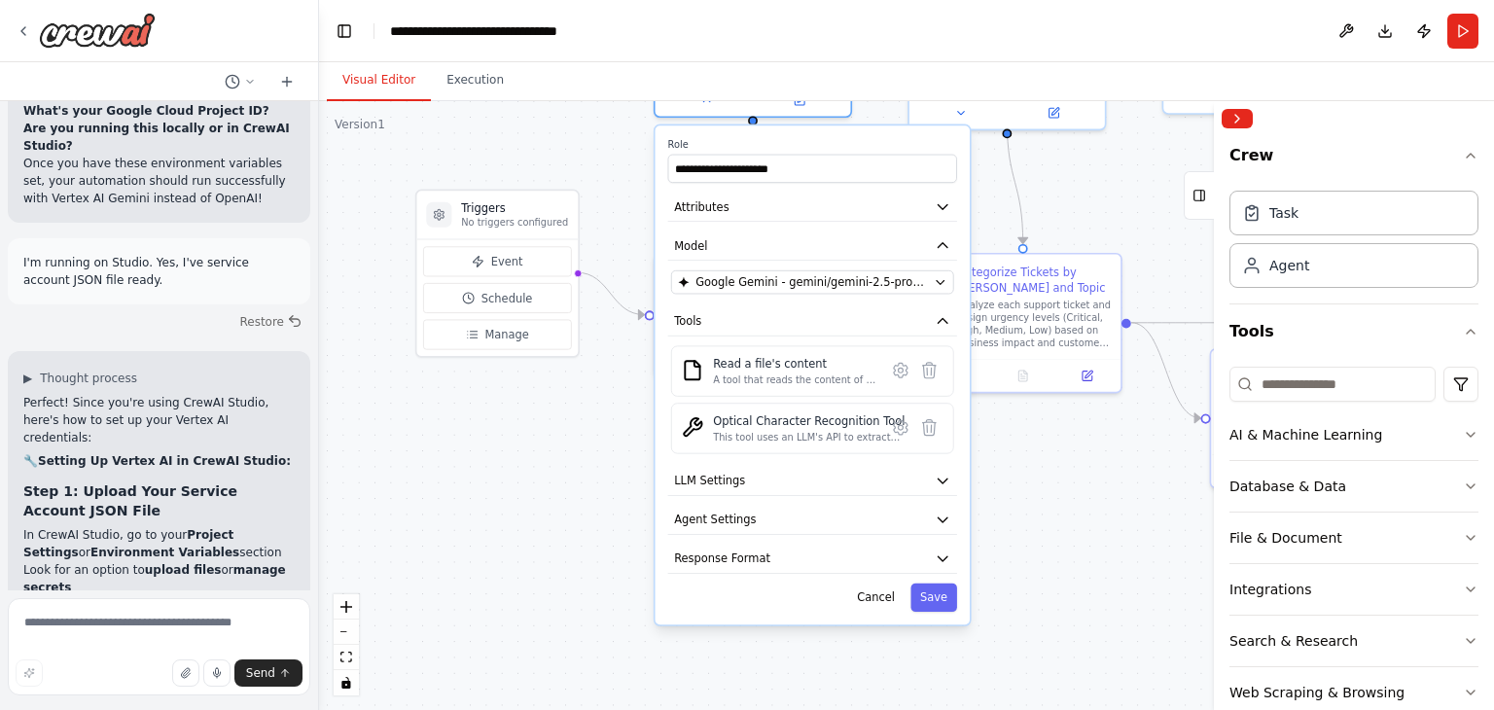
click at [936, 610] on div "**********" at bounding box center [813, 374] width 314 height 499
click at [857, 475] on button "LLM Settings" at bounding box center [812, 481] width 289 height 29
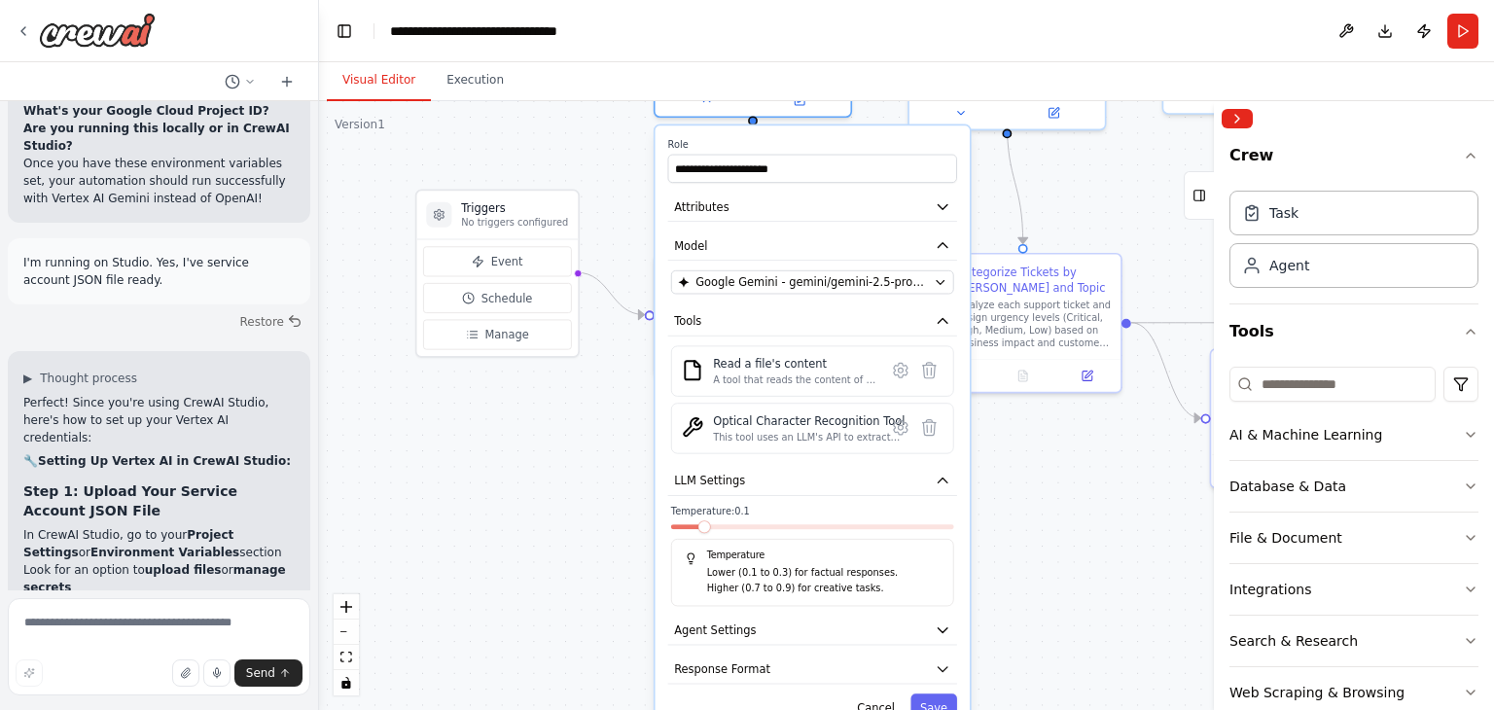
click at [705, 520] on span at bounding box center [704, 526] width 13 height 13
click at [845, 630] on button "Agent Settings" at bounding box center [812, 630] width 289 height 29
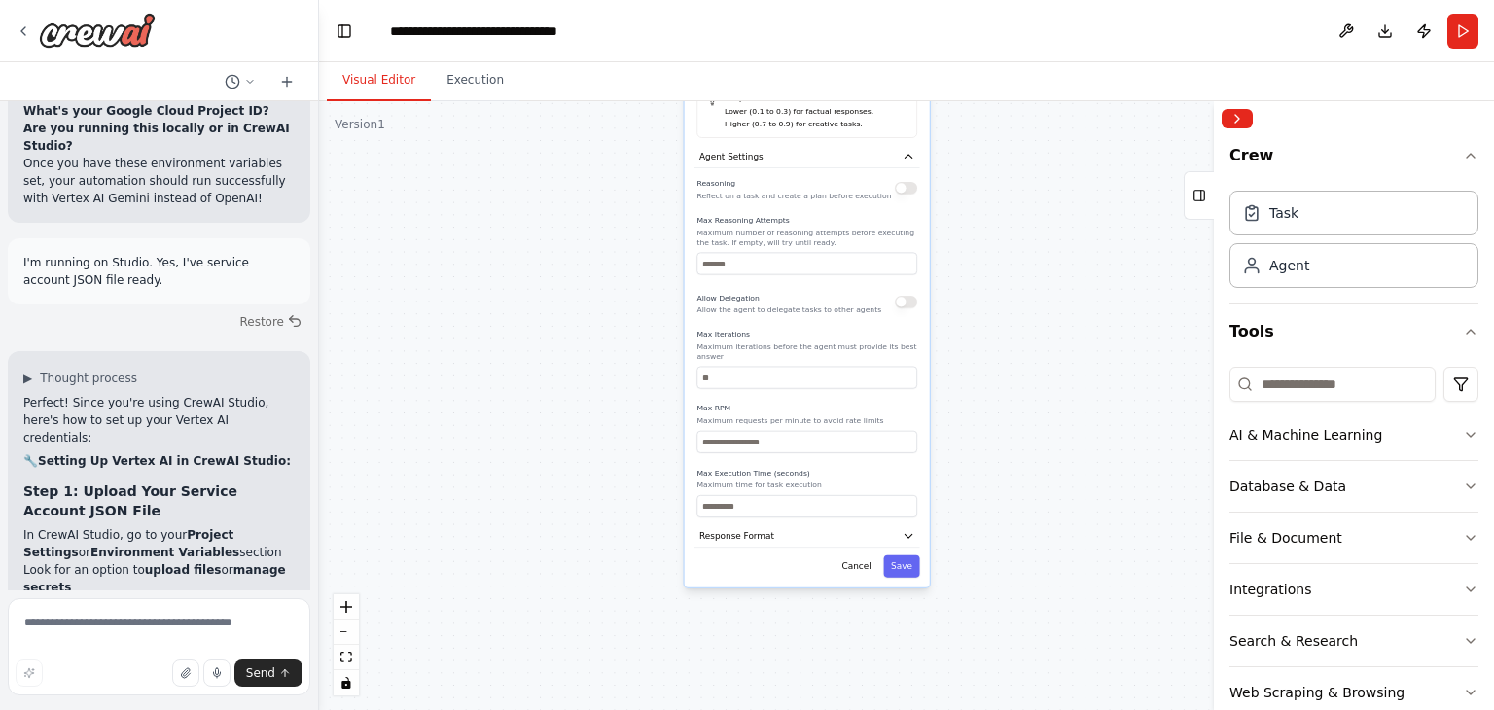
drag, startPoint x: 572, startPoint y: 600, endPoint x: 559, endPoint y: 126, distance: 473.9
click at [559, 126] on div ".deletable-edge-delete-btn { width: 20px; height: 20px; border: 0px solid #ffff…" at bounding box center [906, 405] width 1175 height 609
click at [913, 186] on button "button" at bounding box center [906, 188] width 22 height 13
click at [903, 529] on button "Response Format" at bounding box center [808, 536] width 226 height 23
click at [918, 621] on button "Save" at bounding box center [901, 632] width 36 height 22
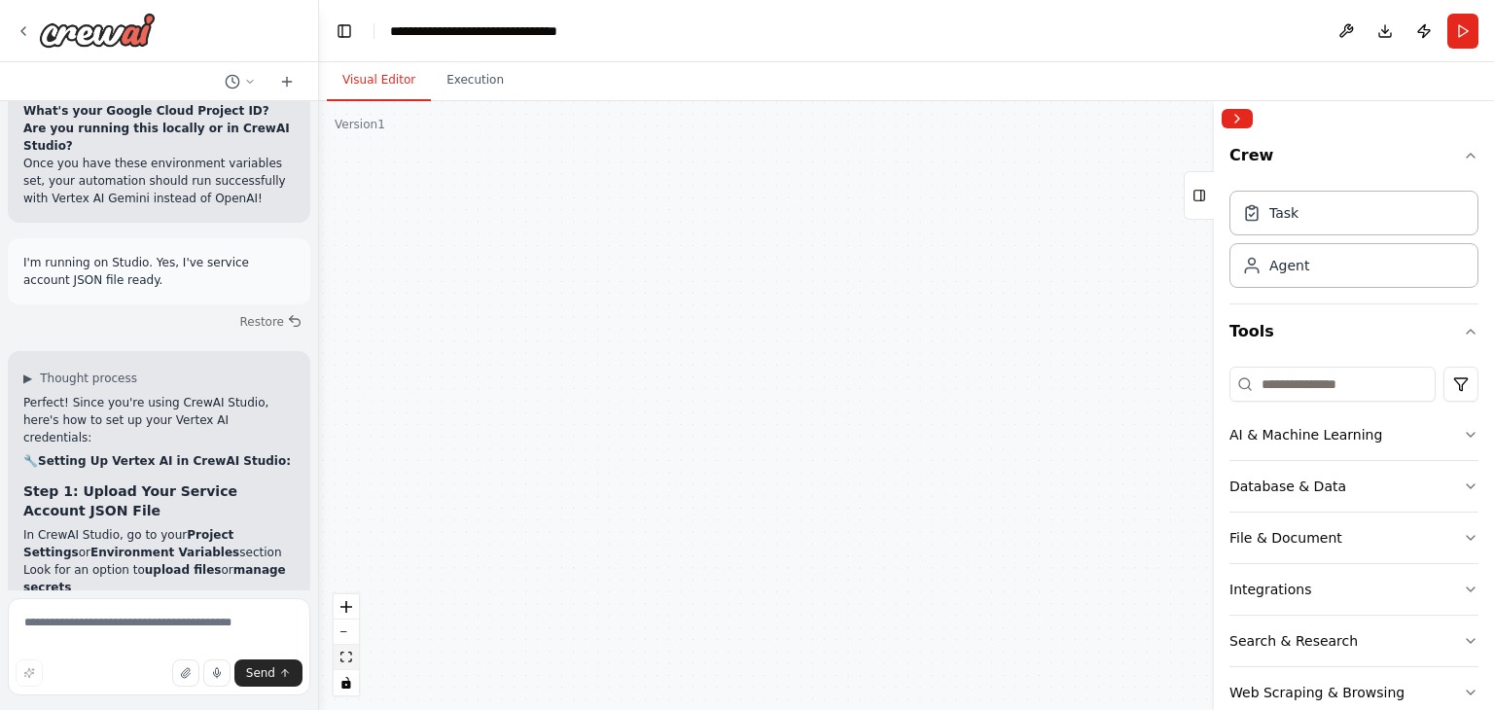
click at [336, 660] on button "fit view" at bounding box center [346, 657] width 25 height 25
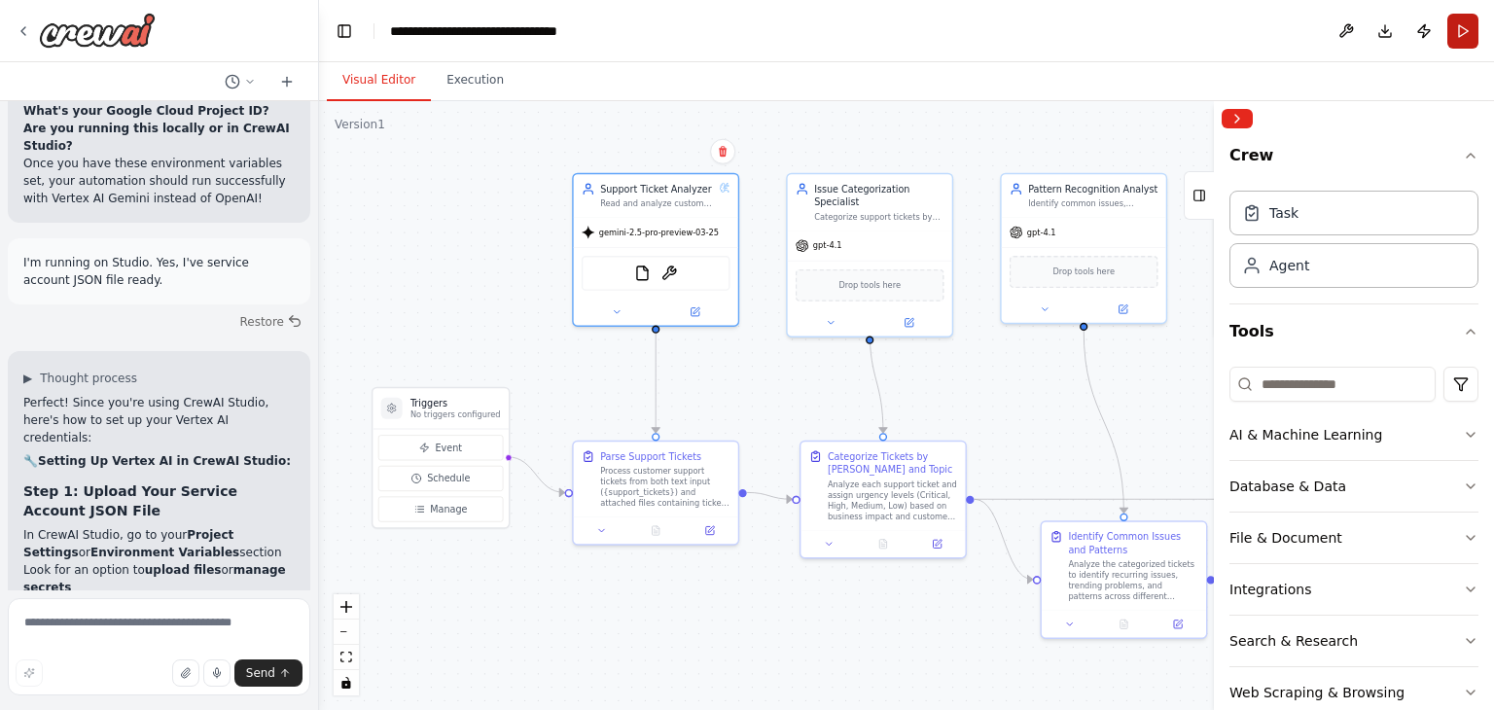
click at [1467, 40] on button "Run" at bounding box center [1462, 31] width 31 height 35
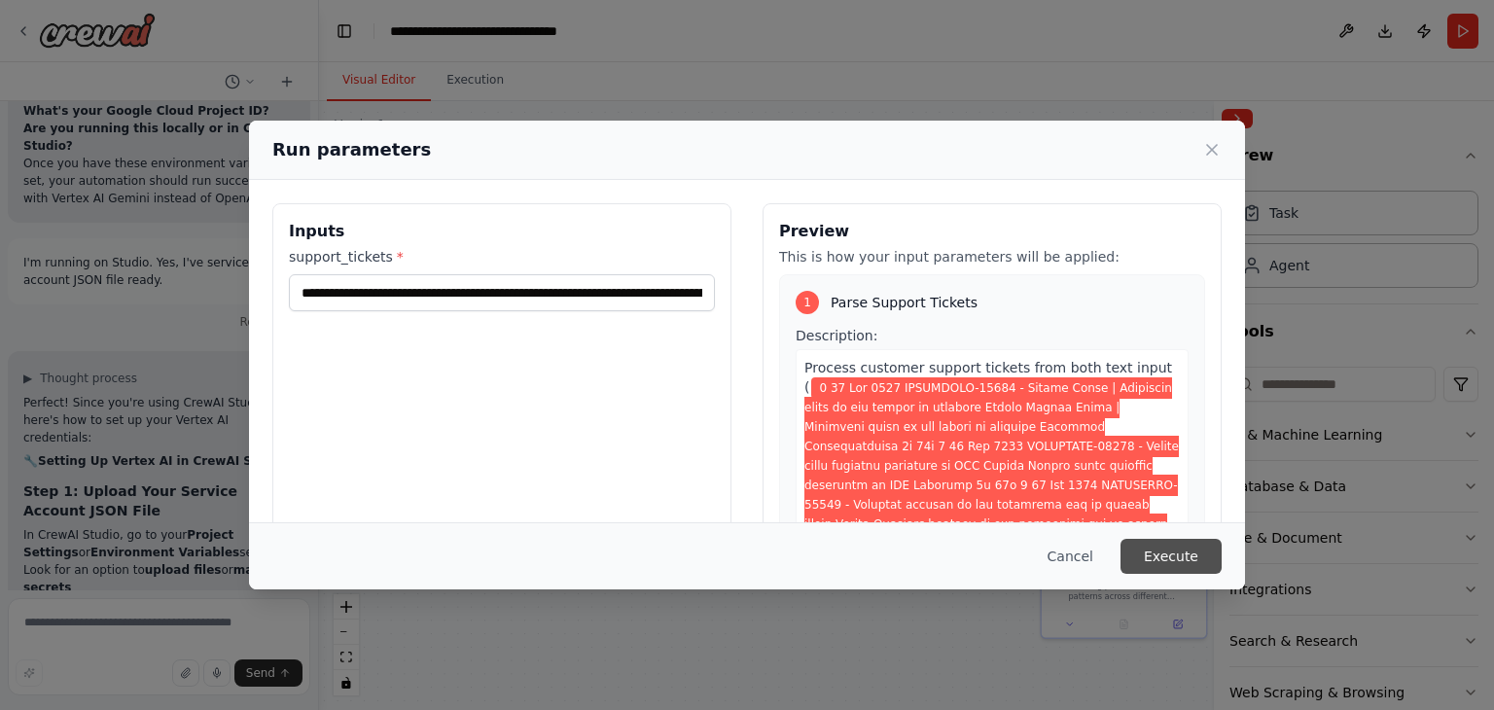
click at [1195, 557] on button "Execute" at bounding box center [1171, 556] width 101 height 35
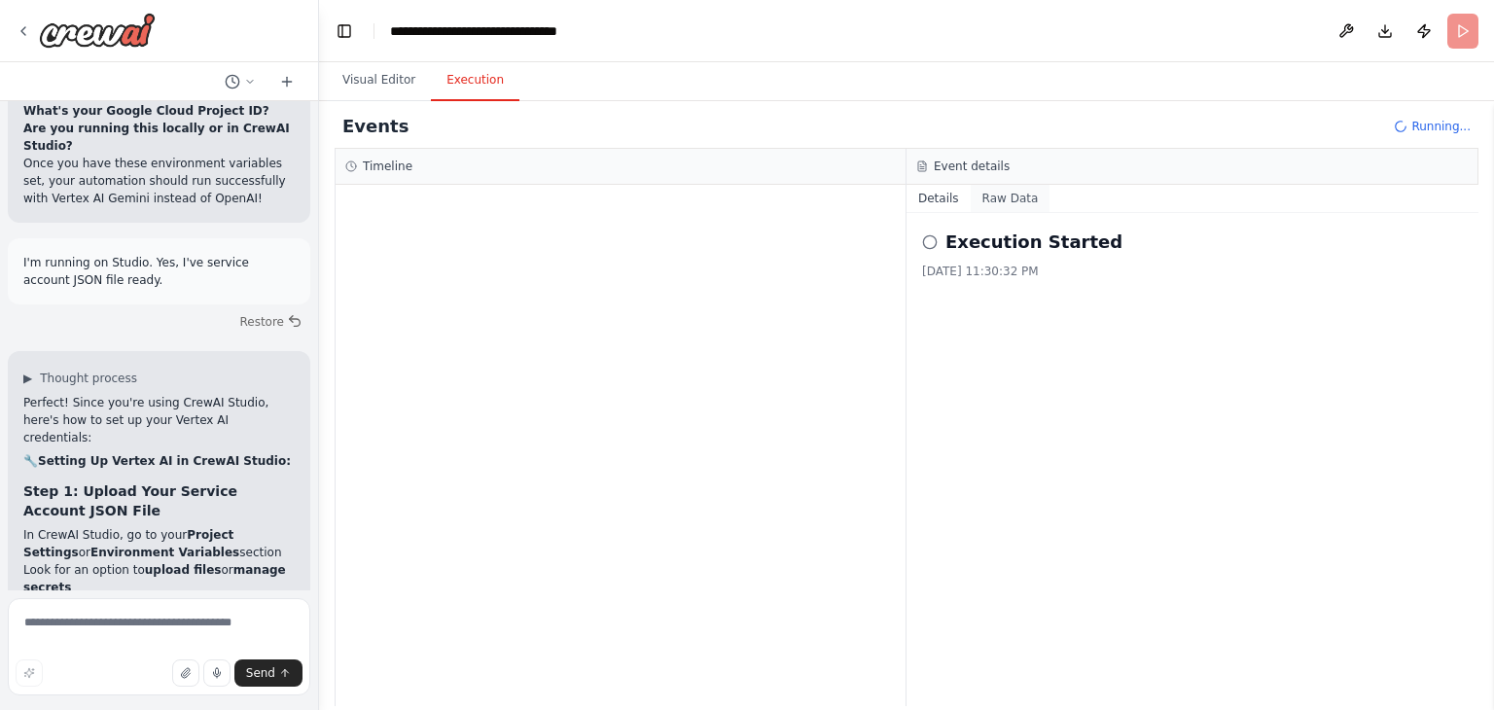
click at [996, 196] on button "Raw Data" at bounding box center [1011, 198] width 80 height 27
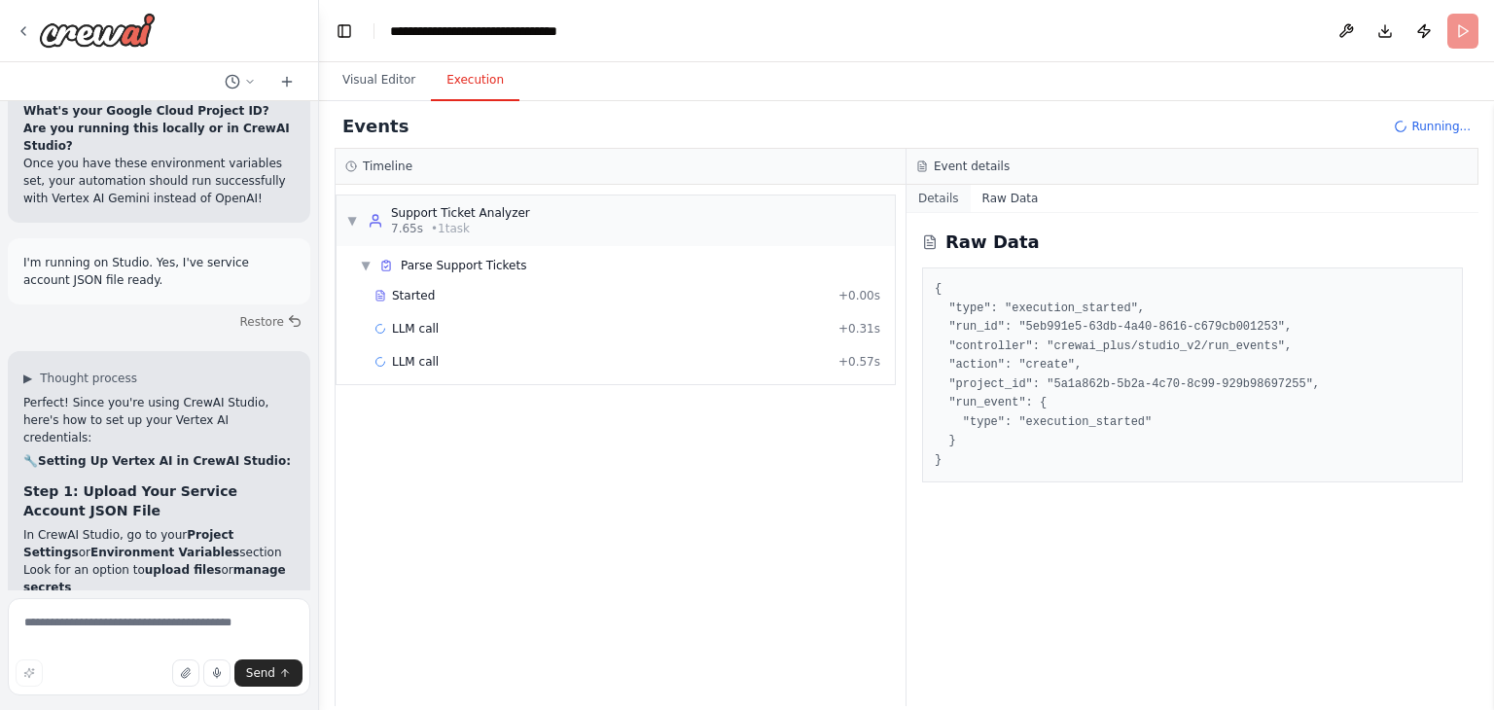
click at [910, 203] on button "Details" at bounding box center [939, 198] width 64 height 27
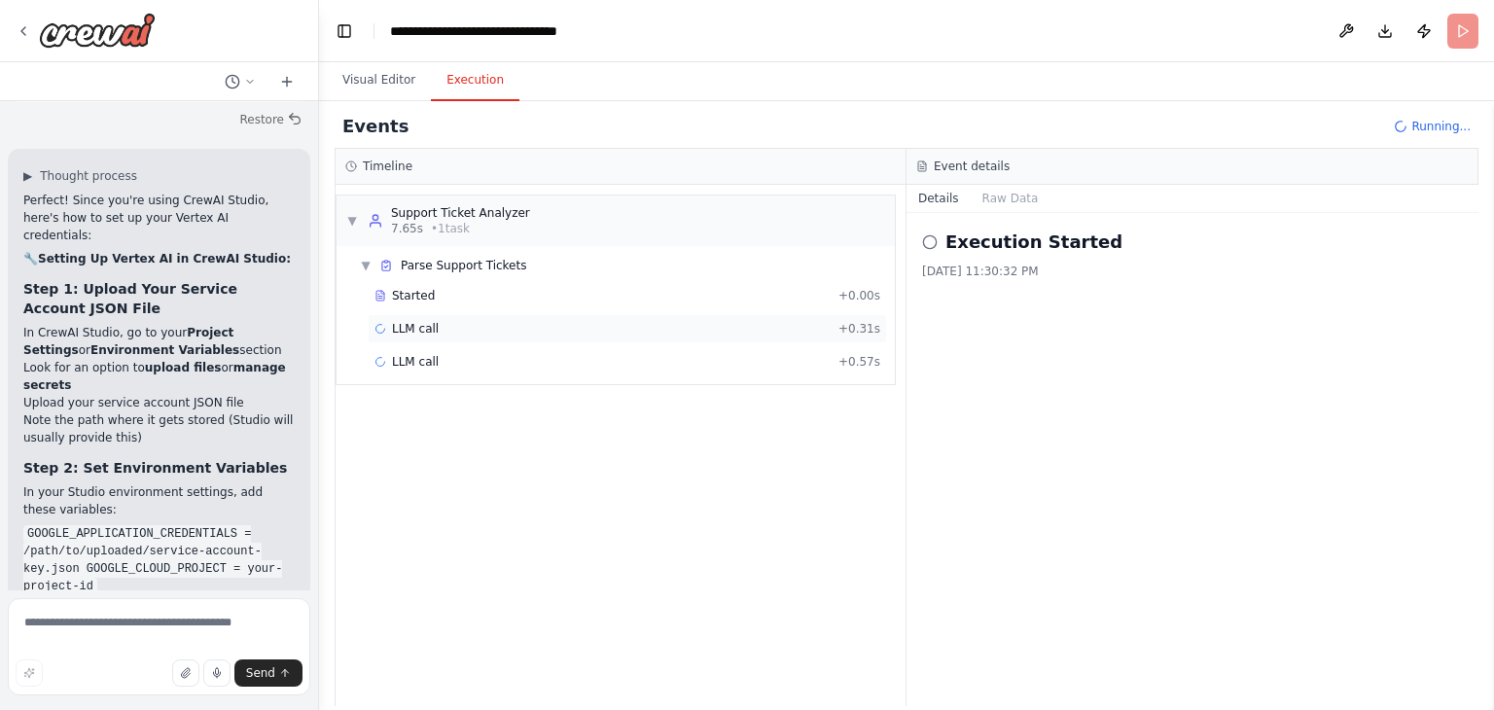
scroll to position [11252, 0]
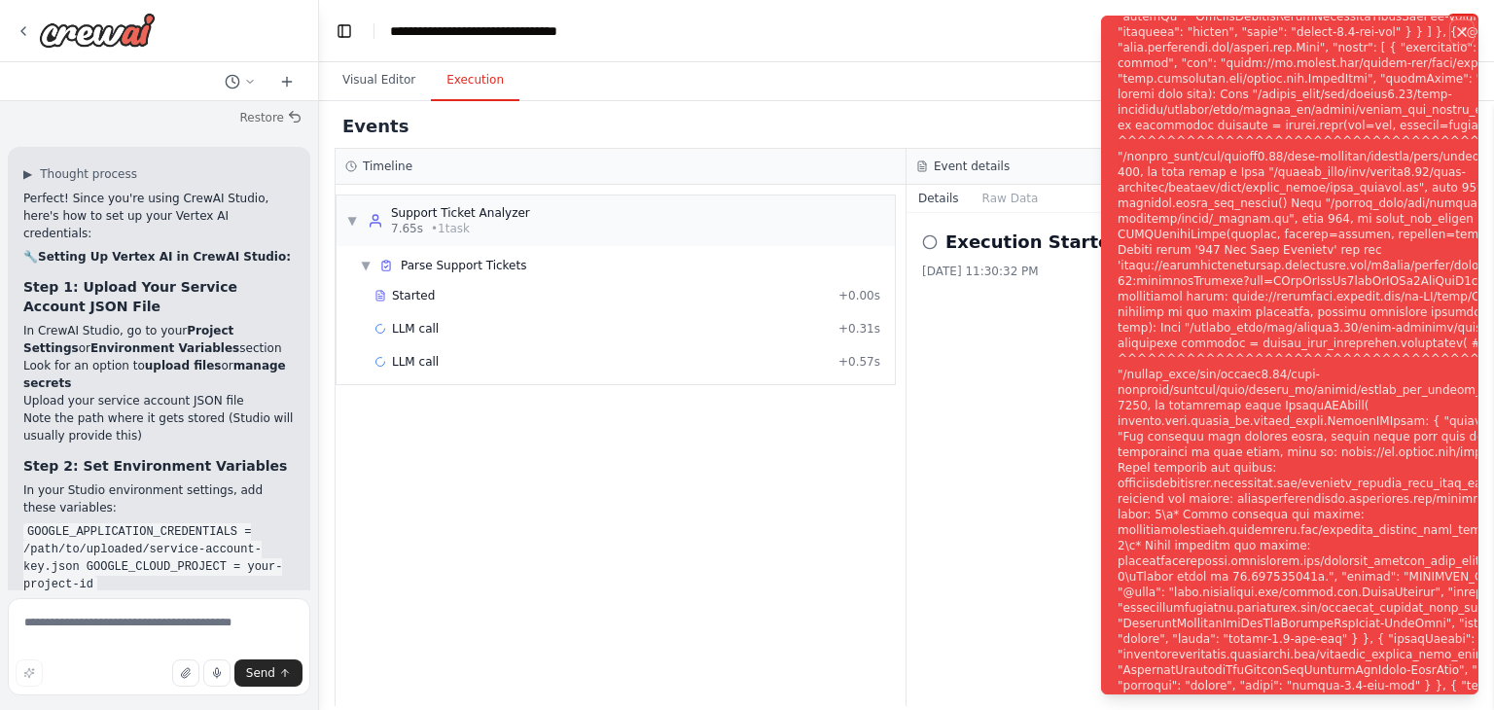
click at [1459, 39] on icon "Notifications (F8)" at bounding box center [1462, 32] width 16 height 16
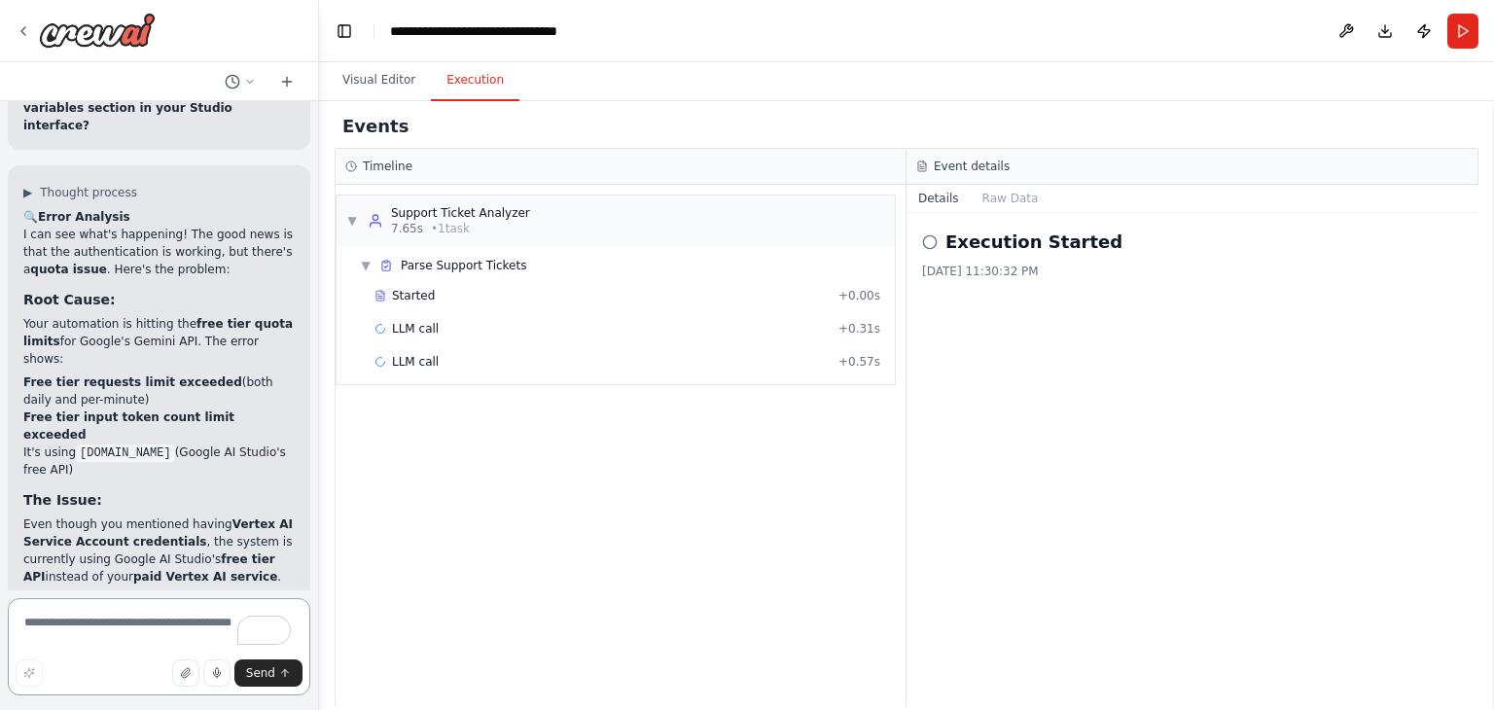
scroll to position [12097, 0]
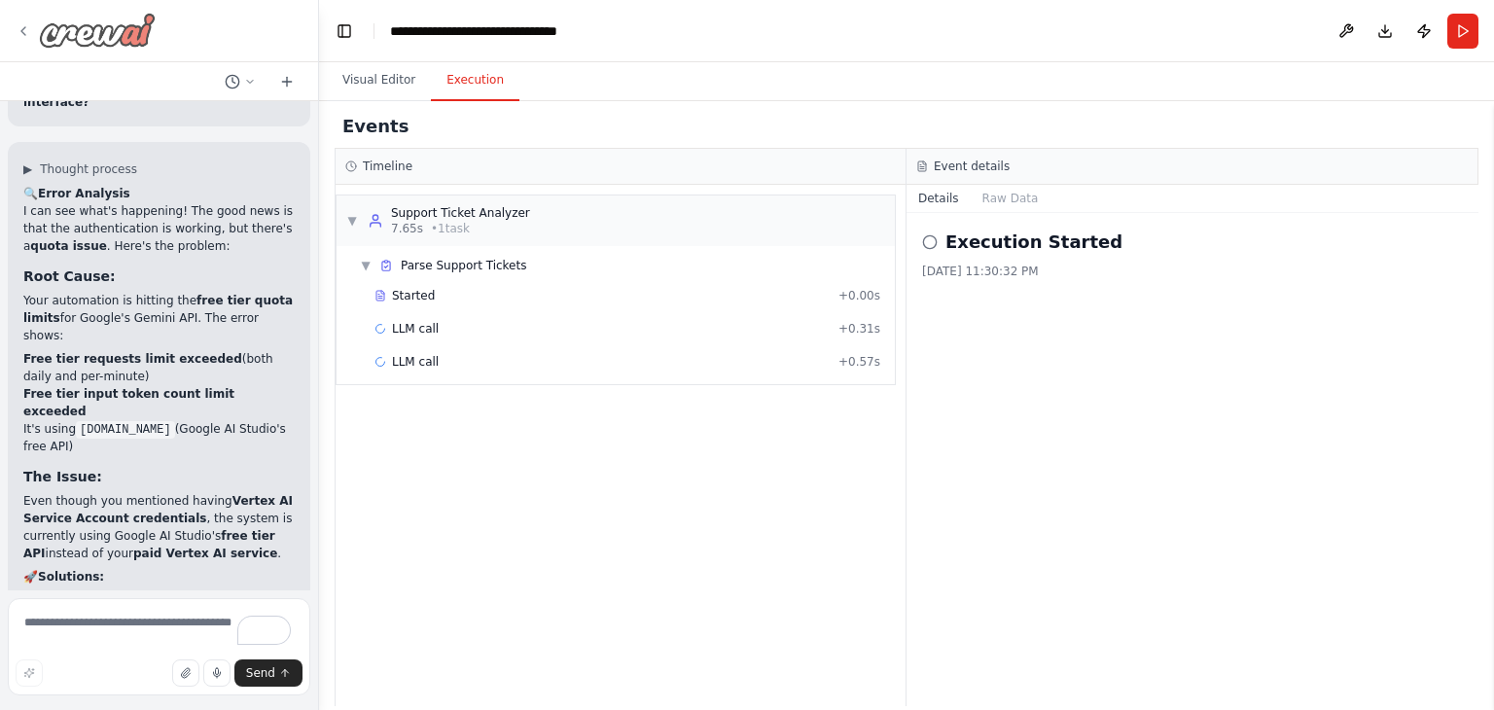
click at [18, 28] on icon at bounding box center [24, 31] width 16 height 16
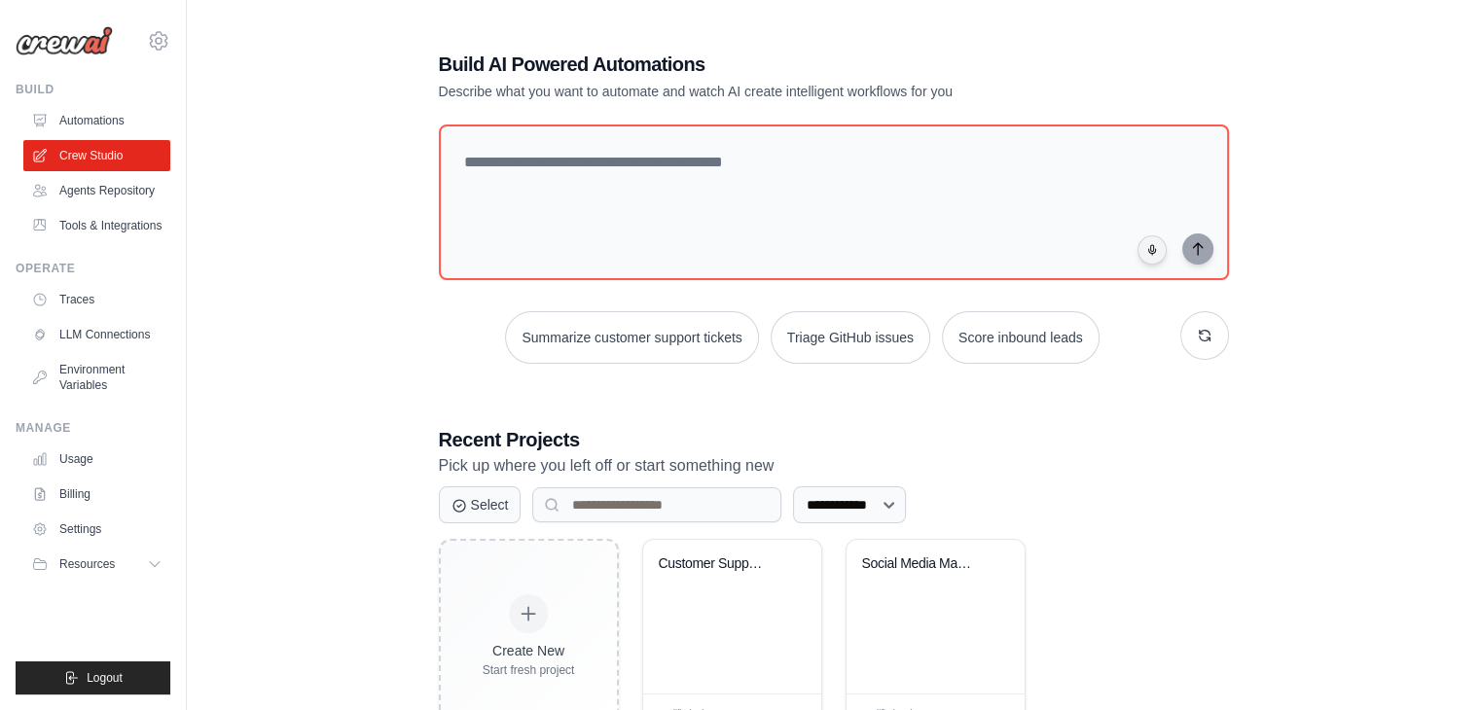
scroll to position [72, 0]
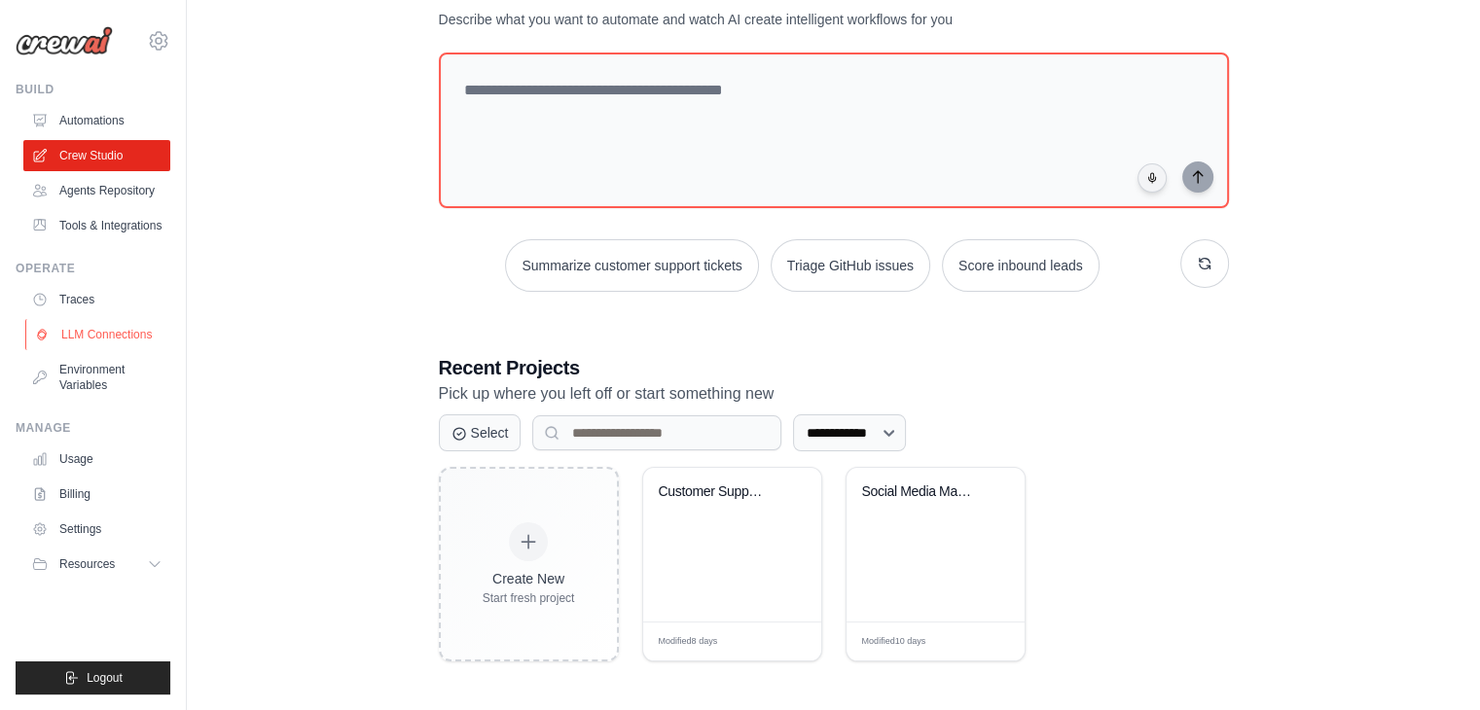
click at [104, 350] on link "LLM Connections" at bounding box center [98, 334] width 147 height 31
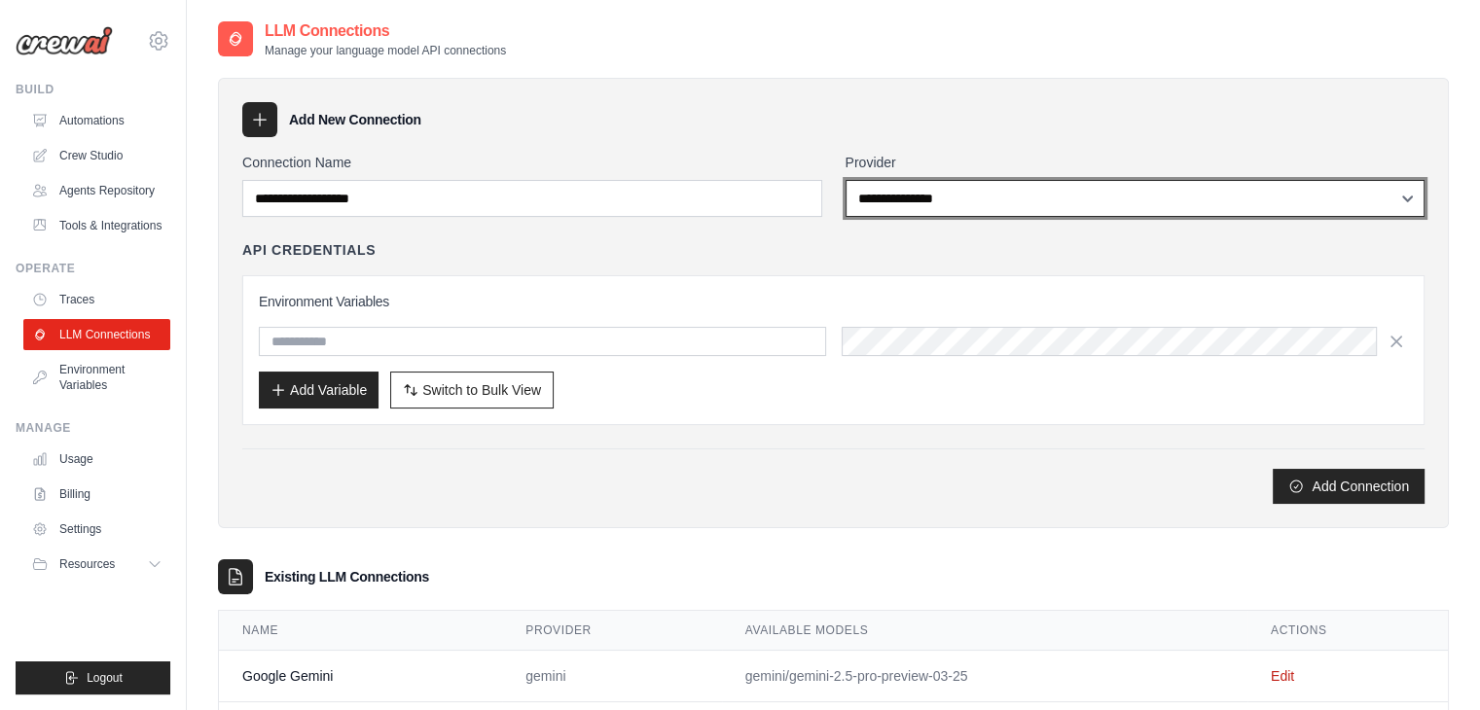
click at [946, 196] on select "**********" at bounding box center [1135, 198] width 580 height 37
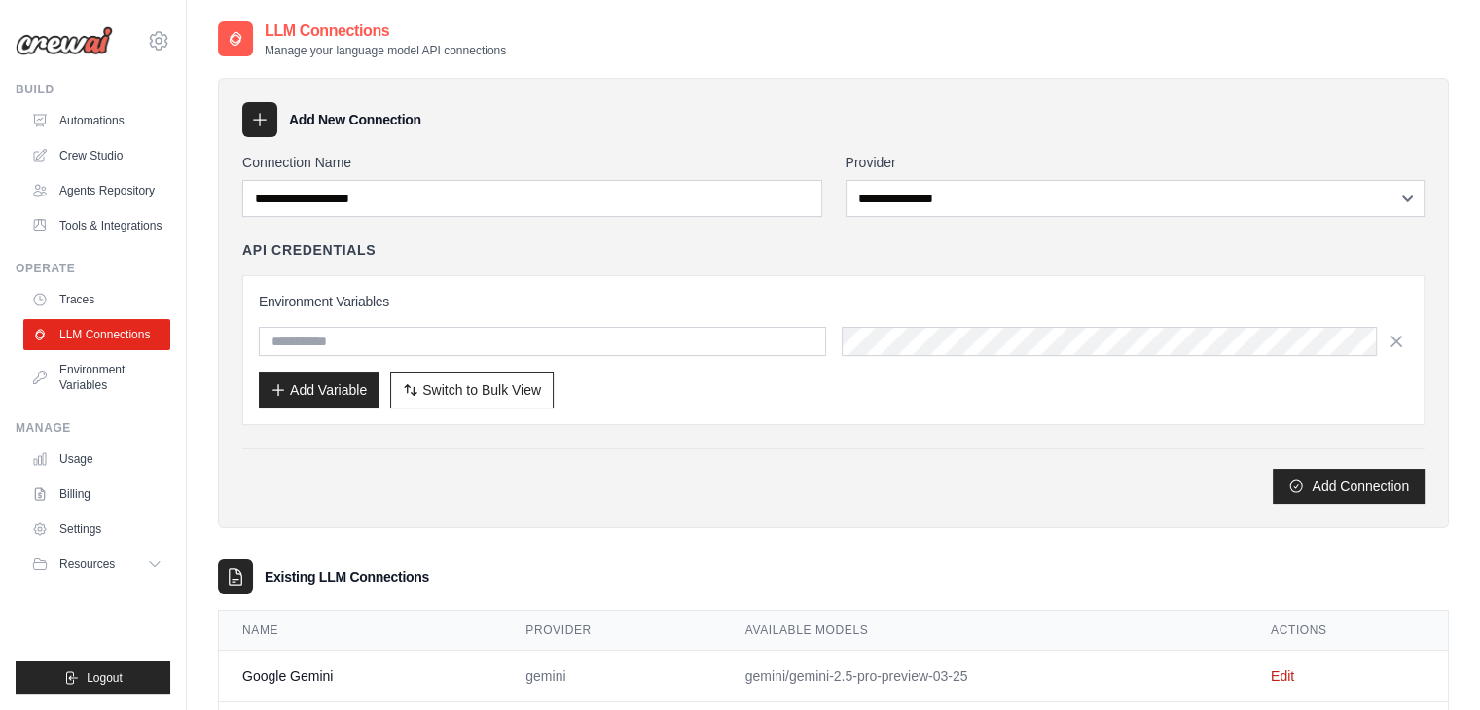
click at [482, 469] on div "Add Connection" at bounding box center [833, 486] width 1182 height 35
click at [137, 315] on link "Traces" at bounding box center [98, 299] width 147 height 31
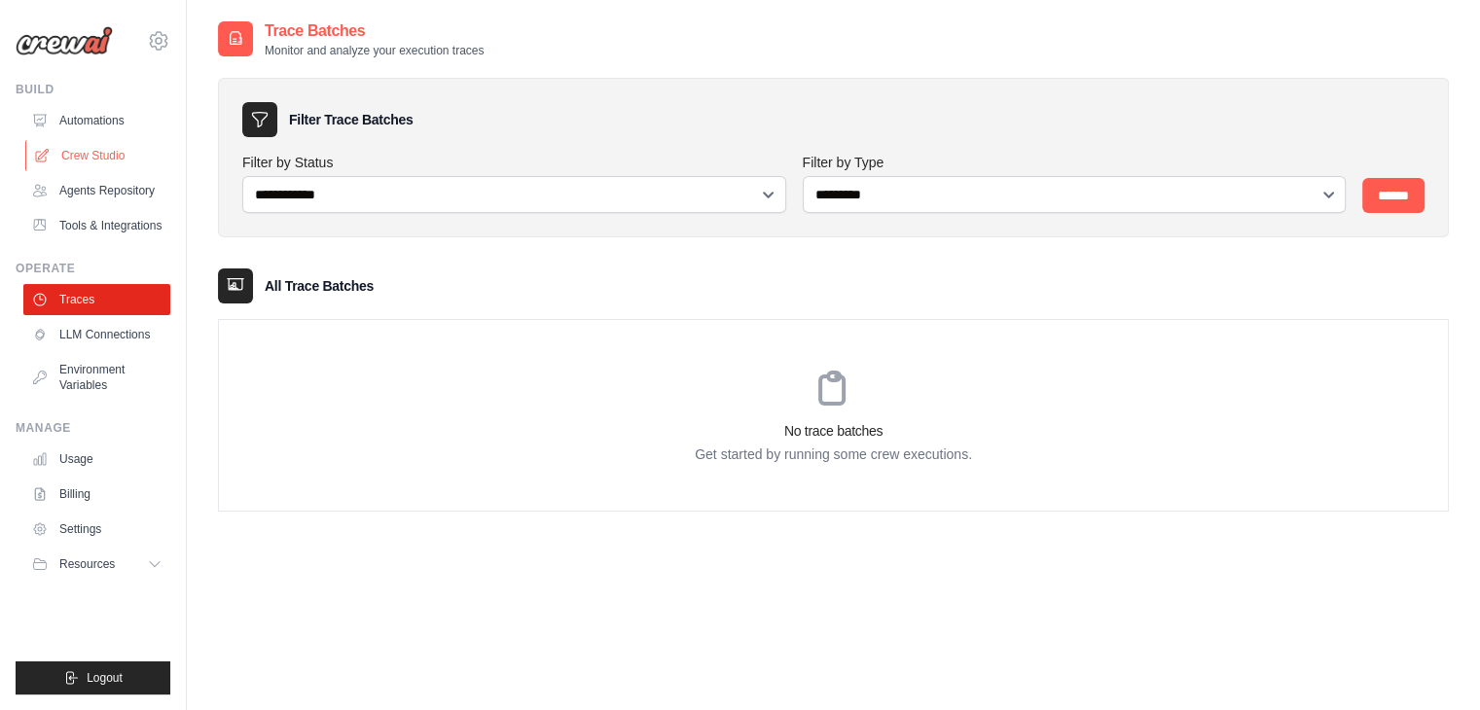
click at [101, 158] on link "Crew Studio" at bounding box center [98, 155] width 147 height 31
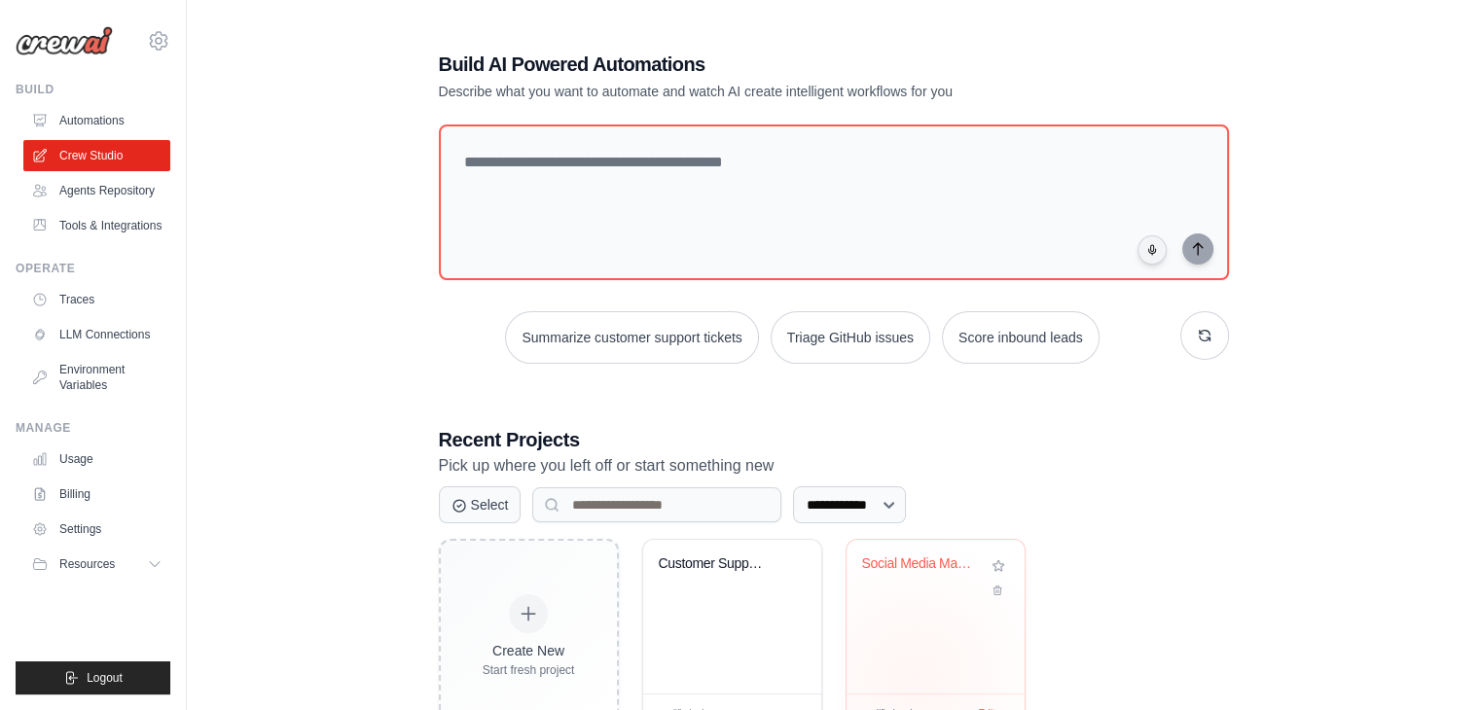
scroll to position [72, 0]
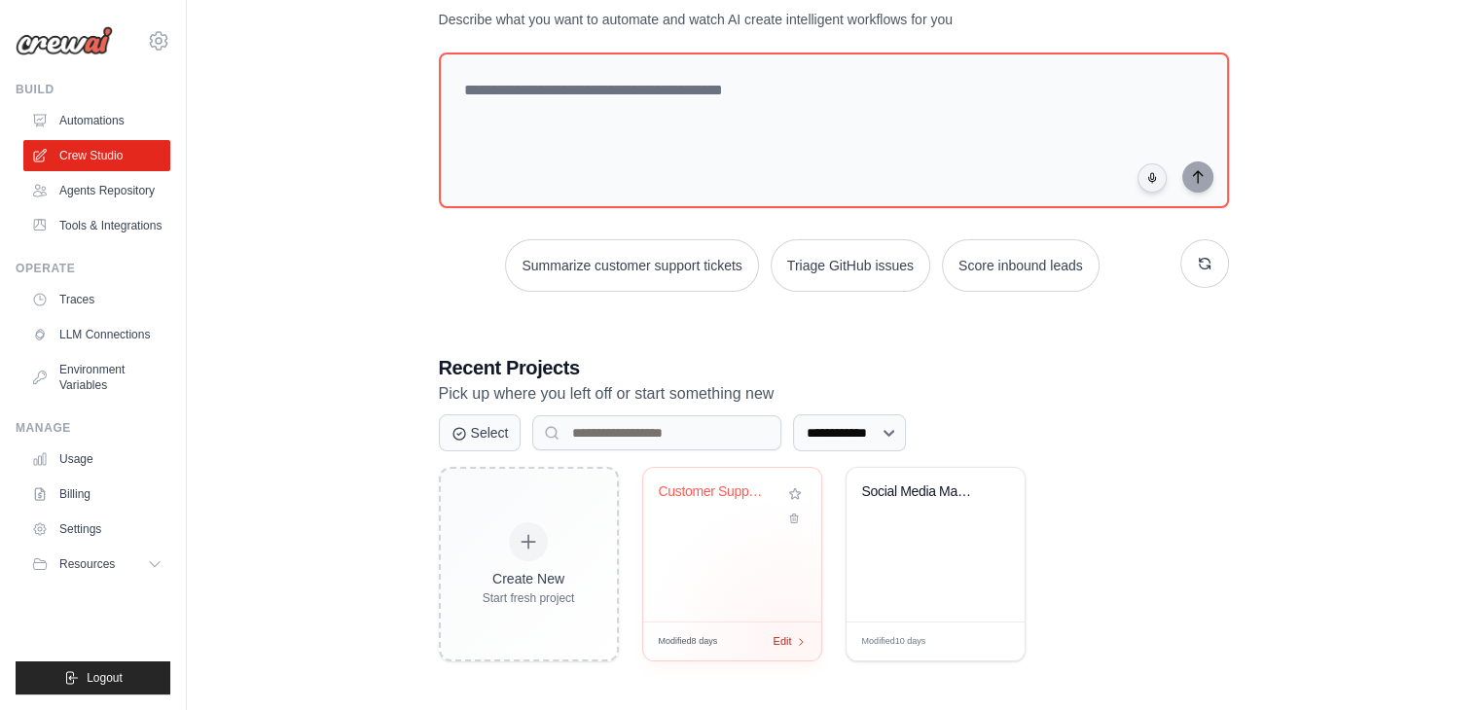
click at [788, 639] on span "Edit" at bounding box center [782, 641] width 18 height 17
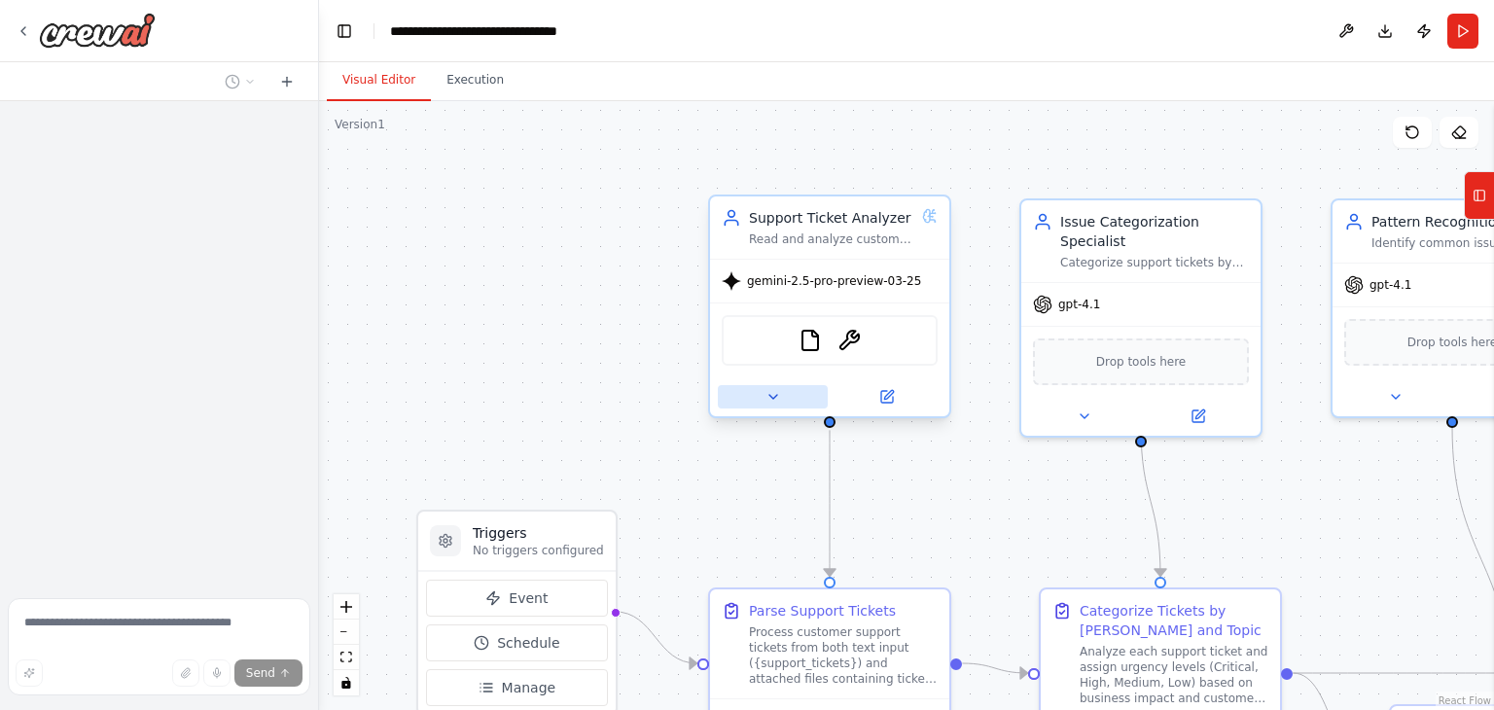
click at [783, 399] on button at bounding box center [773, 396] width 110 height 23
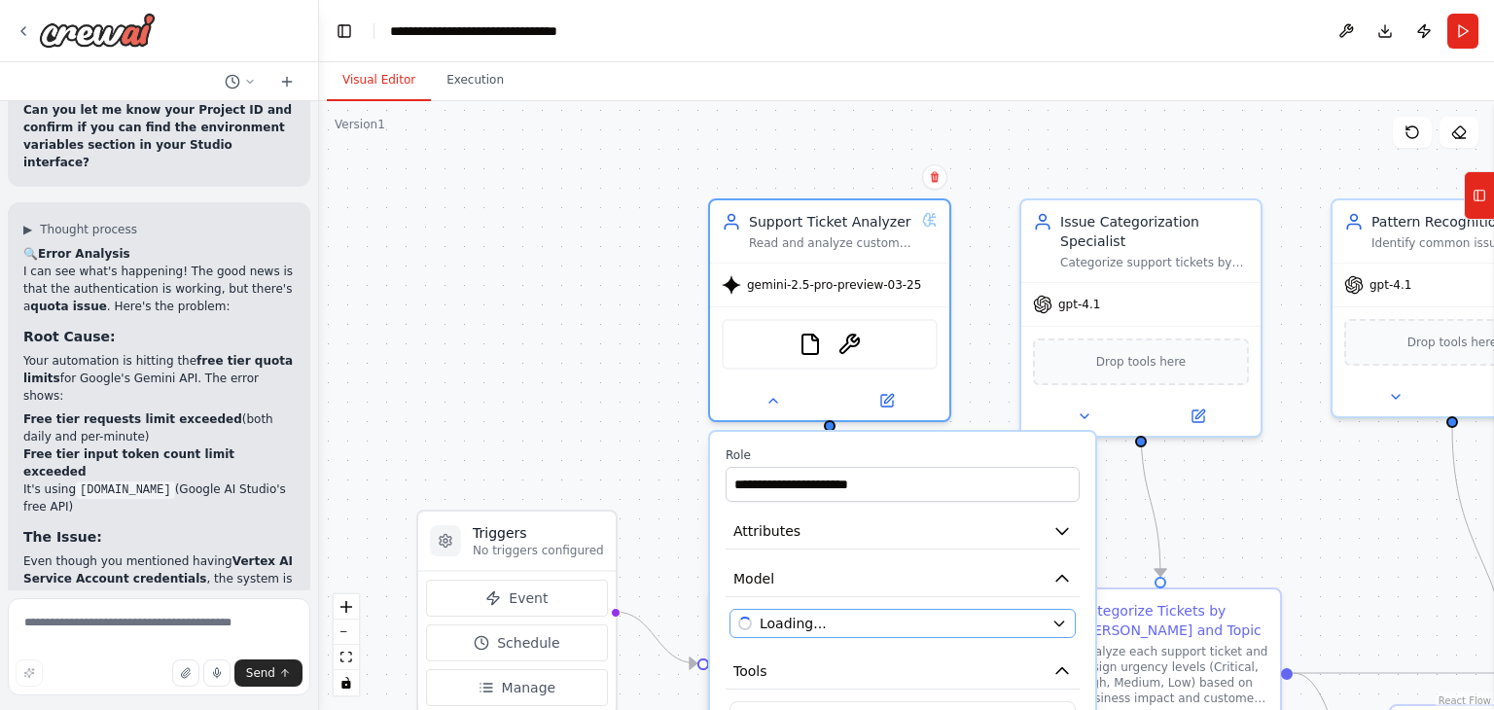
scroll to position [12050, 0]
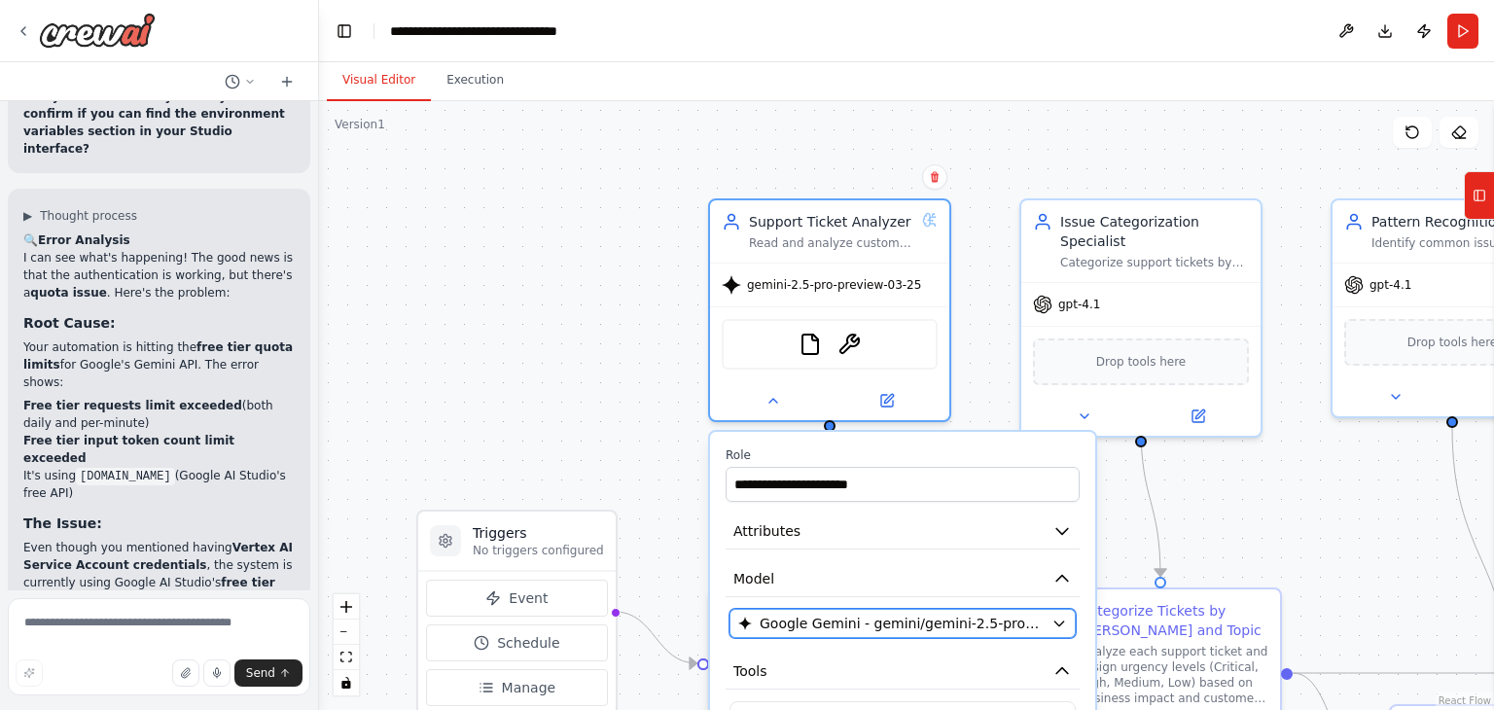
click at [1062, 622] on icon "button" at bounding box center [1058, 624] width 9 height 5
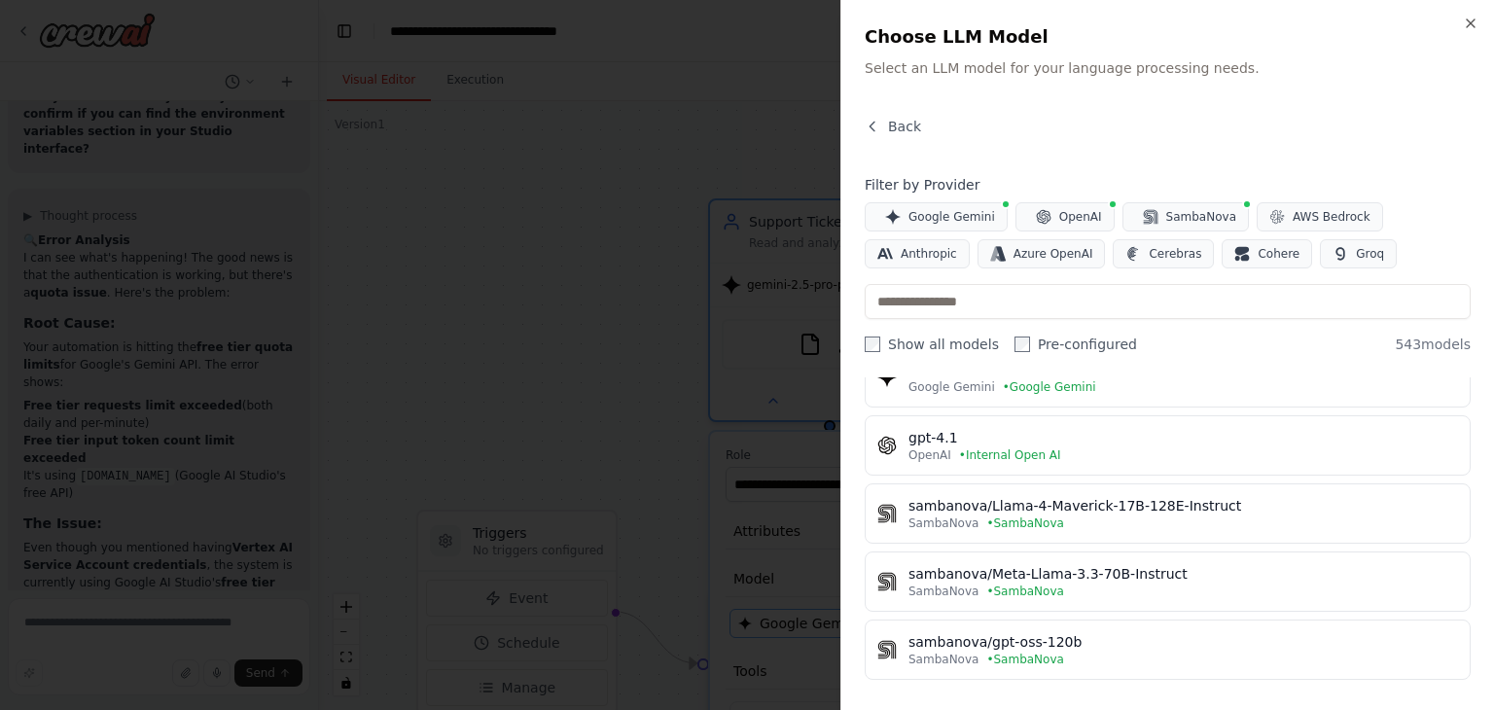
scroll to position [103, 0]
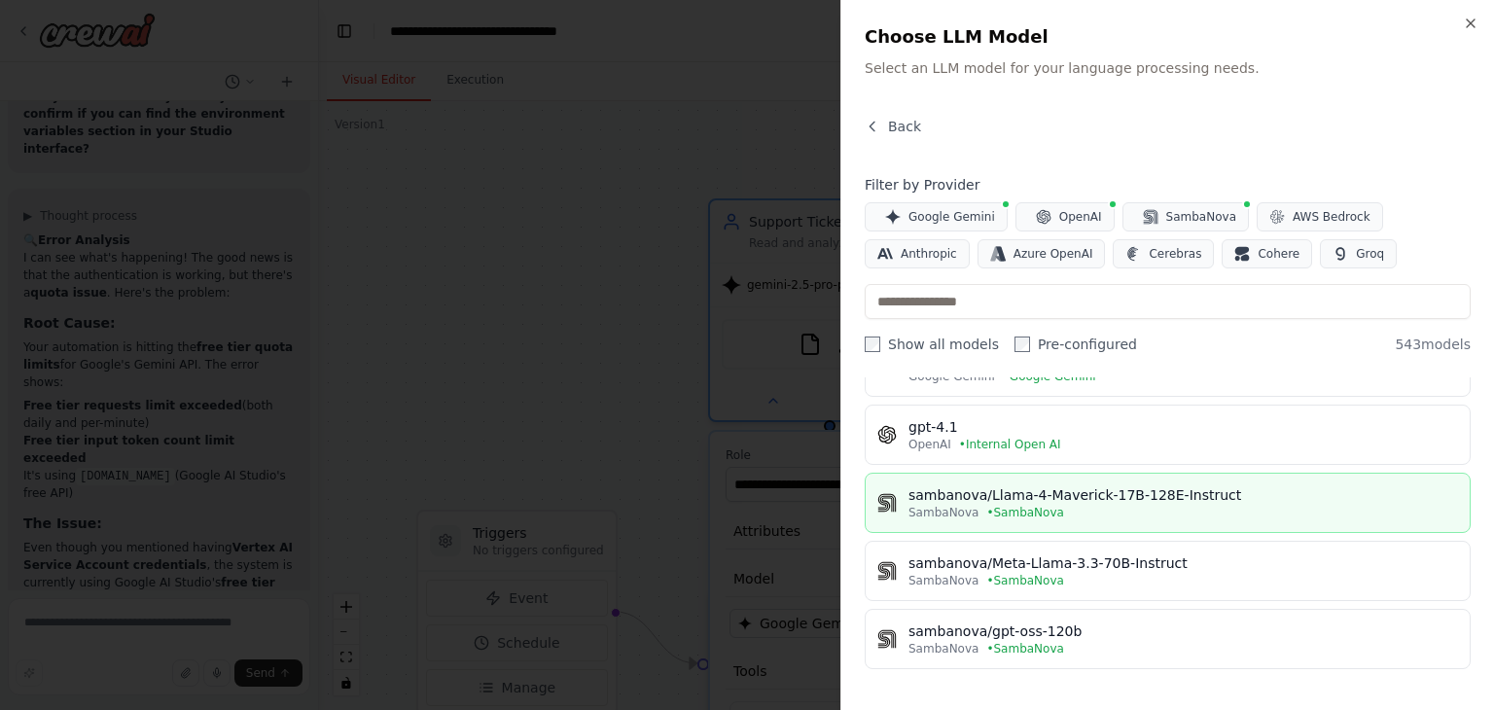
click at [994, 505] on span "• [GEOGRAPHIC_DATA]" at bounding box center [1024, 513] width 77 height 16
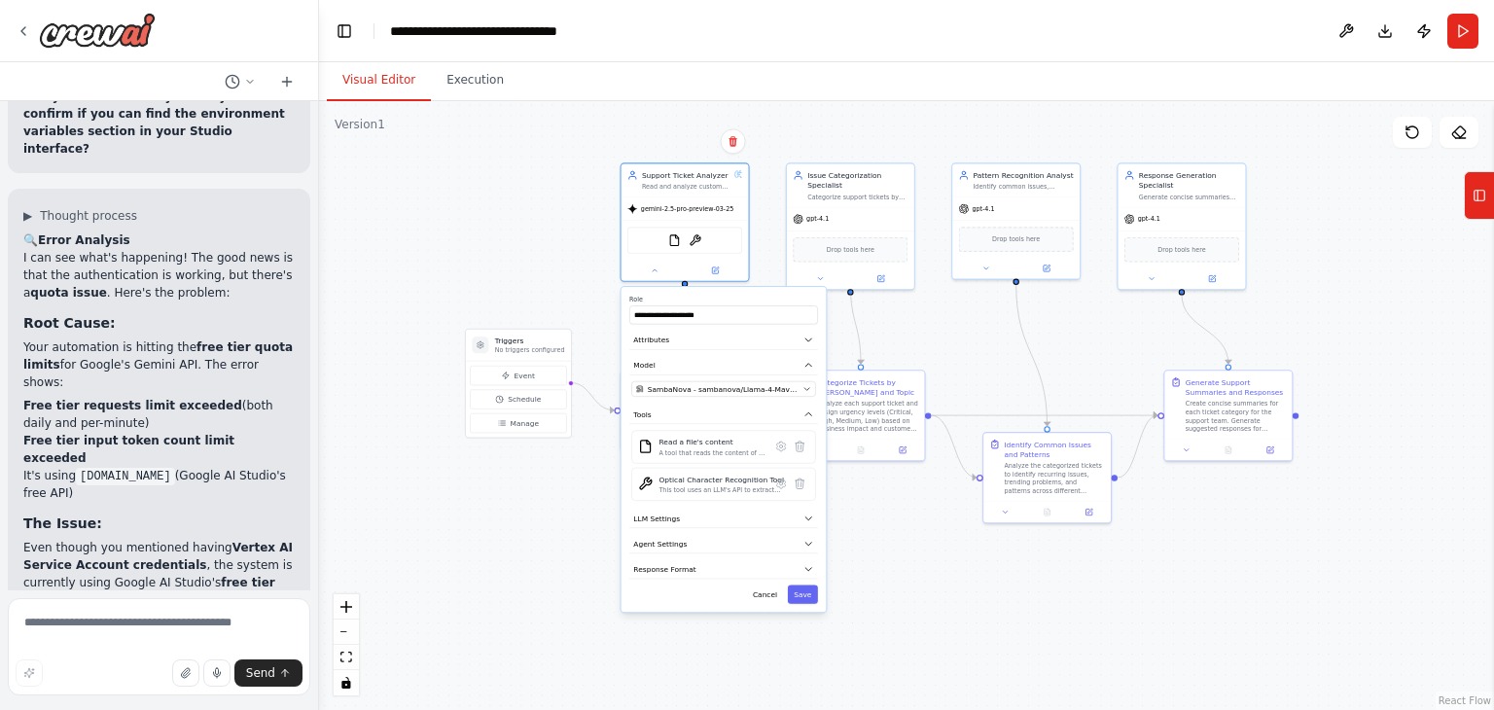
drag, startPoint x: 693, startPoint y: 447, endPoint x: 469, endPoint y: 266, distance: 288.3
click at [469, 266] on div ".deletable-edge-delete-btn { width: 20px; height: 20px; border: 0px solid #ffff…" at bounding box center [906, 405] width 1175 height 609
click at [798, 584] on button "Save" at bounding box center [801, 592] width 30 height 18
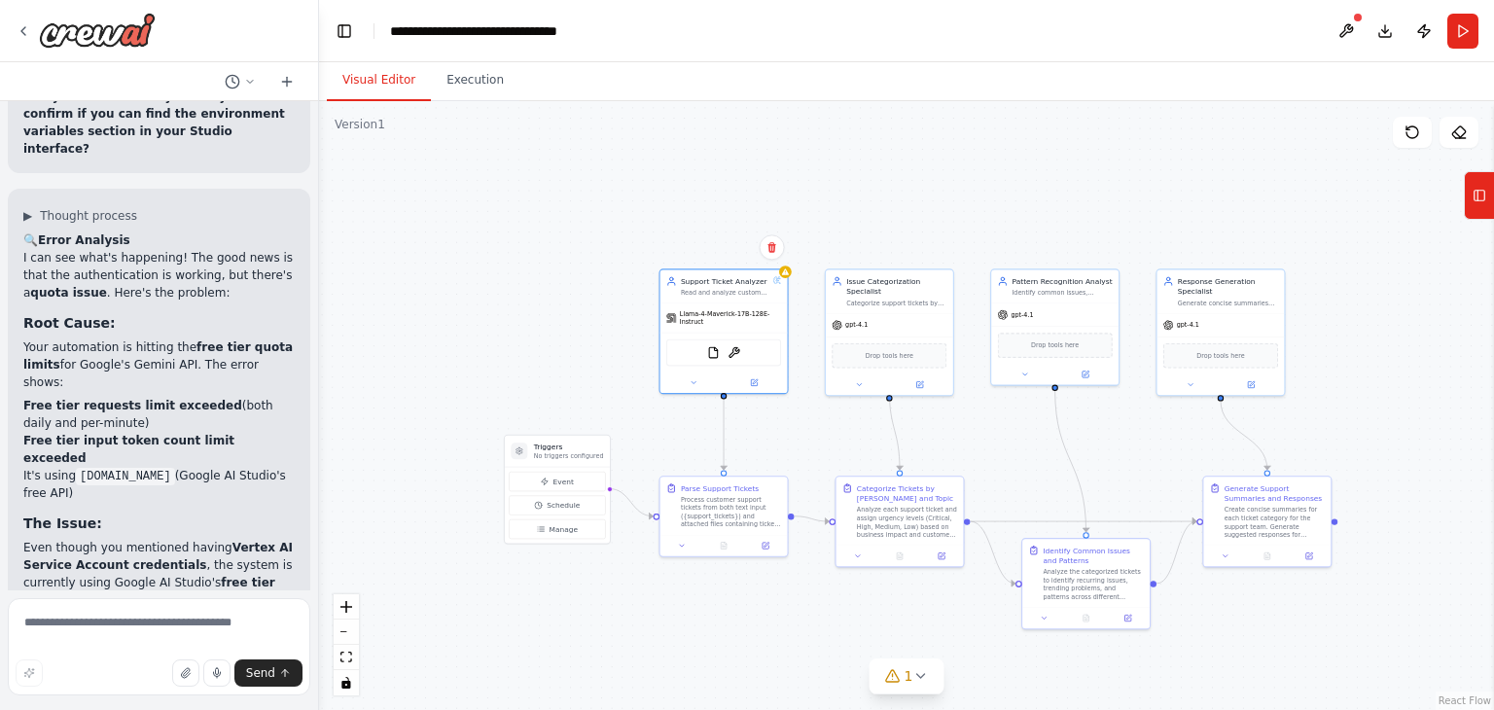
drag, startPoint x: 536, startPoint y: 277, endPoint x: 572, endPoint y: 375, distance: 103.7
click at [572, 375] on div ".deletable-edge-delete-btn { width: 20px; height: 20px; border: 0px solid #ffff…" at bounding box center [906, 405] width 1175 height 609
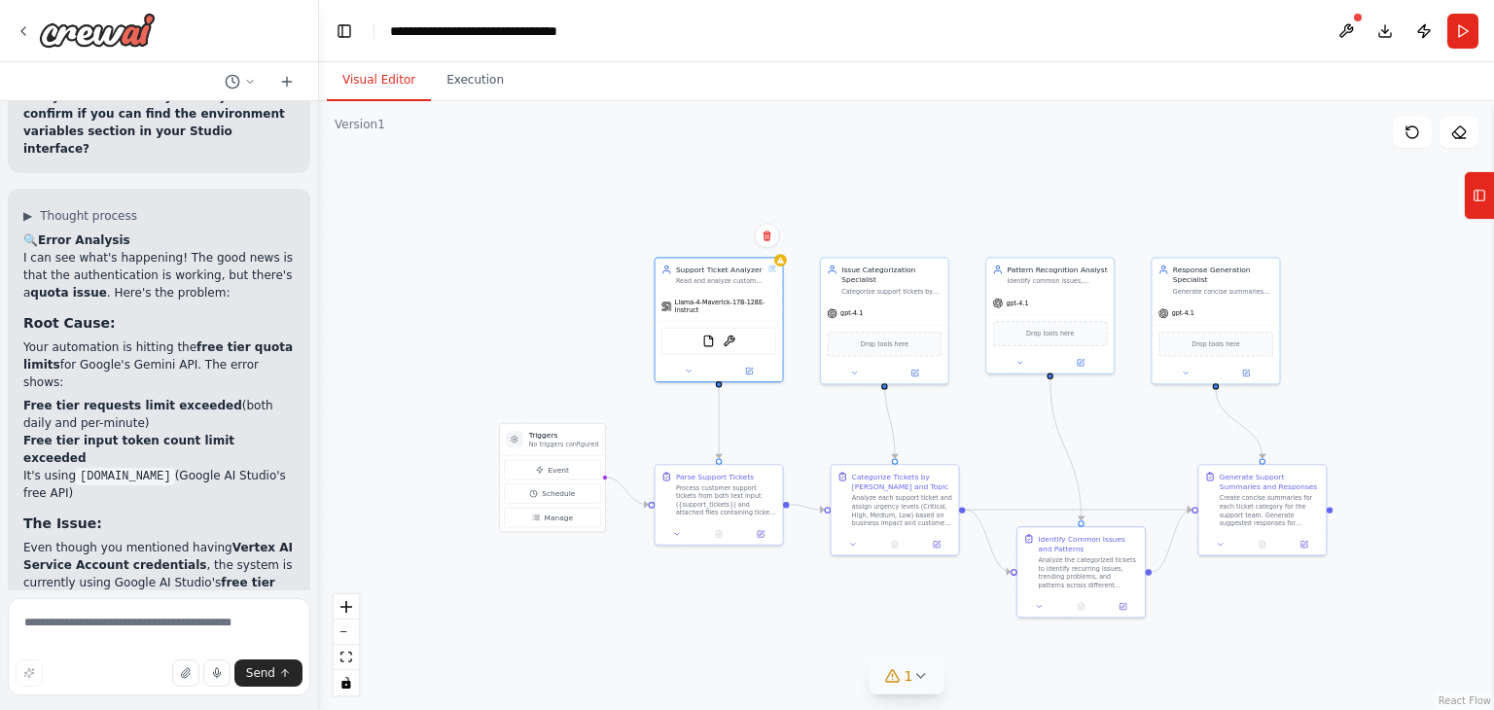
click at [918, 674] on icon at bounding box center [920, 676] width 16 height 16
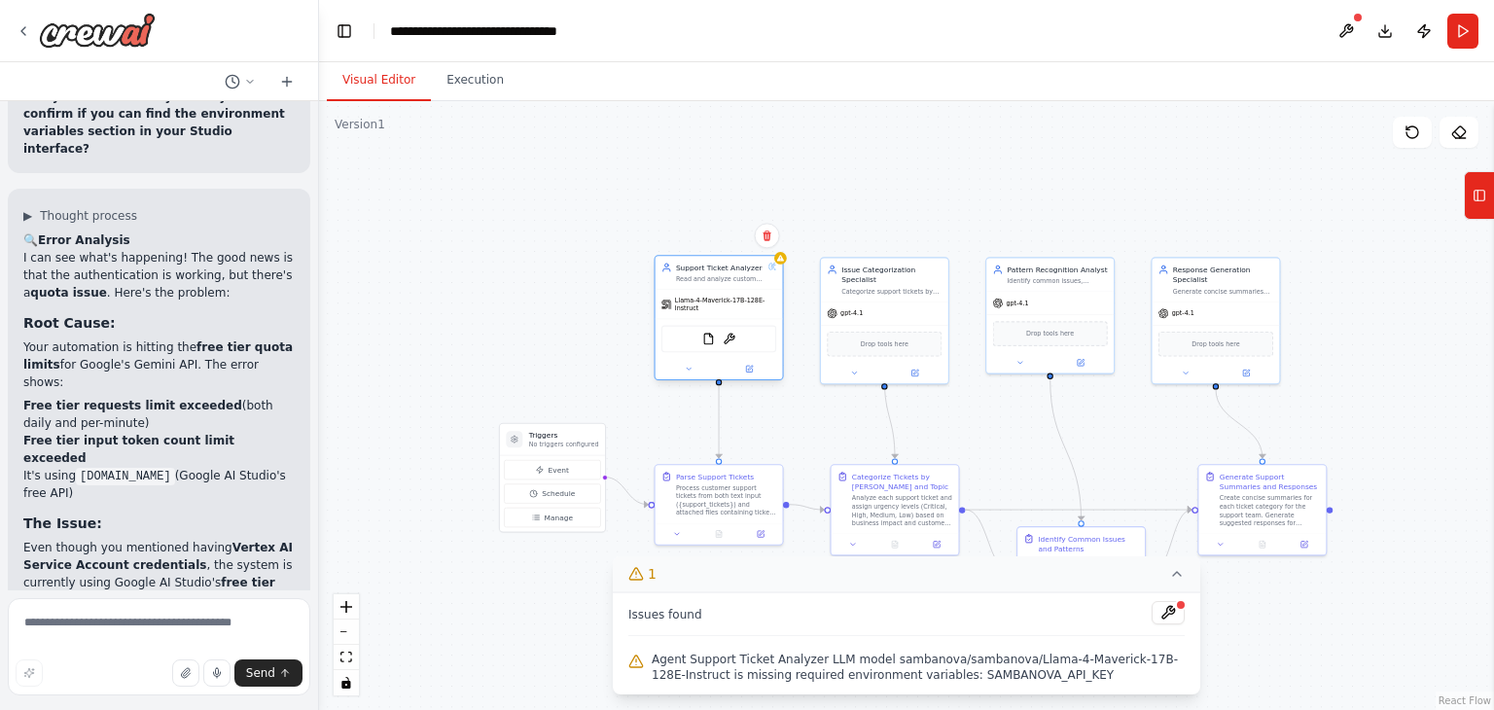
click at [726, 304] on span "Llama-4-Maverick-17B-128E-Instruct" at bounding box center [725, 304] width 101 height 17
click at [696, 363] on button at bounding box center [689, 369] width 58 height 13
click at [843, 487] on button "SambaNova - sambanova/Llama-4-Maverick-17B-128E-Instruct (SambaNova)" at bounding box center [757, 490] width 184 height 16
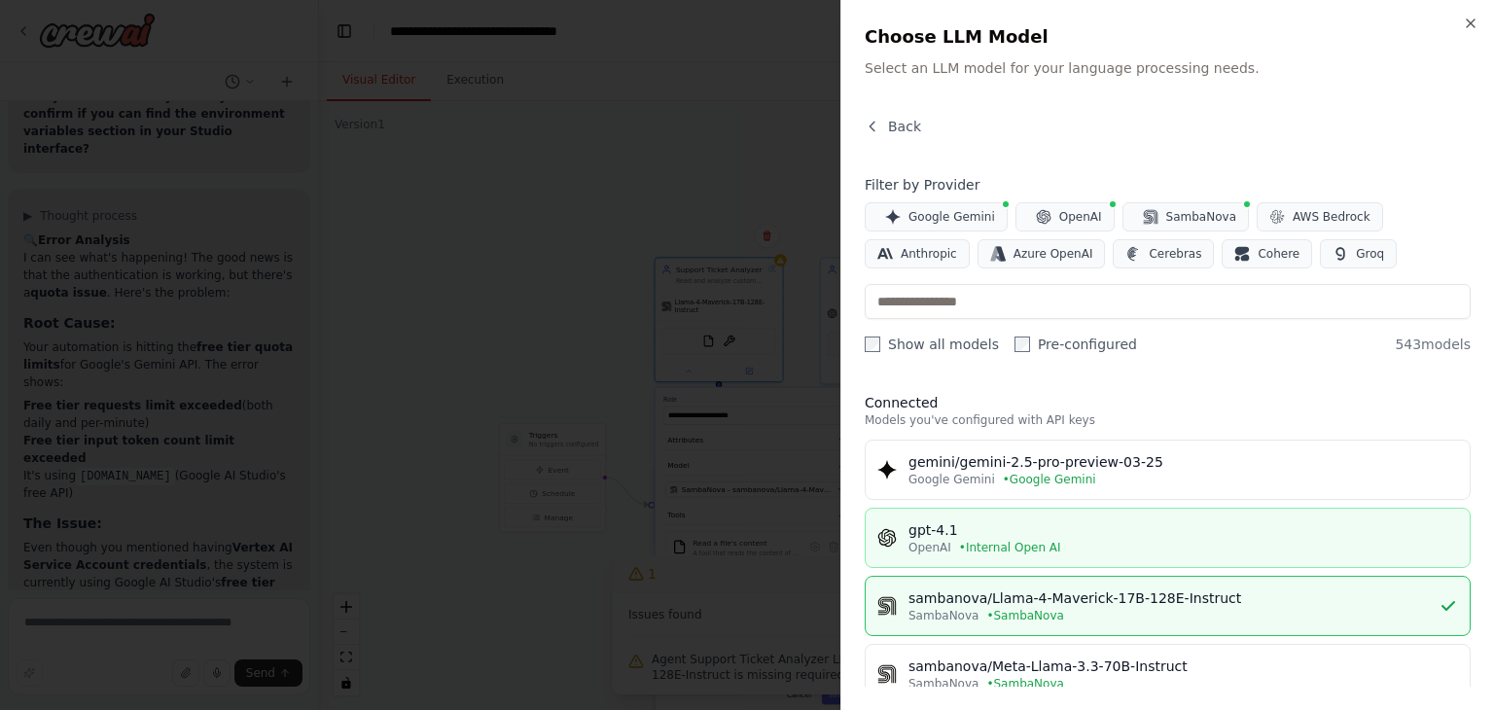
click at [1010, 526] on div "gpt-4.1" at bounding box center [1184, 529] width 550 height 19
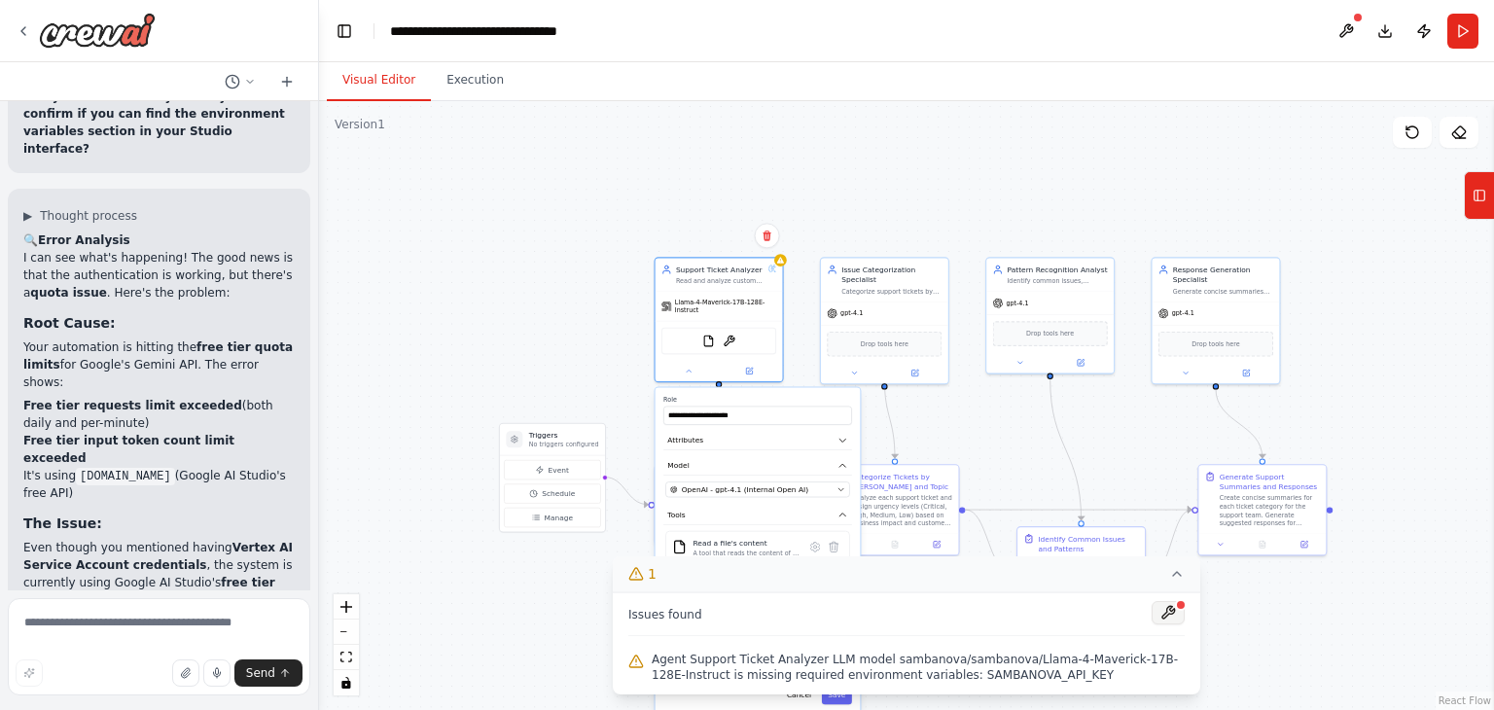
click at [1171, 611] on button at bounding box center [1168, 612] width 33 height 23
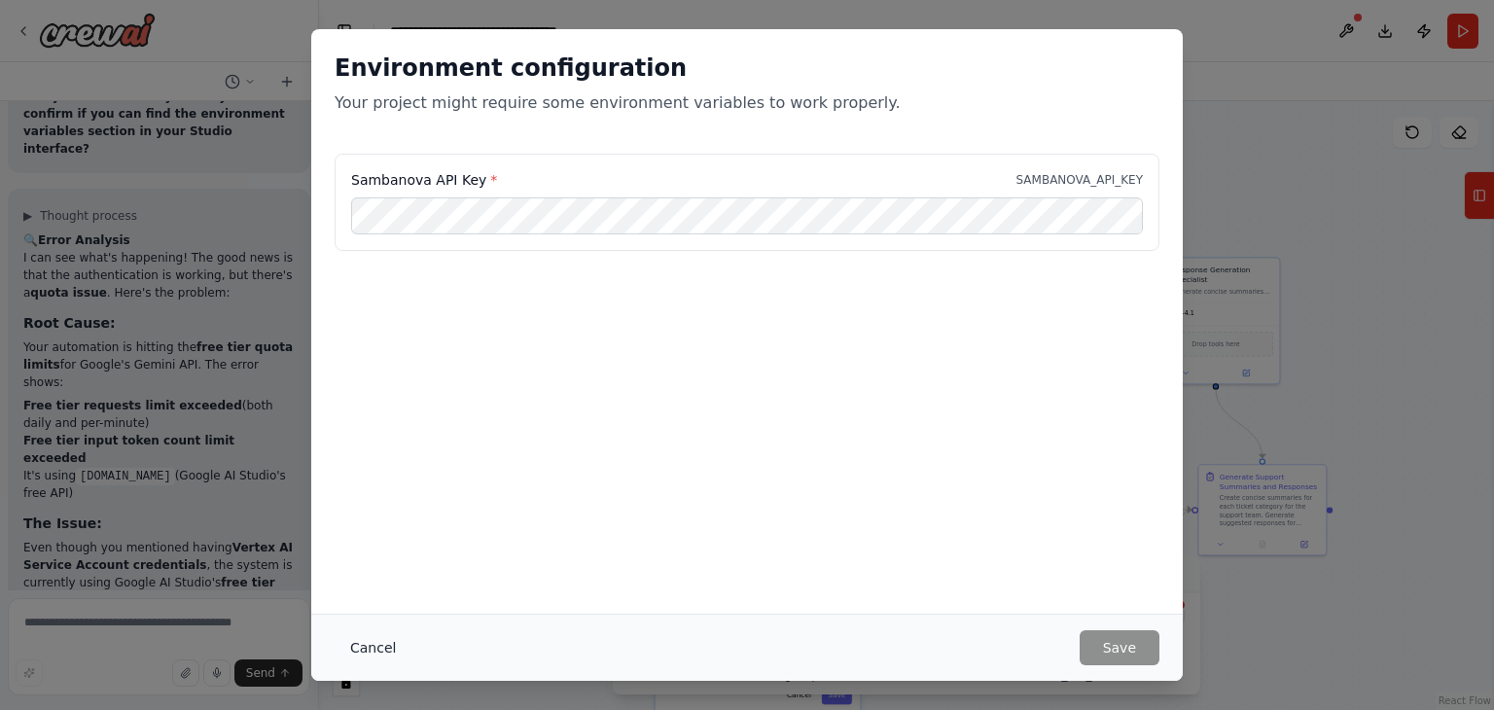
click at [374, 647] on button "Cancel" at bounding box center [373, 647] width 77 height 35
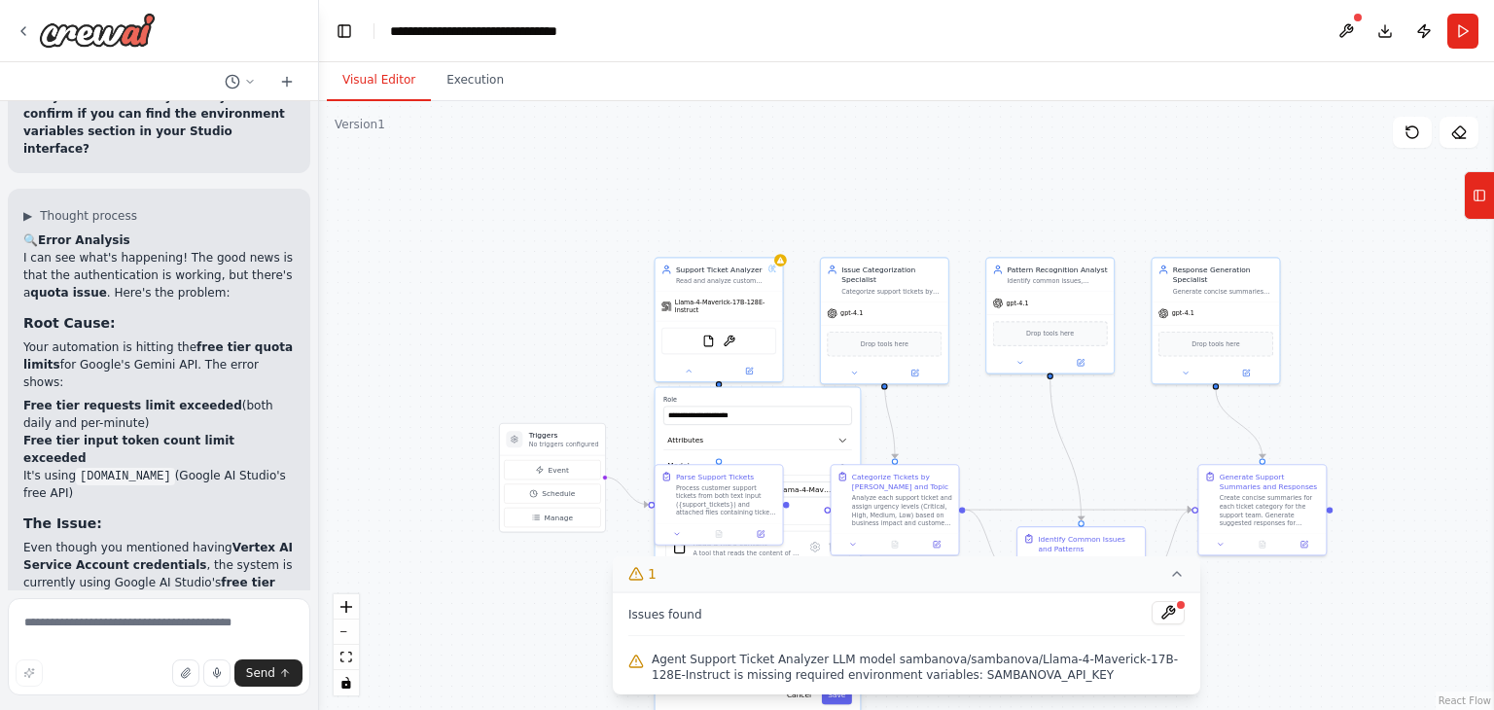
click at [1167, 592] on button "1" at bounding box center [907, 574] width 588 height 36
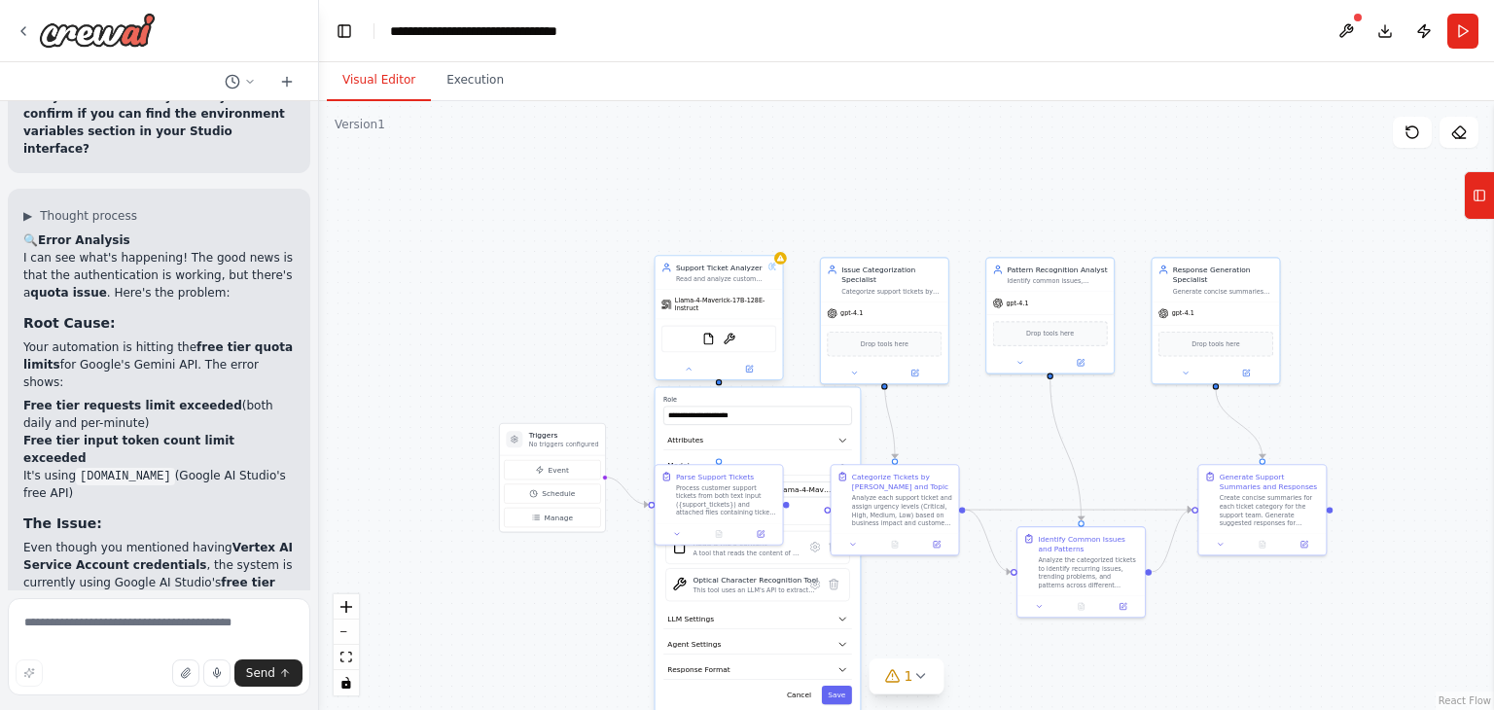
click at [687, 307] on div "Llama-4-Maverick-17B-128E-Instruct" at bounding box center [719, 304] width 127 height 29
click at [797, 484] on span "SambaNova - sambanova/Llama-4-Maverick-17B-128E-Instruct (SambaNova)" at bounding box center [757, 489] width 151 height 11
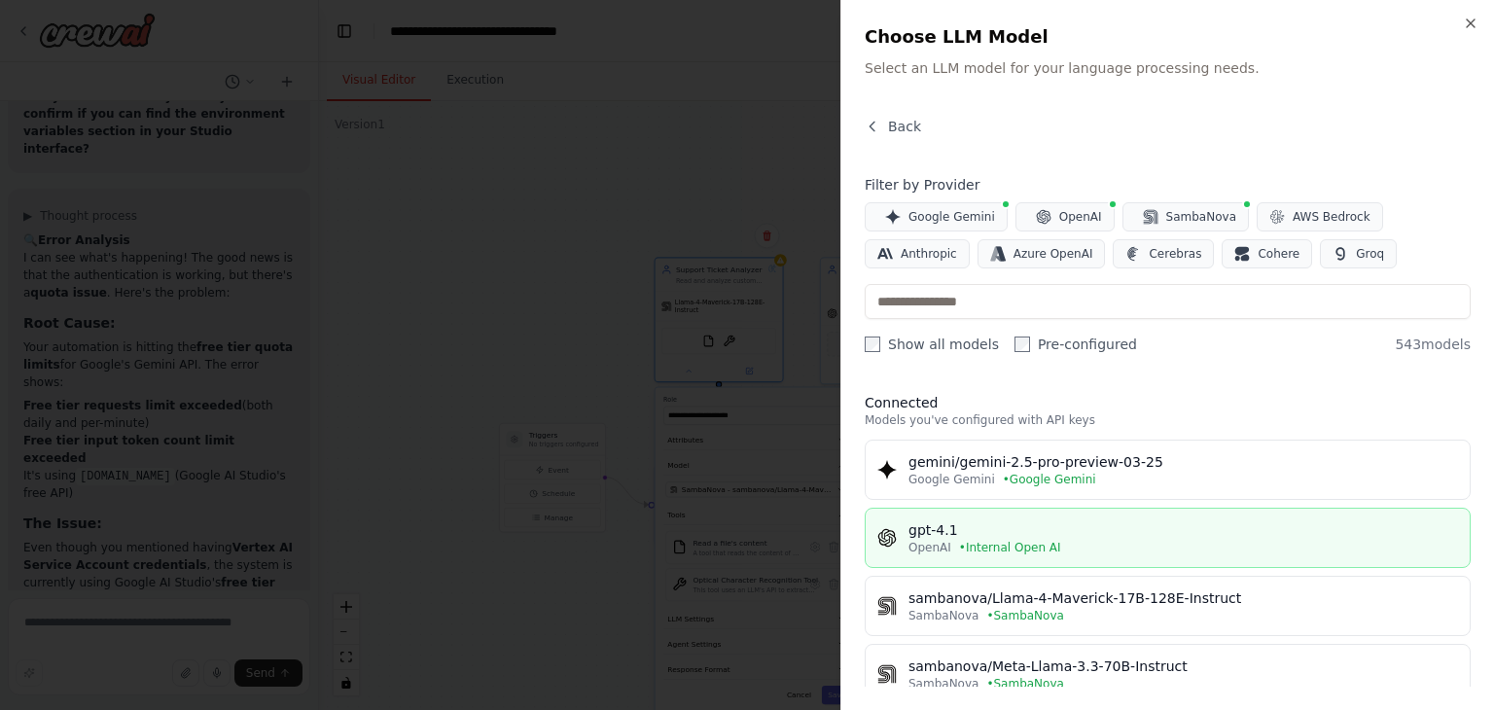
click at [1039, 536] on div "gpt-4.1" at bounding box center [1184, 529] width 550 height 19
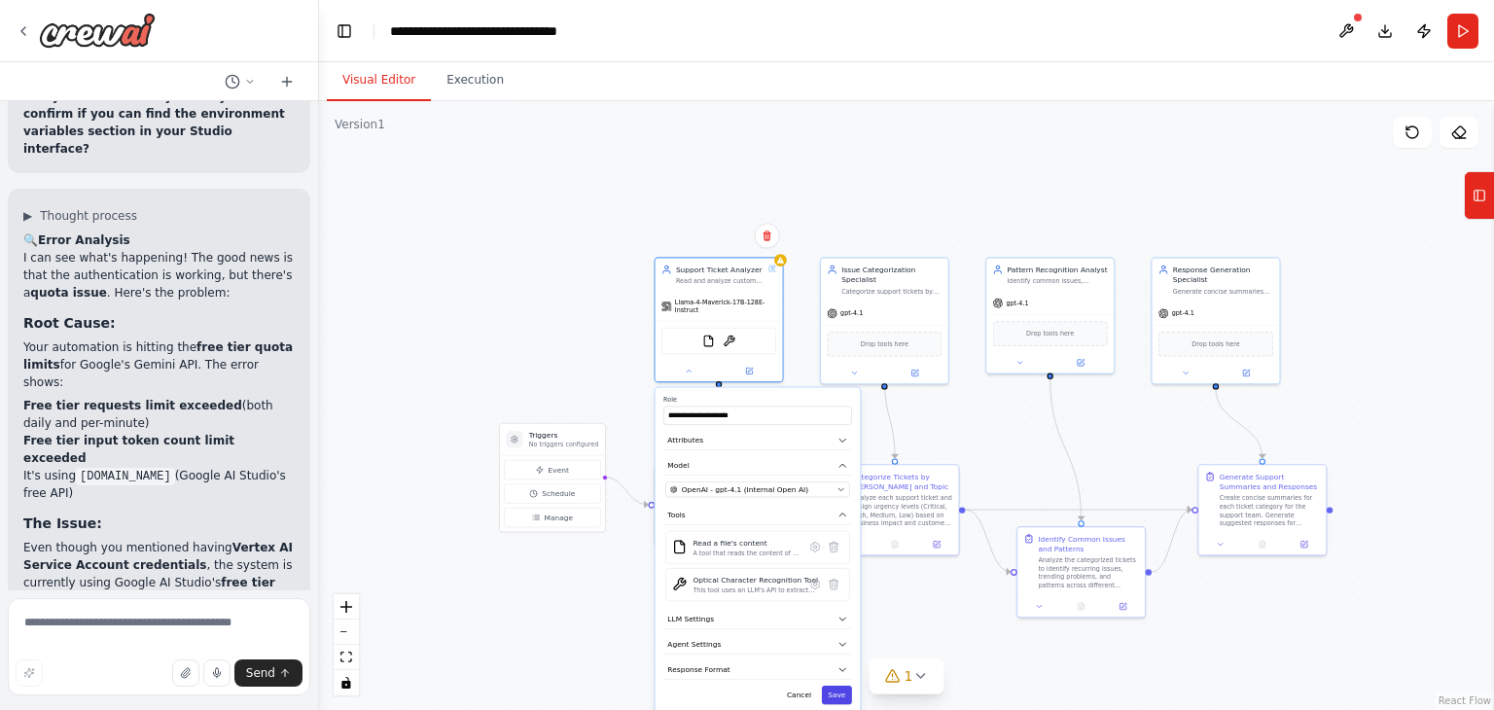
click at [846, 694] on button "Save" at bounding box center [837, 695] width 30 height 18
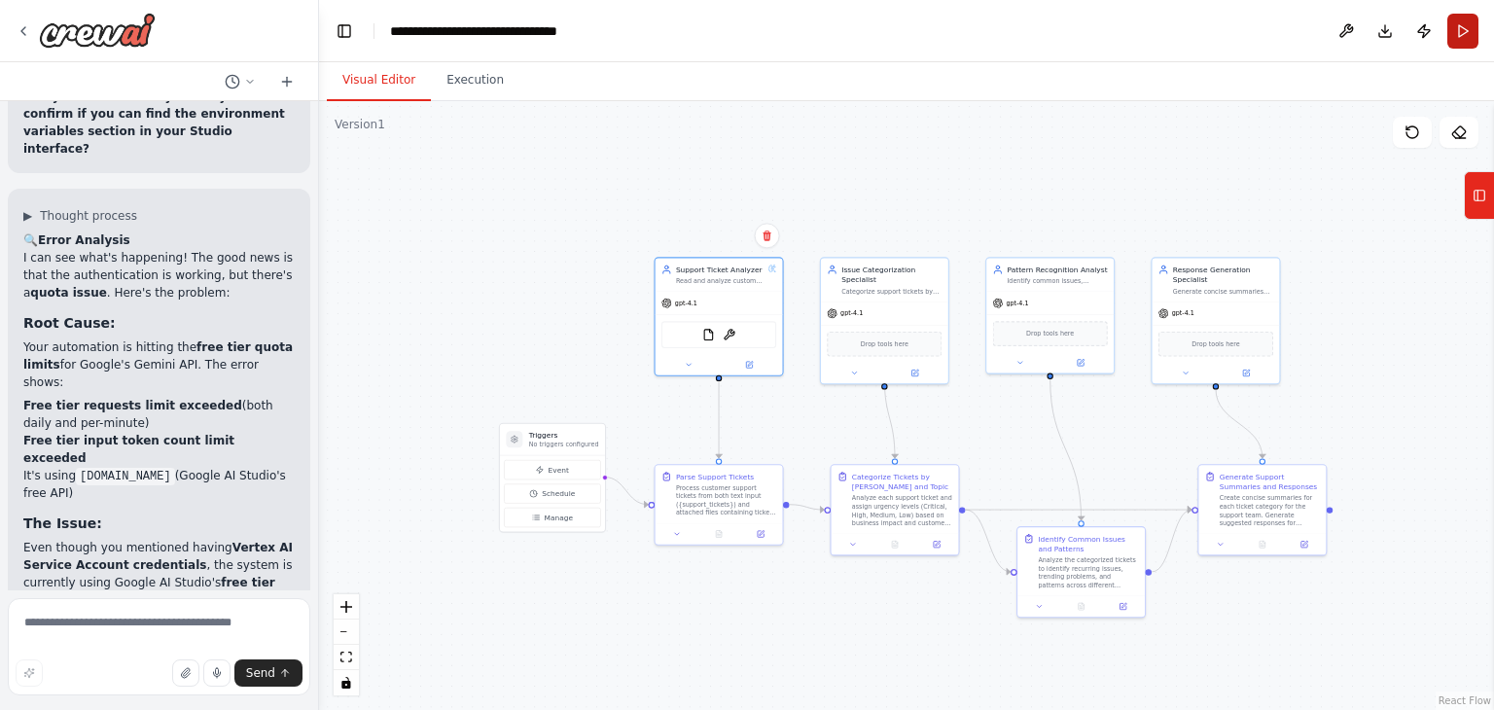
click at [1457, 40] on button "Run" at bounding box center [1462, 31] width 31 height 35
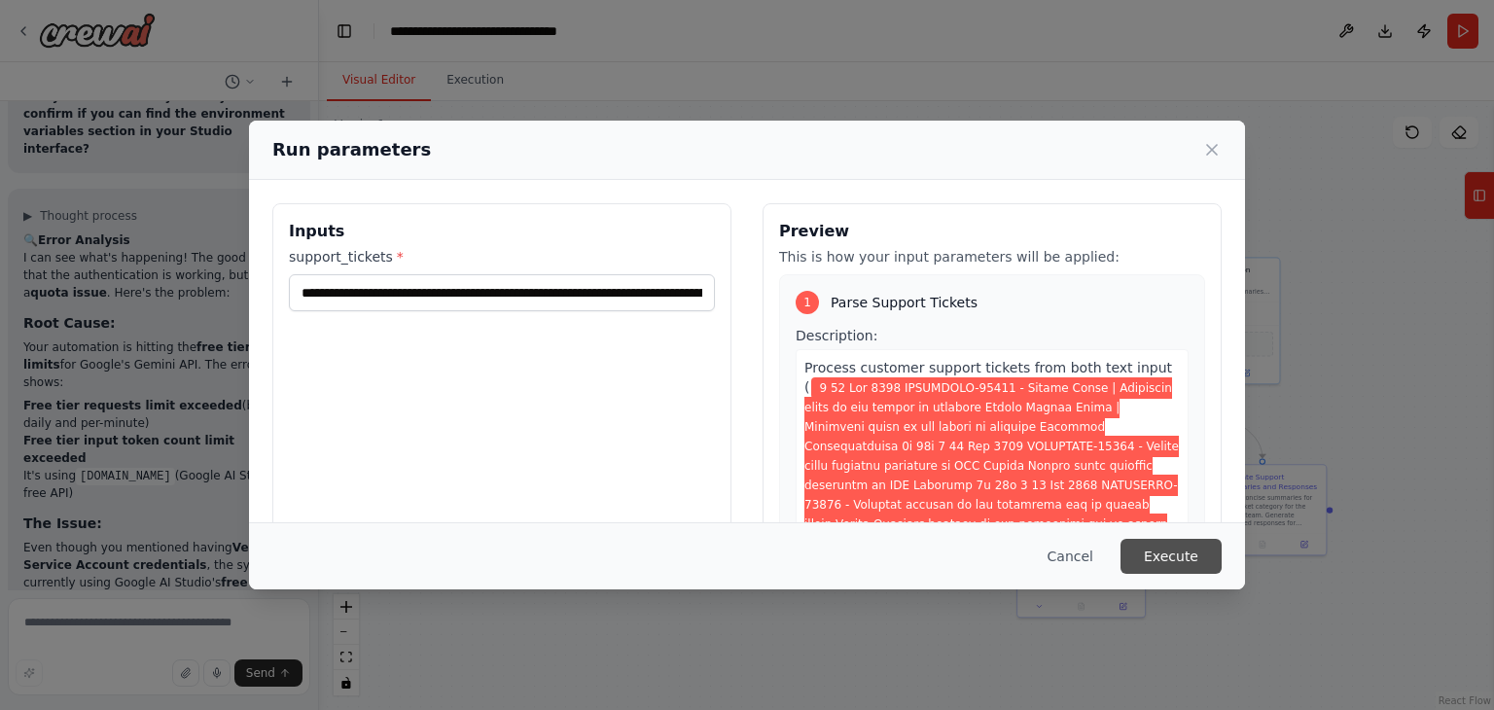
click at [1195, 573] on button "Execute" at bounding box center [1171, 556] width 101 height 35
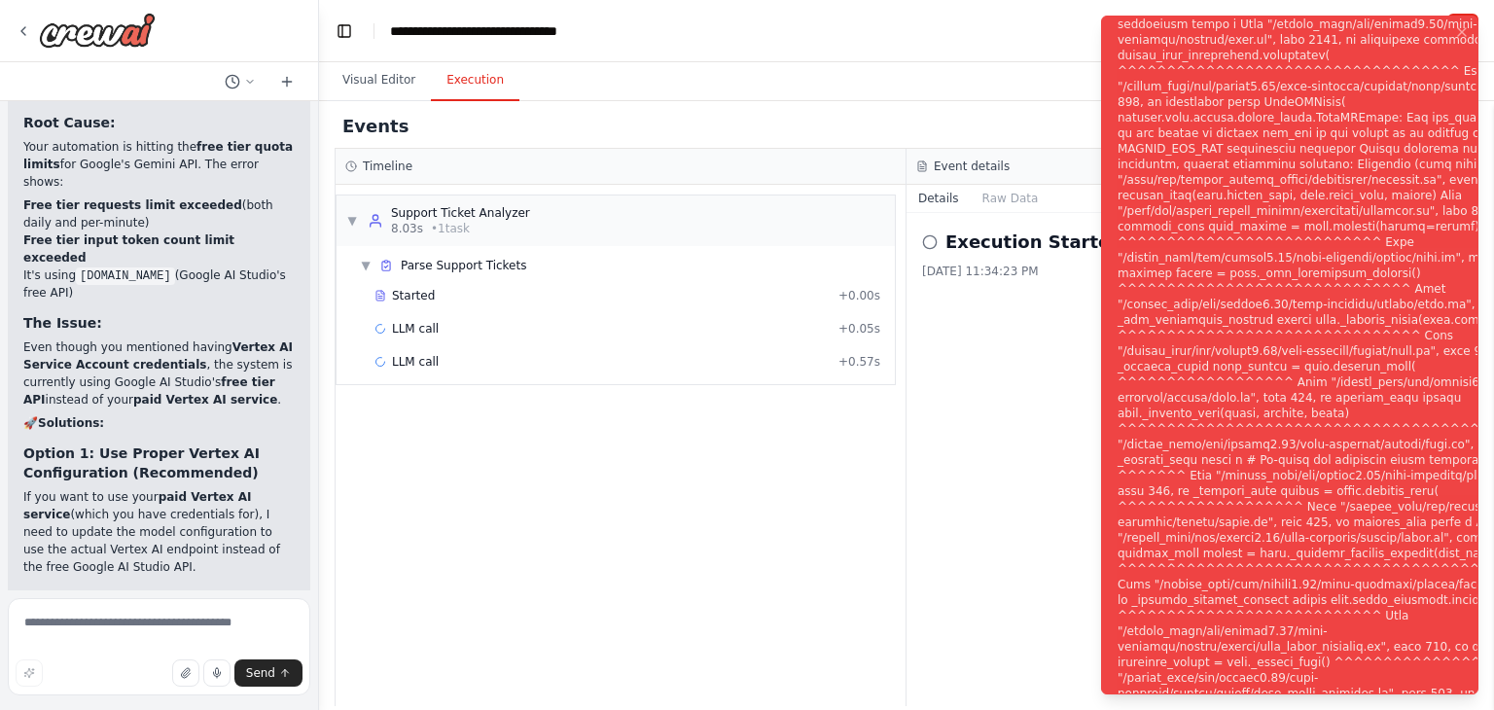
scroll to position [12254, 0]
click at [1460, 33] on icon "Notifications (F8)" at bounding box center [1462, 32] width 8 height 8
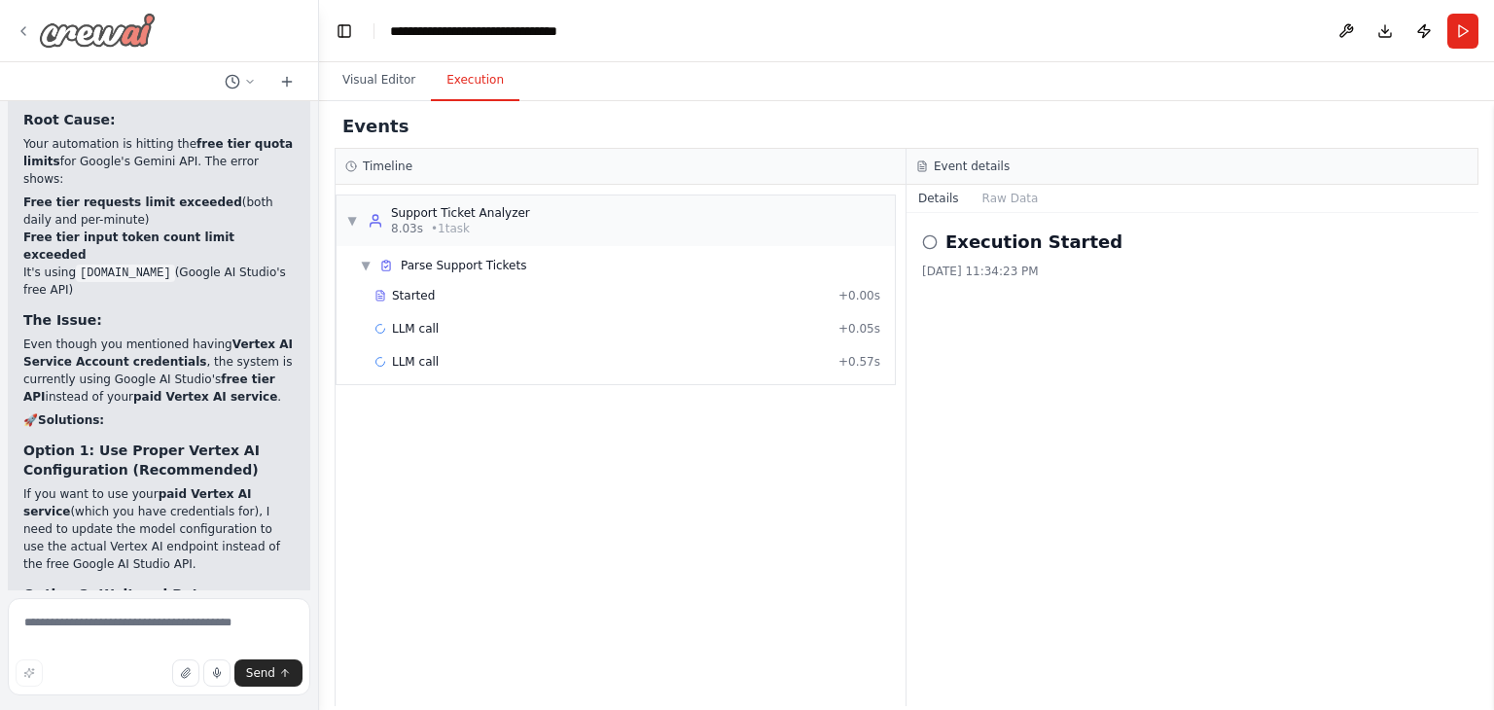
click at [27, 26] on icon at bounding box center [24, 31] width 16 height 16
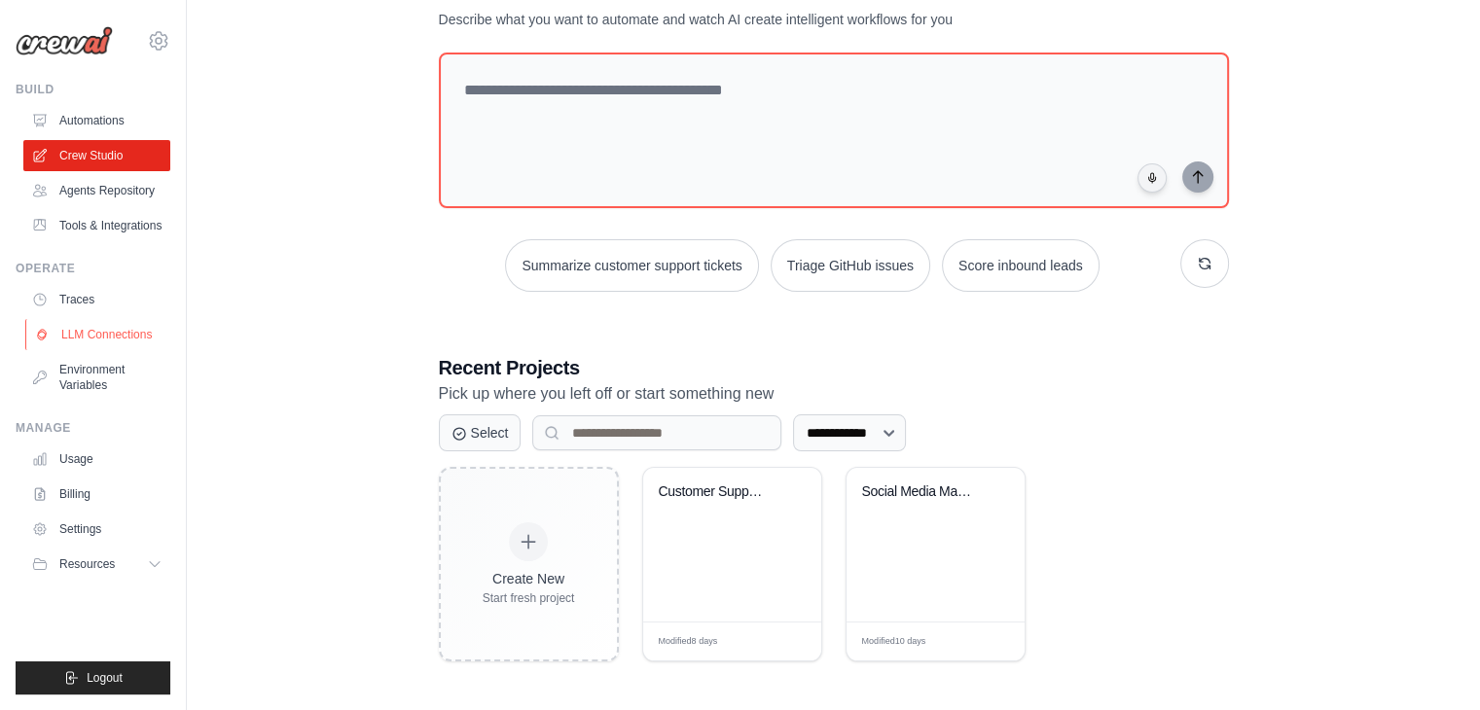
click at [94, 350] on link "LLM Connections" at bounding box center [98, 334] width 147 height 31
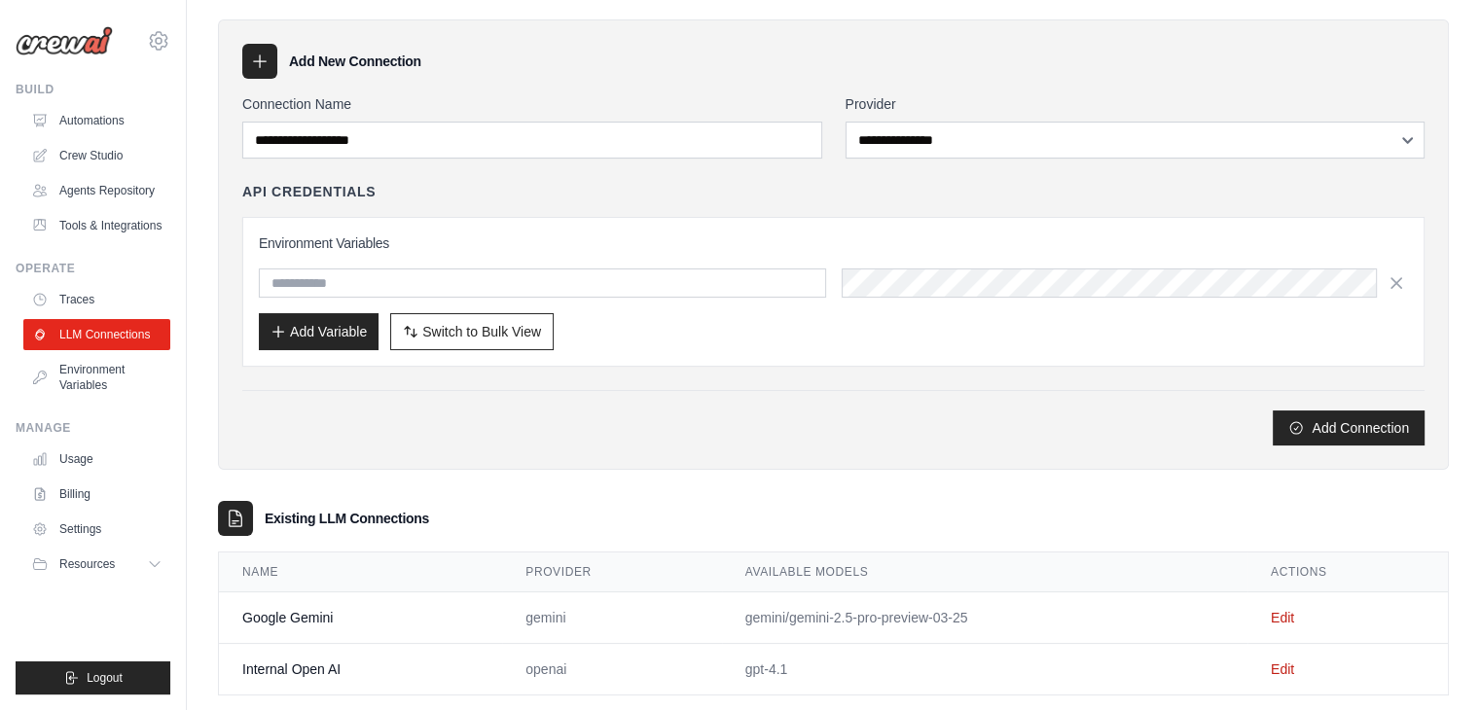
scroll to position [57, 0]
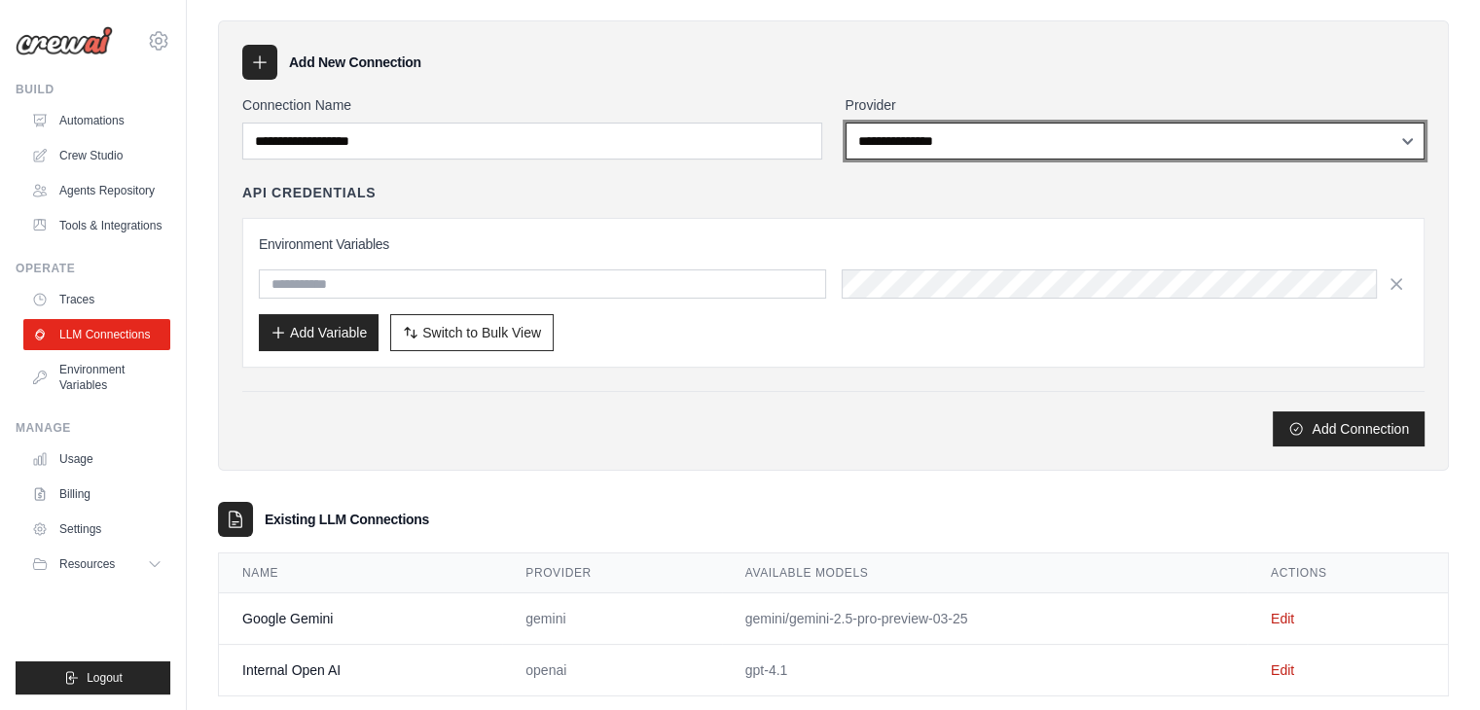
click at [942, 133] on select "**********" at bounding box center [1135, 141] width 580 height 37
select select "**********"
click at [845, 123] on select "**********" at bounding box center [1135, 141] width 580 height 37
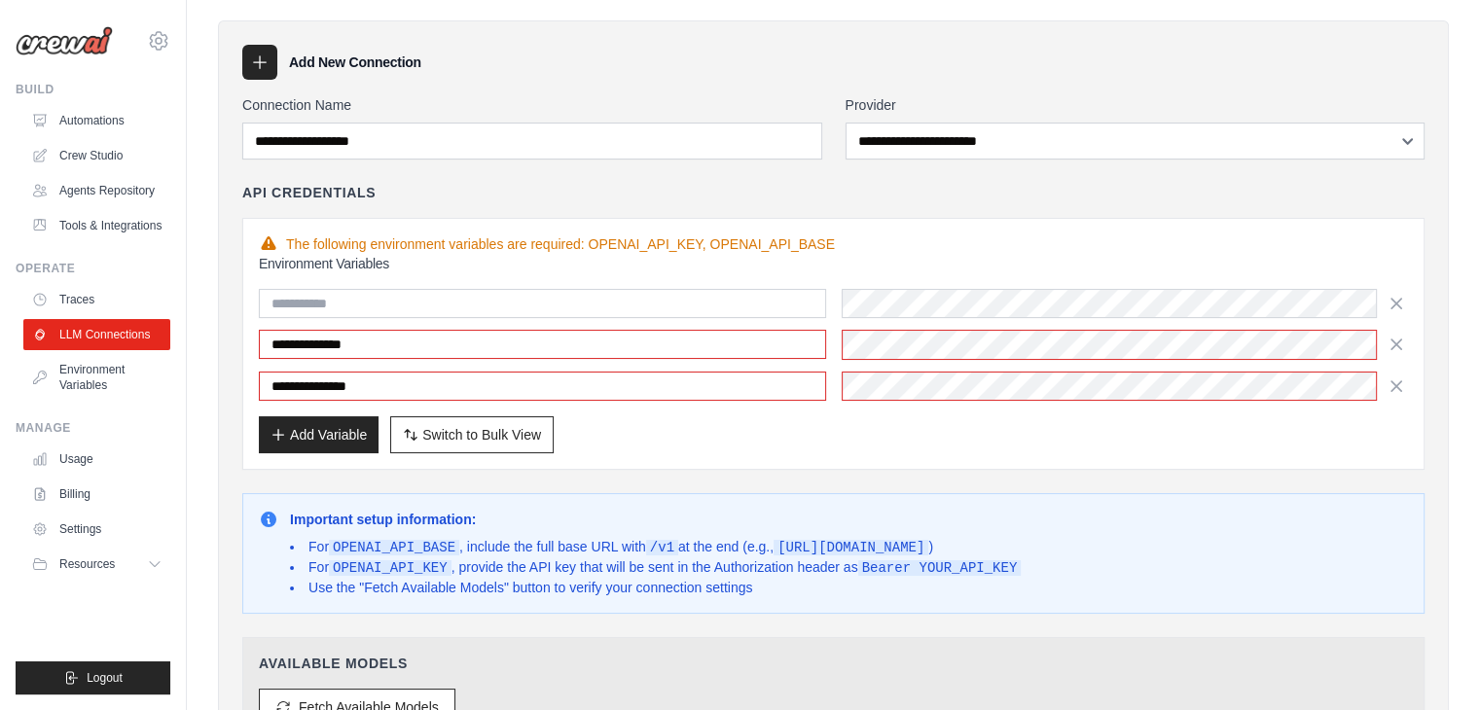
click at [983, 220] on div "**********" at bounding box center [833, 344] width 1182 height 252
click at [768, 347] on input "**********" at bounding box center [542, 344] width 567 height 29
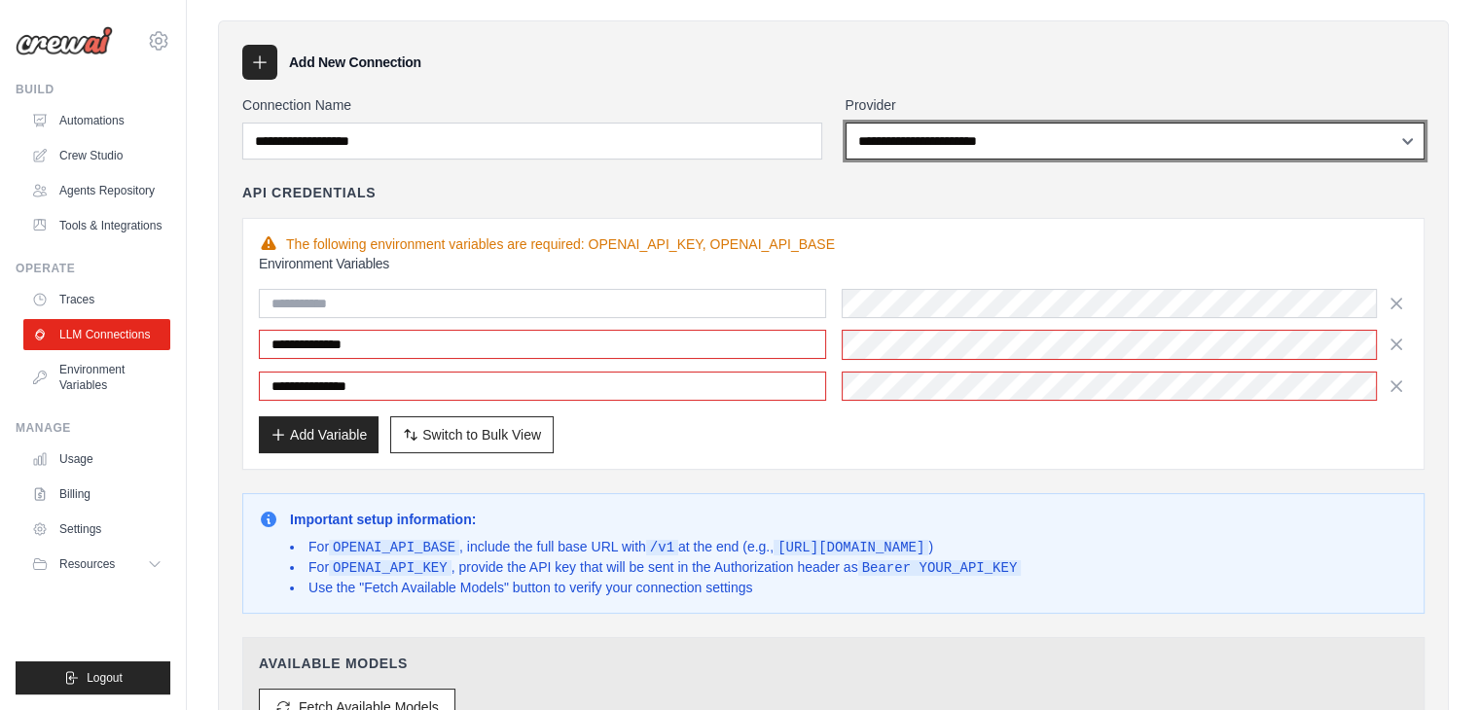
click at [931, 150] on select "**********" at bounding box center [1135, 141] width 580 height 37
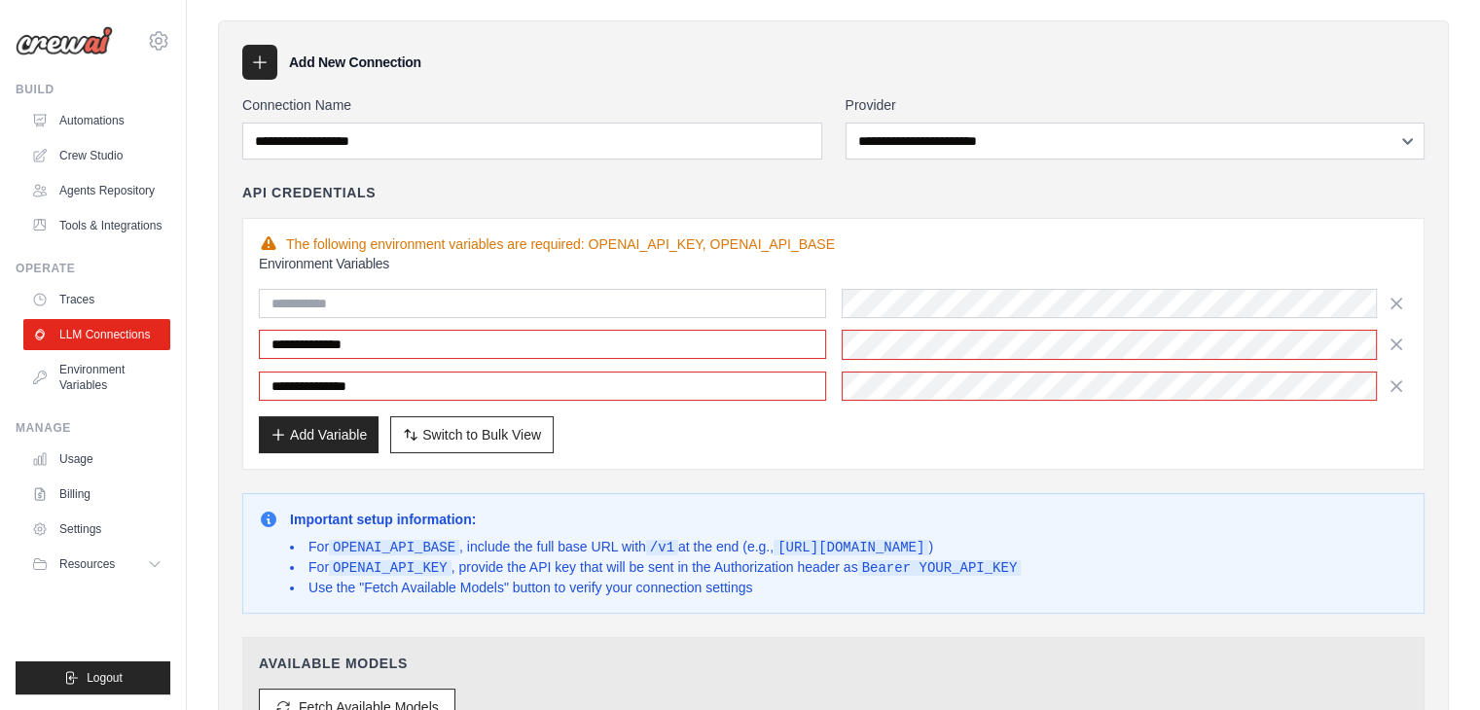
click at [663, 67] on div "Add New Connection" at bounding box center [833, 62] width 1182 height 35
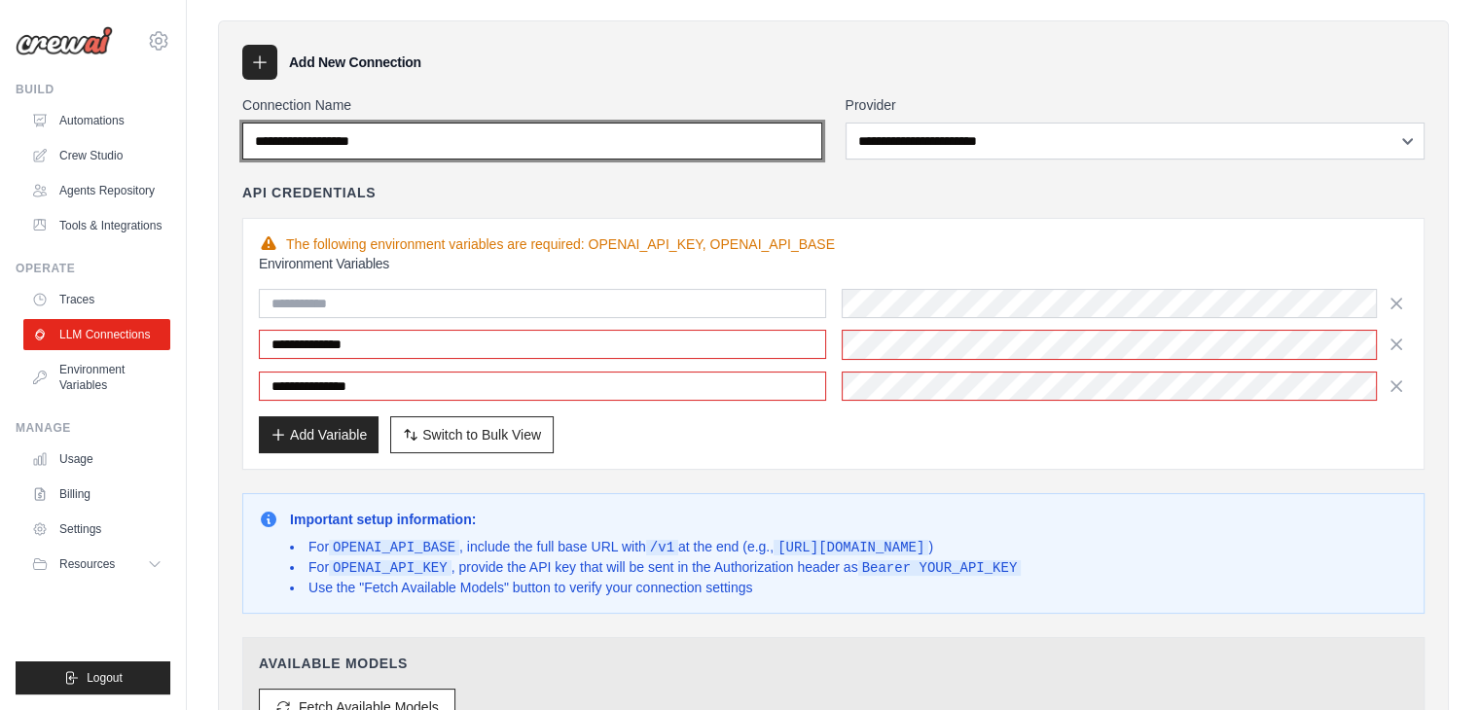
click at [613, 156] on input "Connection Name" at bounding box center [532, 141] width 580 height 37
type input "*********"
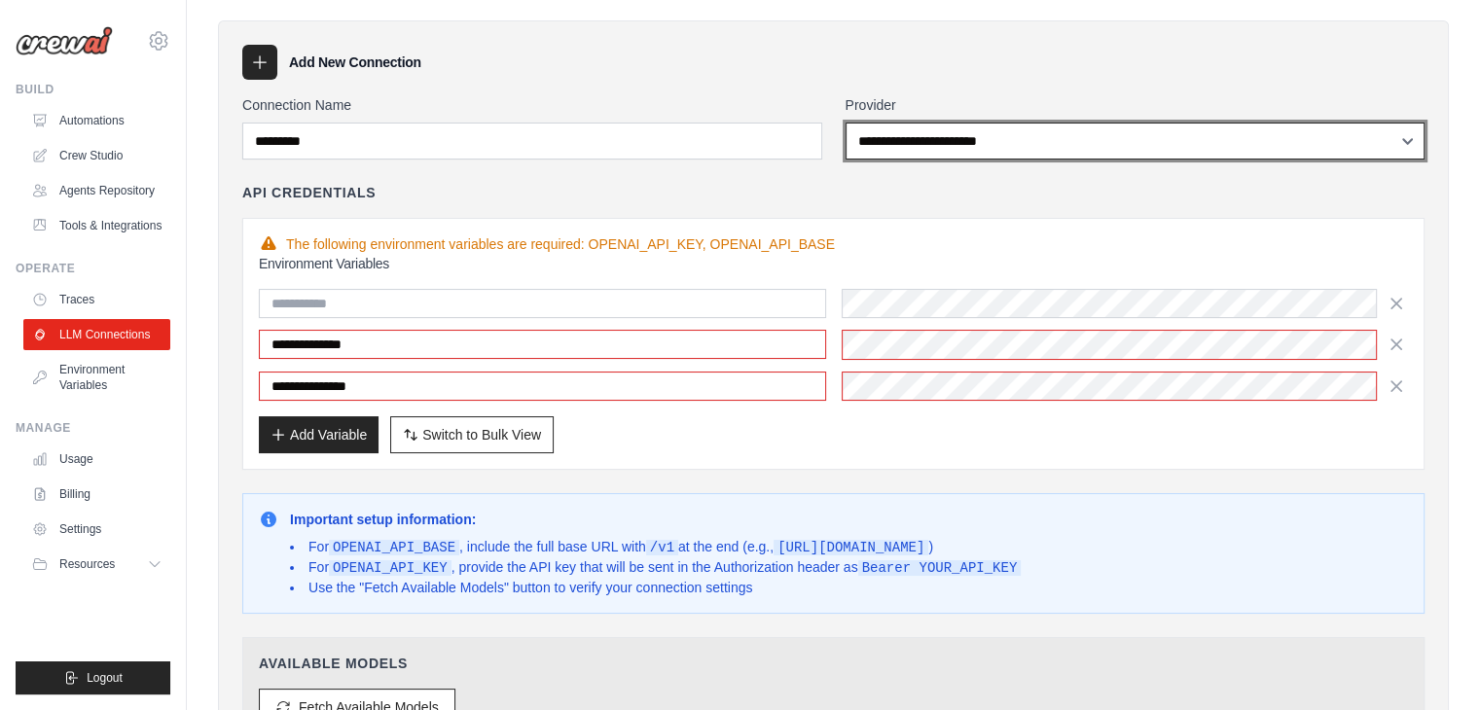
click at [917, 147] on select "**********" at bounding box center [1135, 141] width 580 height 37
click at [845, 123] on select "**********" at bounding box center [1135, 141] width 580 height 37
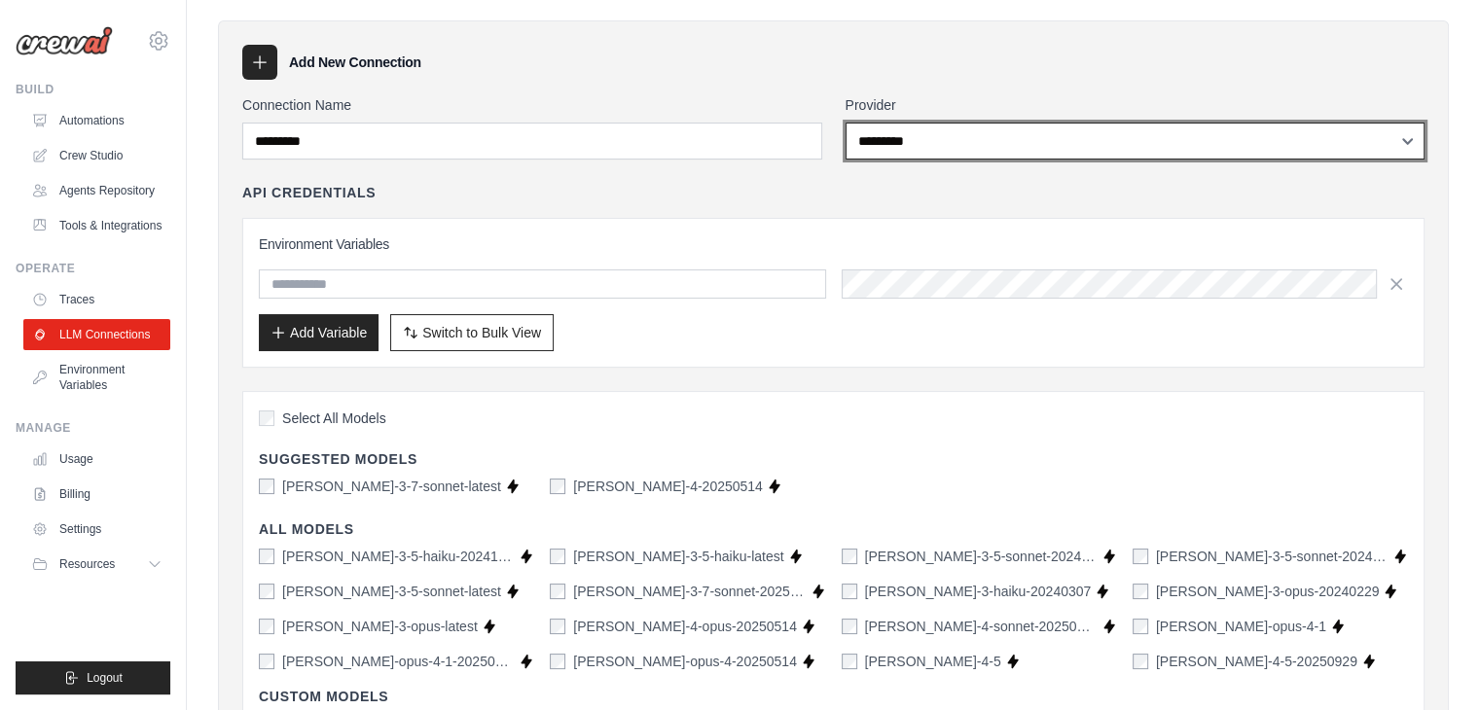
click at [951, 156] on select "**********" at bounding box center [1135, 141] width 580 height 37
select select "****"
click at [845, 123] on select "**********" at bounding box center [1135, 141] width 580 height 37
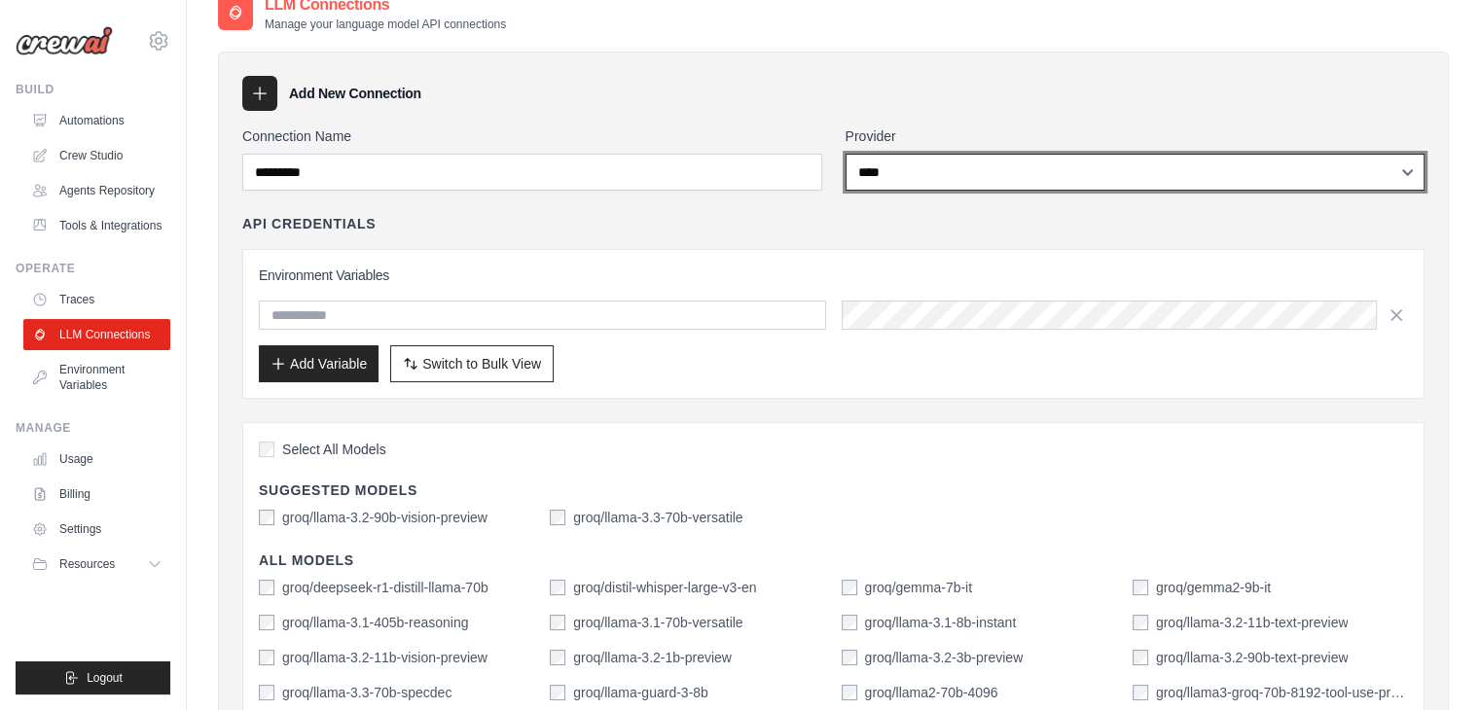
scroll to position [0, 0]
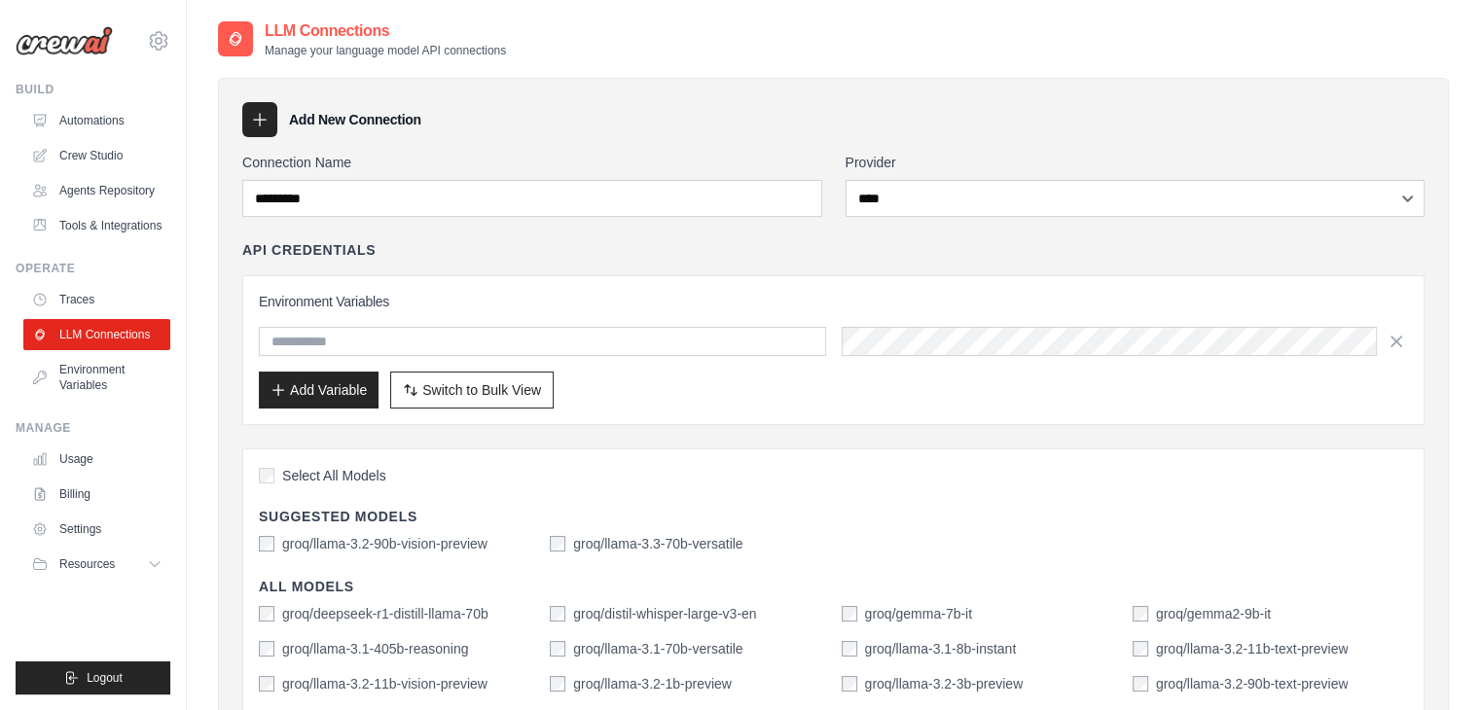
click at [467, 536] on label "groq/llama-3.2-90b-vision-preview" at bounding box center [384, 543] width 205 height 19
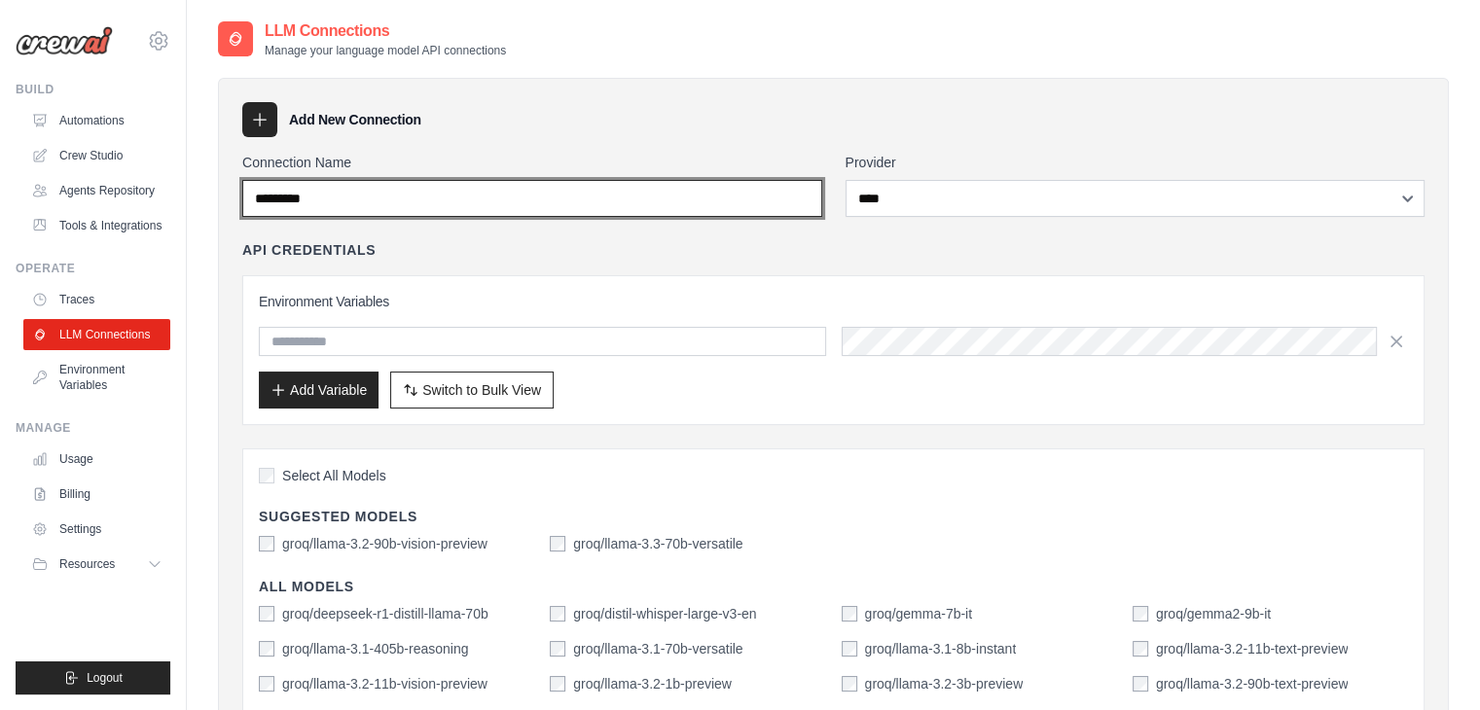
click at [413, 210] on input "*********" at bounding box center [532, 198] width 580 height 37
type input "****"
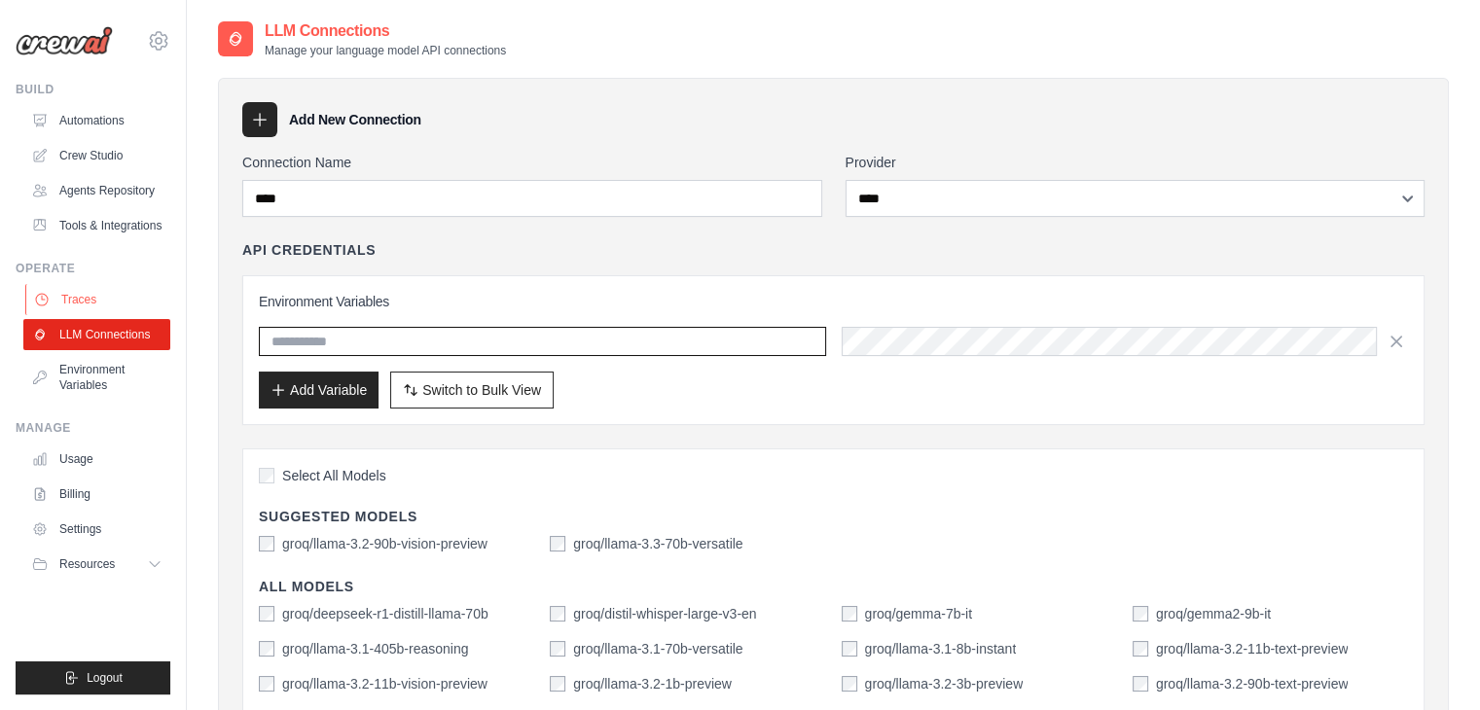
paste input "**********"
type input "**********"
click at [326, 381] on button "Add Variable" at bounding box center [319, 389] width 120 height 37
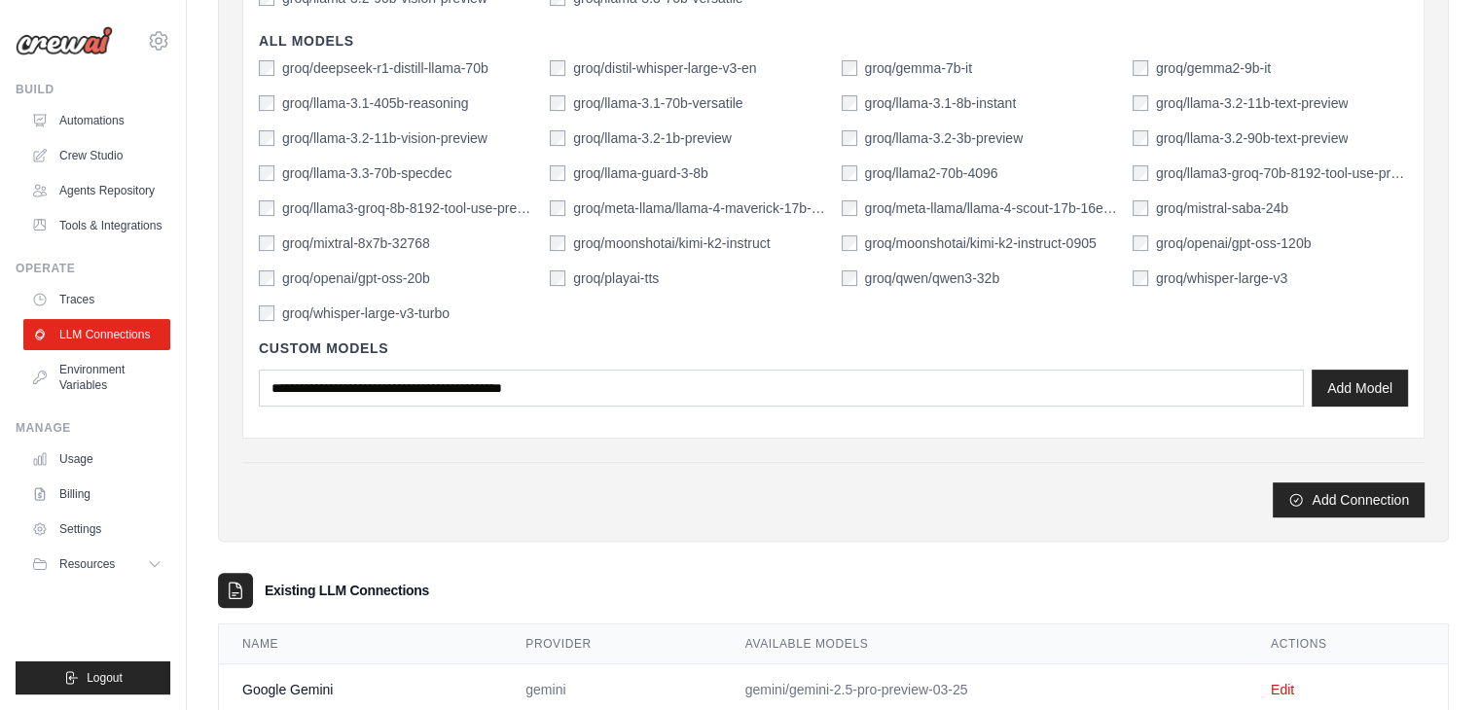
scroll to position [589, 0]
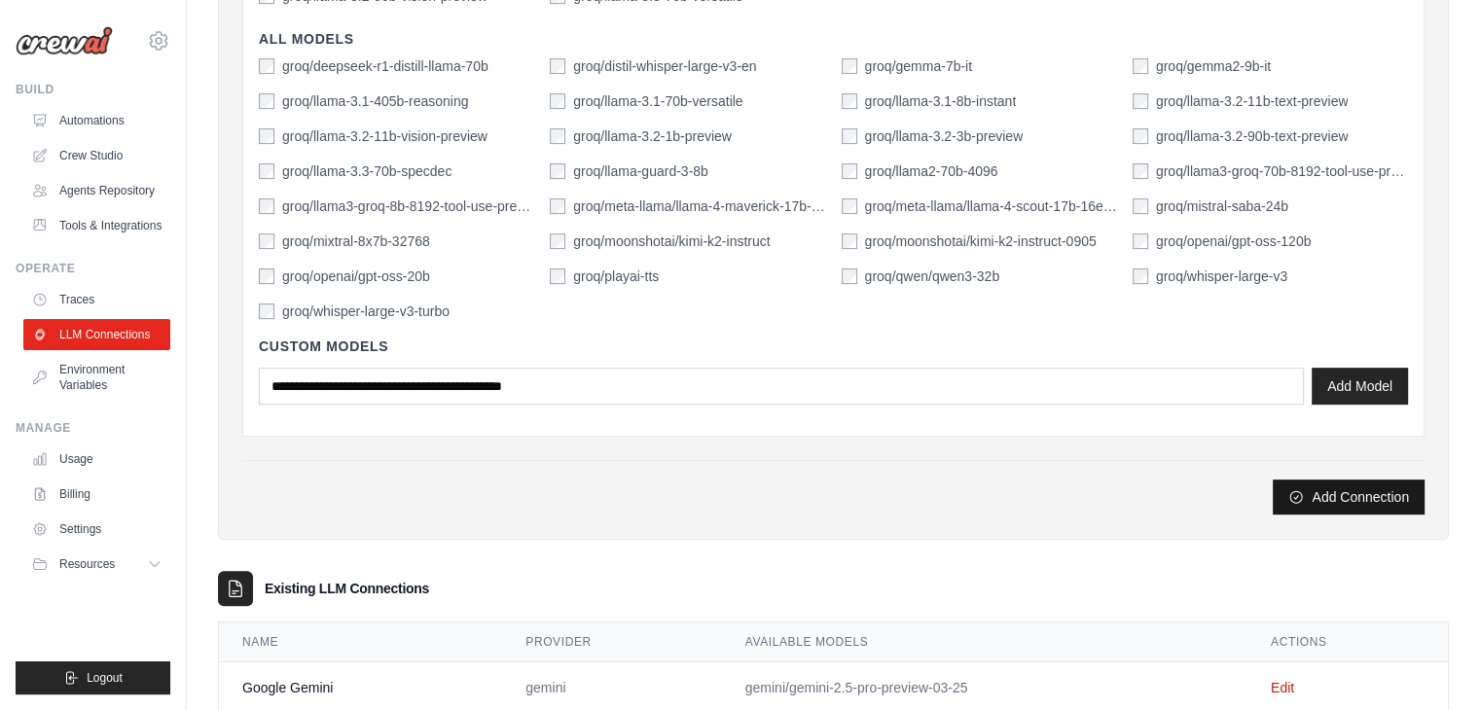
click at [1288, 489] on icon "submit" at bounding box center [1296, 497] width 16 height 16
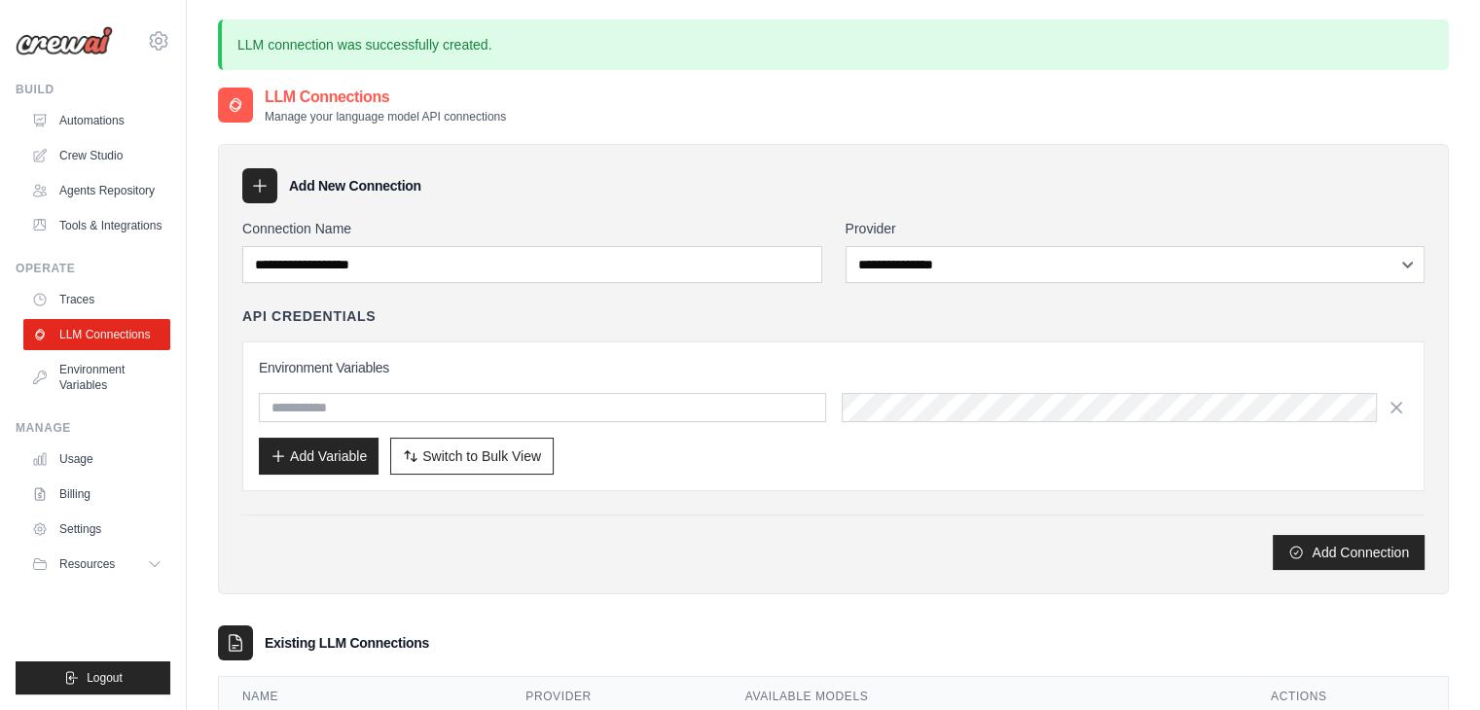
scroll to position [210, 0]
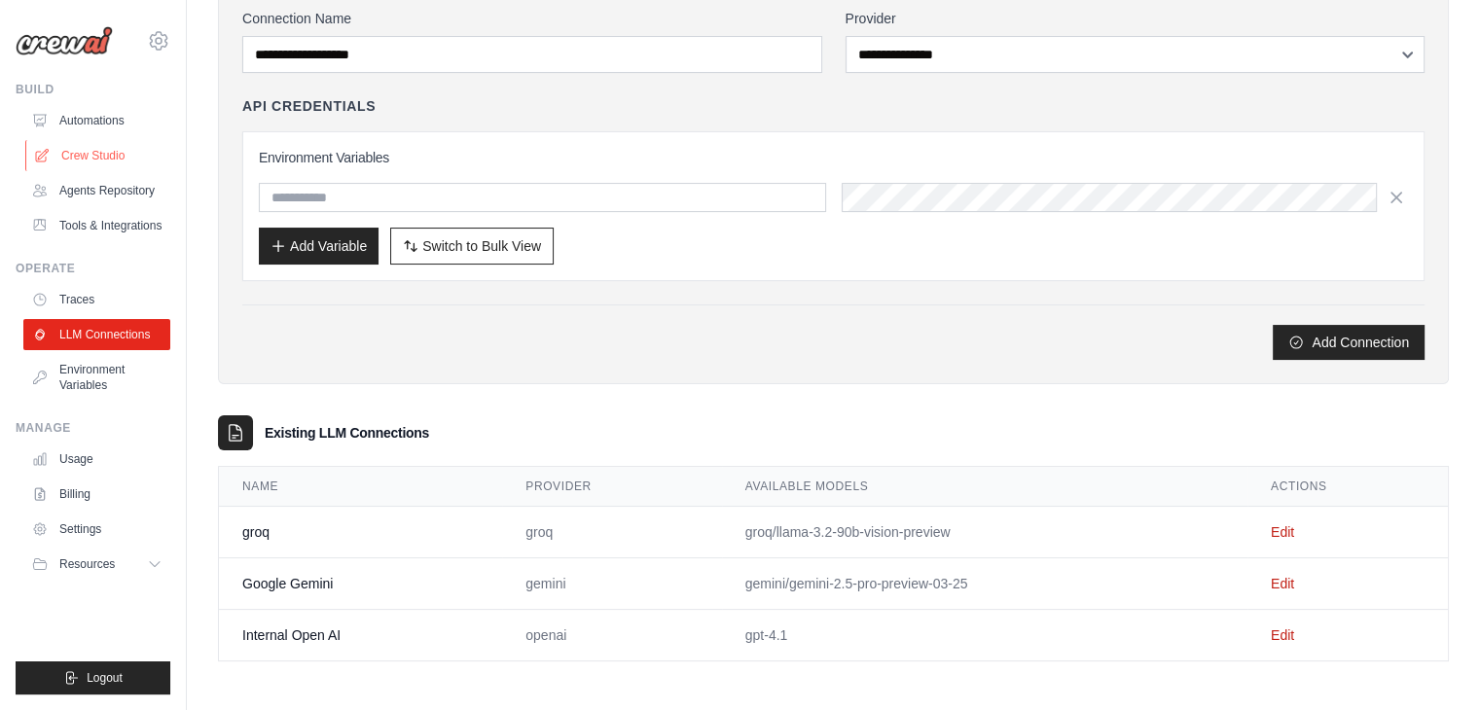
click at [104, 145] on link "Crew Studio" at bounding box center [98, 155] width 147 height 31
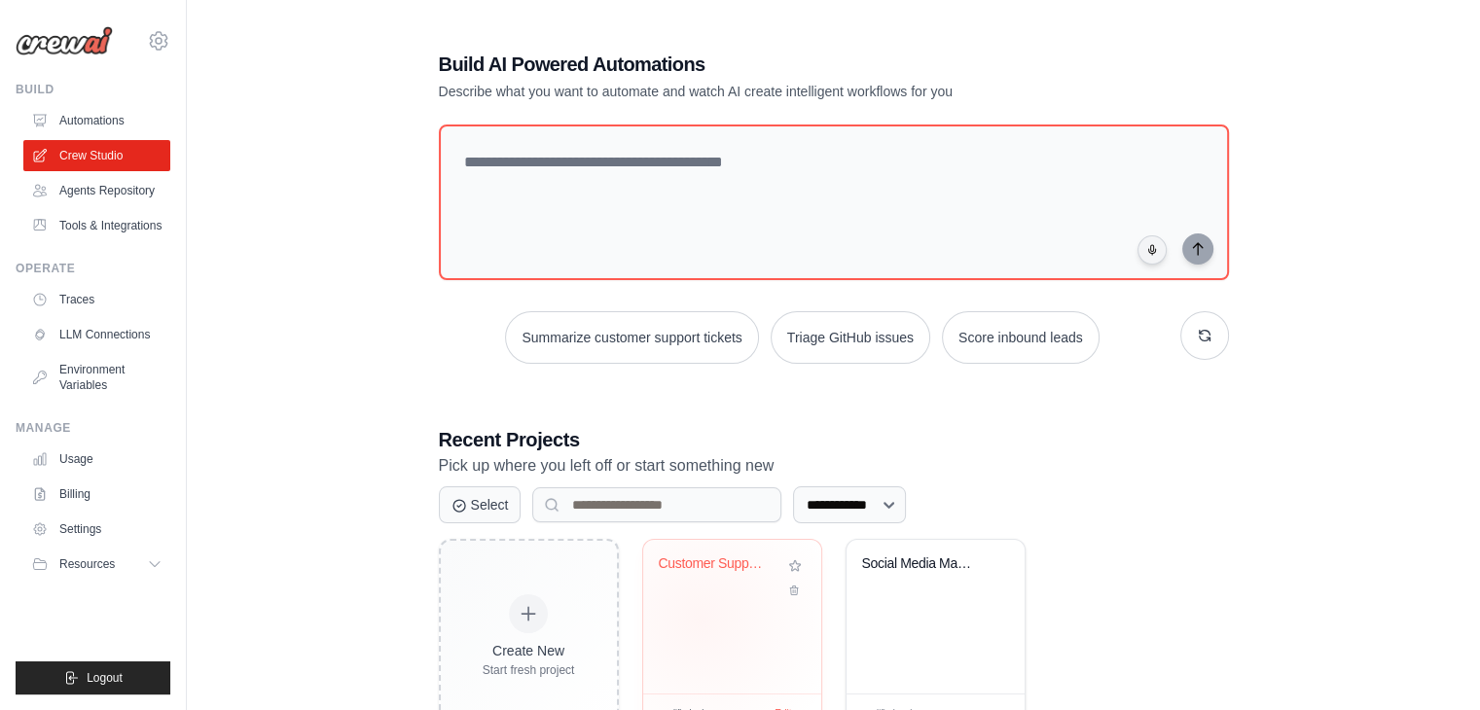
scroll to position [72, 0]
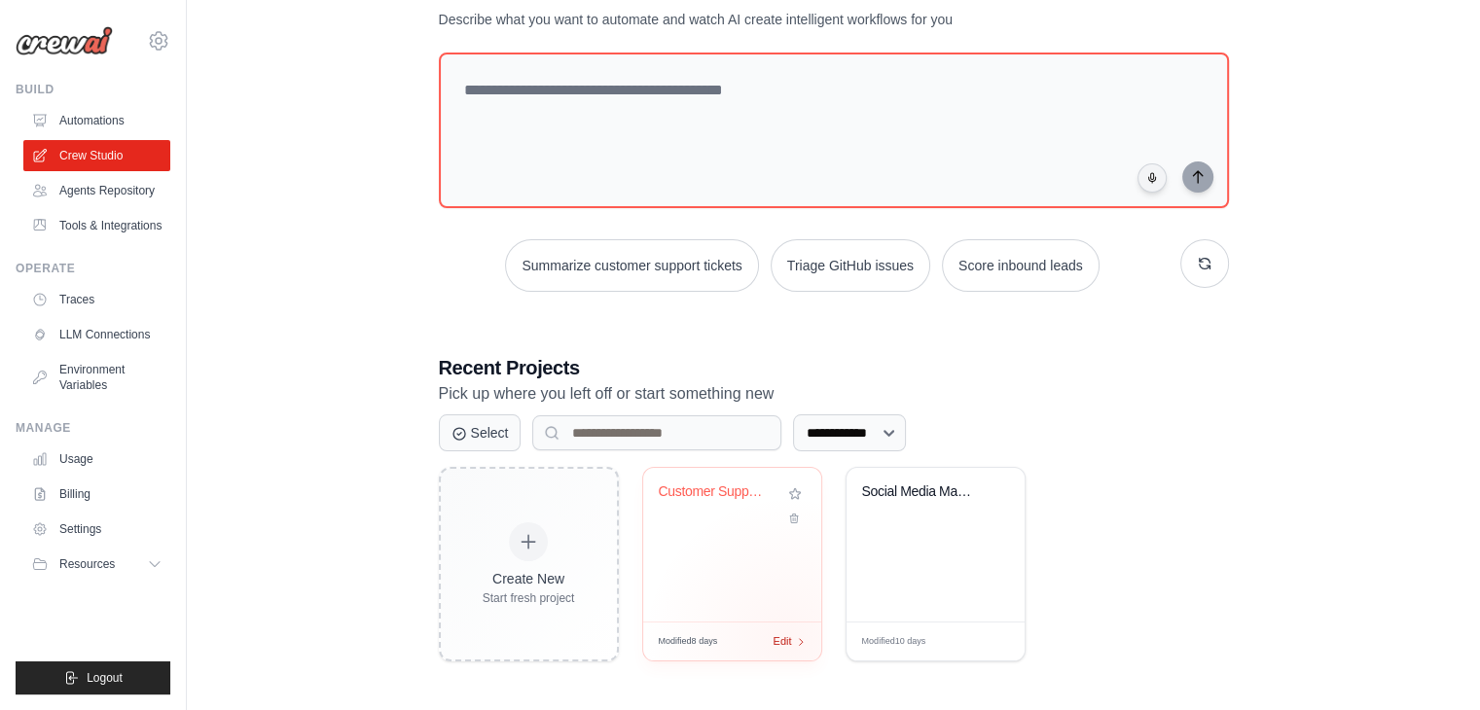
click at [788, 640] on span "Edit" at bounding box center [782, 641] width 18 height 17
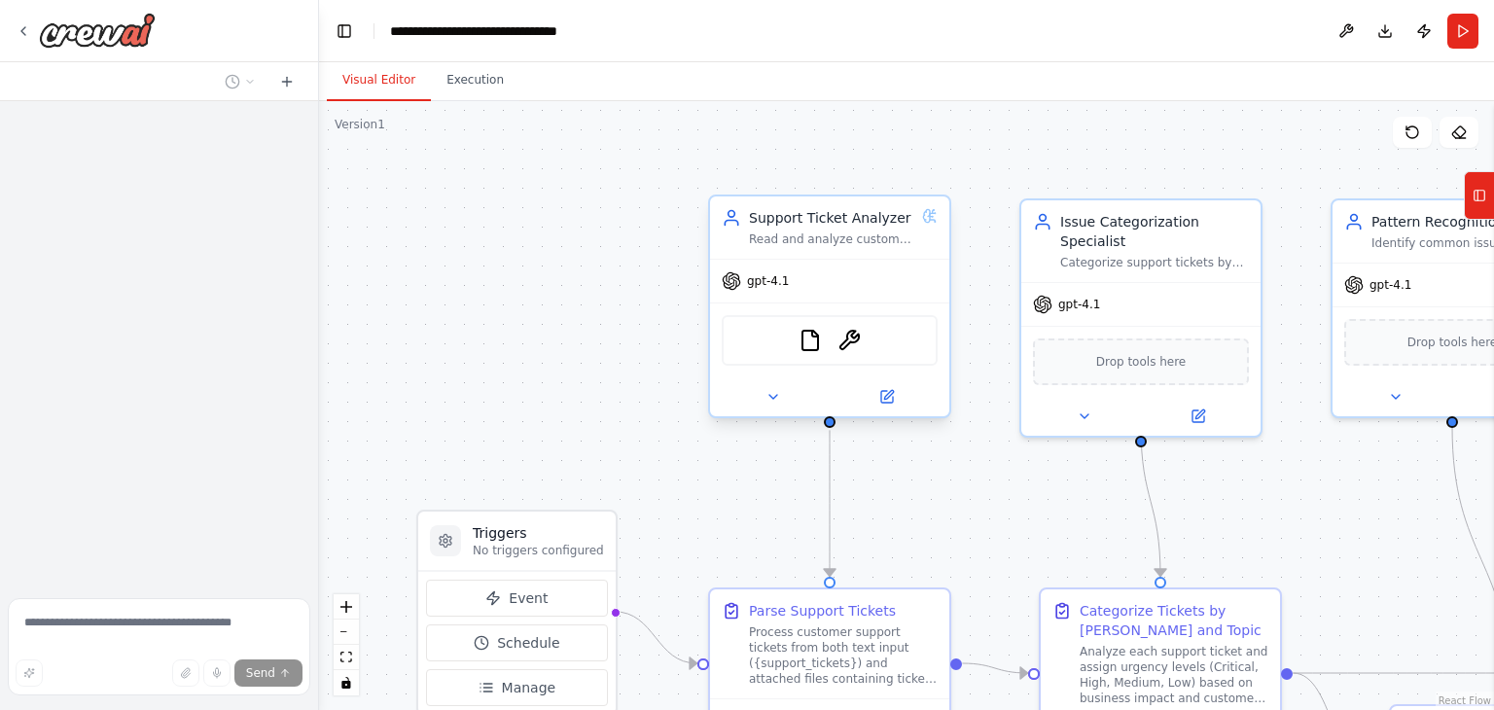
click at [820, 296] on div "gpt-4.1" at bounding box center [829, 281] width 239 height 43
click at [764, 405] on button at bounding box center [773, 396] width 110 height 23
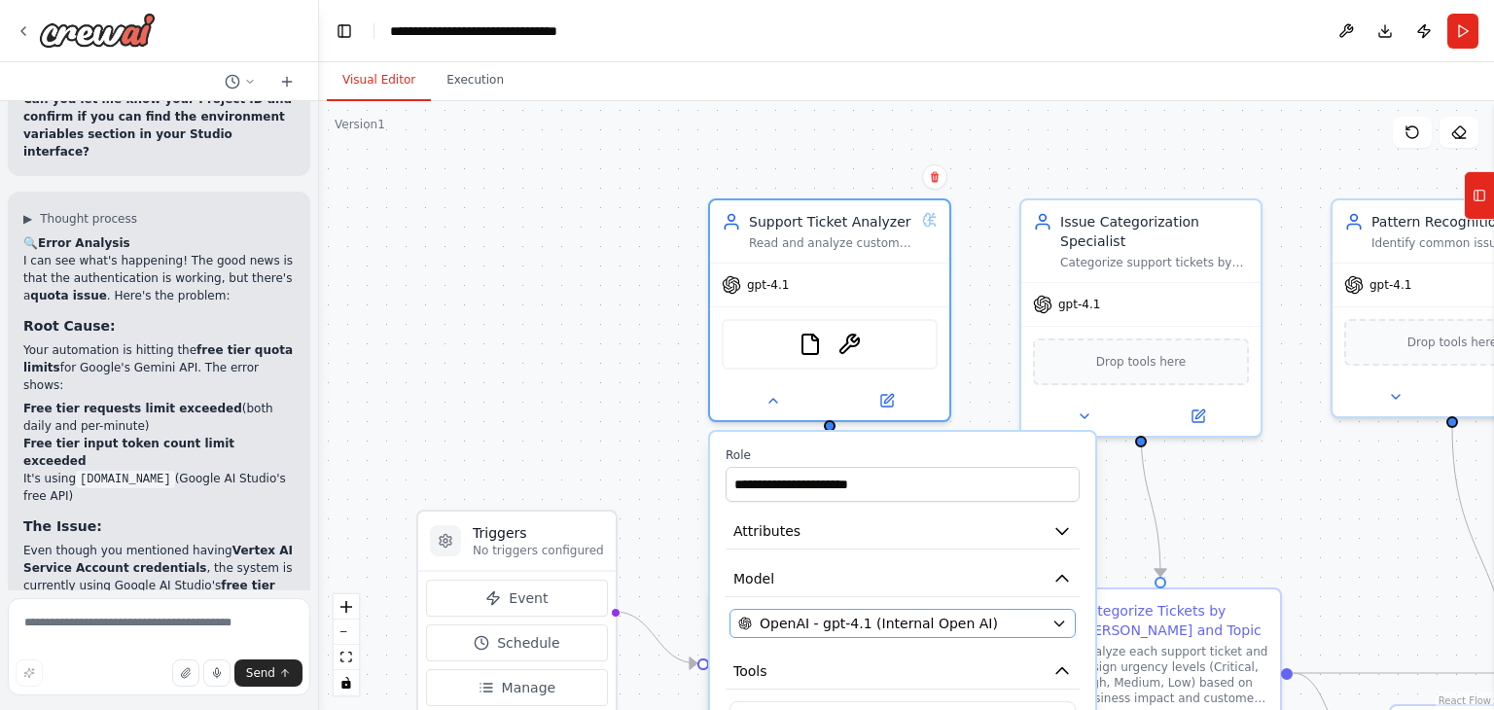
scroll to position [12050, 0]
click at [1045, 616] on button "OpenAI - gpt-4.1 (Internal Open AI)" at bounding box center [903, 623] width 346 height 29
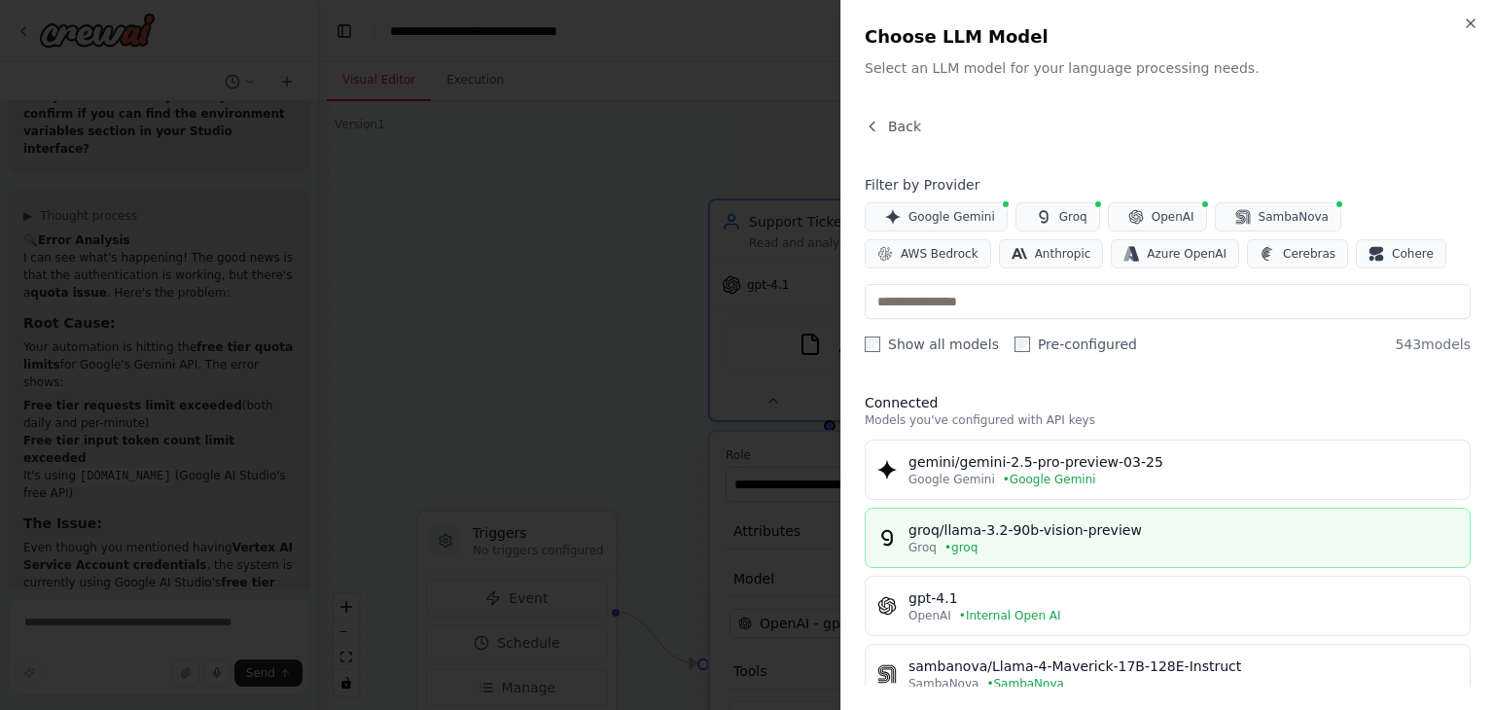
click at [1053, 553] on div "Groq • groq" at bounding box center [1184, 548] width 550 height 16
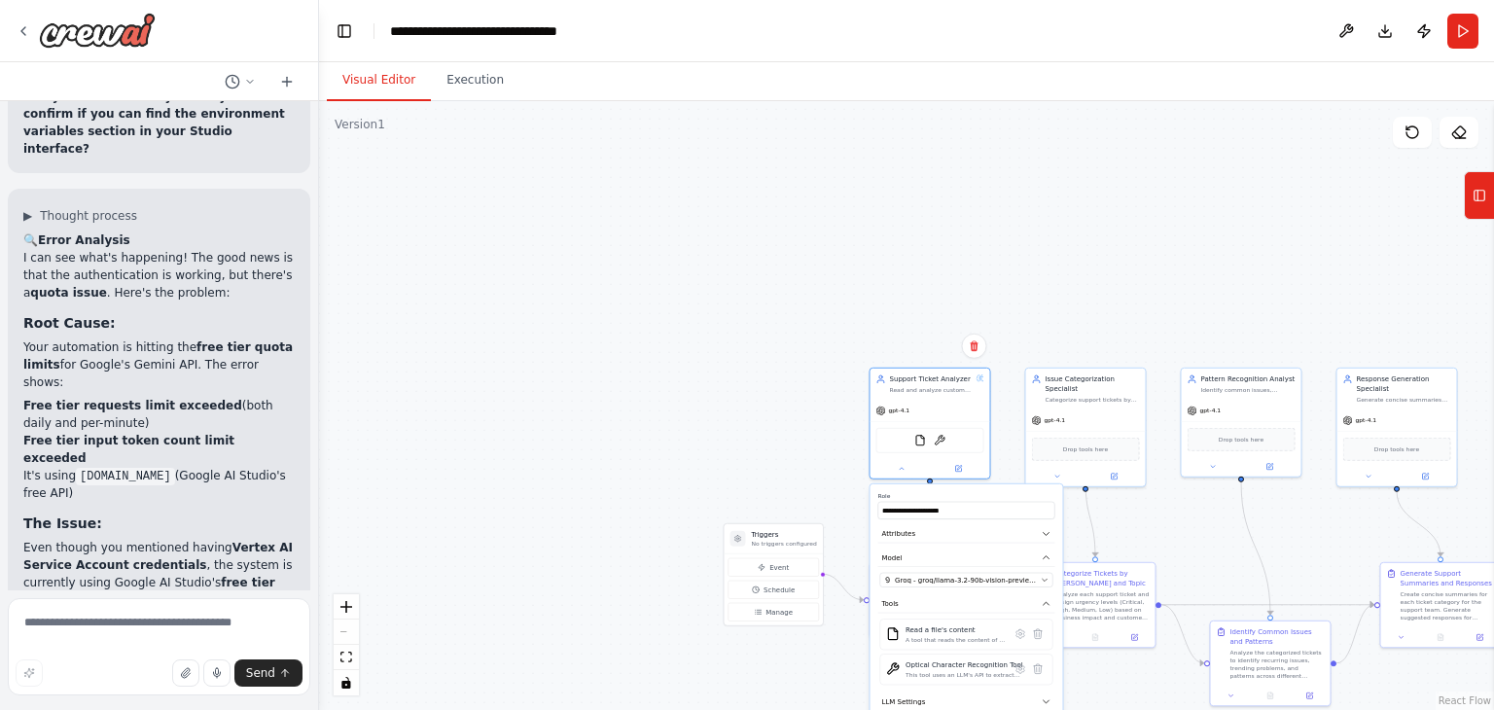
drag, startPoint x: 759, startPoint y: 435, endPoint x: 600, endPoint y: 273, distance: 226.3
click at [739, 418] on div ".deletable-edge-delete-btn { width: 20px; height: 20px; border: 0px solid #ffff…" at bounding box center [906, 405] width 1175 height 609
click at [556, 221] on div ".deletable-edge-delete-btn { width: 20px; height: 20px; border: 0px solid #ffff…" at bounding box center [906, 405] width 1175 height 609
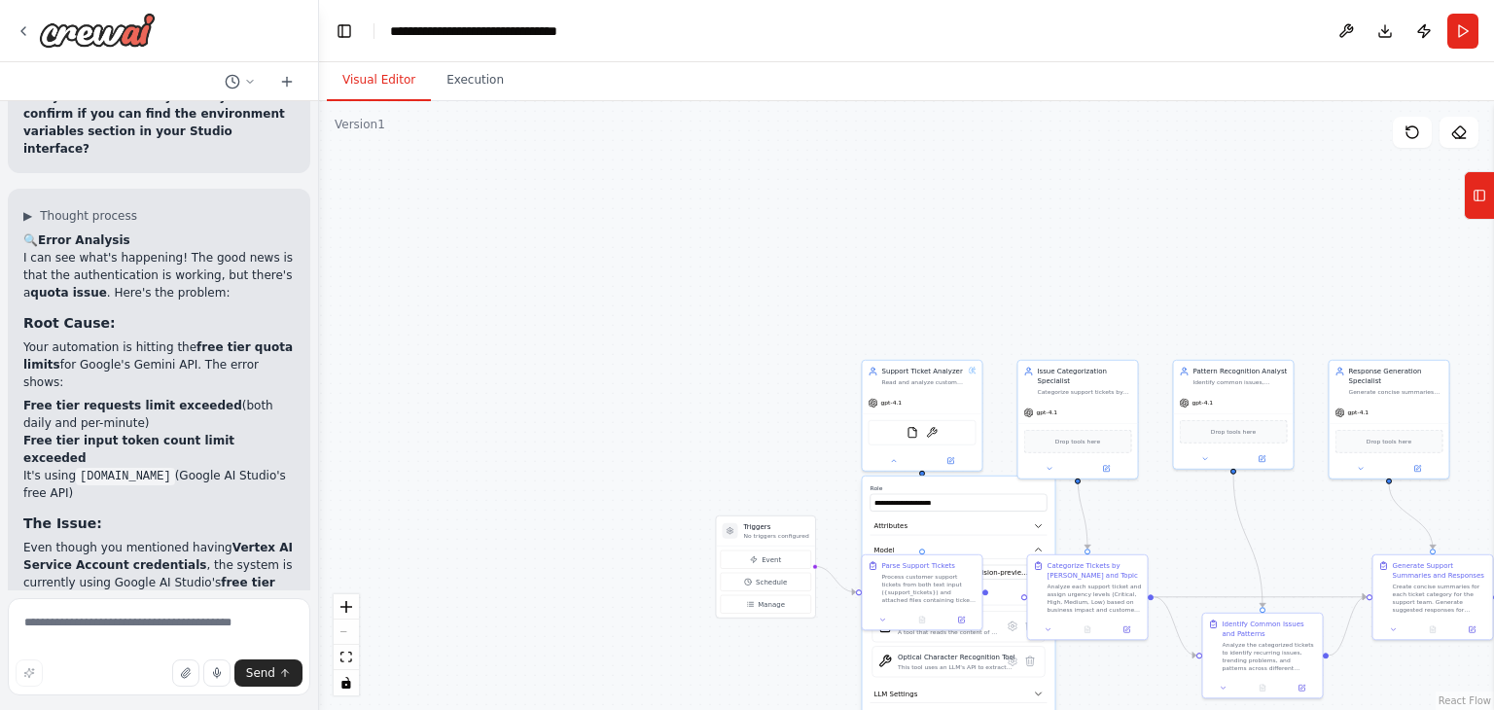
click at [556, 221] on div ".deletable-edge-delete-btn { width: 20px; height: 20px; border: 0px solid #ffff…" at bounding box center [906, 405] width 1175 height 609
drag, startPoint x: 556, startPoint y: 221, endPoint x: 459, endPoint y: 135, distance: 129.6
click at [459, 135] on div ".deletable-edge-delete-btn { width: 20px; height: 20px; border: 0px solid #ffff…" at bounding box center [906, 405] width 1175 height 609
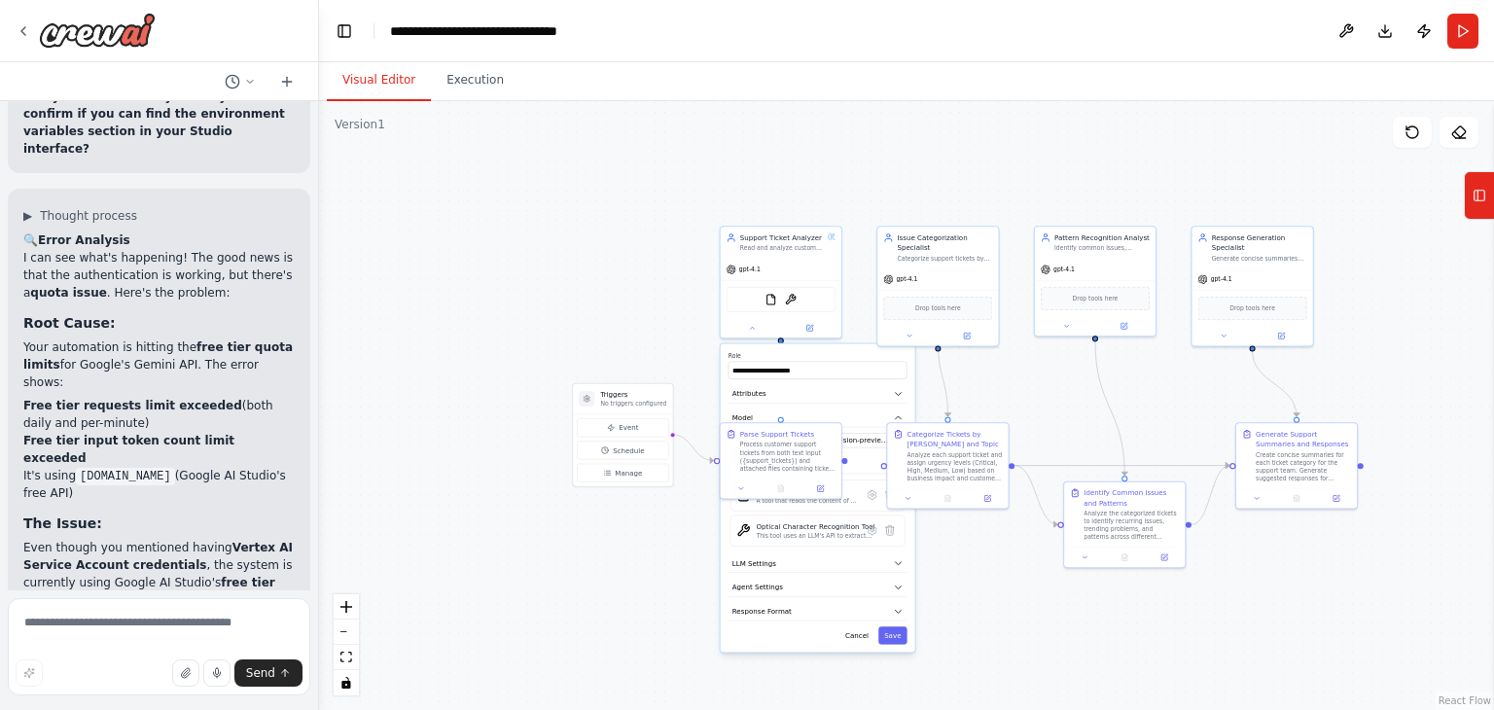
drag, startPoint x: 459, startPoint y: 135, endPoint x: 409, endPoint y: 84, distance: 72.2
click at [409, 84] on div "Visual Editor Execution Version 1 Show Tools Hide Agents .deletable-edge-delete…" at bounding box center [906, 386] width 1175 height 648
click at [891, 641] on div "**********" at bounding box center [815, 495] width 195 height 308
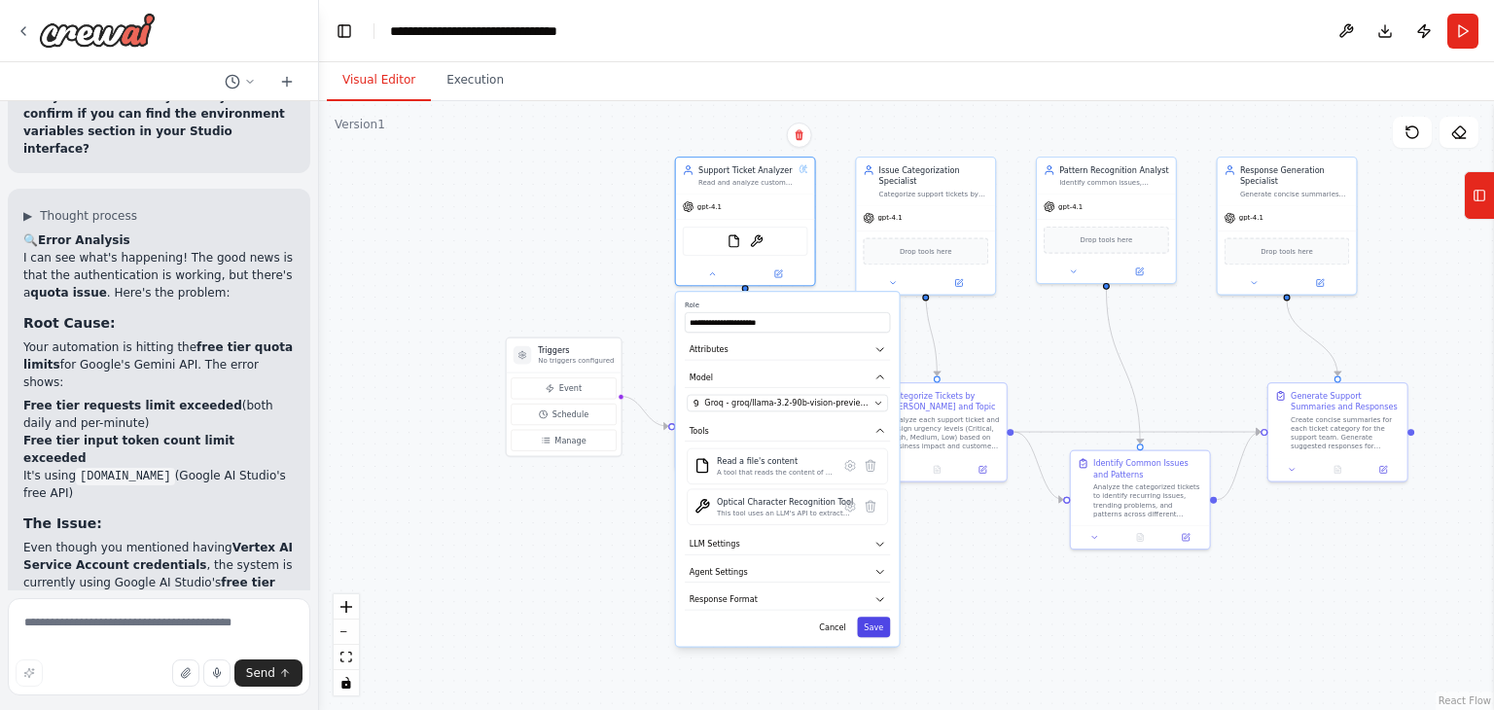
click at [872, 633] on button "Save" at bounding box center [873, 627] width 33 height 20
click at [874, 631] on button "Save" at bounding box center [873, 627] width 33 height 20
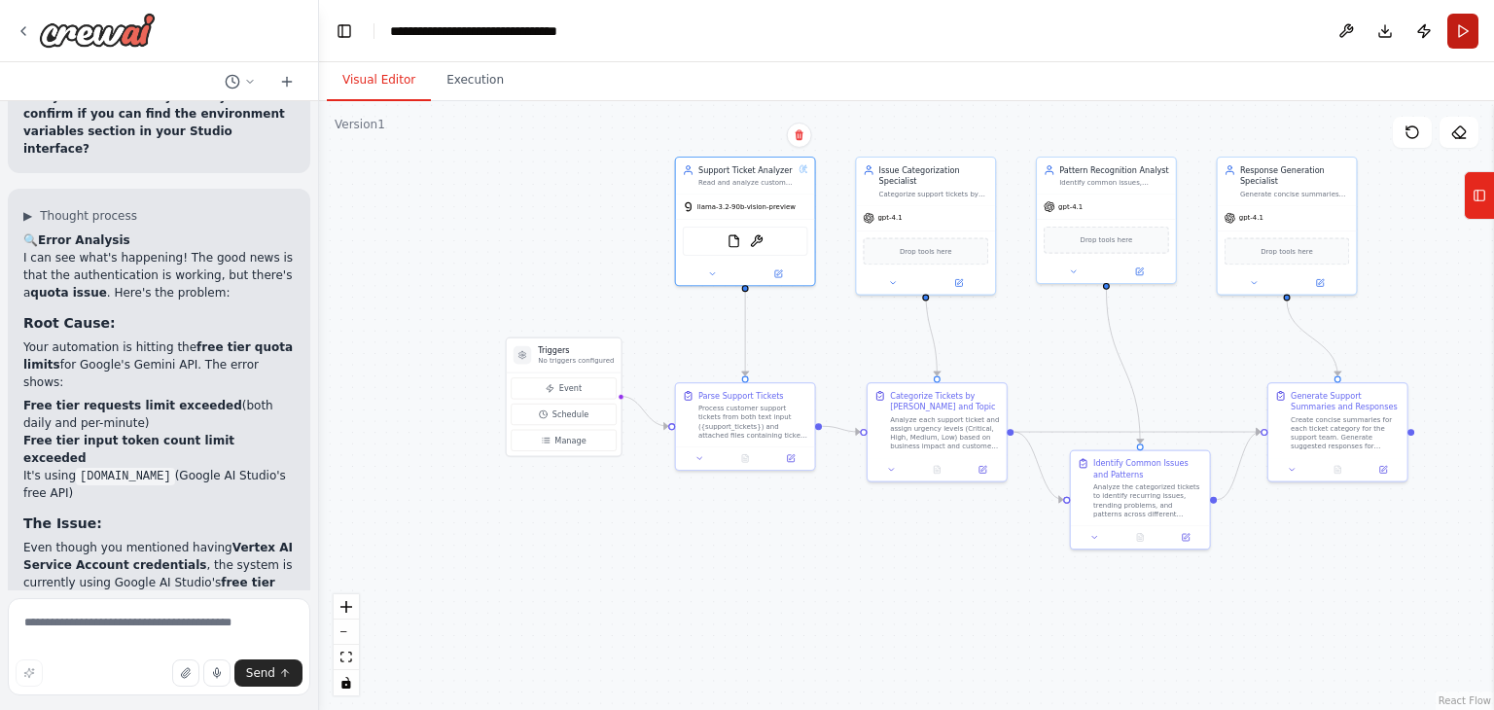
click at [1467, 39] on button "Run" at bounding box center [1462, 31] width 31 height 35
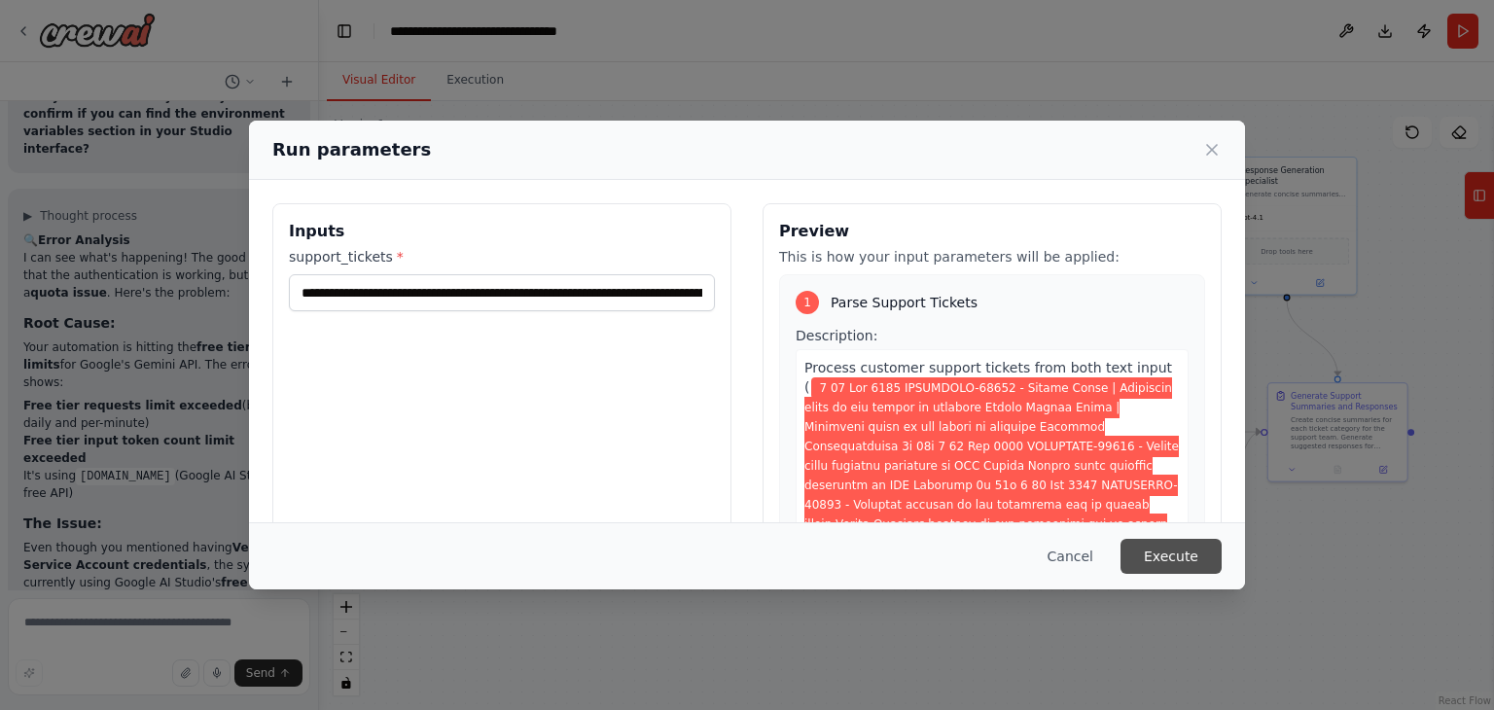
click at [1173, 555] on button "Execute" at bounding box center [1171, 556] width 101 height 35
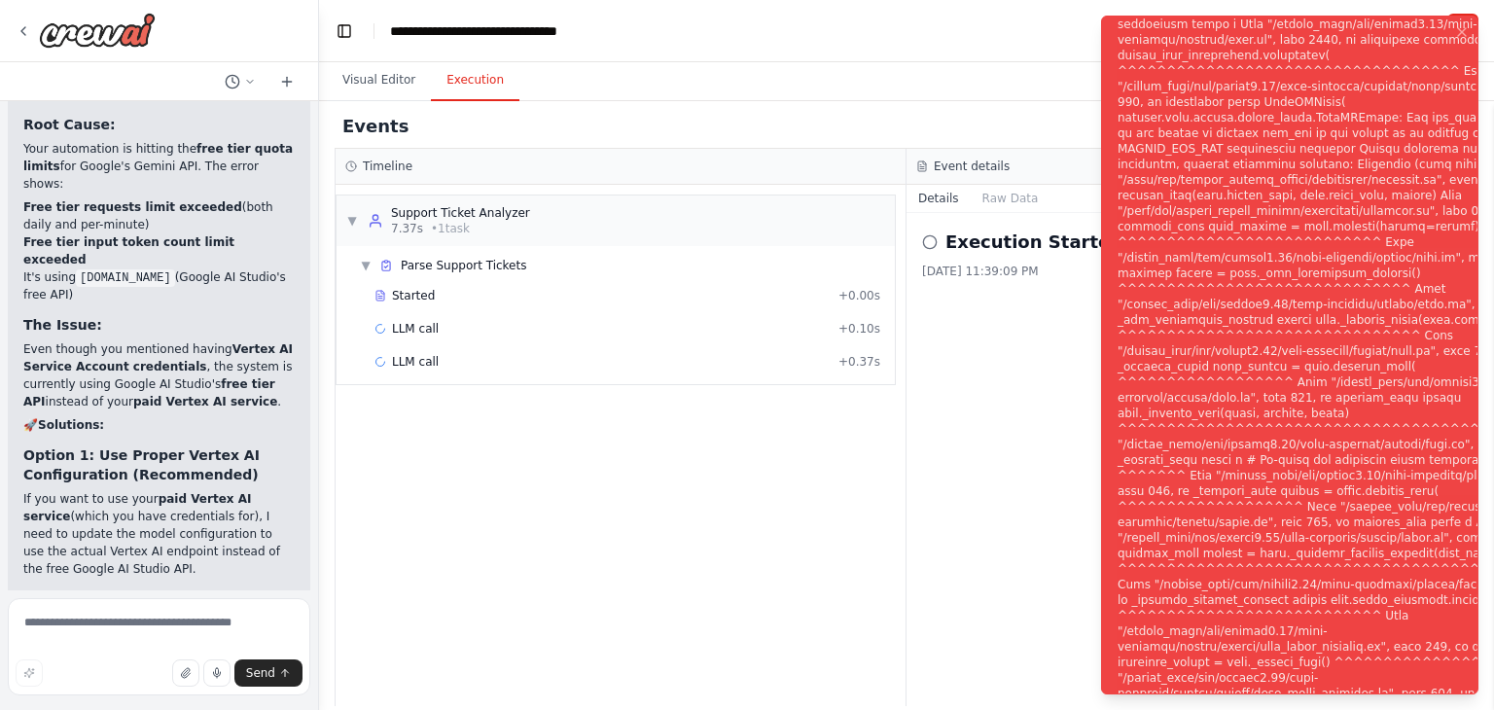
scroll to position [12254, 0]
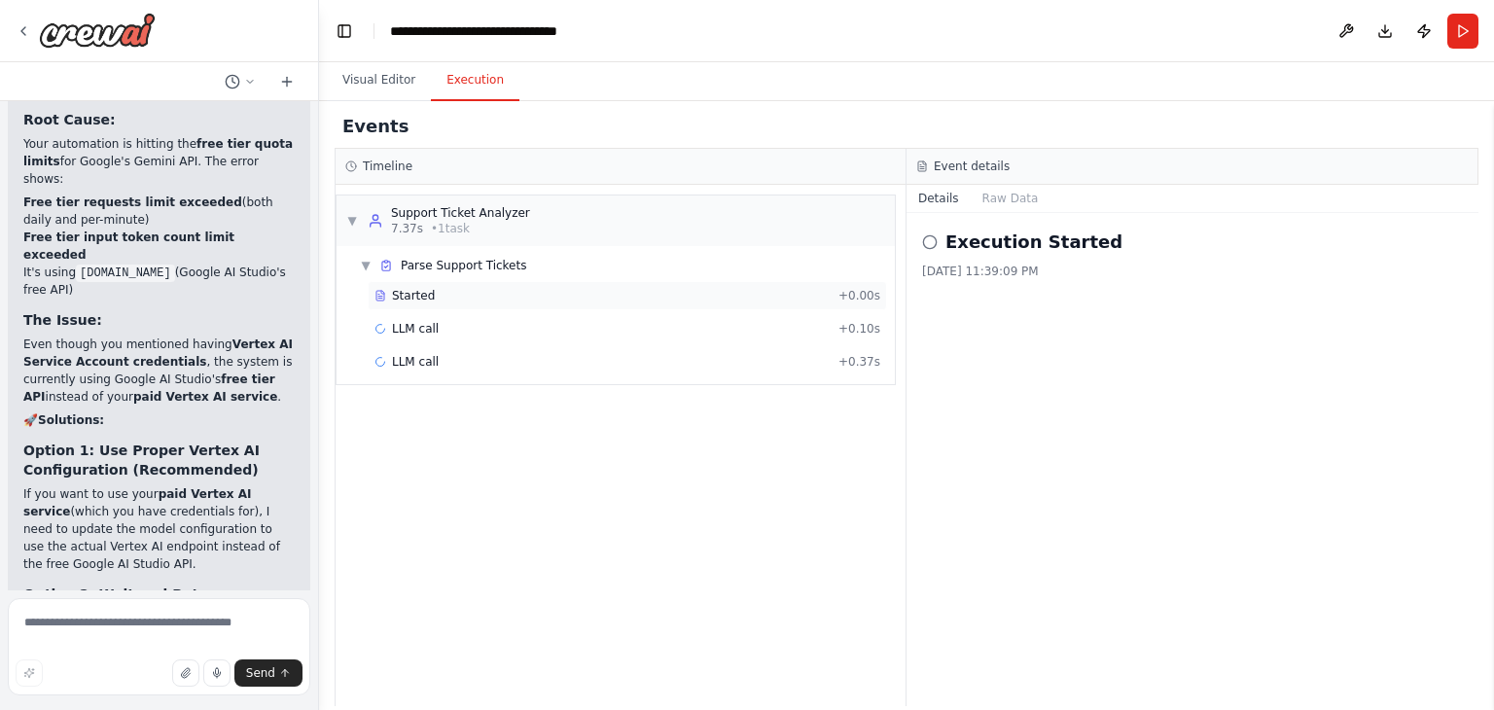
click at [471, 290] on div "Started" at bounding box center [603, 296] width 456 height 16
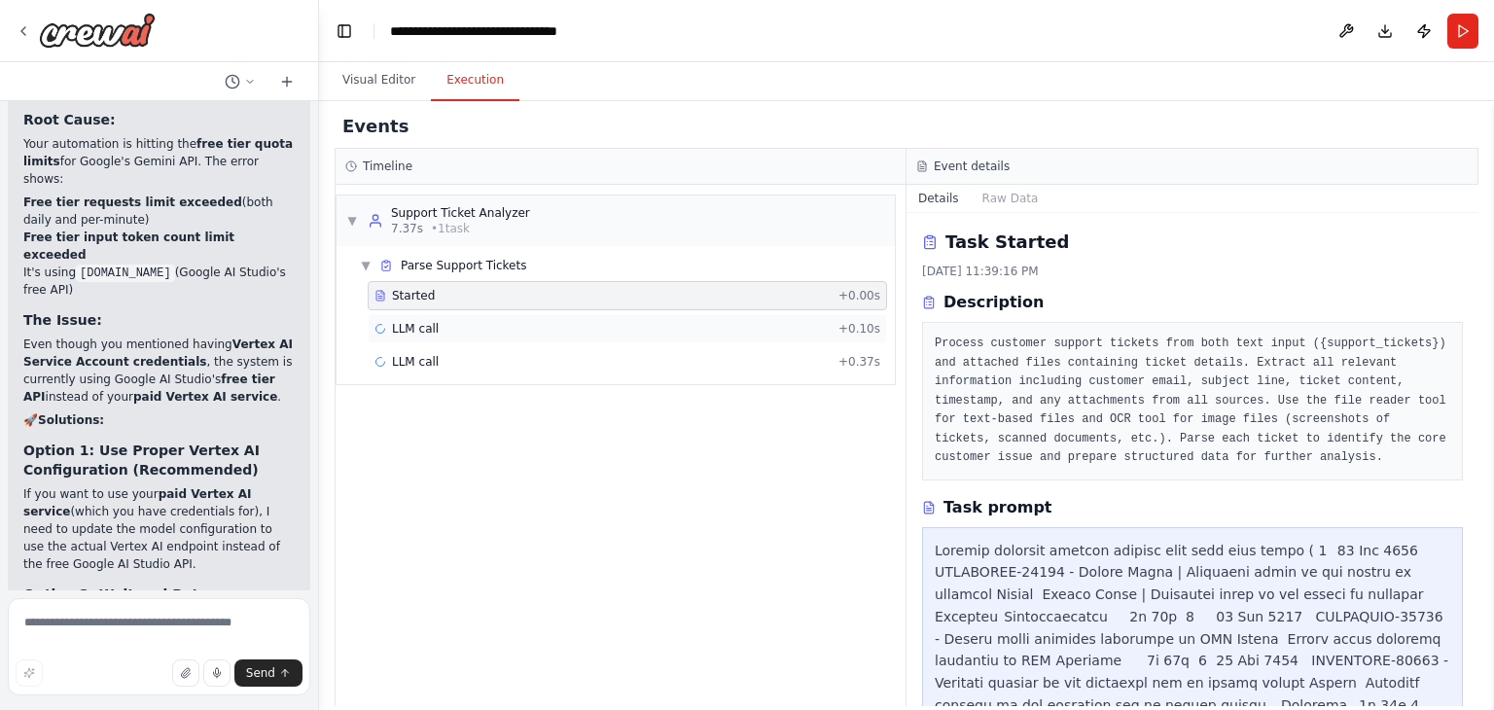
click at [447, 339] on div "LLM call + 0.10s" at bounding box center [627, 328] width 519 height 29
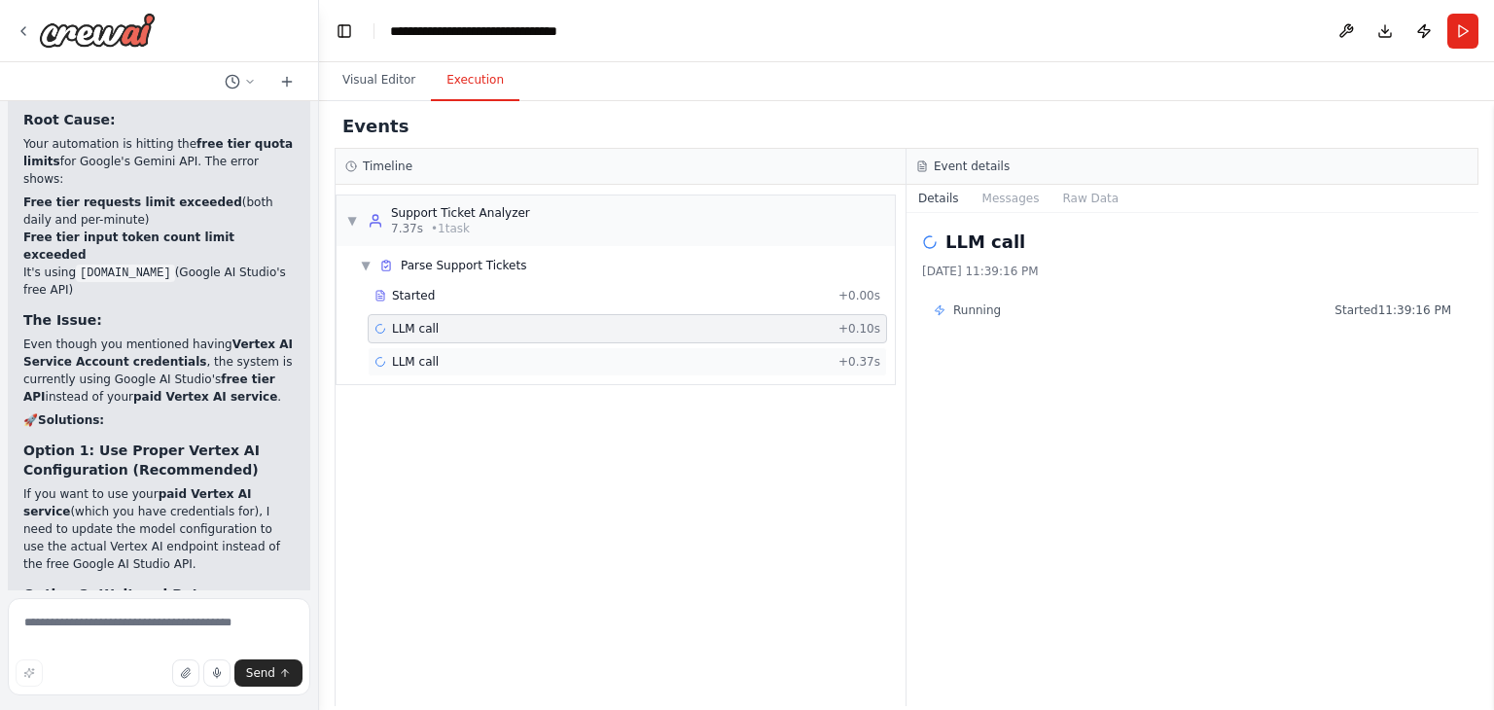
click at [476, 361] on div "LLM call + 0.37s" at bounding box center [628, 362] width 506 height 16
click at [483, 336] on div "LLM call + 0.10s" at bounding box center [627, 328] width 519 height 29
click at [1016, 196] on button "Messages" at bounding box center [1011, 198] width 81 height 27
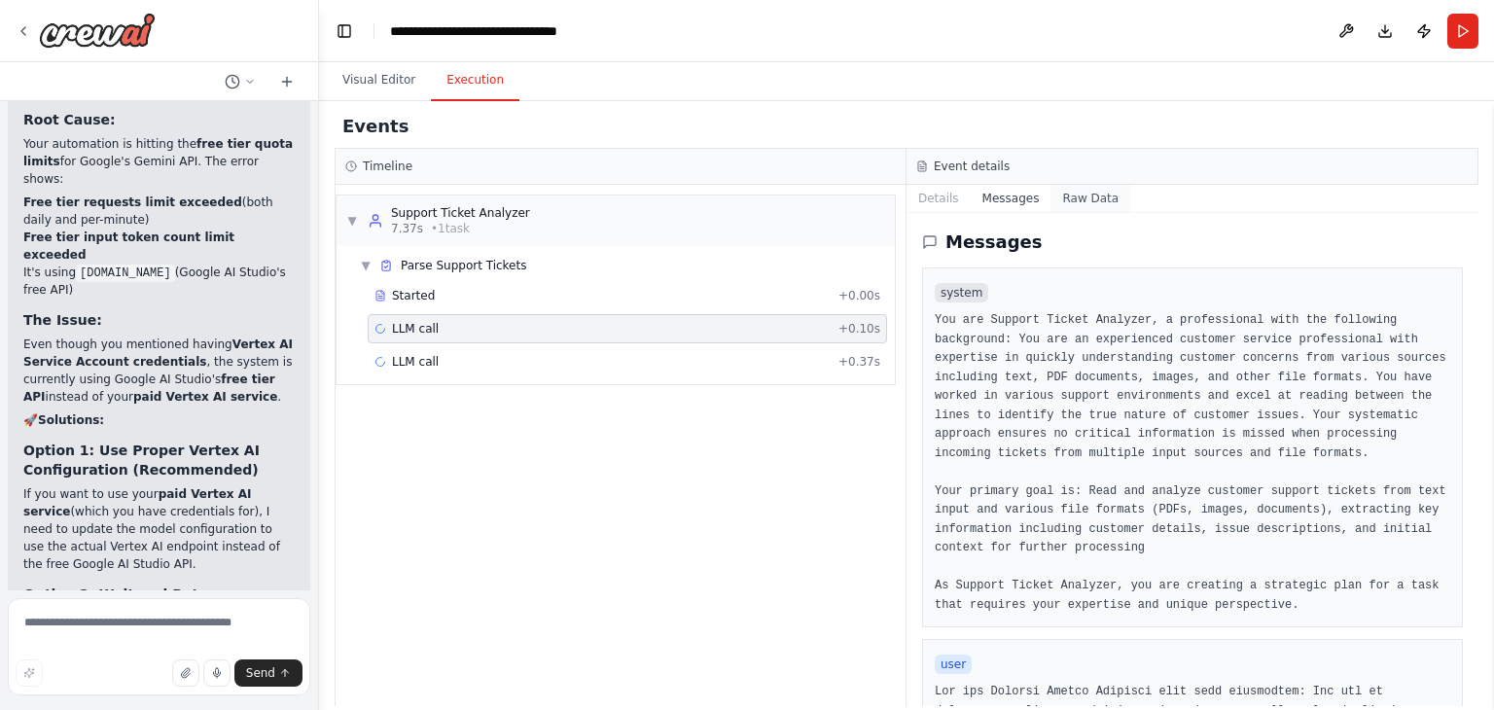
click at [1082, 200] on button "Raw Data" at bounding box center [1091, 198] width 80 height 27
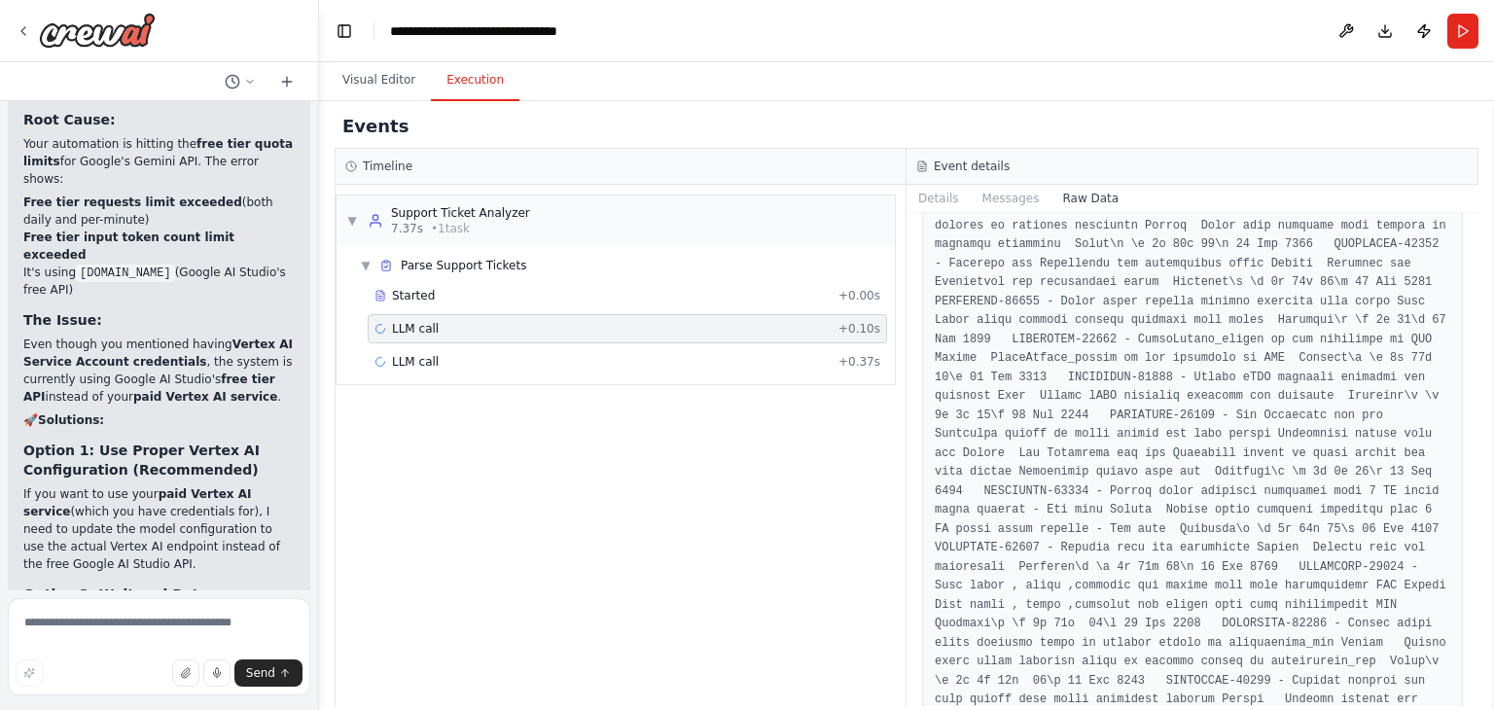
scroll to position [11513, 0]
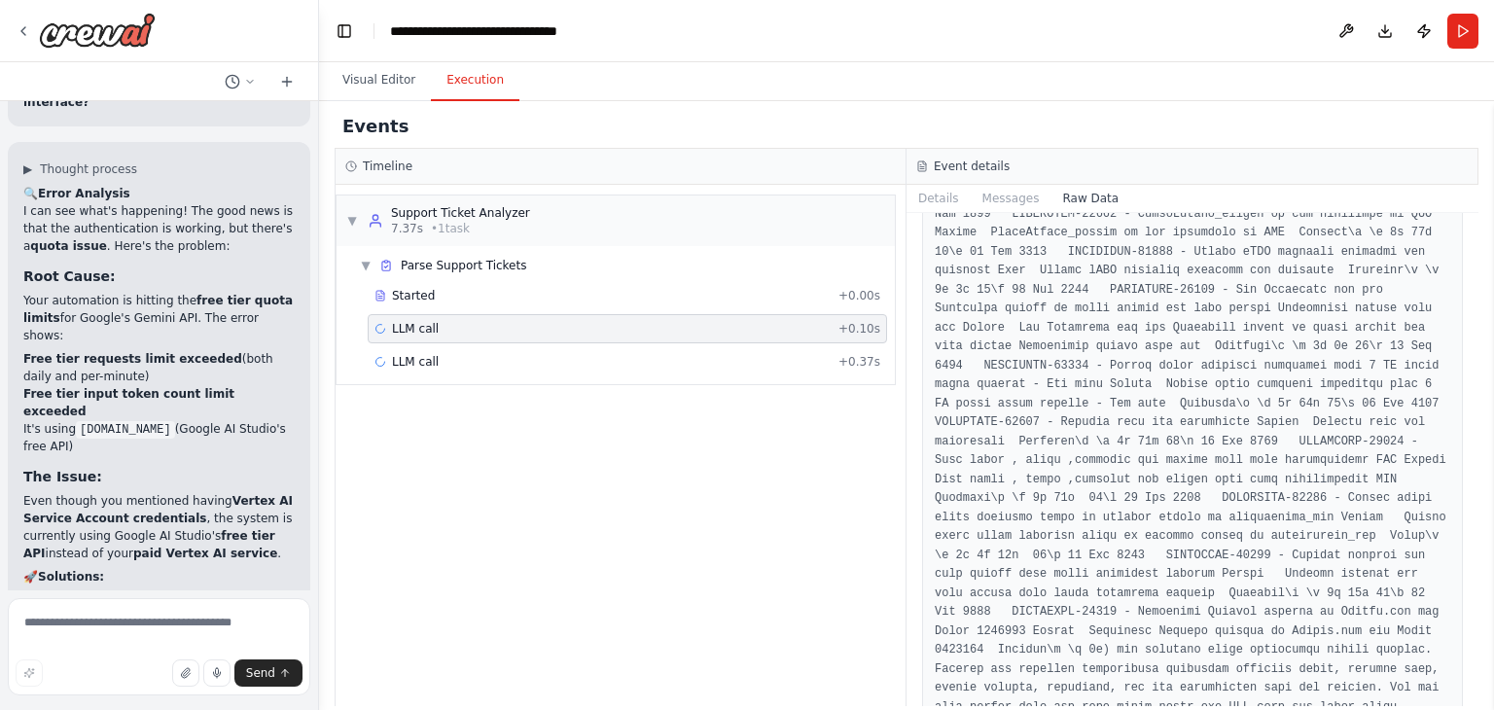
scroll to position [12172, 0]
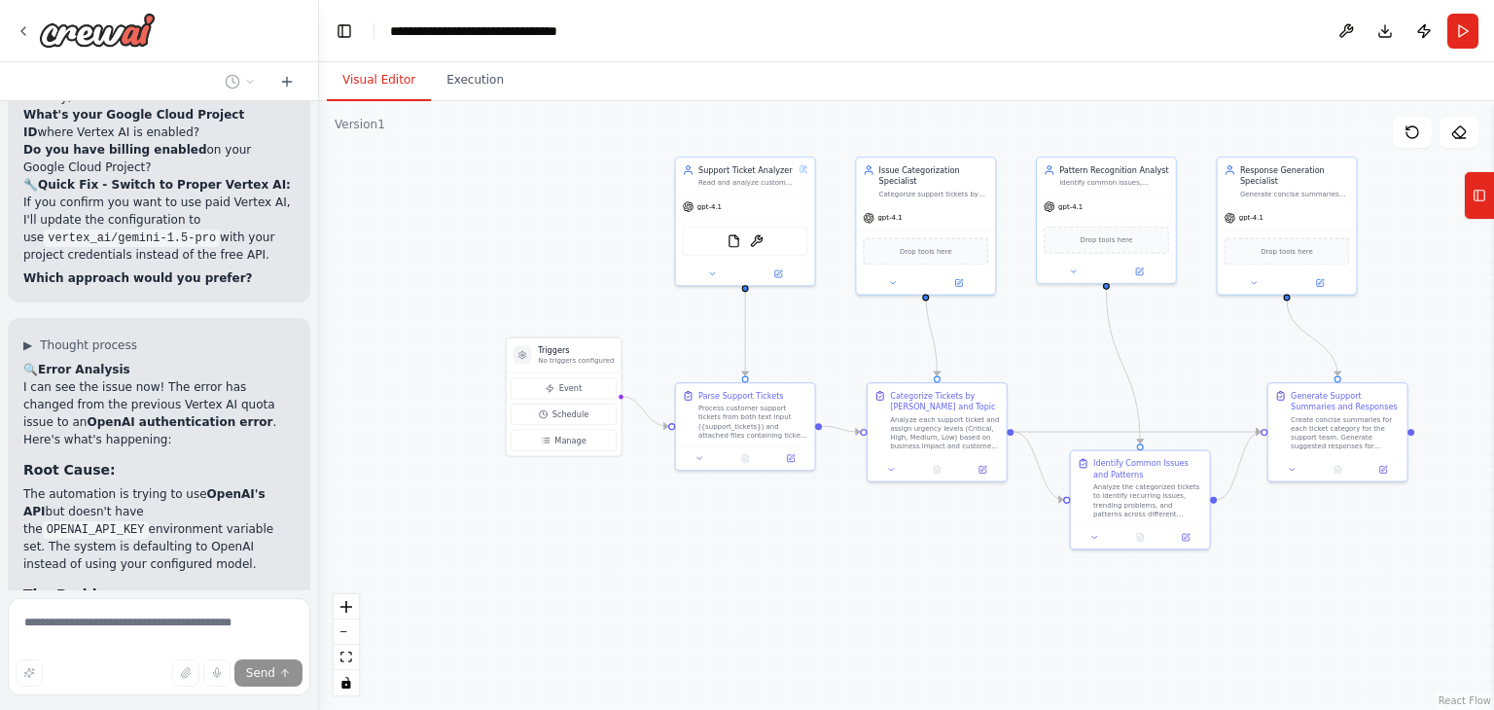
click at [357, 75] on button "Visual Editor" at bounding box center [379, 80] width 104 height 41
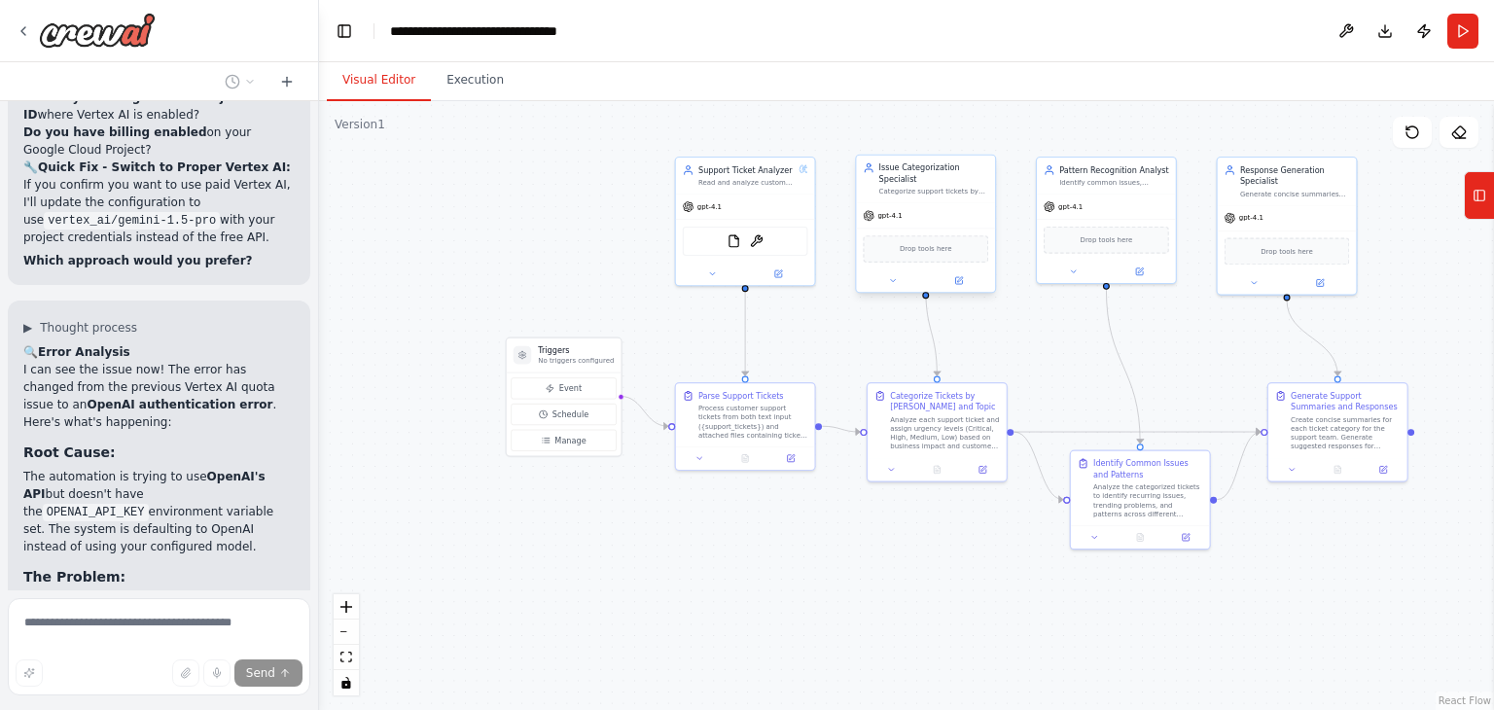
click at [929, 213] on div "gpt-4.1" at bounding box center [925, 215] width 139 height 25
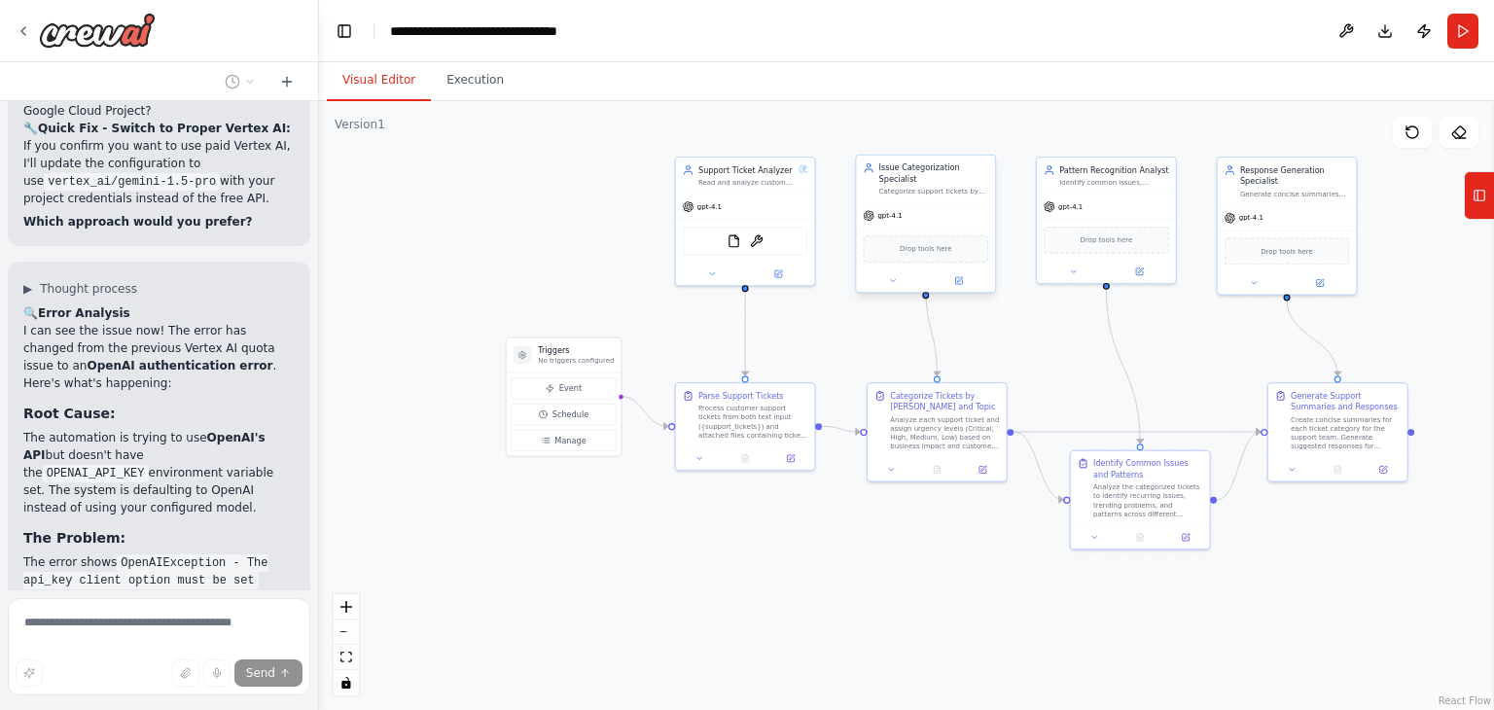
click at [894, 277] on div at bounding box center [925, 280] width 139 height 22
click at [893, 276] on icon at bounding box center [892, 280] width 9 height 9
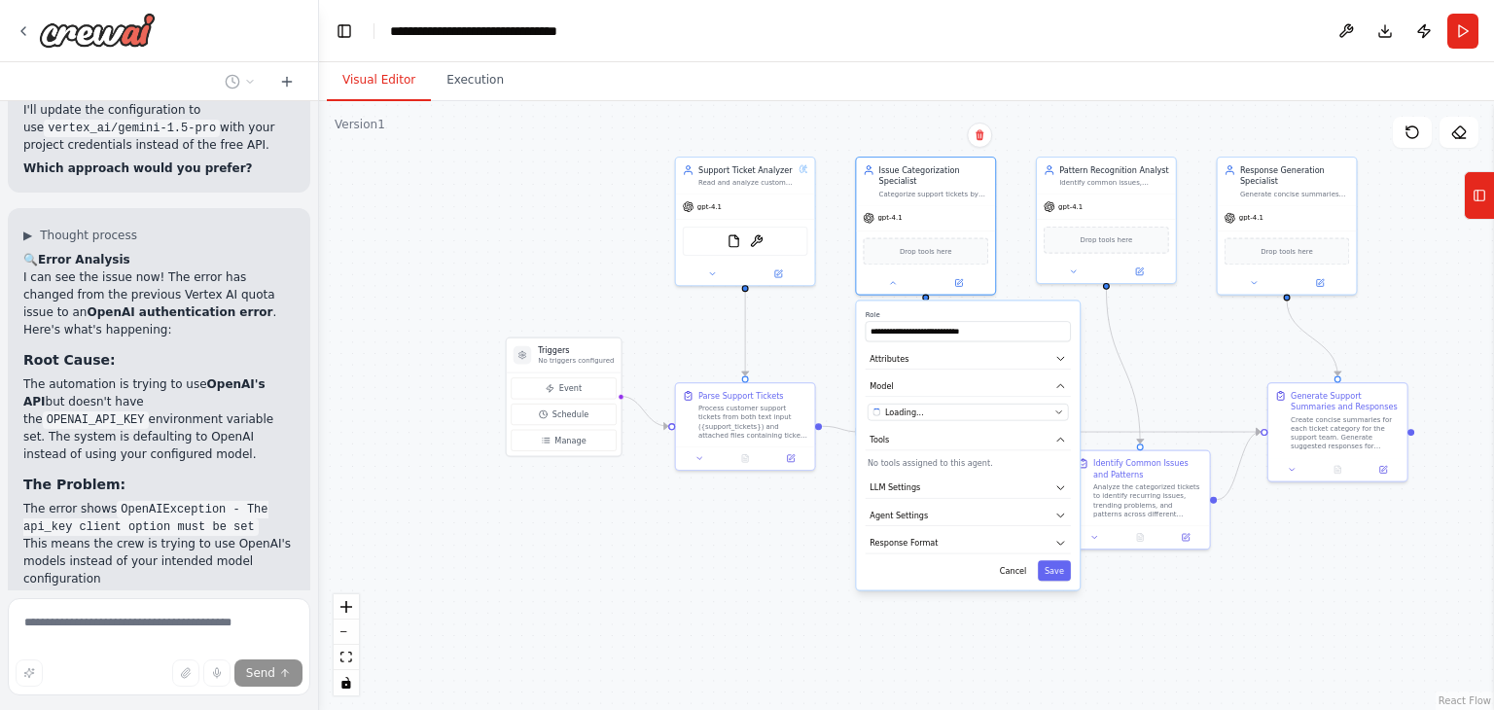
scroll to position [13069, 0]
click at [1058, 411] on icon "button" at bounding box center [1058, 412] width 5 height 3
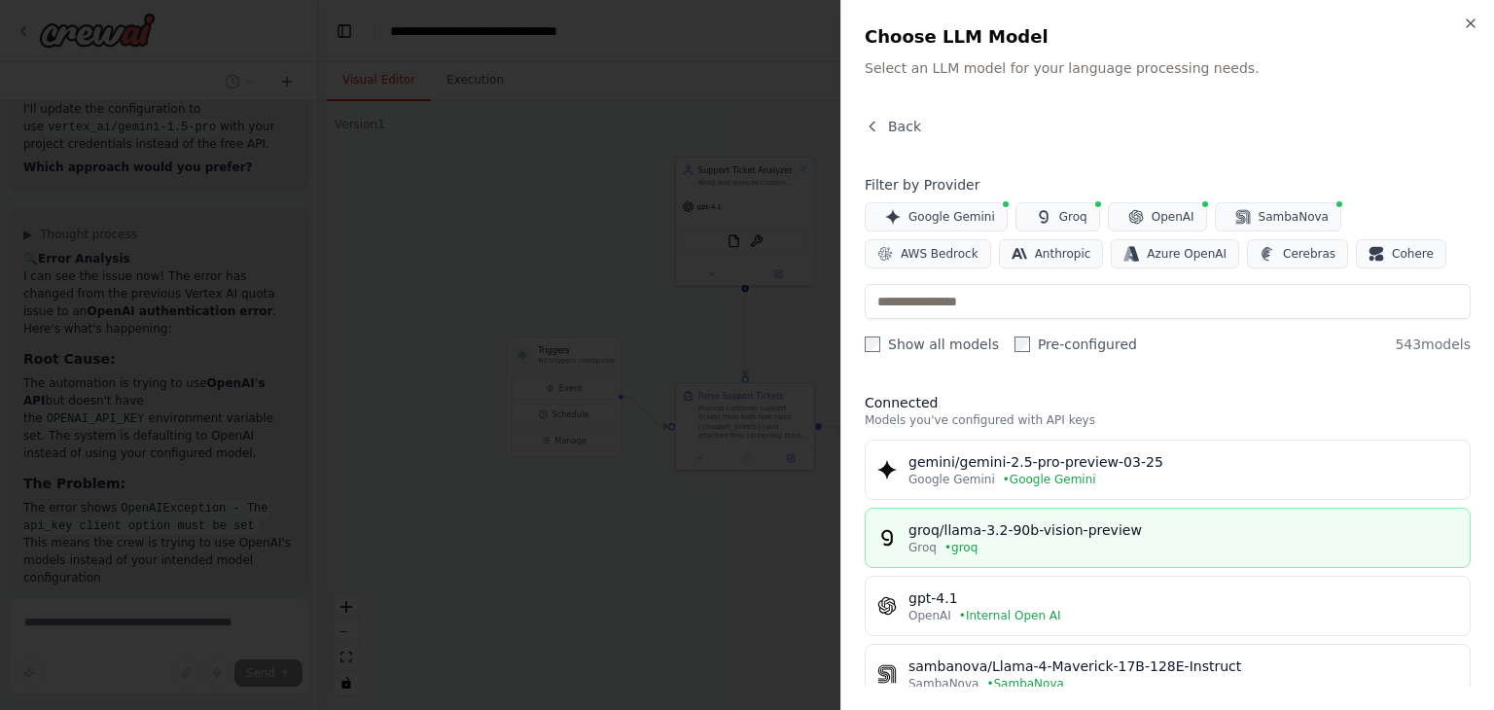
click at [1053, 534] on div "groq/llama-3.2-90b-vision-preview" at bounding box center [1184, 529] width 550 height 19
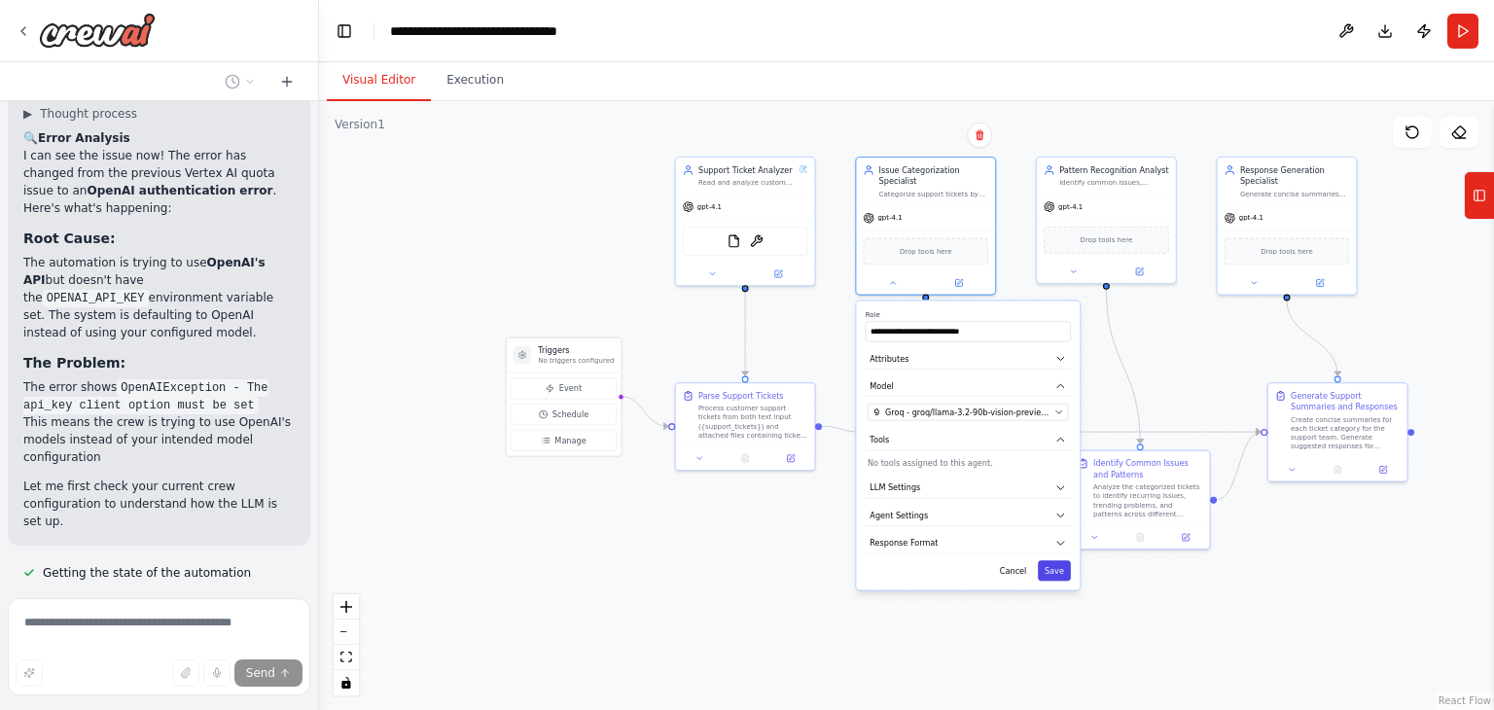
click at [1052, 560] on button "Save" at bounding box center [1054, 570] width 33 height 20
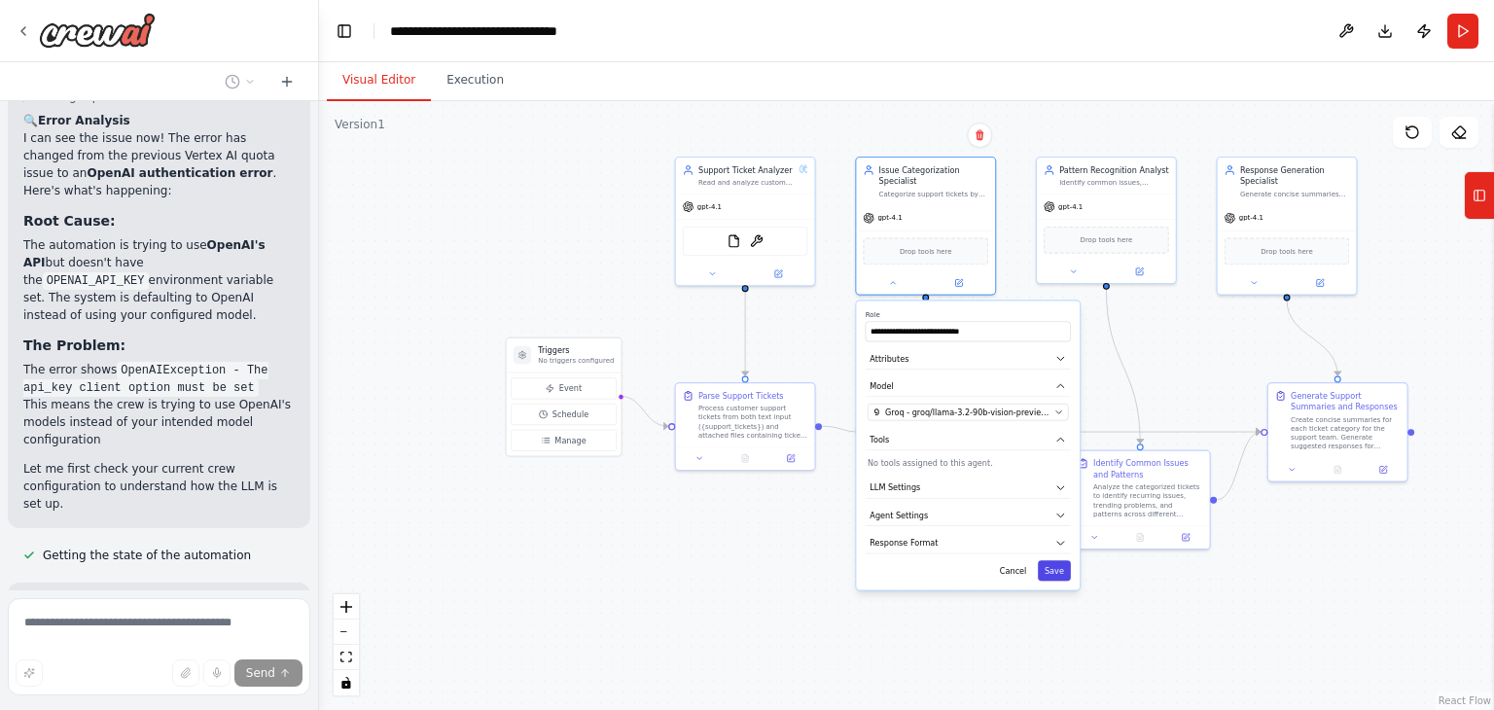
click at [1053, 560] on button "Save" at bounding box center [1054, 570] width 33 height 20
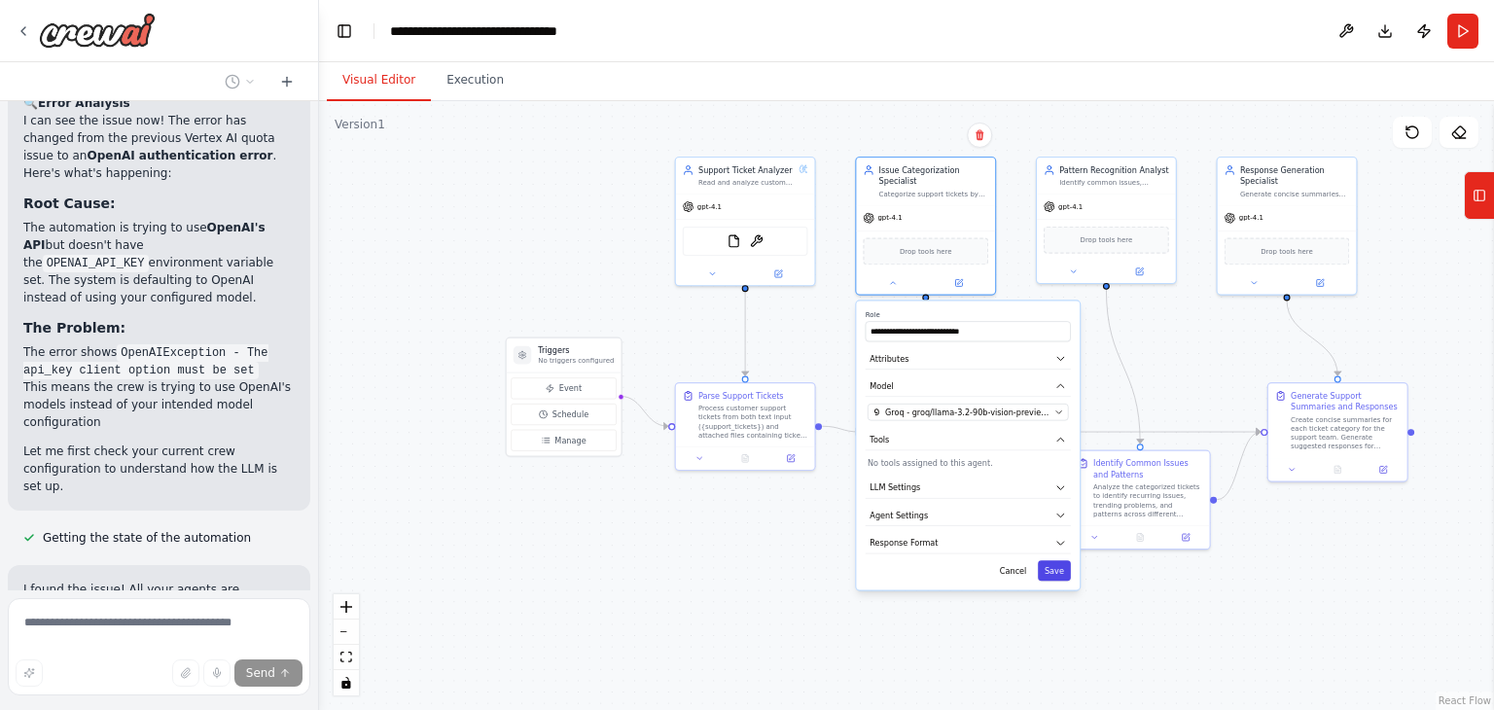
click at [1053, 560] on button "Save" at bounding box center [1054, 570] width 33 height 20
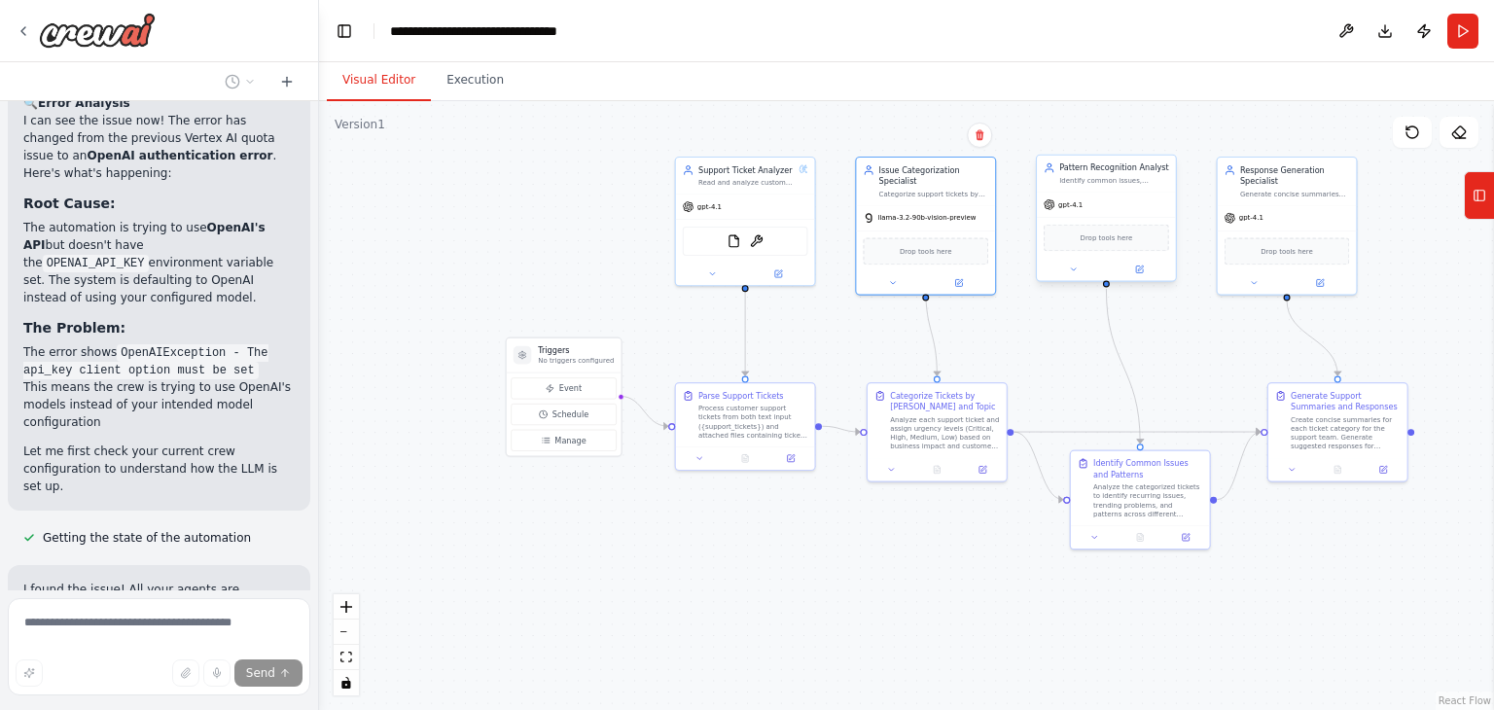
click at [1106, 208] on div "gpt-4.1" at bounding box center [1106, 204] width 139 height 25
click at [1075, 272] on icon at bounding box center [1073, 269] width 9 height 9
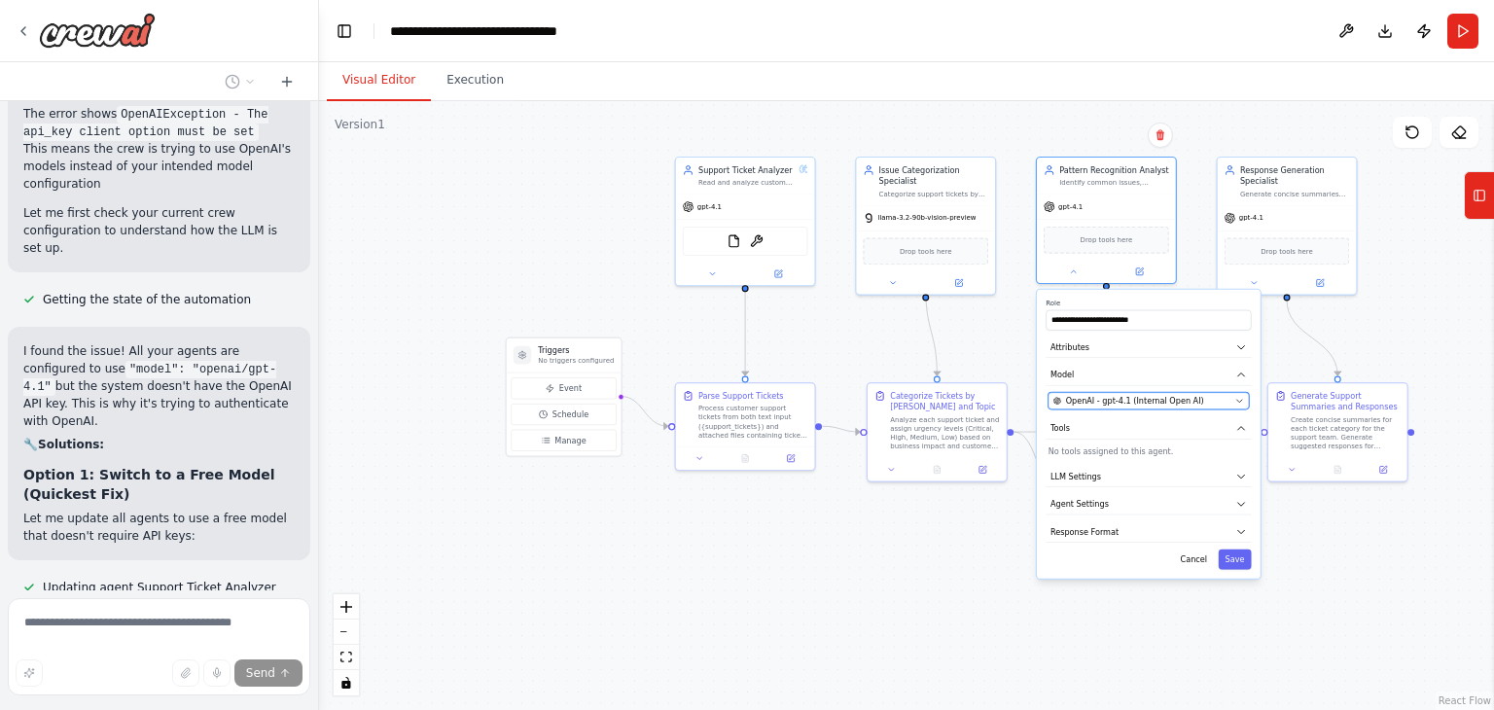
click at [1109, 402] on span "OpenAI - gpt-4.1 (Internal Open AI)" at bounding box center [1135, 401] width 138 height 12
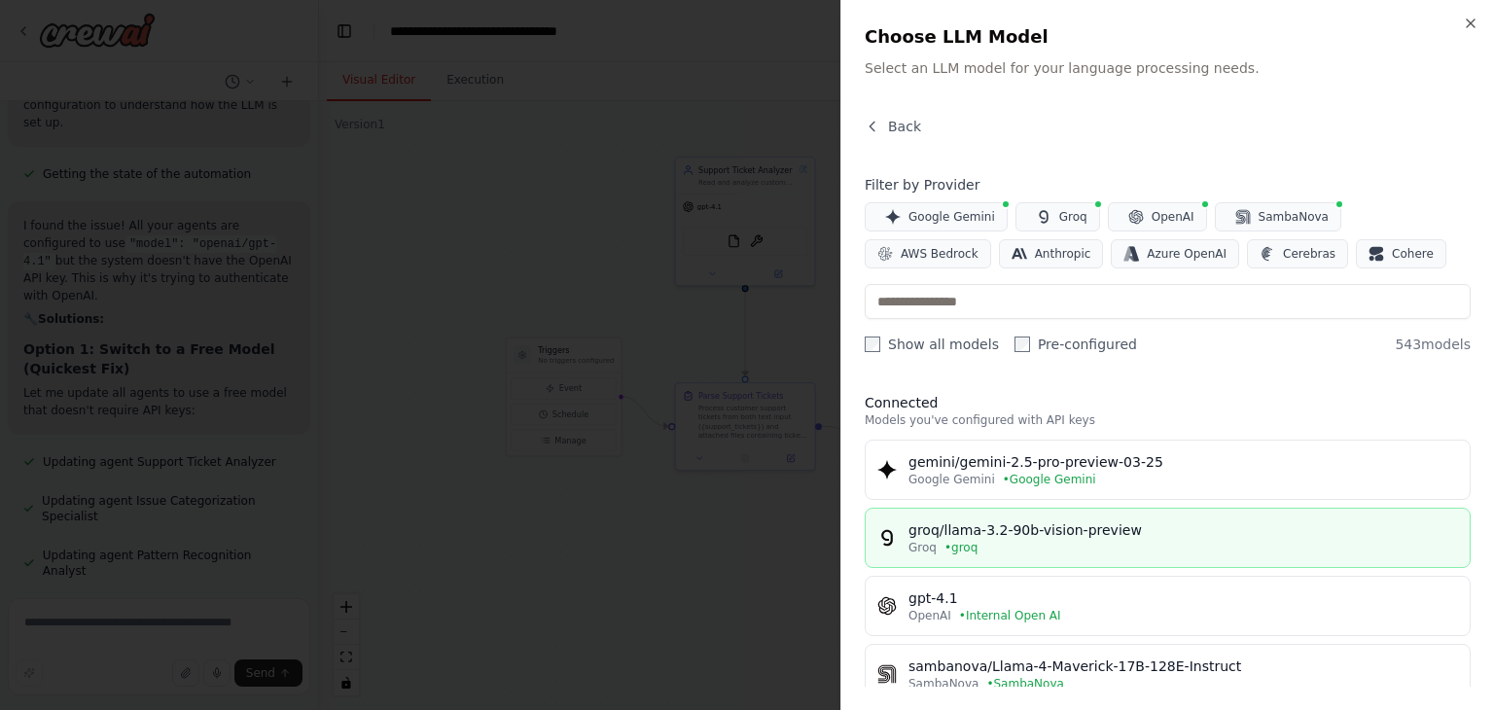
click at [1086, 540] on div "Groq • groq" at bounding box center [1184, 548] width 550 height 16
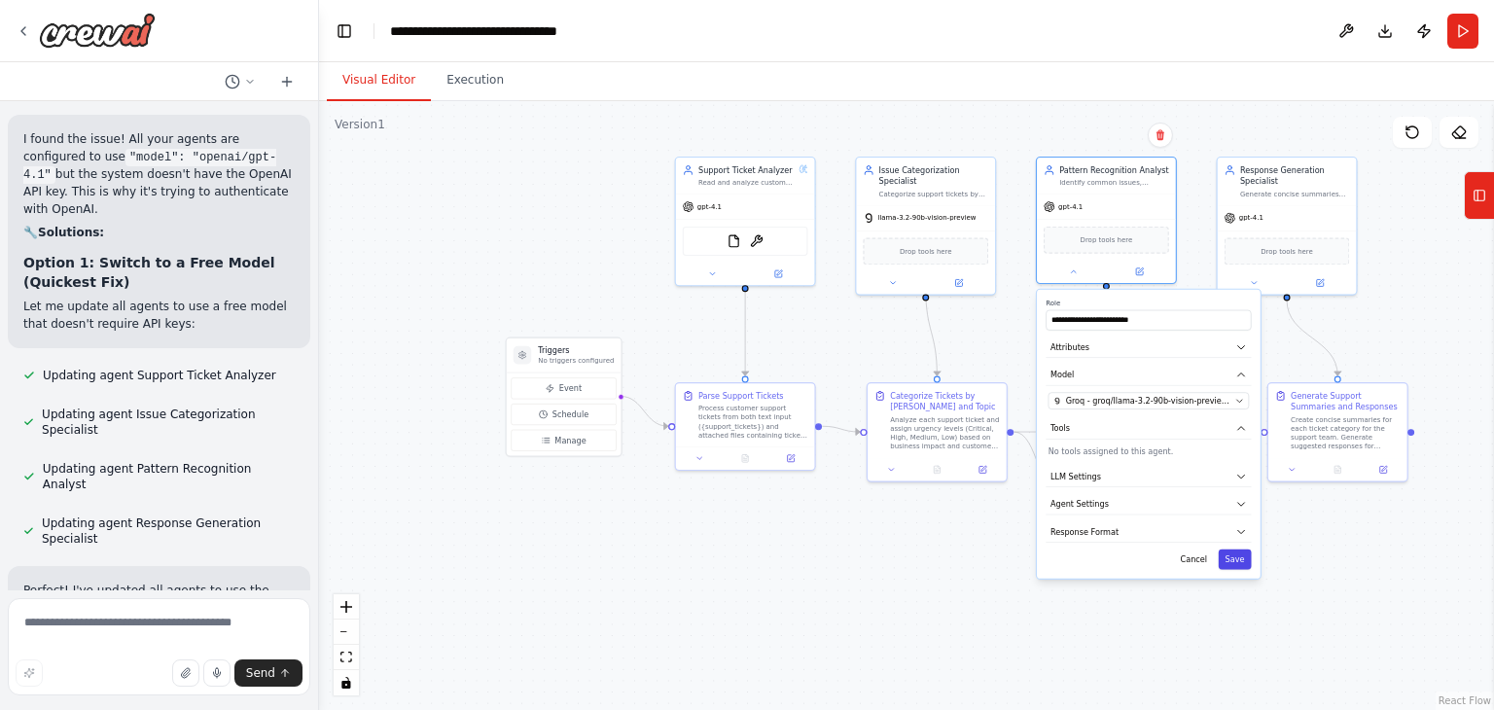
click at [1236, 557] on button "Save" at bounding box center [1235, 560] width 33 height 20
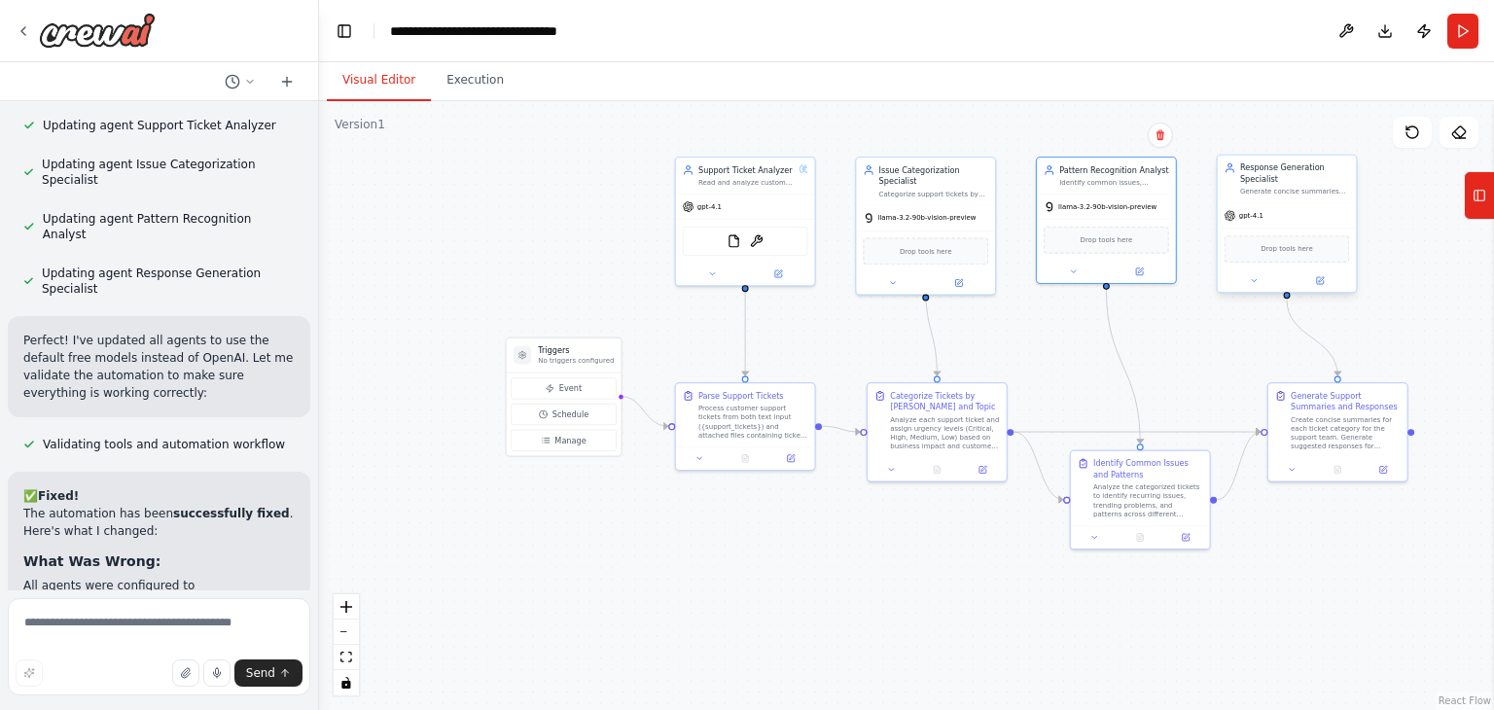
click at [1265, 219] on div "gpt-4.1" at bounding box center [1287, 215] width 139 height 25
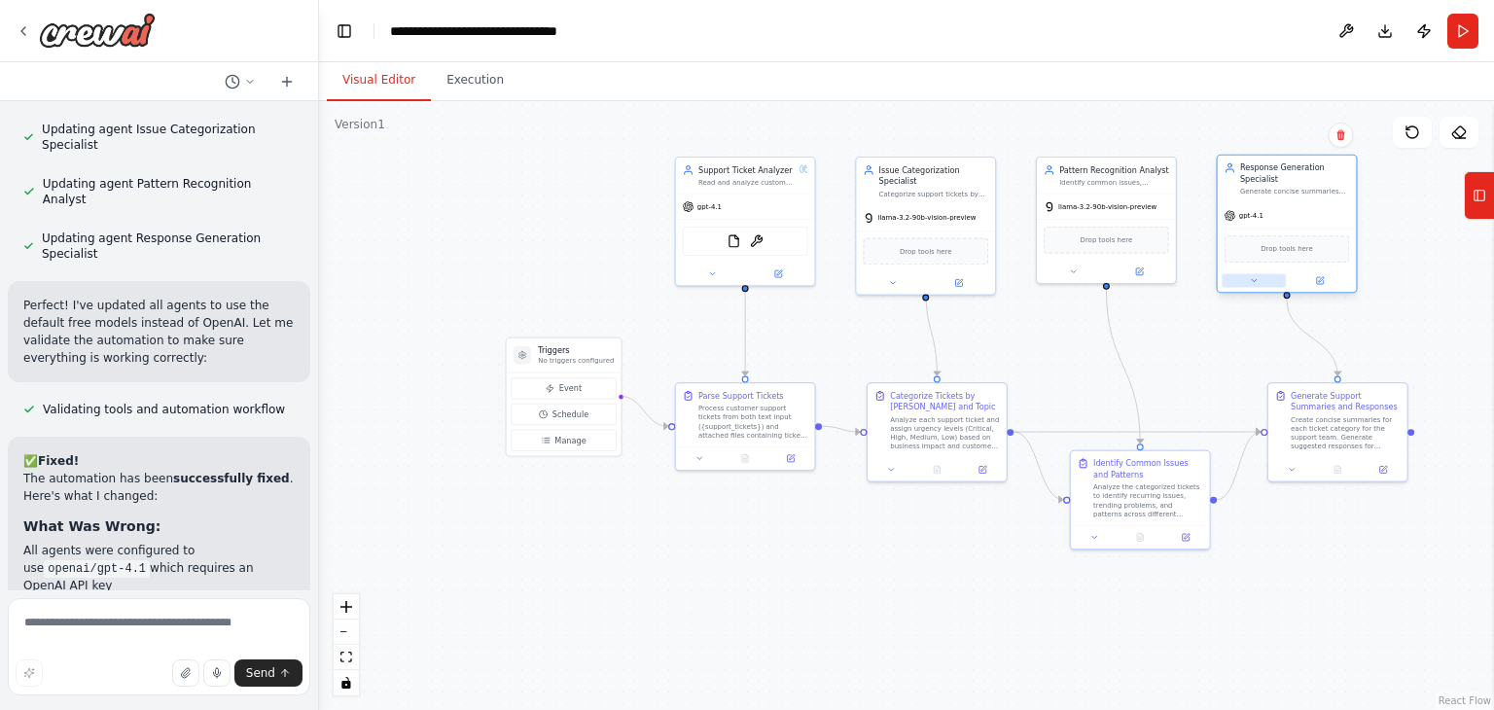
click at [1257, 277] on icon at bounding box center [1253, 280] width 9 height 9
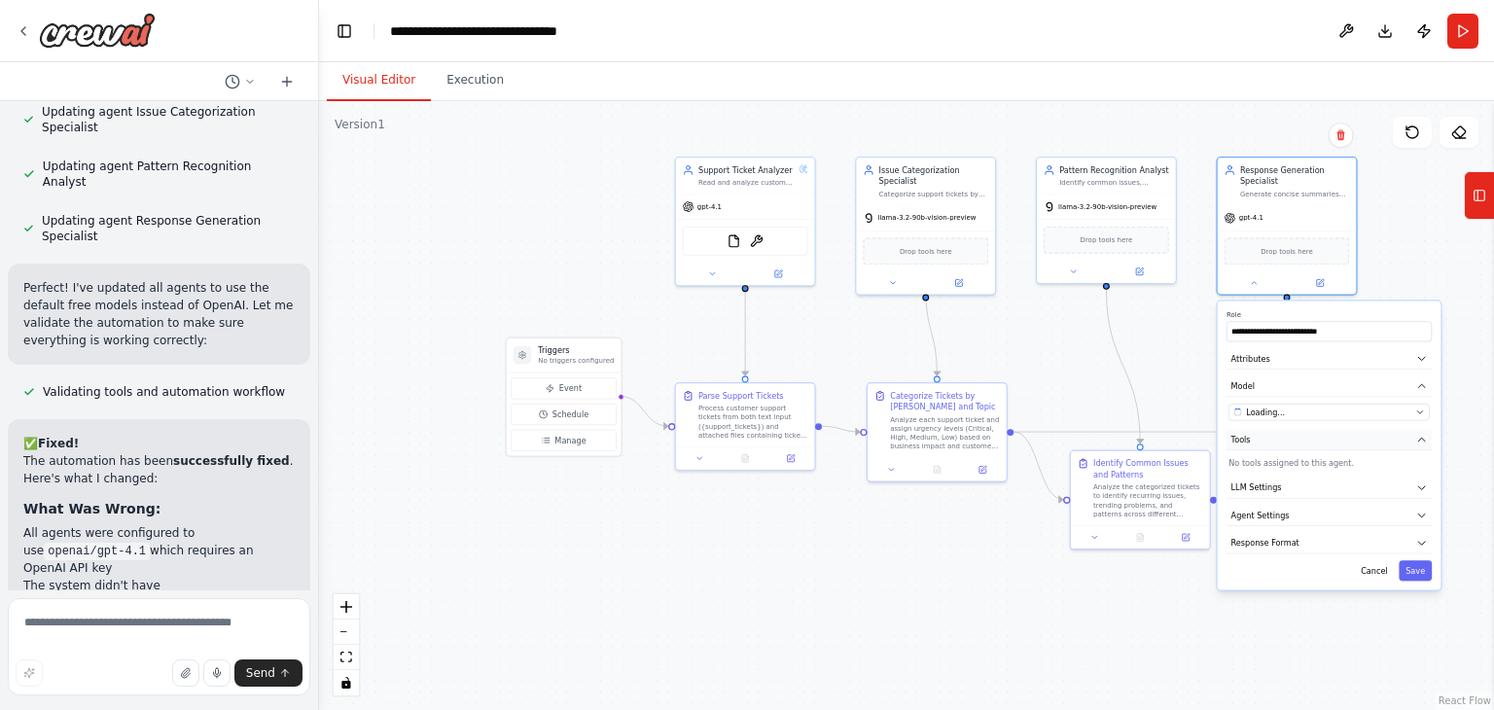
scroll to position [13995, 0]
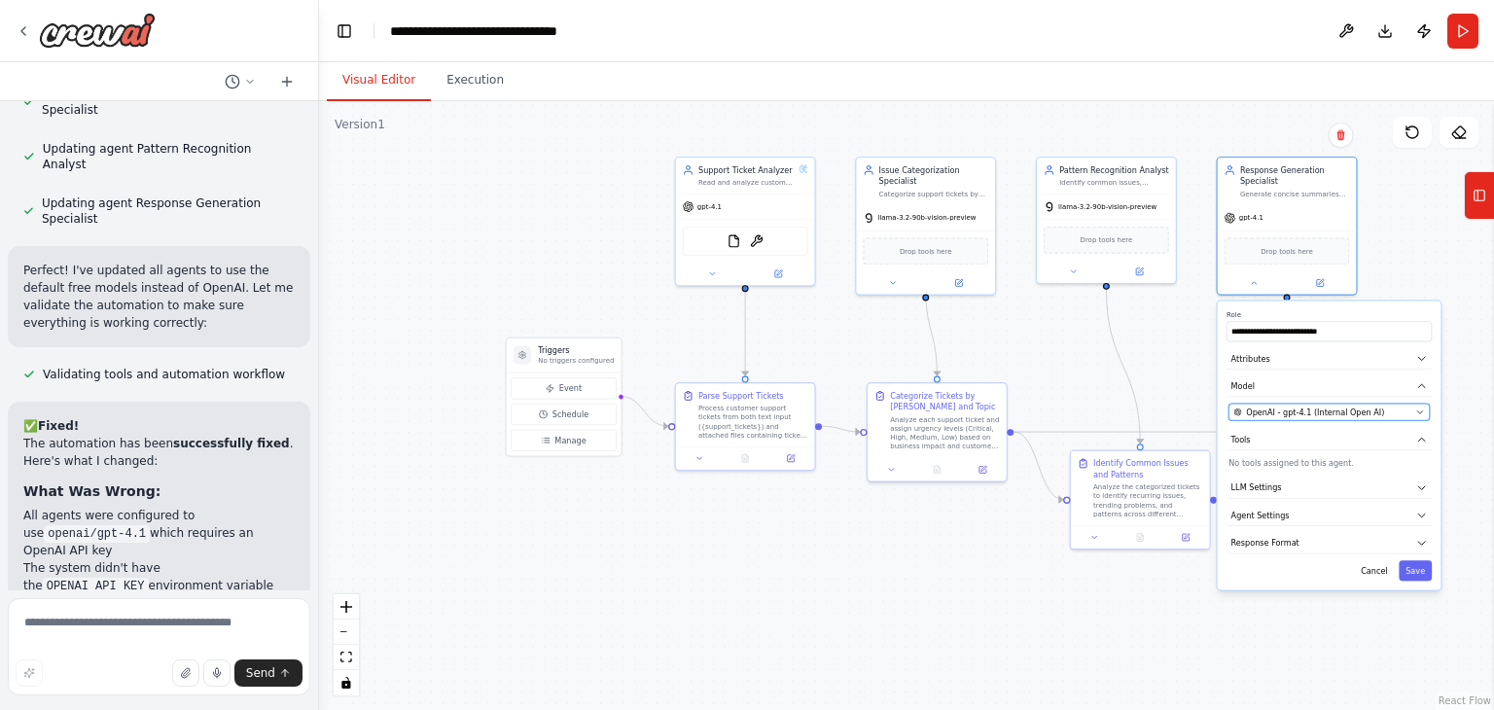
click at [1326, 413] on span "OpenAI - gpt-4.1 (Internal Open AI)" at bounding box center [1315, 413] width 138 height 12
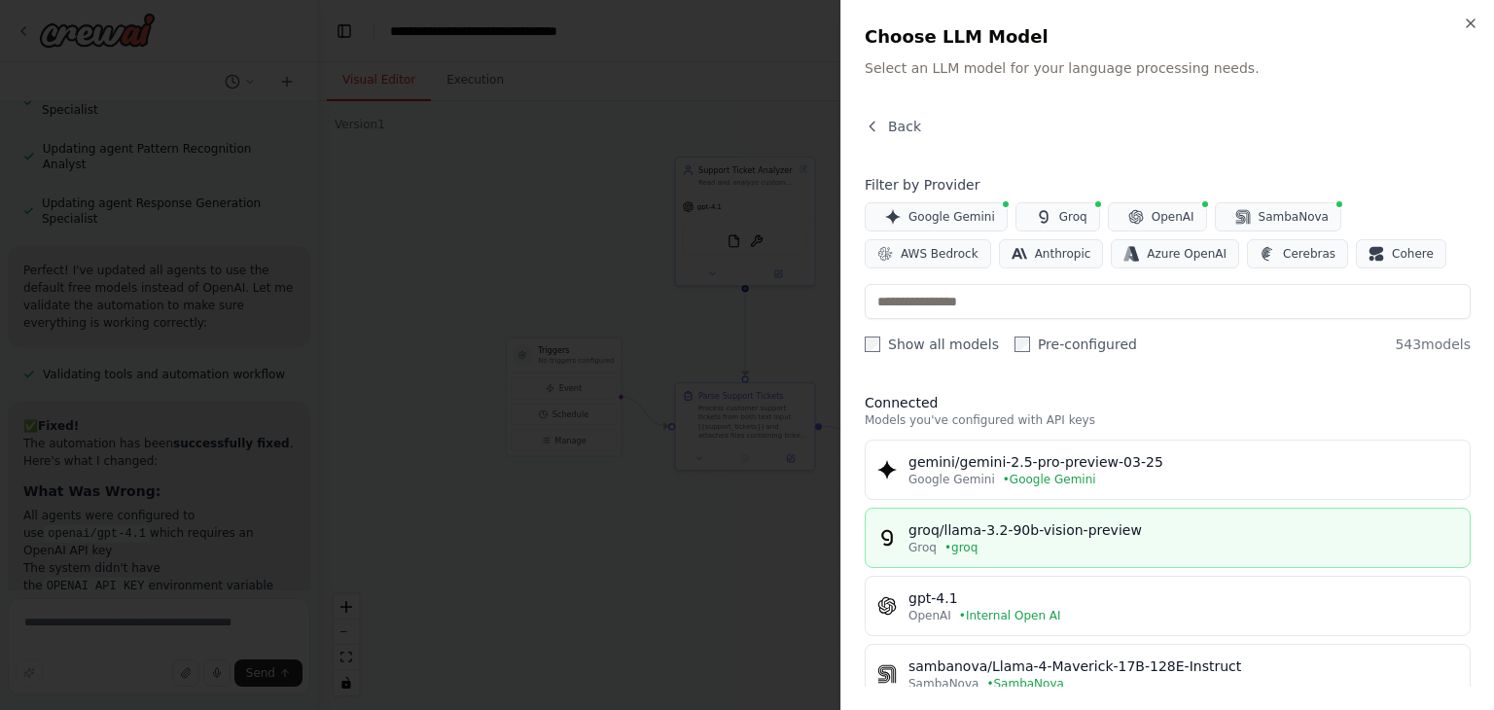
click at [1043, 533] on div "groq/llama-3.2-90b-vision-preview" at bounding box center [1184, 529] width 550 height 19
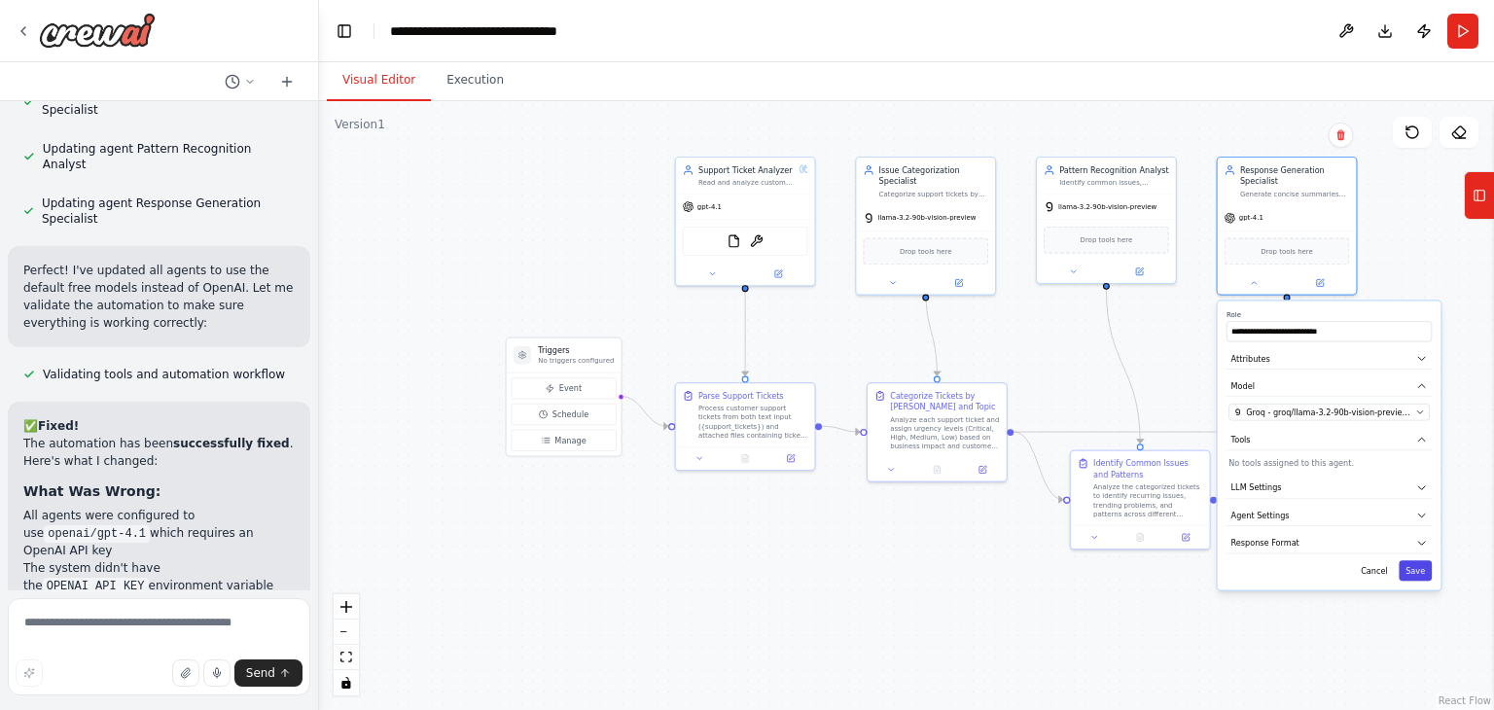
click at [1416, 569] on button "Save" at bounding box center [1415, 570] width 33 height 20
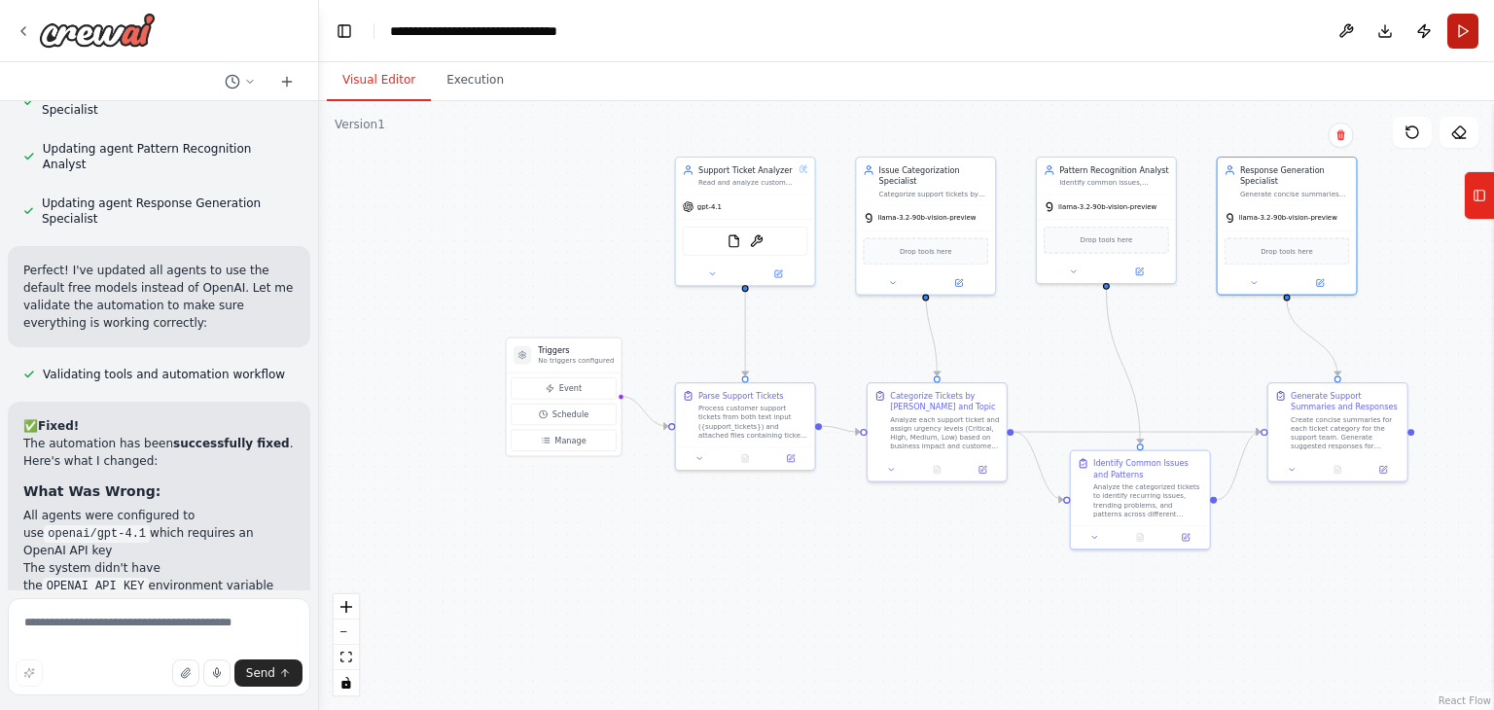
click at [1463, 21] on button "Run" at bounding box center [1462, 31] width 31 height 35
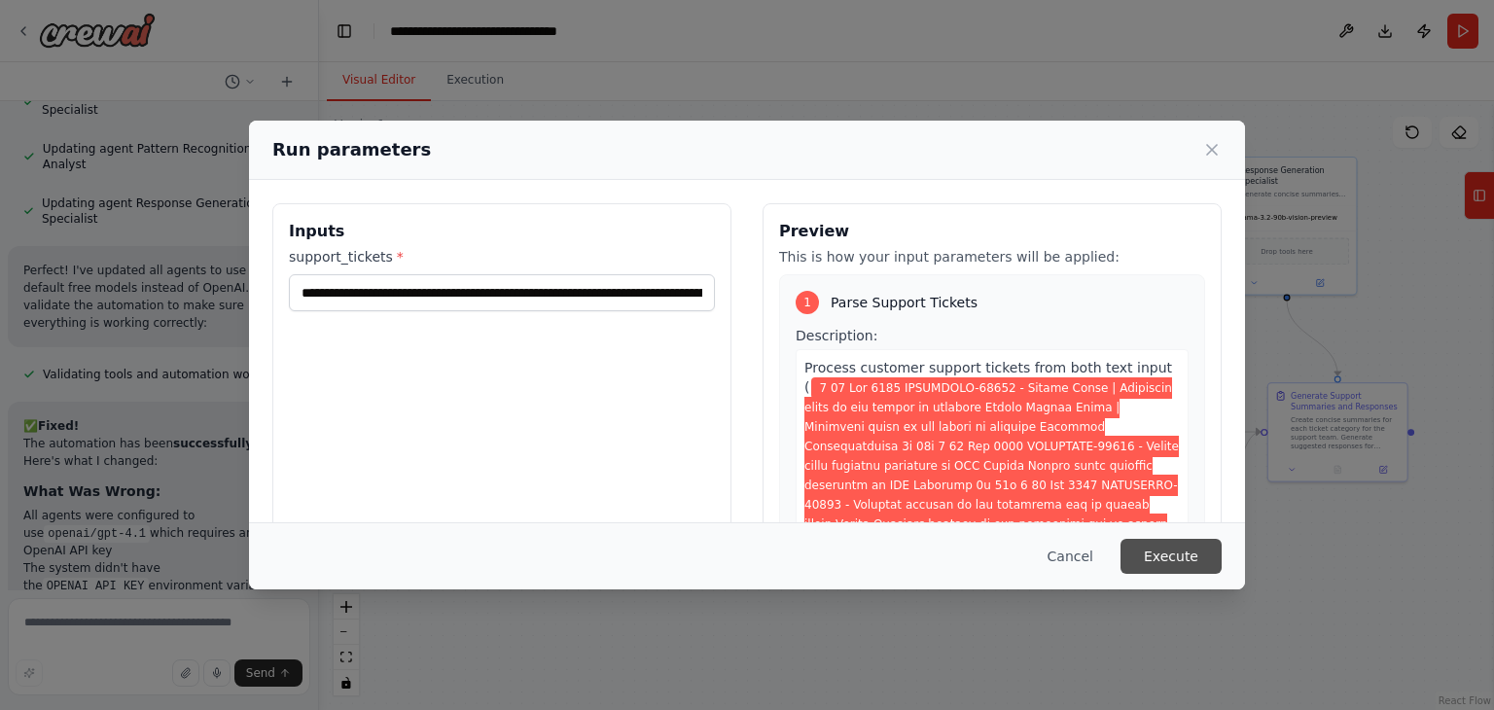
click at [1172, 565] on button "Execute" at bounding box center [1171, 556] width 101 height 35
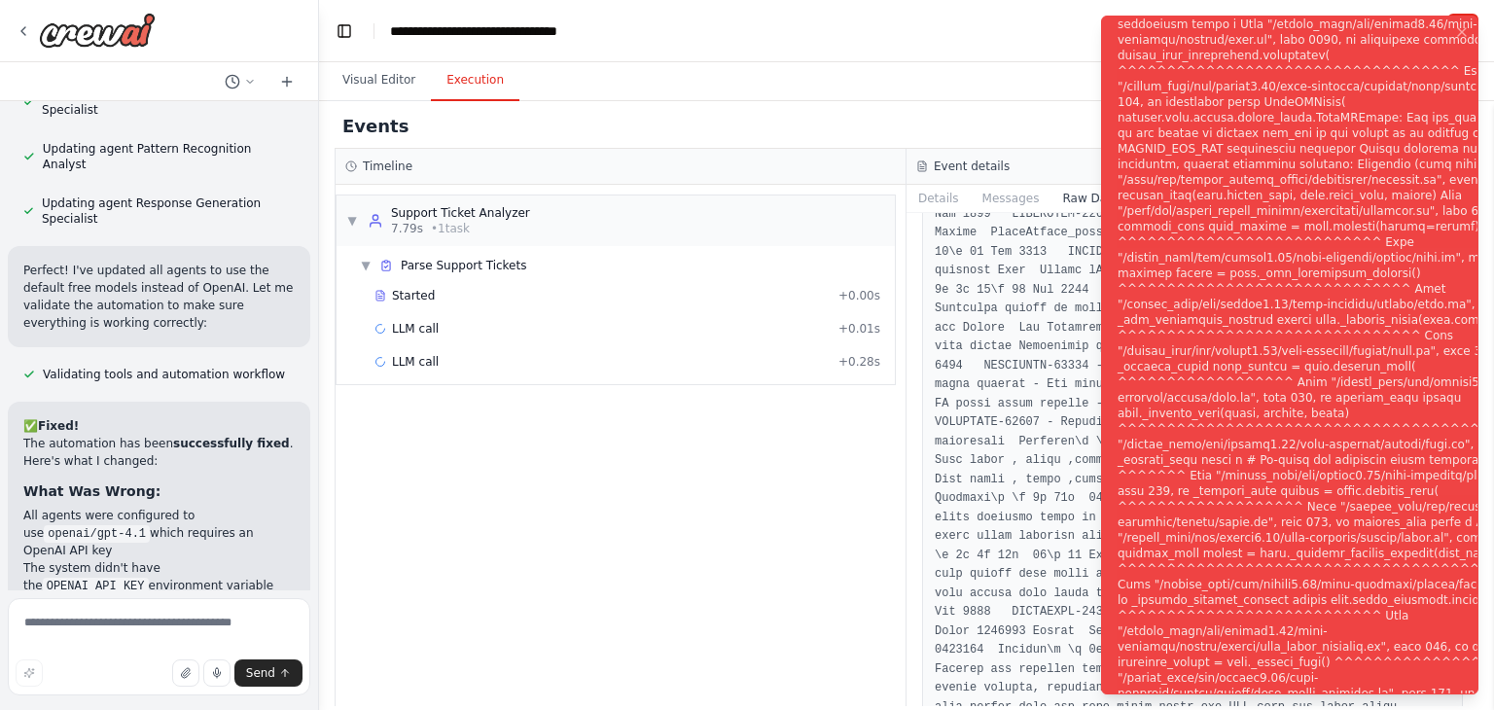
click at [1291, 379] on div "Notifications (F8)" at bounding box center [1353, 366] width 470 height 1665
click at [1451, 32] on button "Notifications (F8)" at bounding box center [1461, 31] width 23 height 23
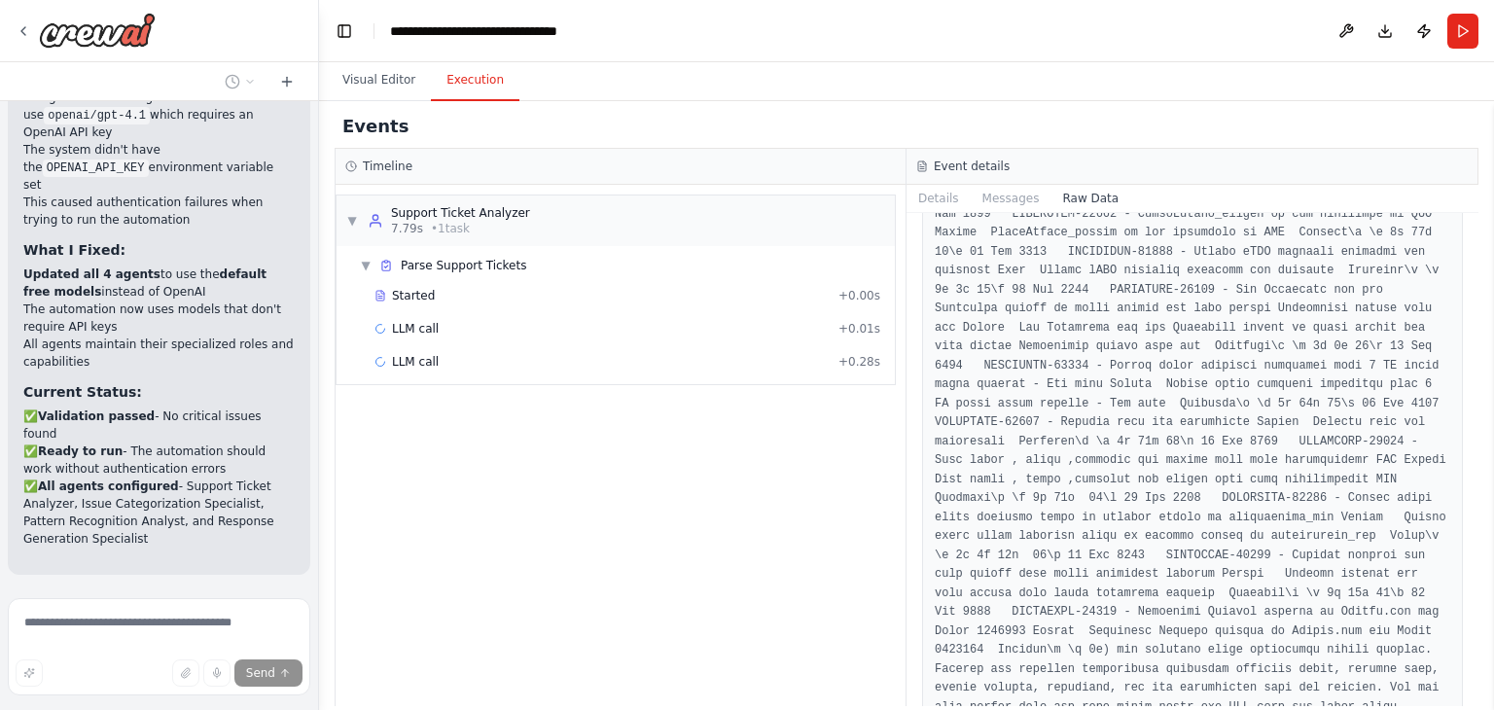
scroll to position [14431, 0]
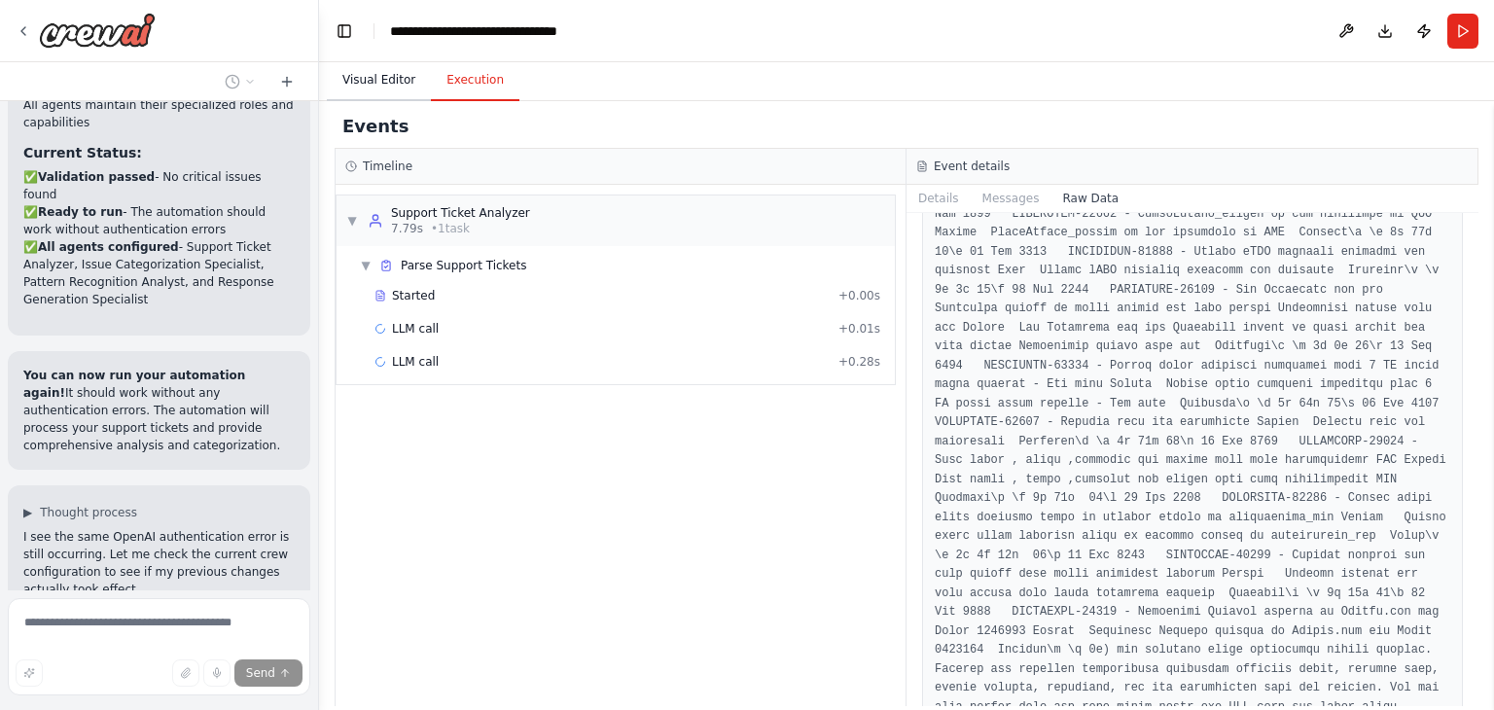
click at [366, 81] on button "Visual Editor" at bounding box center [379, 80] width 104 height 41
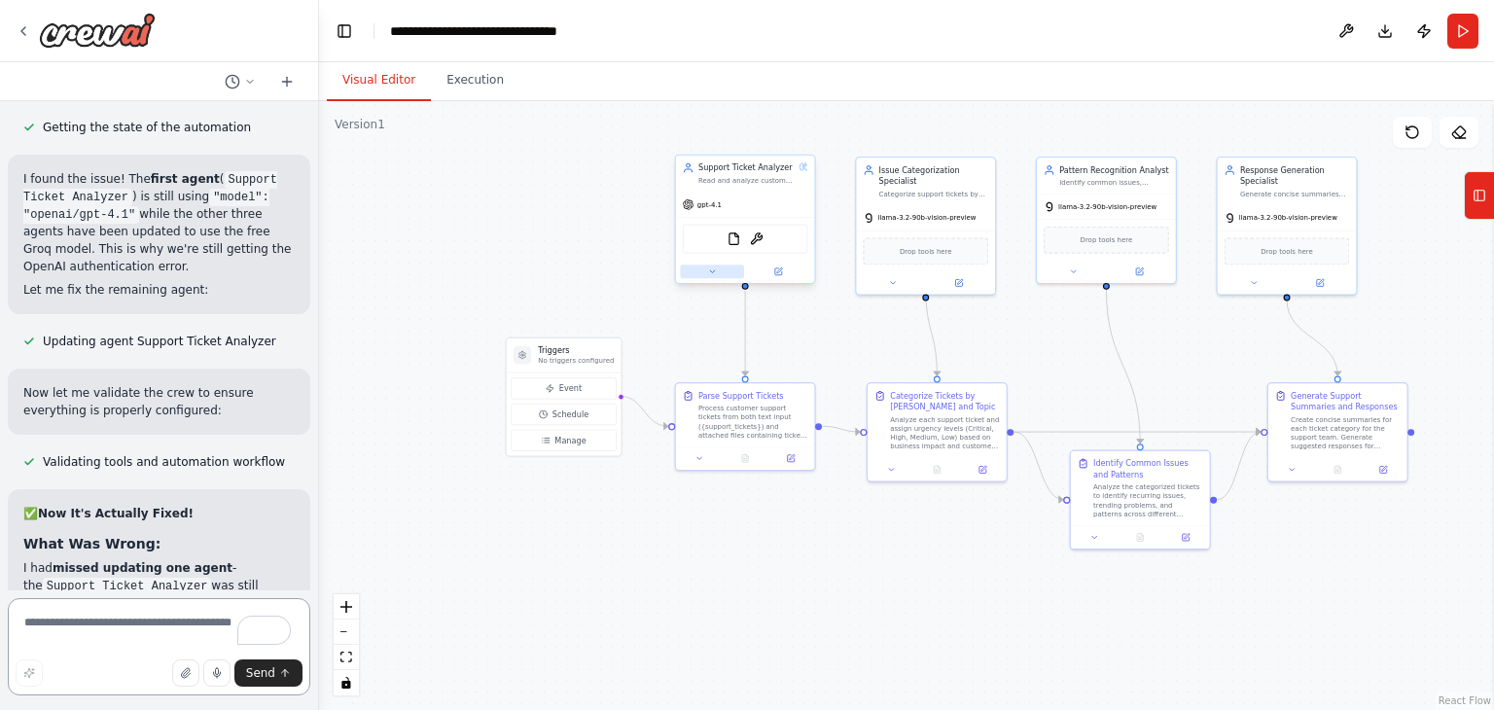
scroll to position [15183, 0]
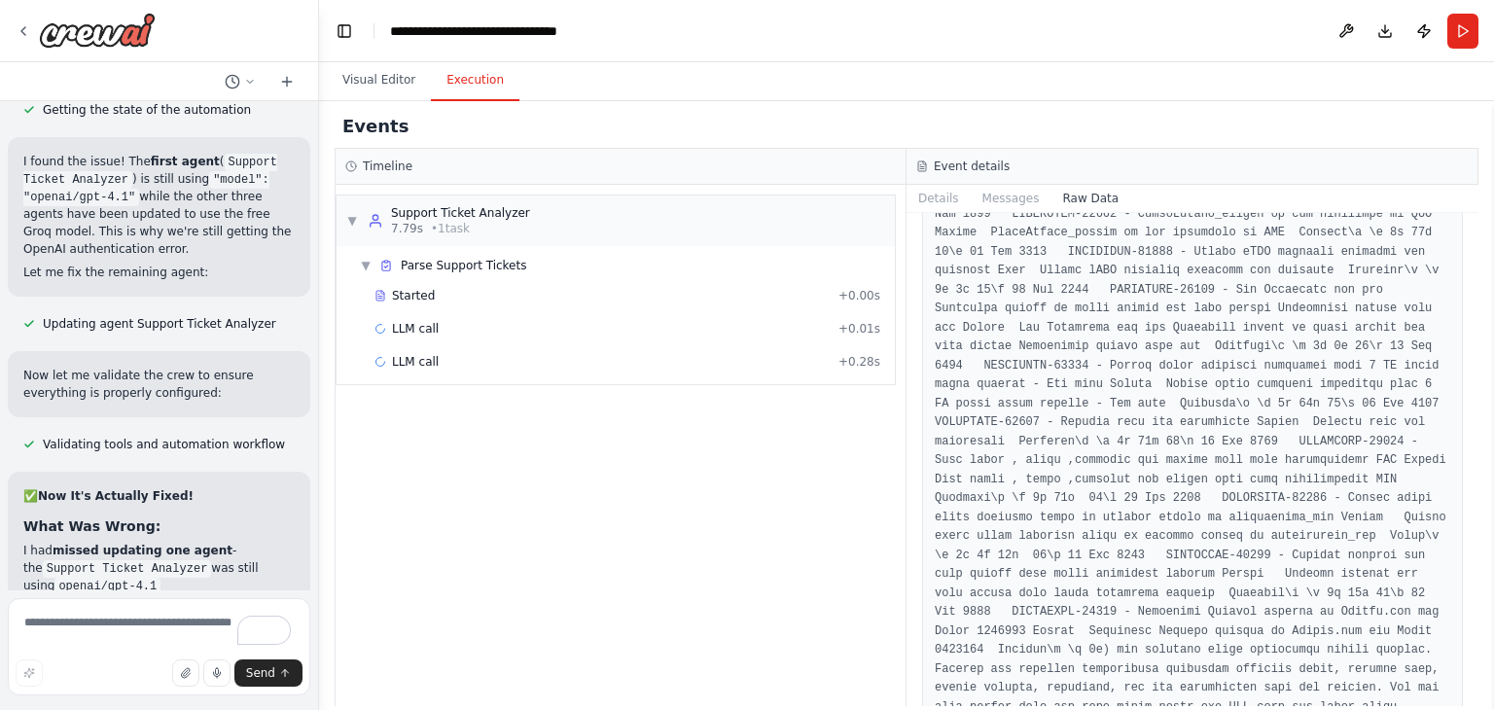
click at [463, 81] on button "Execution" at bounding box center [475, 80] width 89 height 41
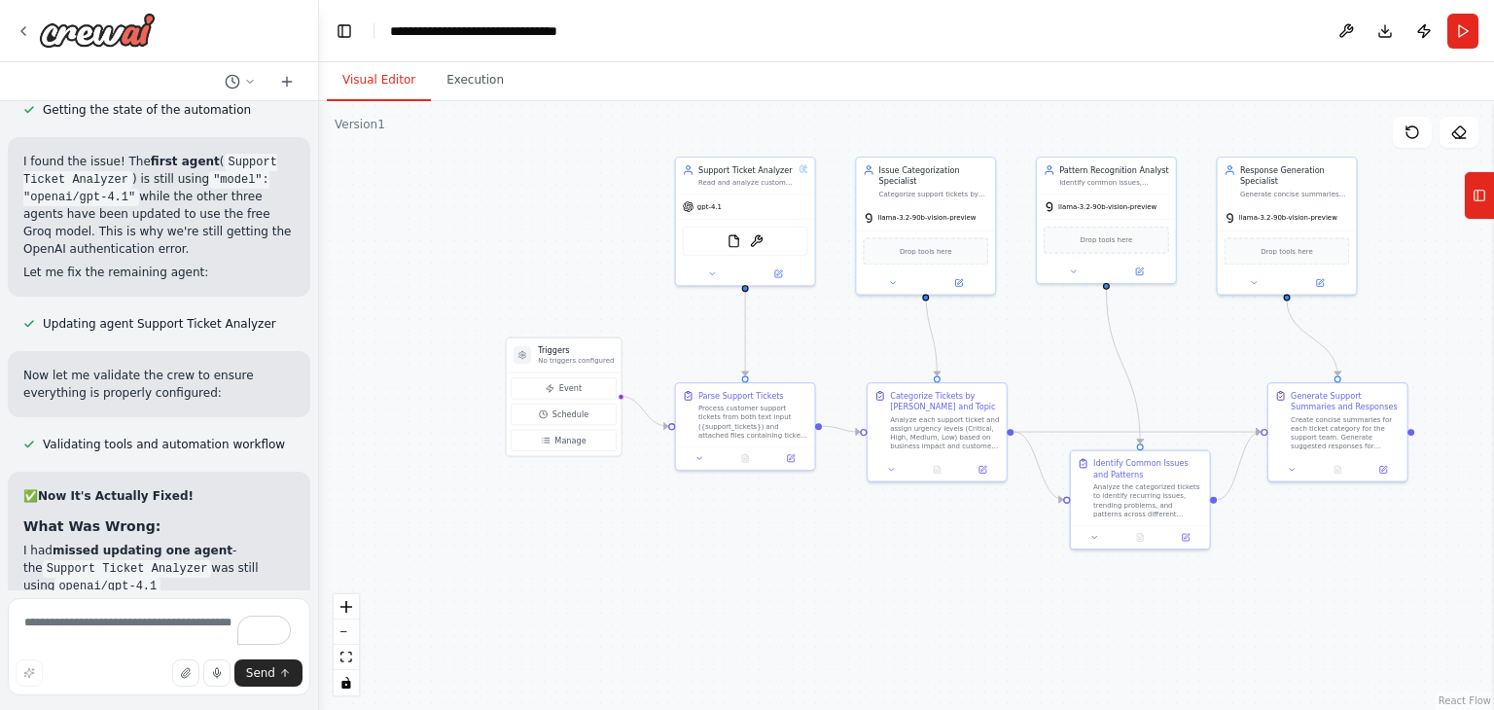
click at [375, 82] on button "Visual Editor" at bounding box center [379, 80] width 104 height 41
click at [720, 281] on div at bounding box center [745, 272] width 139 height 22
click at [712, 276] on button at bounding box center [712, 272] width 64 height 14
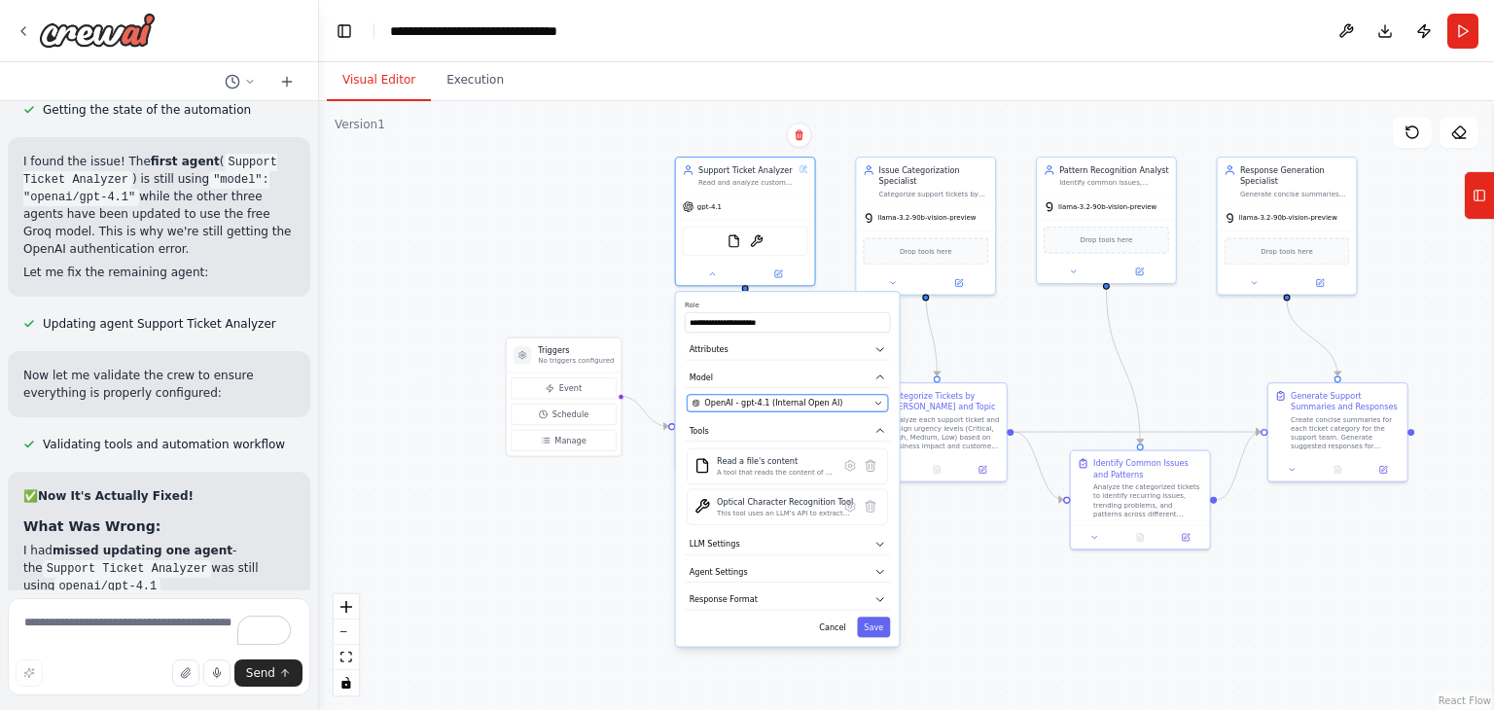
click at [778, 409] on button "OpenAI - gpt-4.1 (Internal Open AI)" at bounding box center [787, 403] width 201 height 17
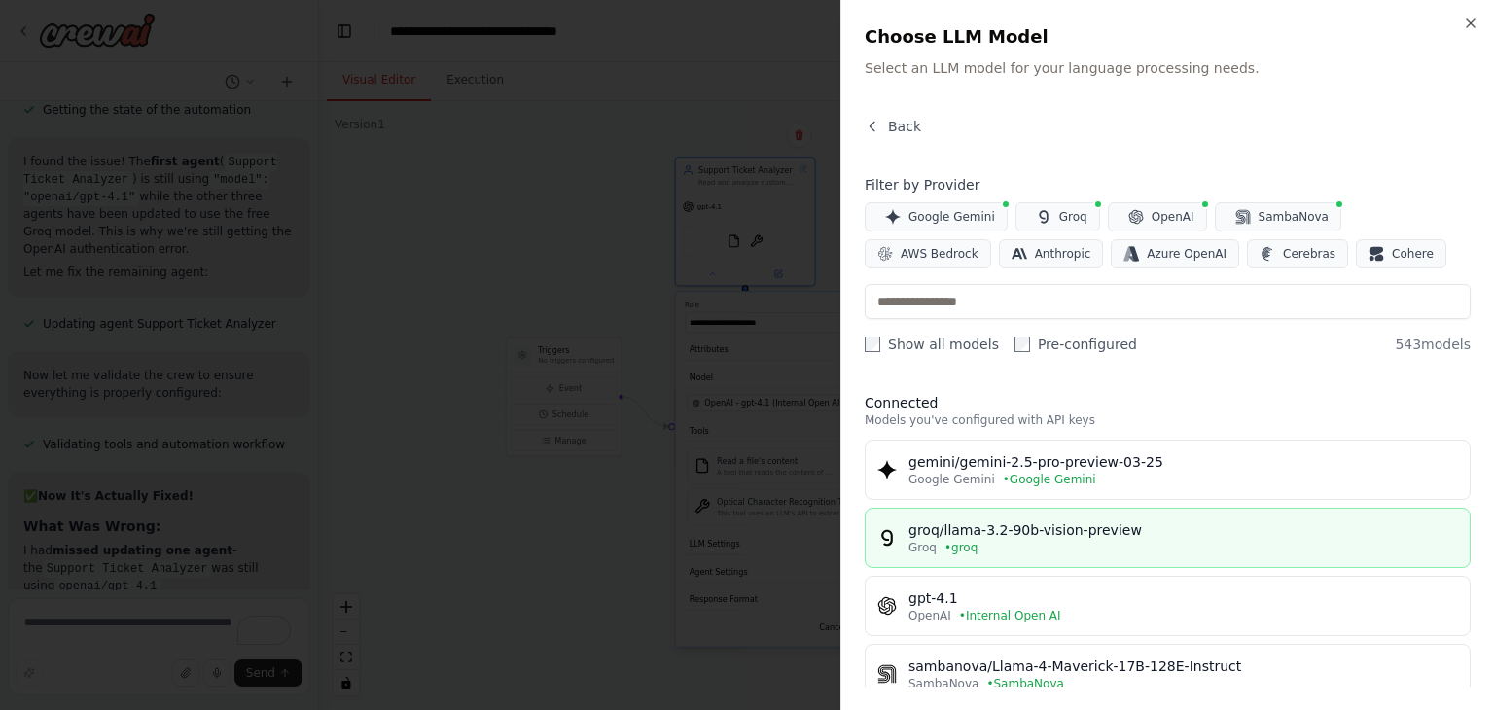
click at [986, 537] on div "groq/llama-3.2-90b-vision-preview" at bounding box center [1184, 529] width 550 height 19
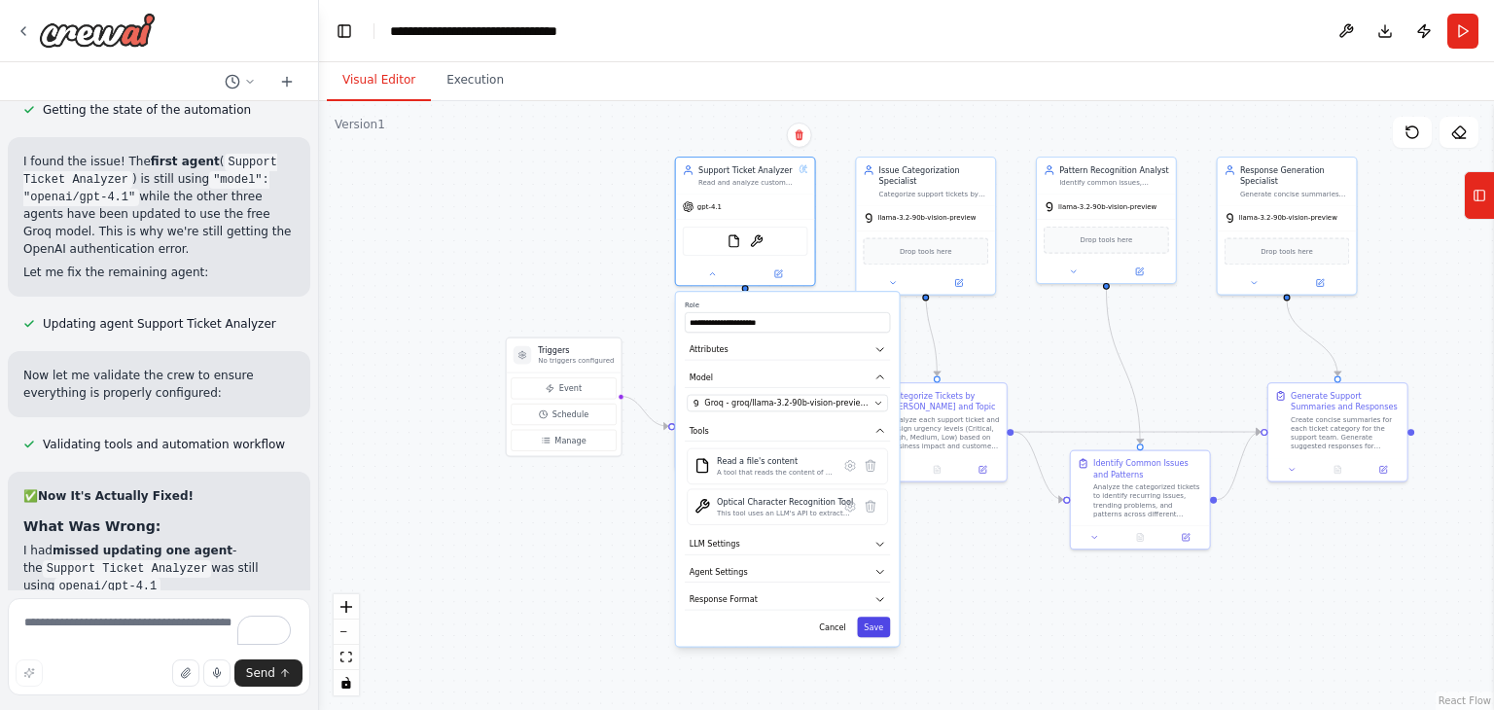
click at [875, 626] on button "Save" at bounding box center [873, 627] width 33 height 20
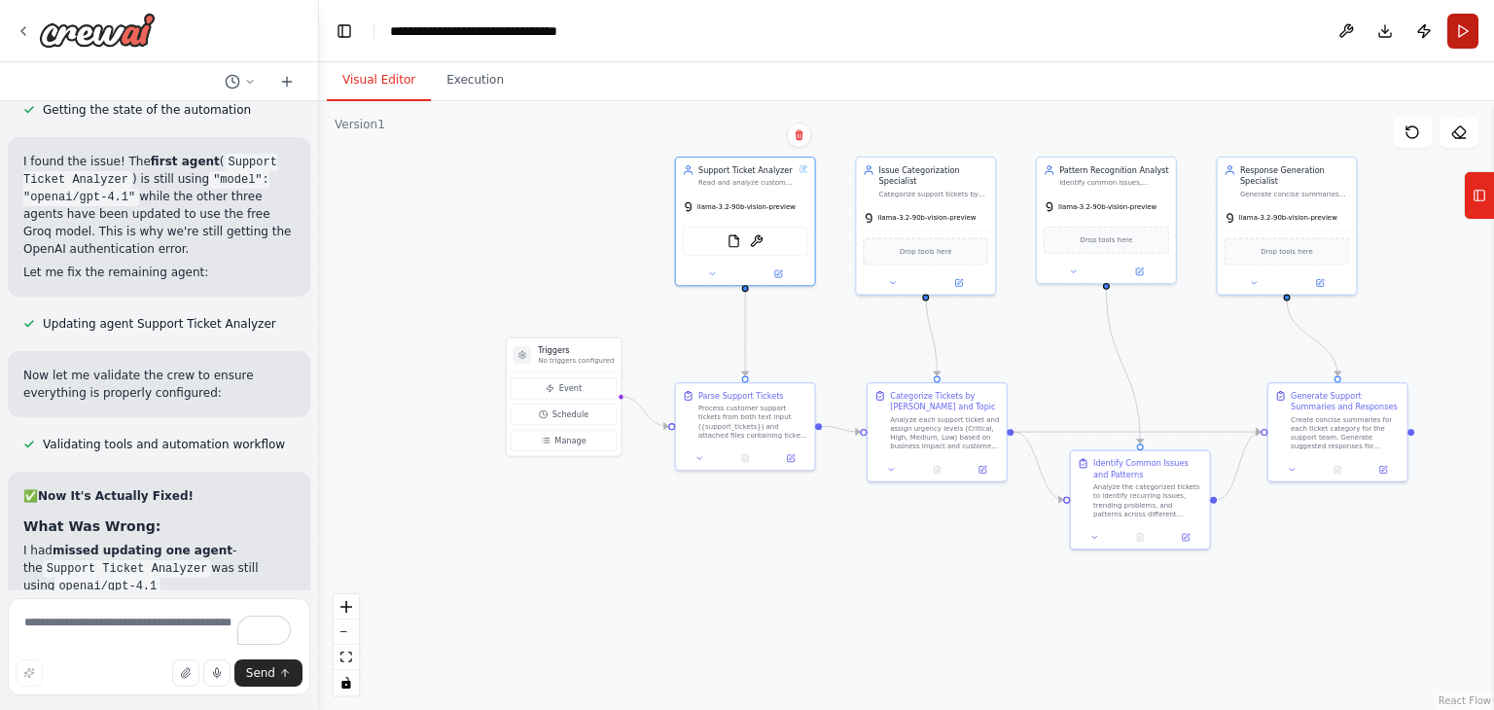
click at [1449, 30] on button "Run" at bounding box center [1462, 31] width 31 height 35
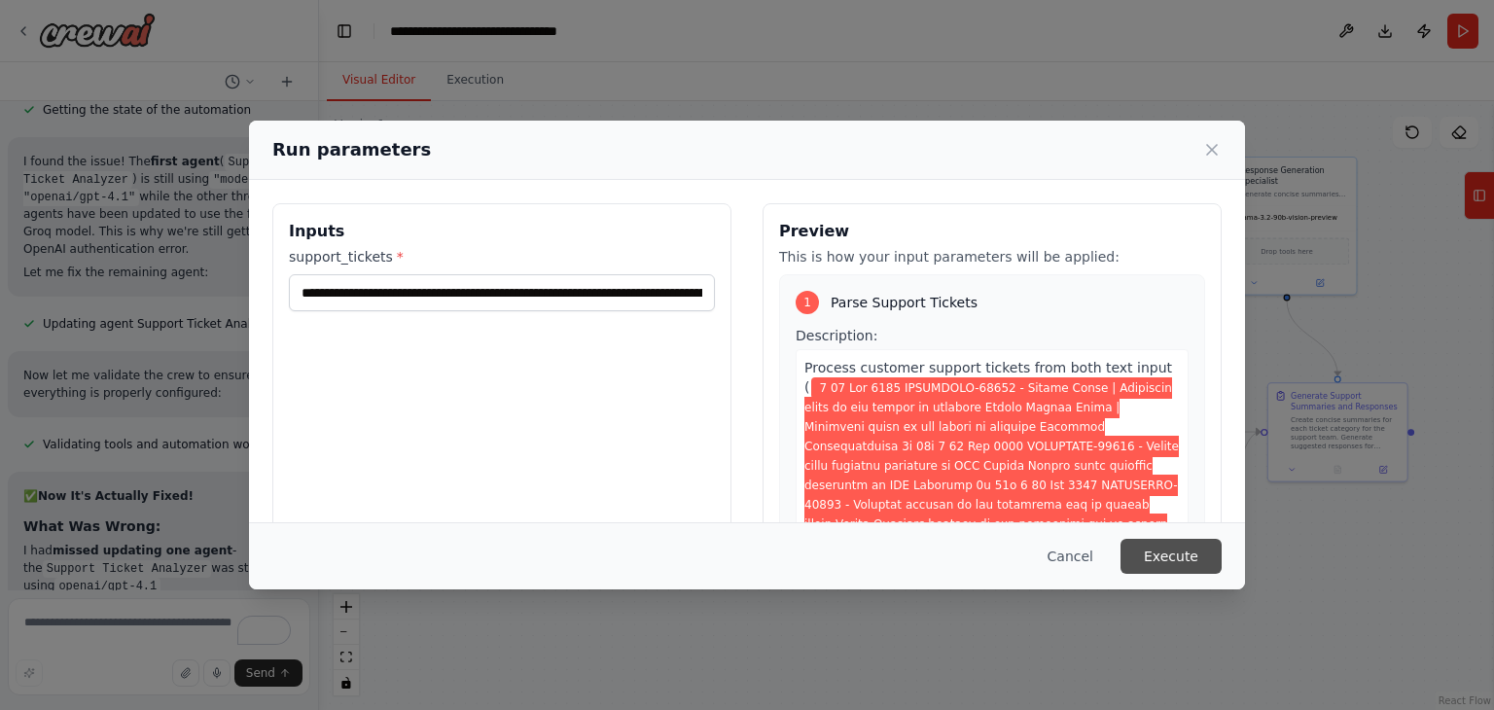
click at [1172, 553] on button "Execute" at bounding box center [1171, 556] width 101 height 35
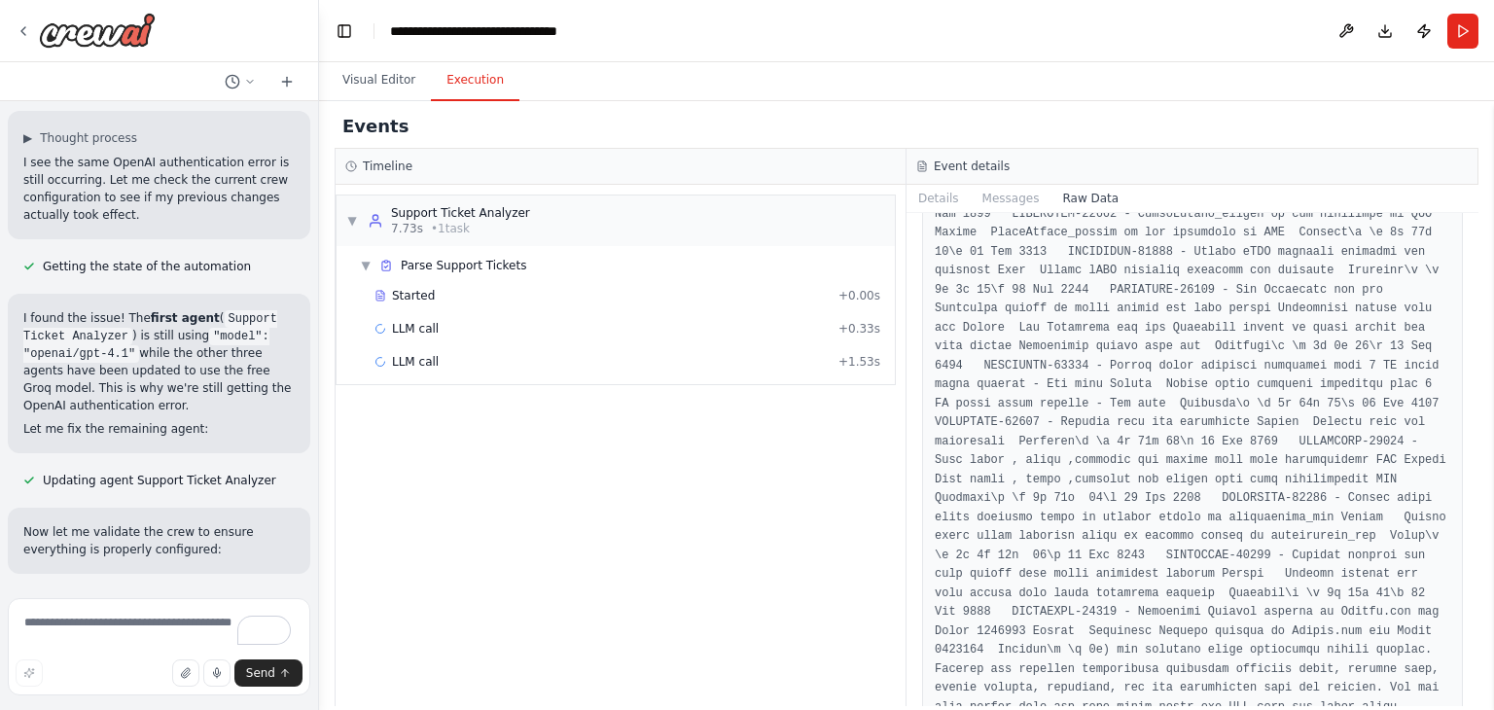
scroll to position [15102, 0]
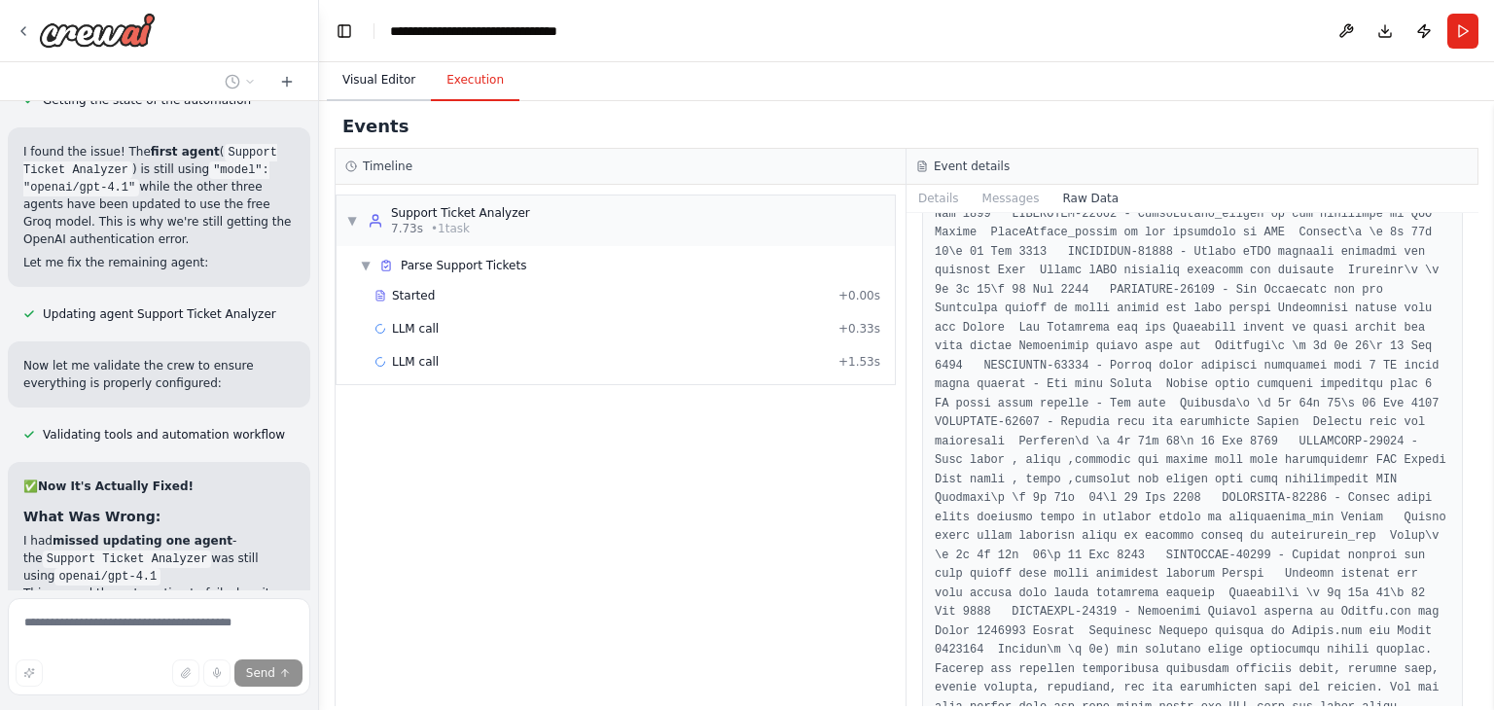
click at [371, 67] on button "Visual Editor" at bounding box center [379, 80] width 104 height 41
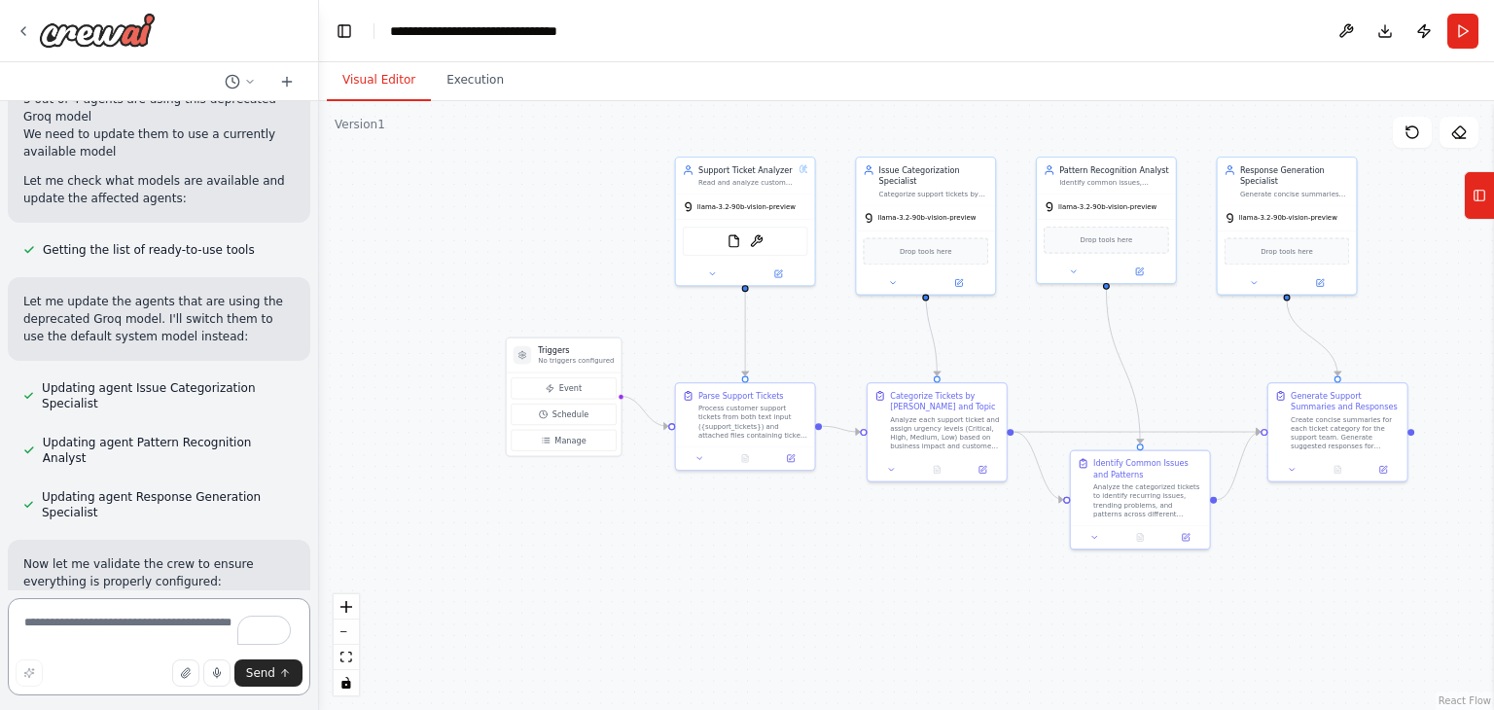
scroll to position [16713, 0]
